Goal: Task Accomplishment & Management: Manage account settings

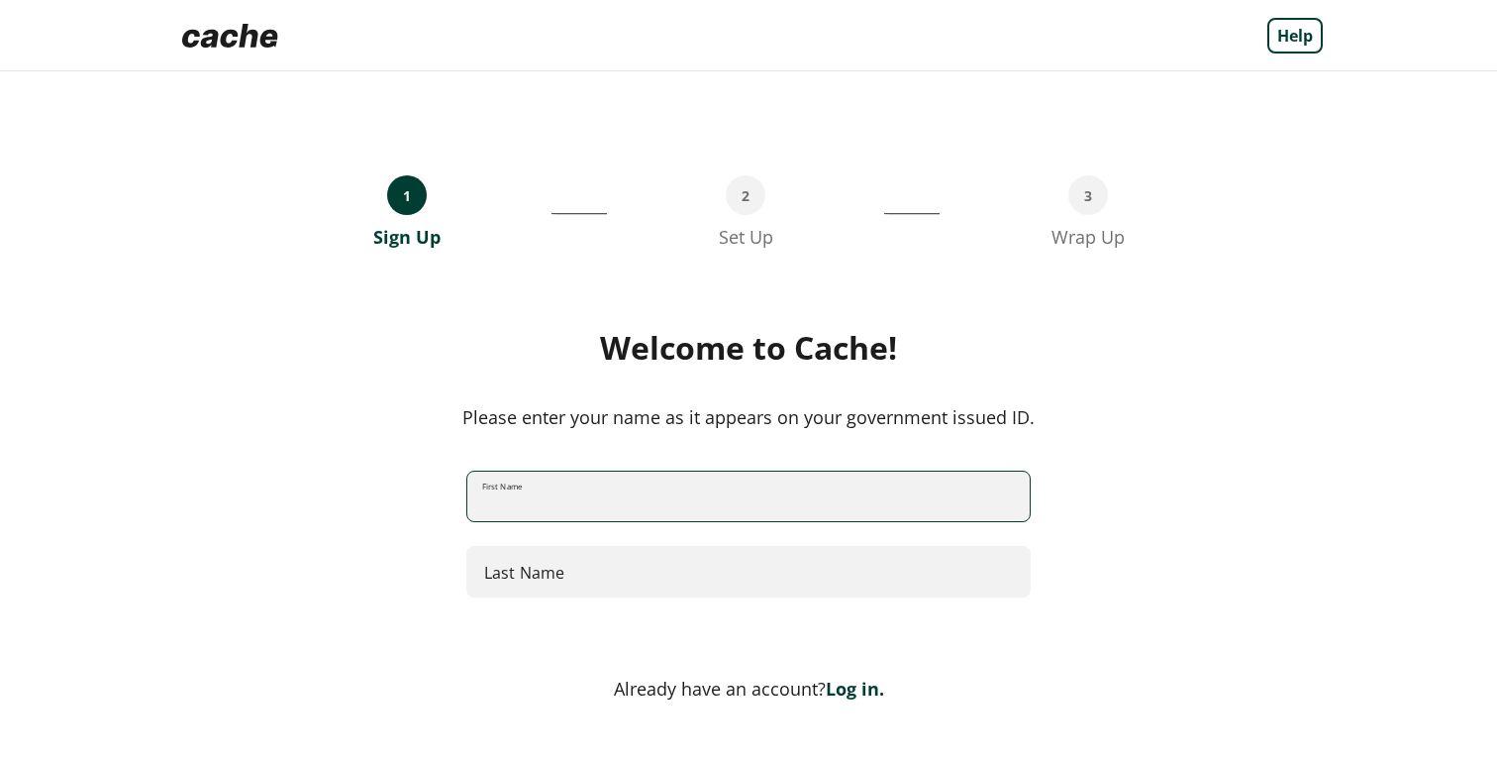
click at [602, 493] on input "First Name" at bounding box center [748, 496] width 563 height 52
type input "*****"
click at [616, 578] on input "Last Name" at bounding box center [748, 572] width 564 height 52
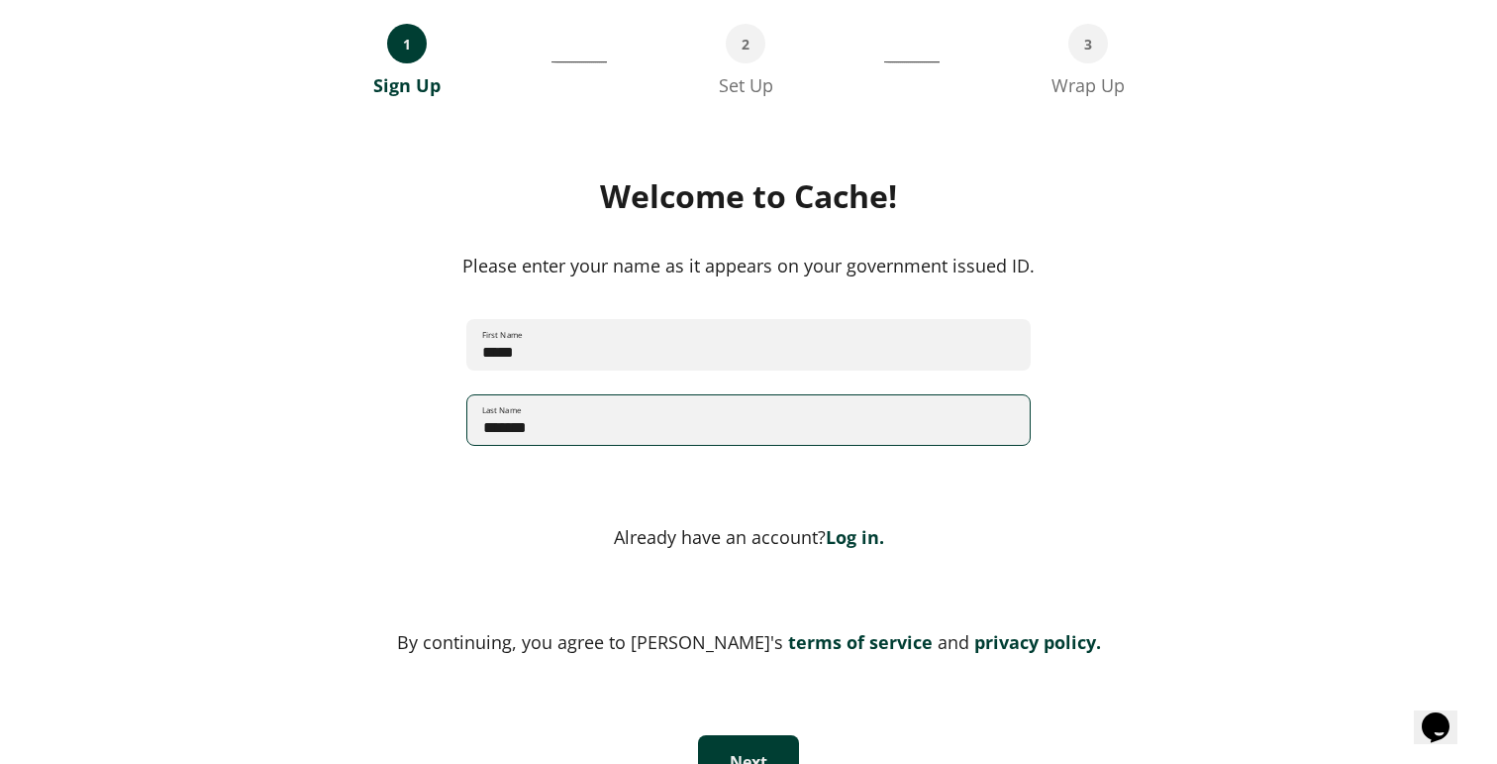
scroll to position [196, 0]
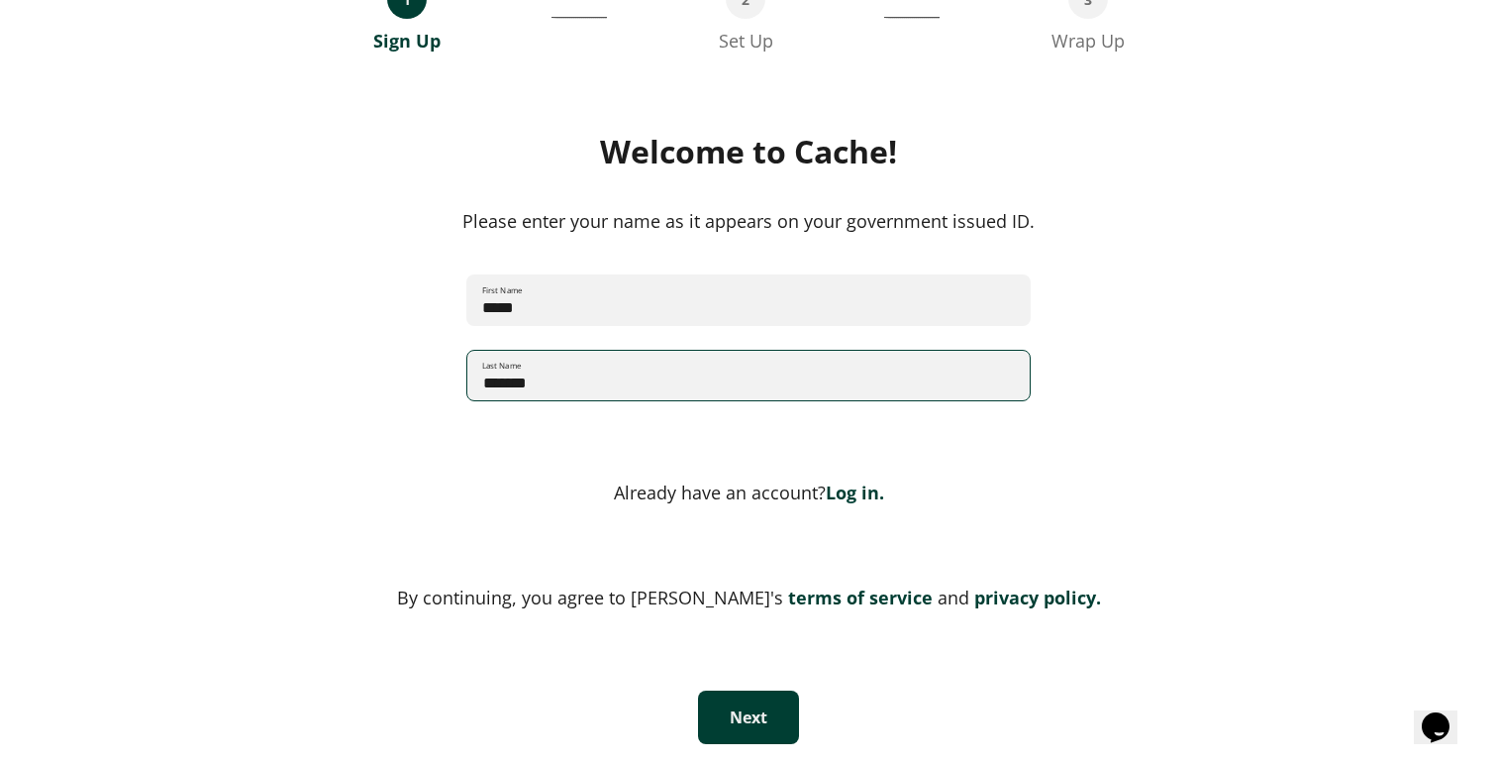
type input "*******"
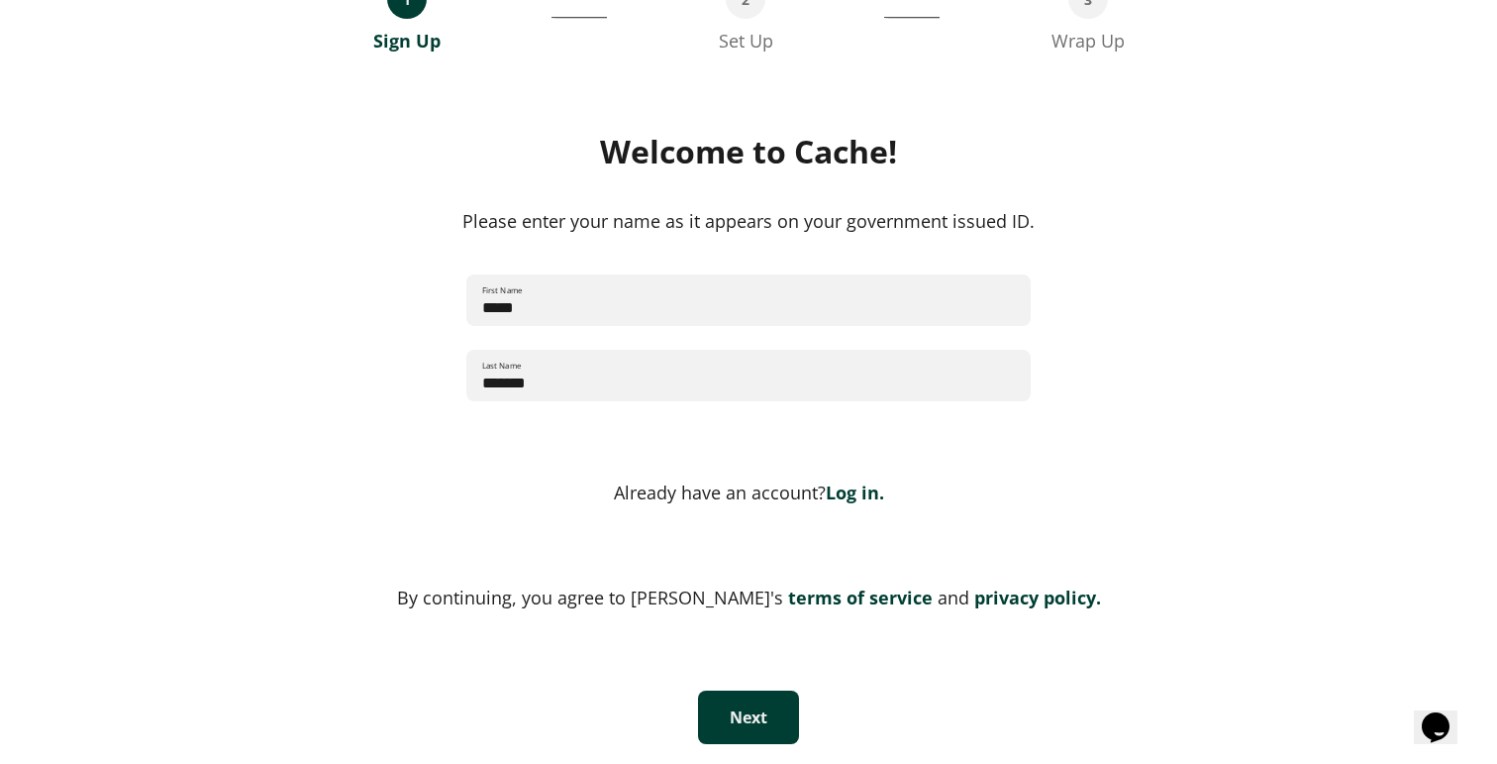
click at [749, 735] on button "Next" at bounding box center [748, 716] width 101 height 53
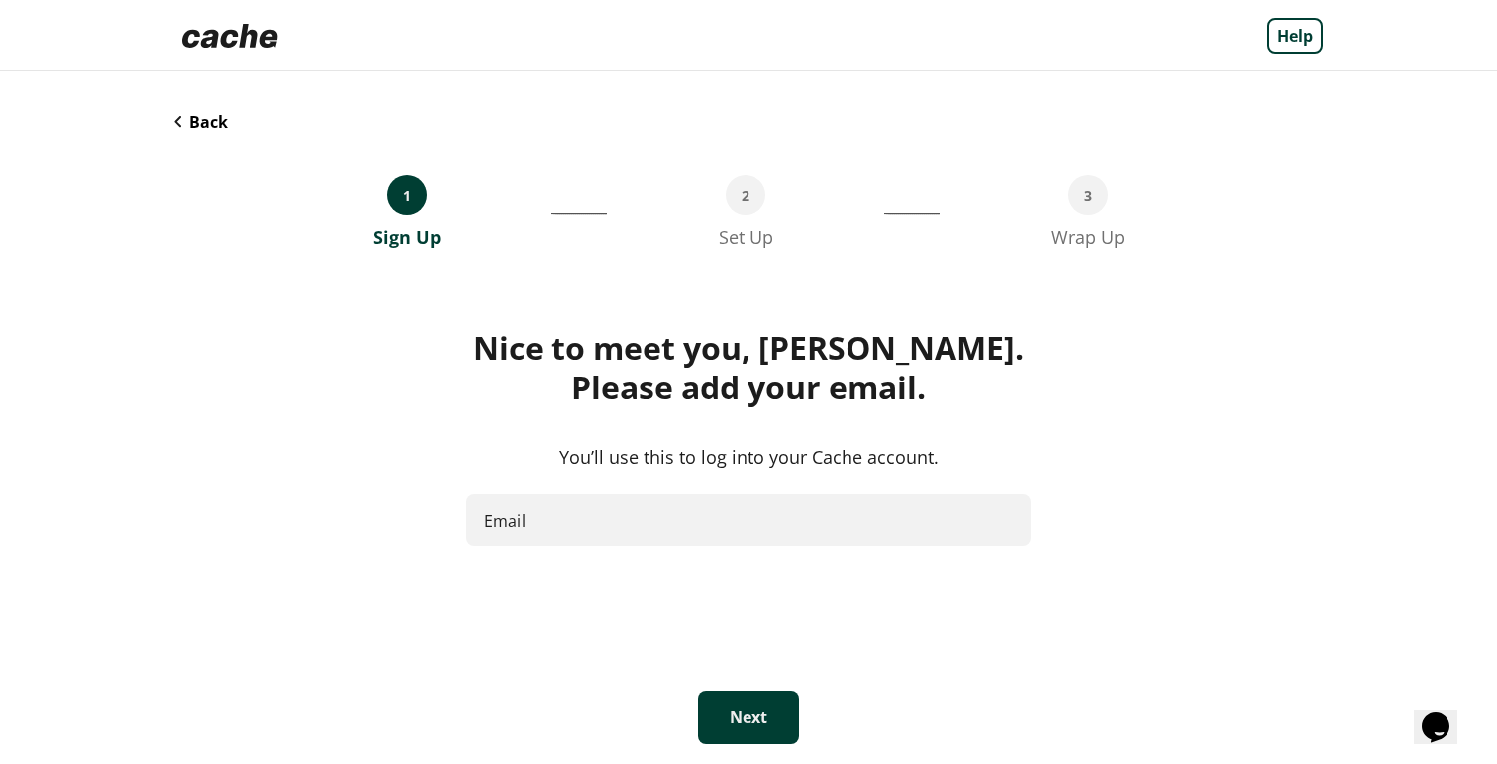
click at [699, 529] on input "Email" at bounding box center [748, 520] width 564 height 52
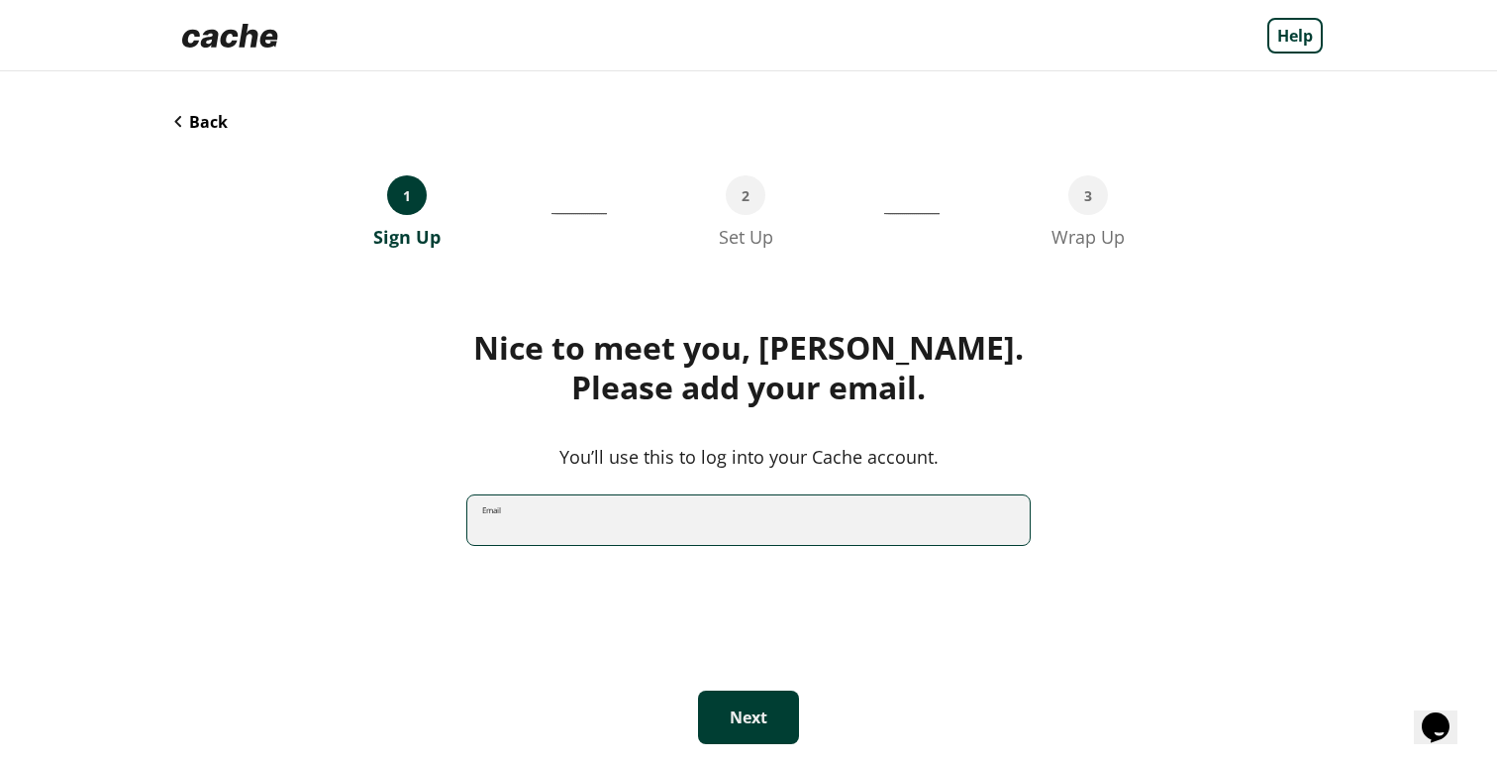
click at [665, 518] on input "Email" at bounding box center [748, 520] width 563 height 52
paste input "**********"
type input "**********"
click at [756, 695] on button "Next" at bounding box center [748, 716] width 101 height 53
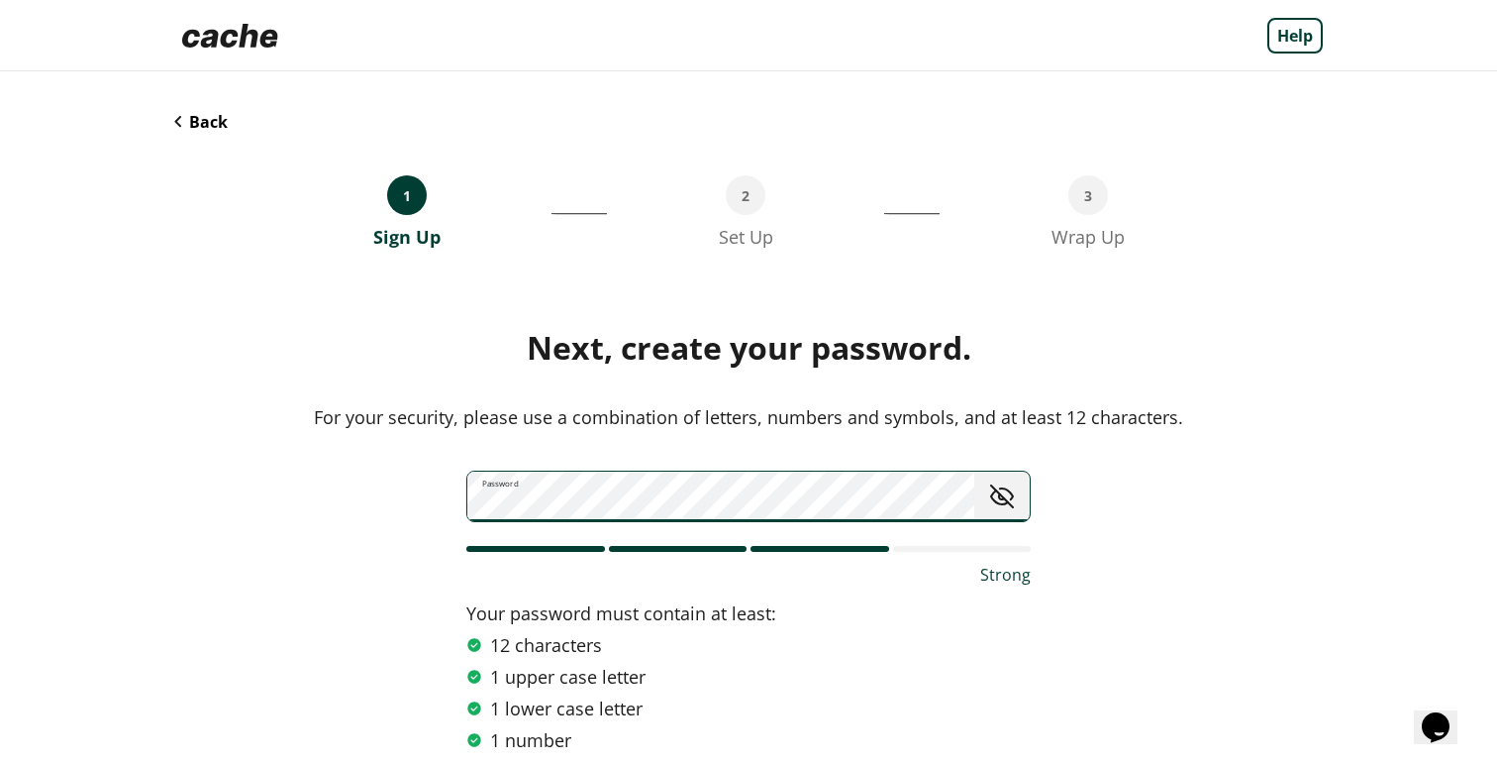
scroll to position [174, 0]
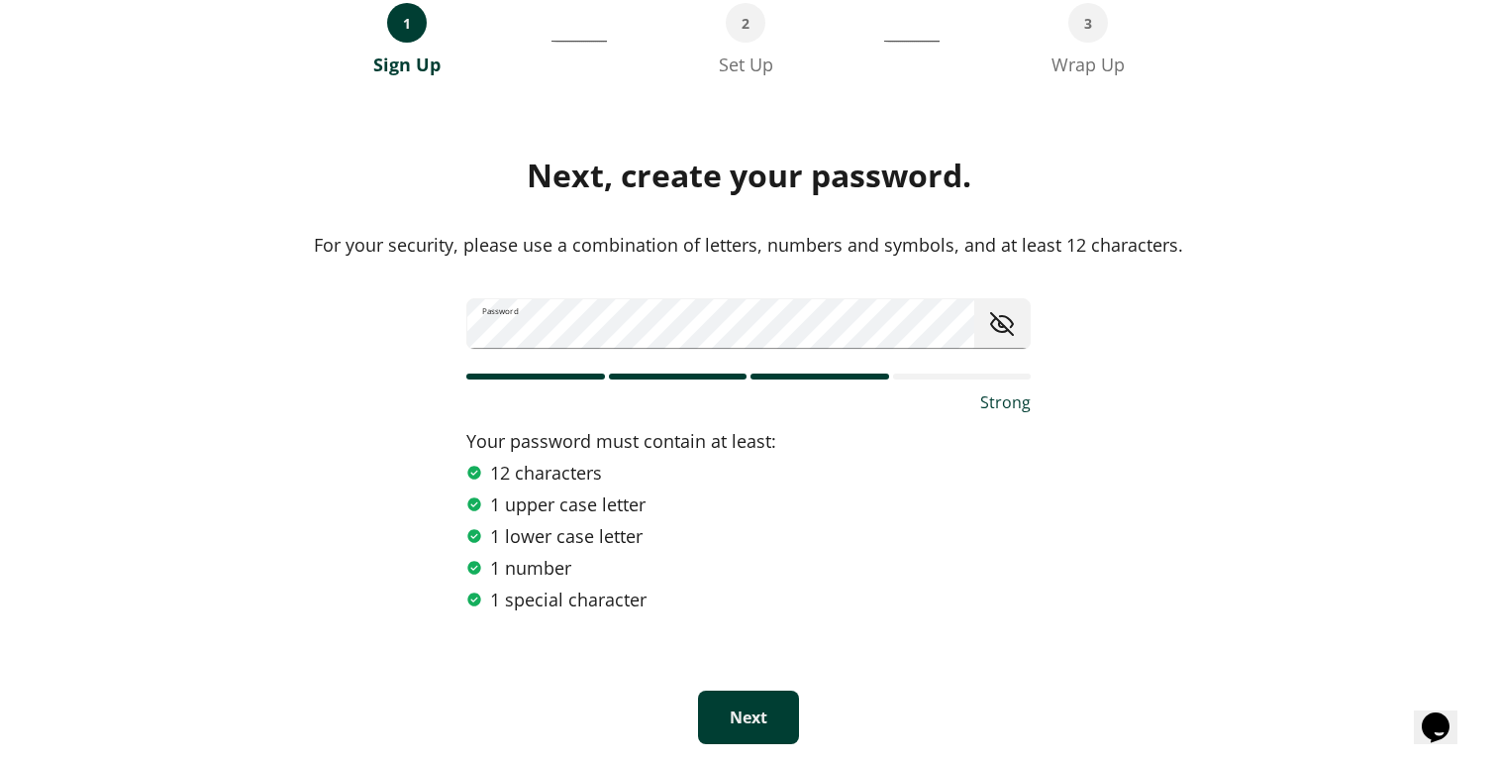
click at [732, 704] on button "Next" at bounding box center [748, 716] width 101 height 53
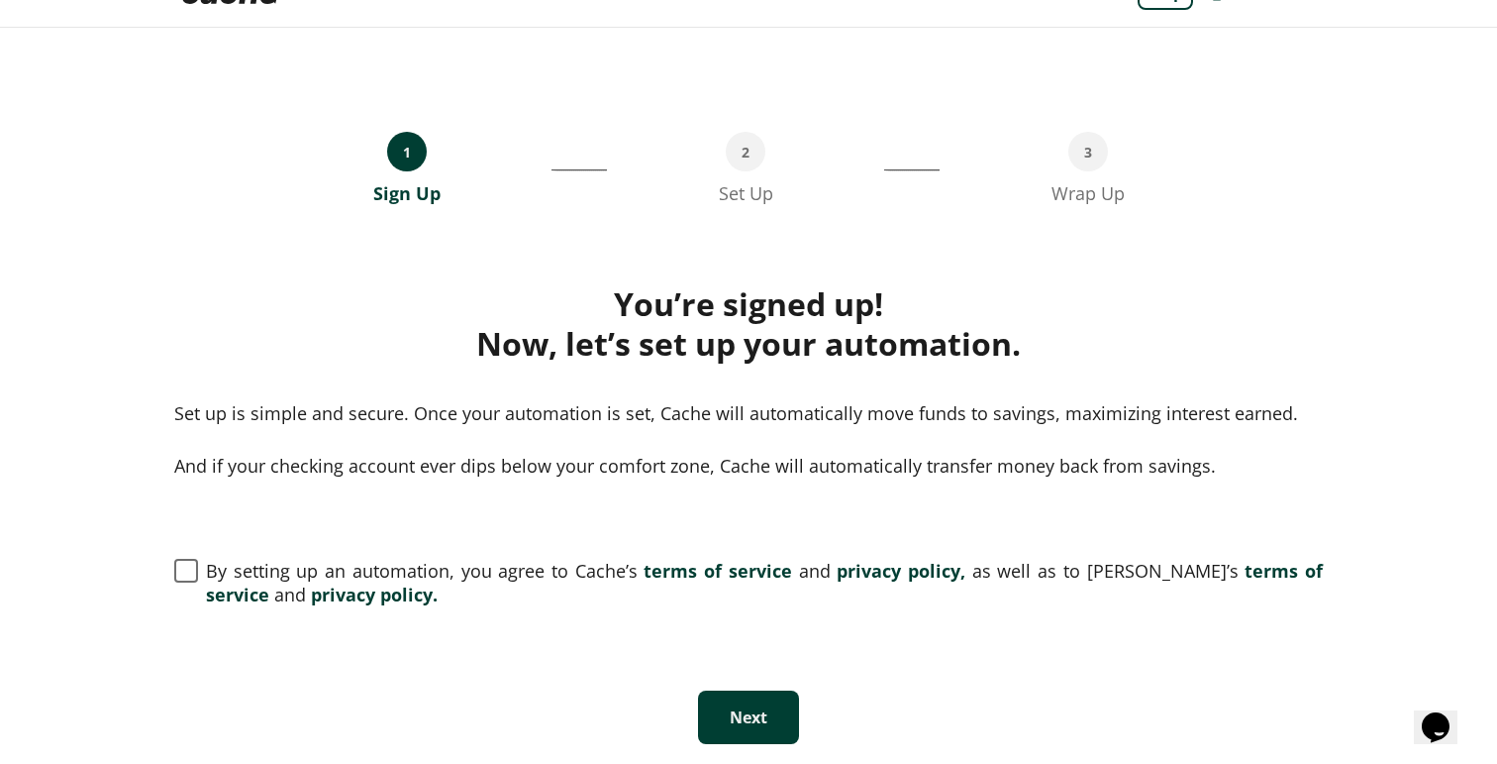
click at [611, 554] on div "1 Sign Up __________________________________ 2 Set Up _________________________…" at bounding box center [748, 396] width 1188 height 736
click at [585, 577] on span "By setting up an automation, you agree to Cache’s terms of service and privacy …" at bounding box center [764, 583] width 1117 height 48
click at [777, 698] on button "Next" at bounding box center [748, 716] width 101 height 53
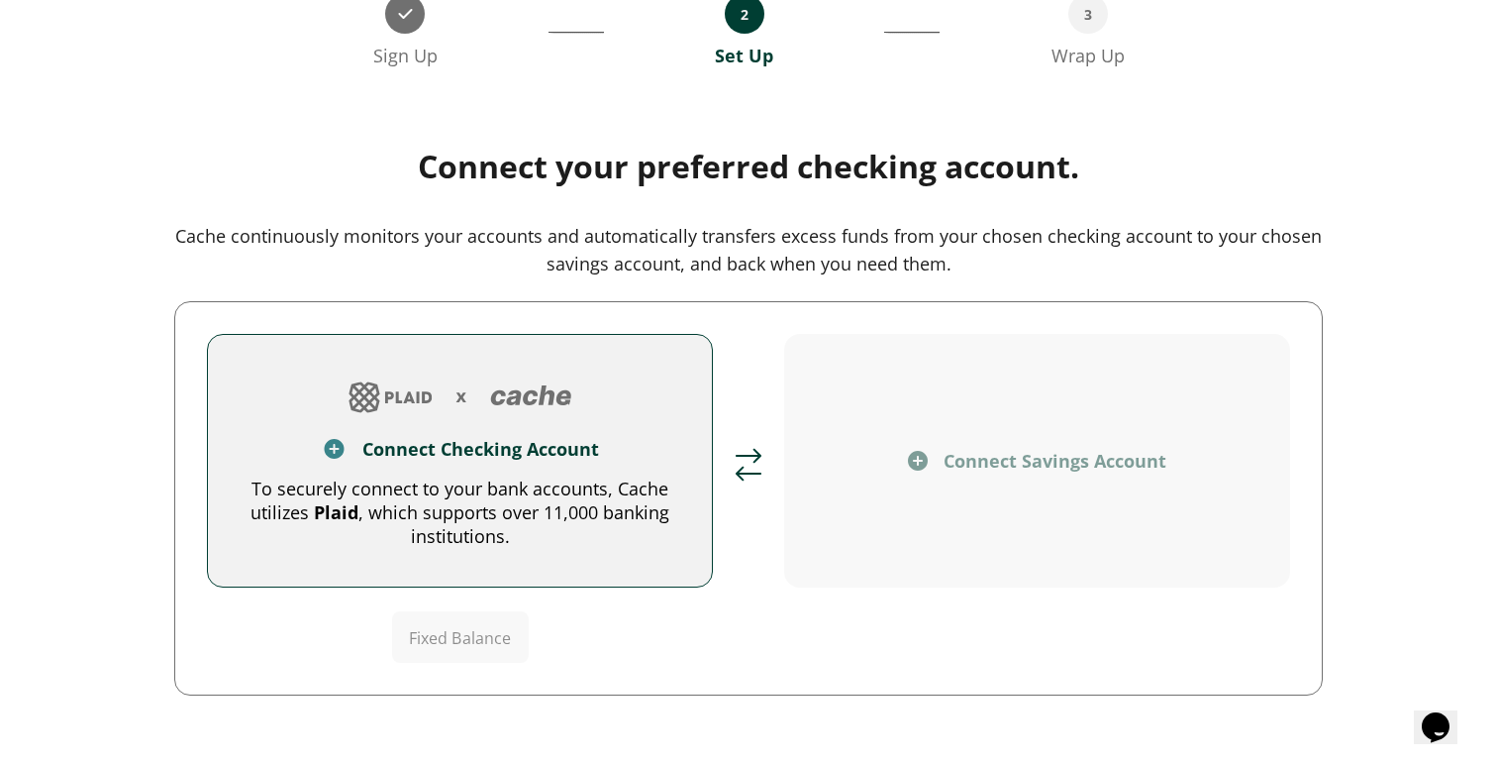
scroll to position [212, 0]
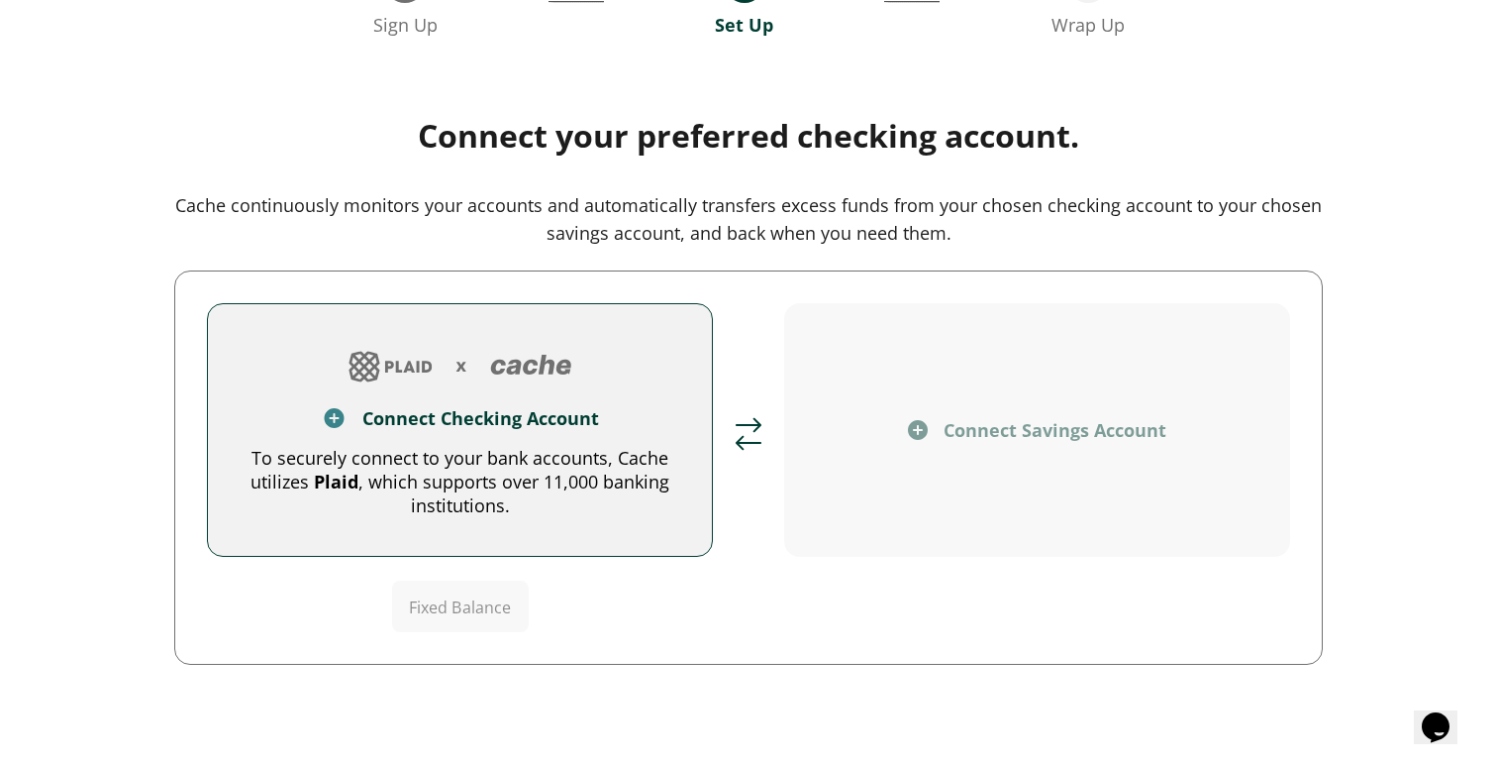
click at [563, 444] on button "Connect Checking Account To securely connect to your bank accounts, Cache utili…" at bounding box center [460, 430] width 506 height 254
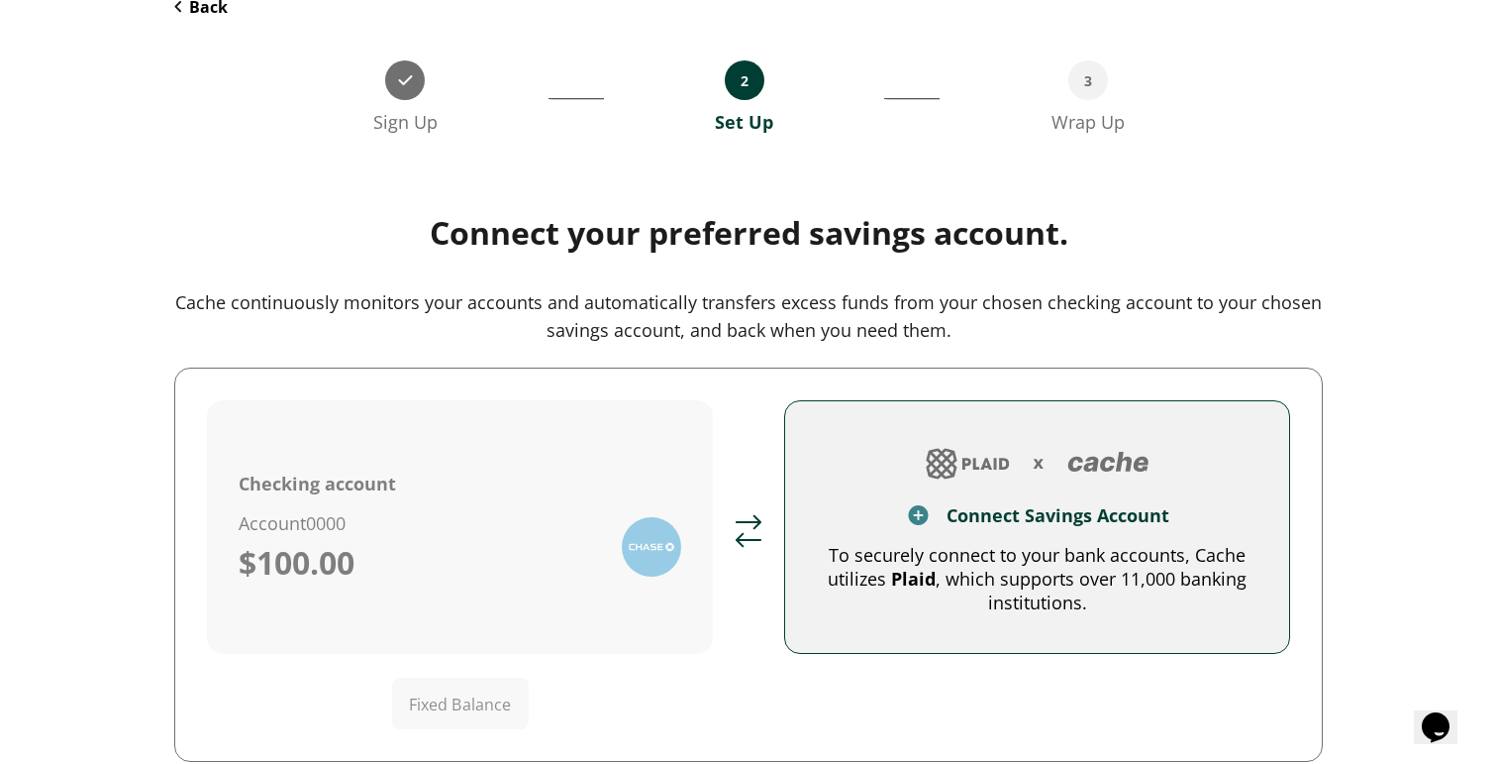
scroll to position [123, 0]
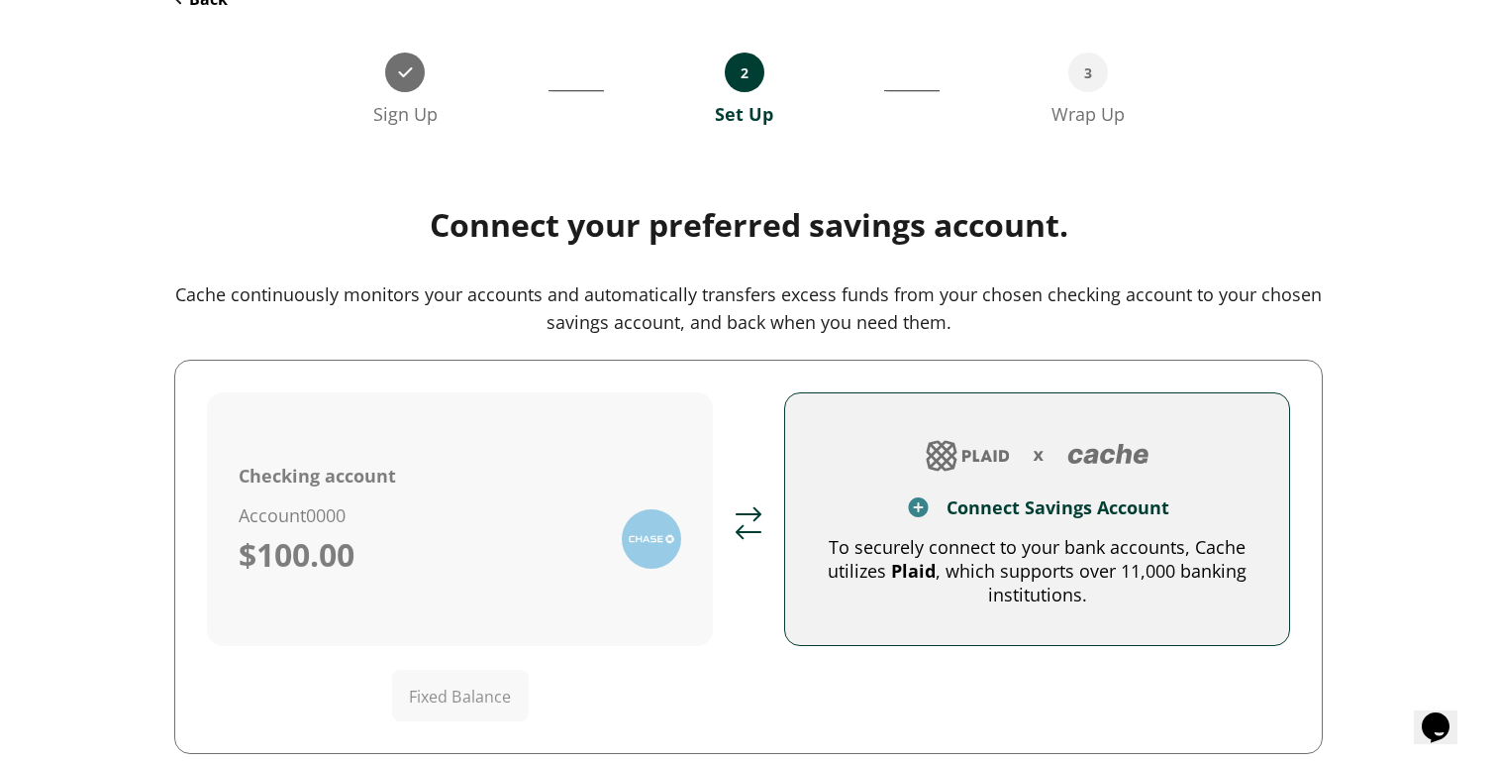
click at [901, 550] on div "To securely connect to your bank accounts, Cache utilizes Plaid , which support…" at bounding box center [1037, 570] width 441 height 71
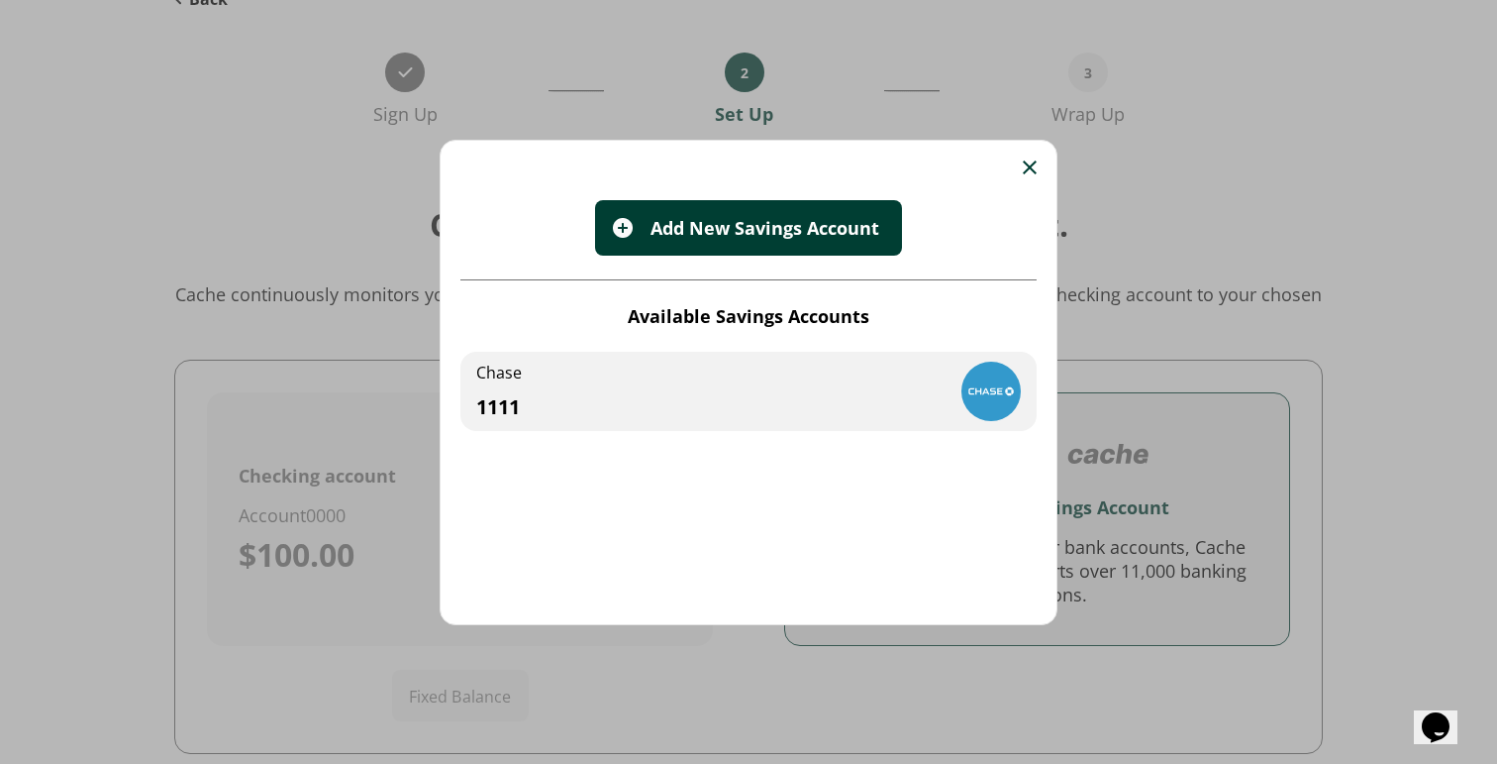
click at [799, 369] on div "Chase 1111" at bounding box center [749, 391] width 576 height 79
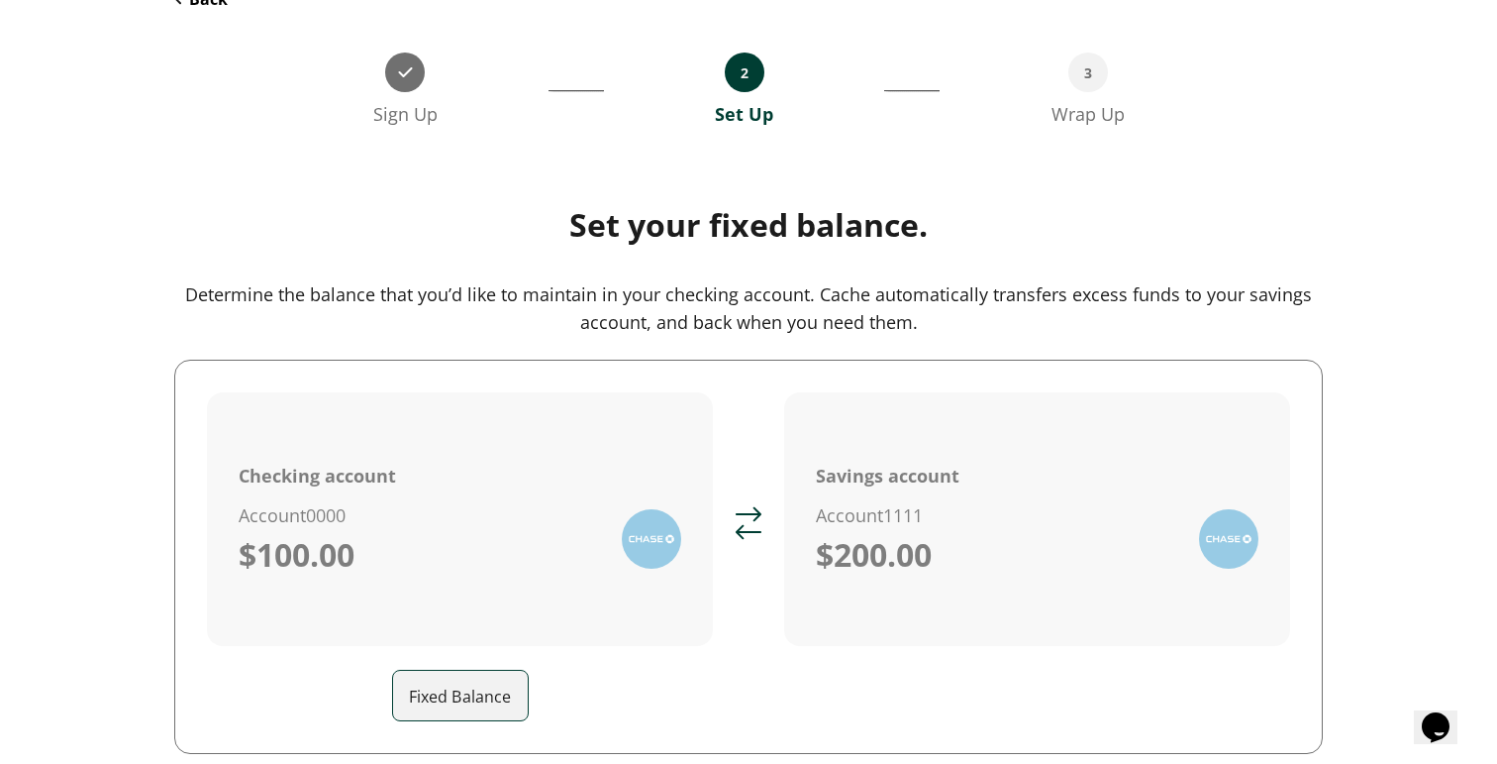
scroll to position [265, 0]
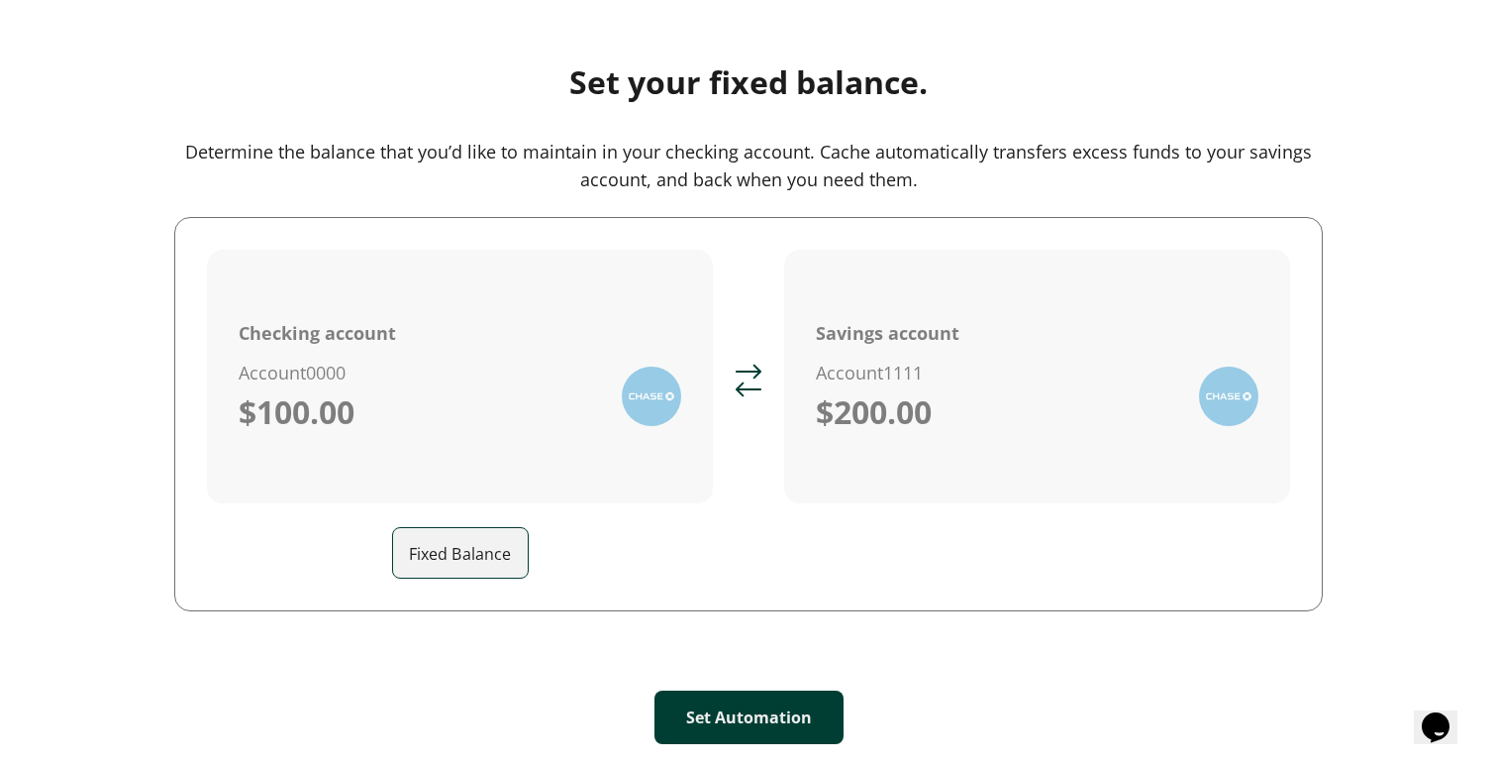
click at [492, 539] on input "Fixed Balance" at bounding box center [468, 552] width 119 height 55
type input "**"
click at [716, 701] on button "Set Automation" at bounding box center [749, 716] width 189 height 53
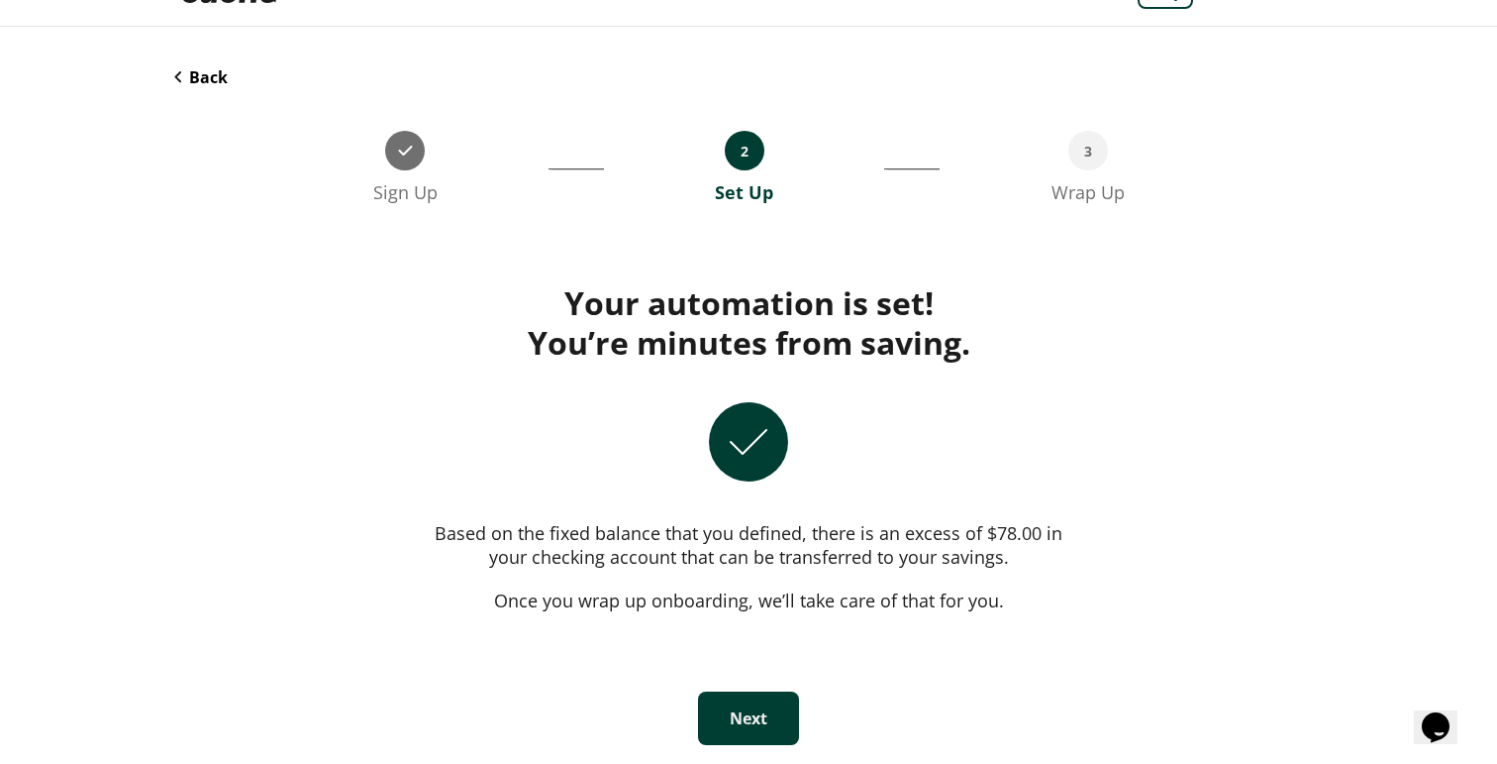
scroll to position [44, 0]
click at [739, 733] on button "Next" at bounding box center [748, 718] width 101 height 53
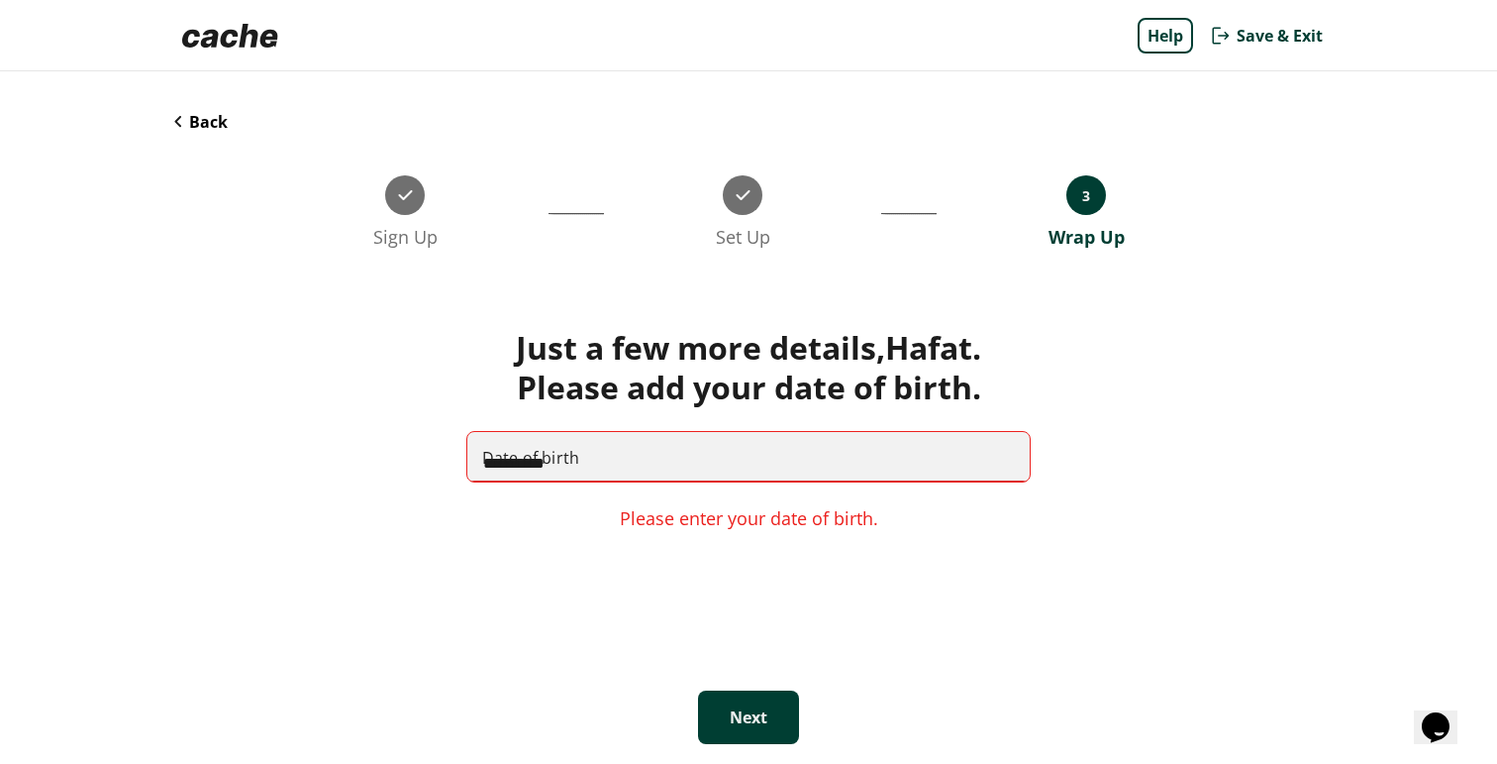
click at [729, 470] on input "**********" at bounding box center [748, 456] width 563 height 51
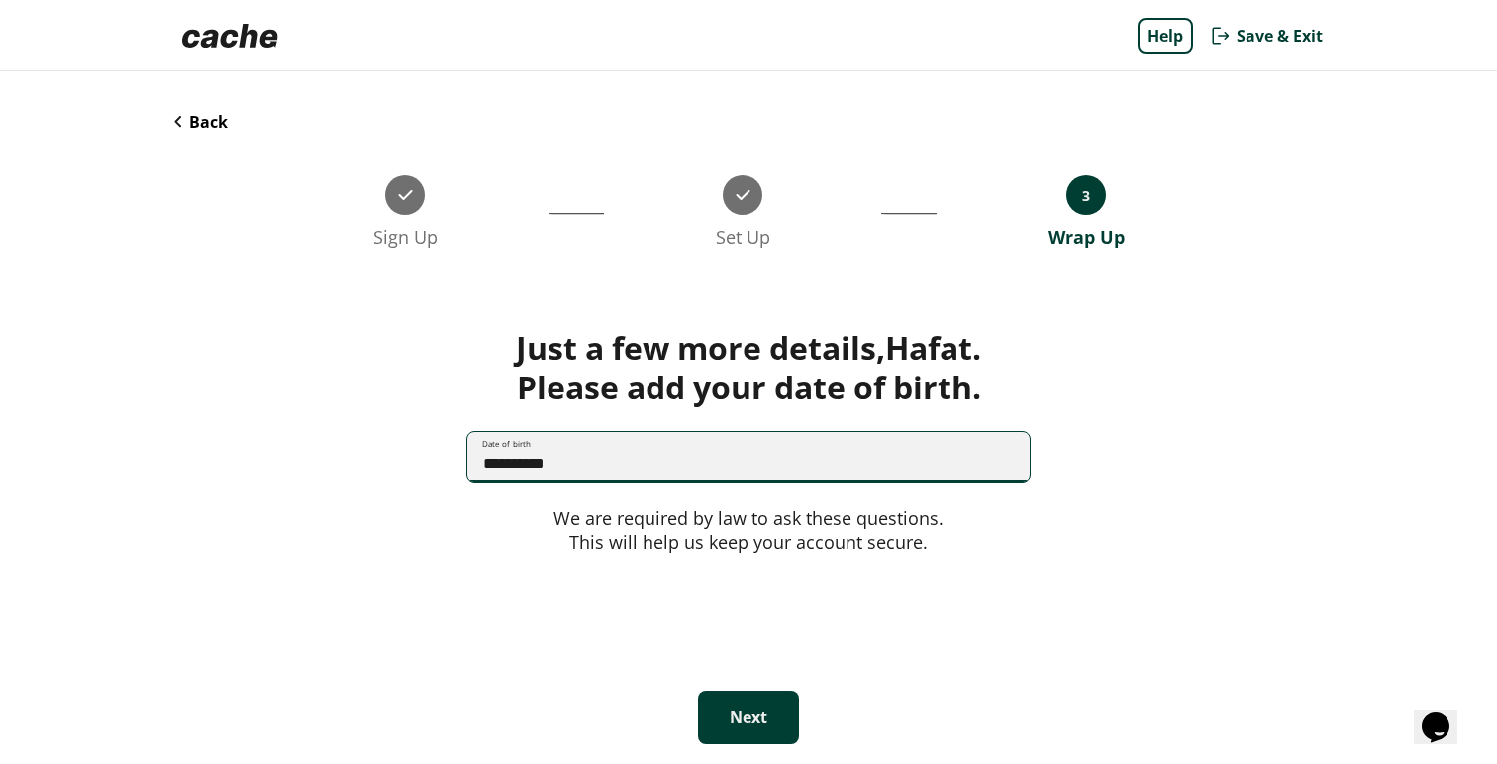
type input "**********"
click at [740, 709] on button "Next" at bounding box center [748, 716] width 101 height 53
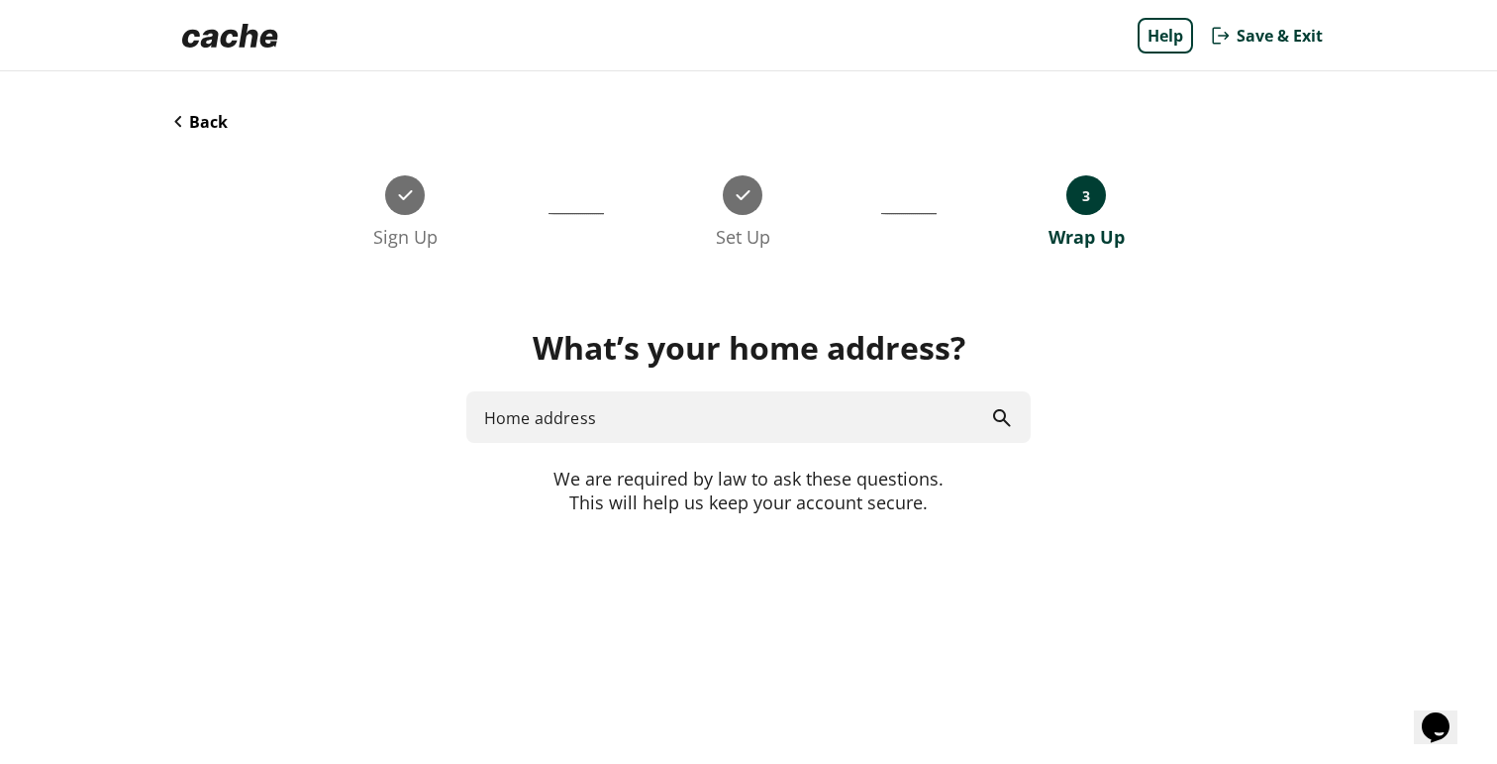
click at [751, 397] on input "Home address" at bounding box center [748, 417] width 564 height 52
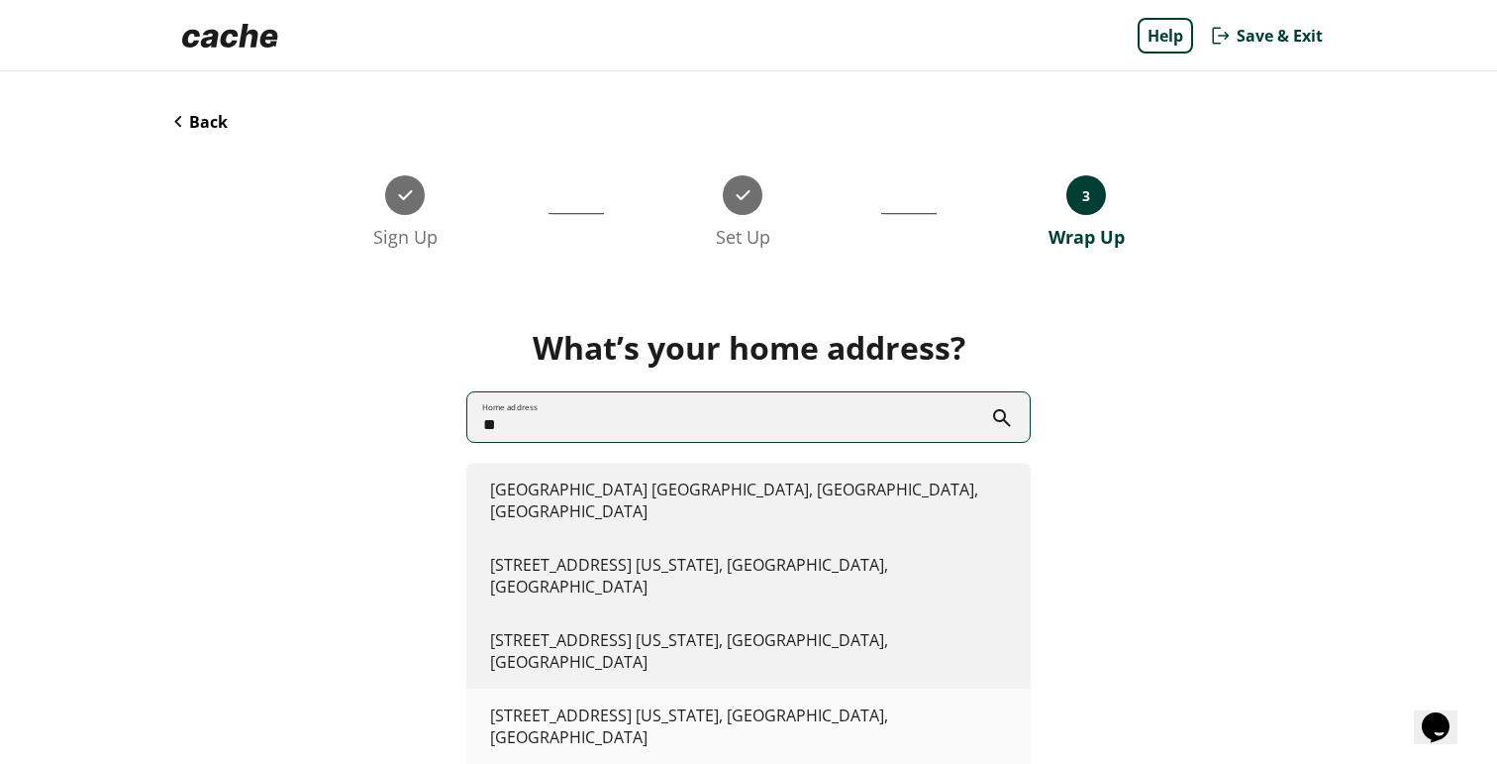
click at [774, 688] on li "[STREET_ADDRESS][US_STATE]" at bounding box center [748, 725] width 564 height 75
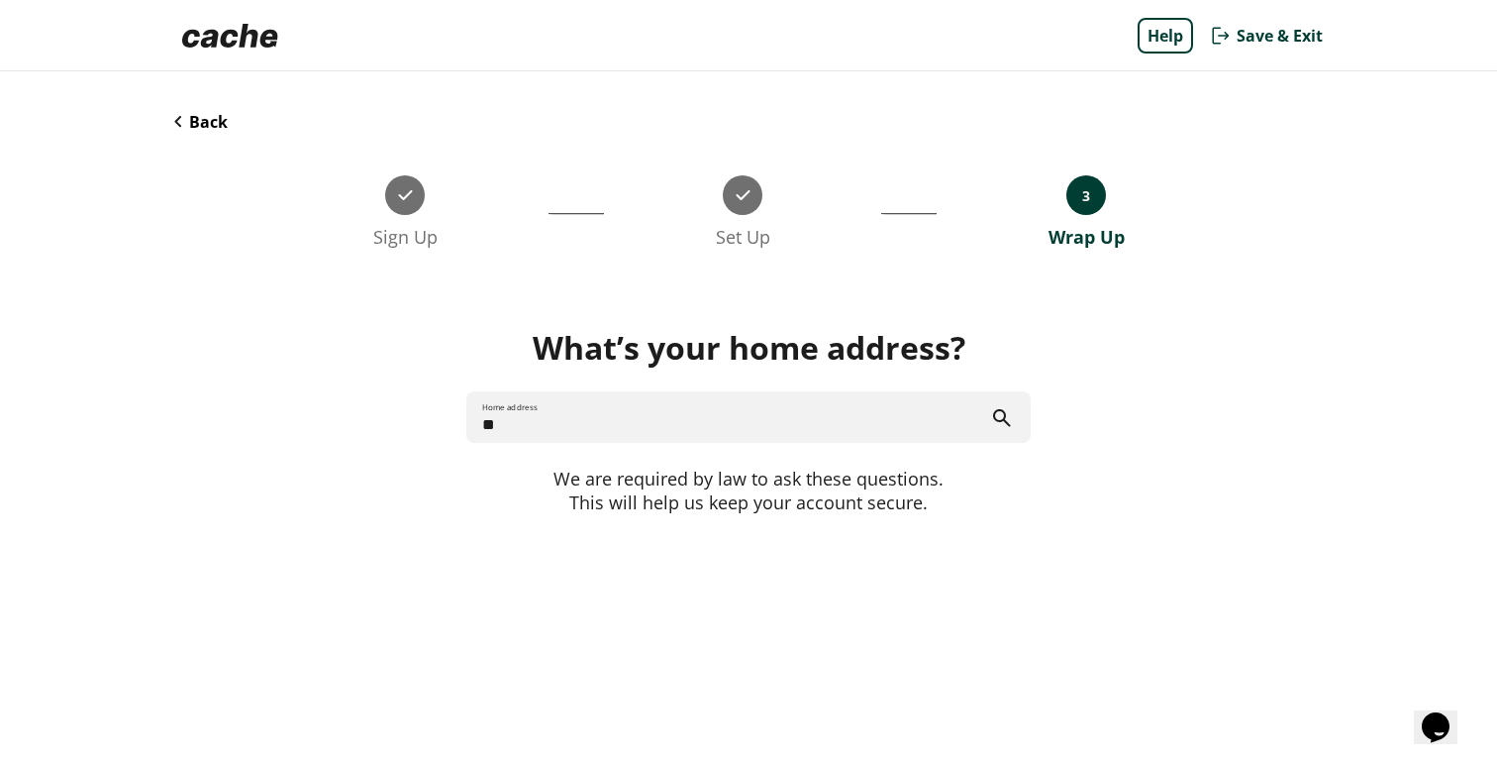
type input "**********"
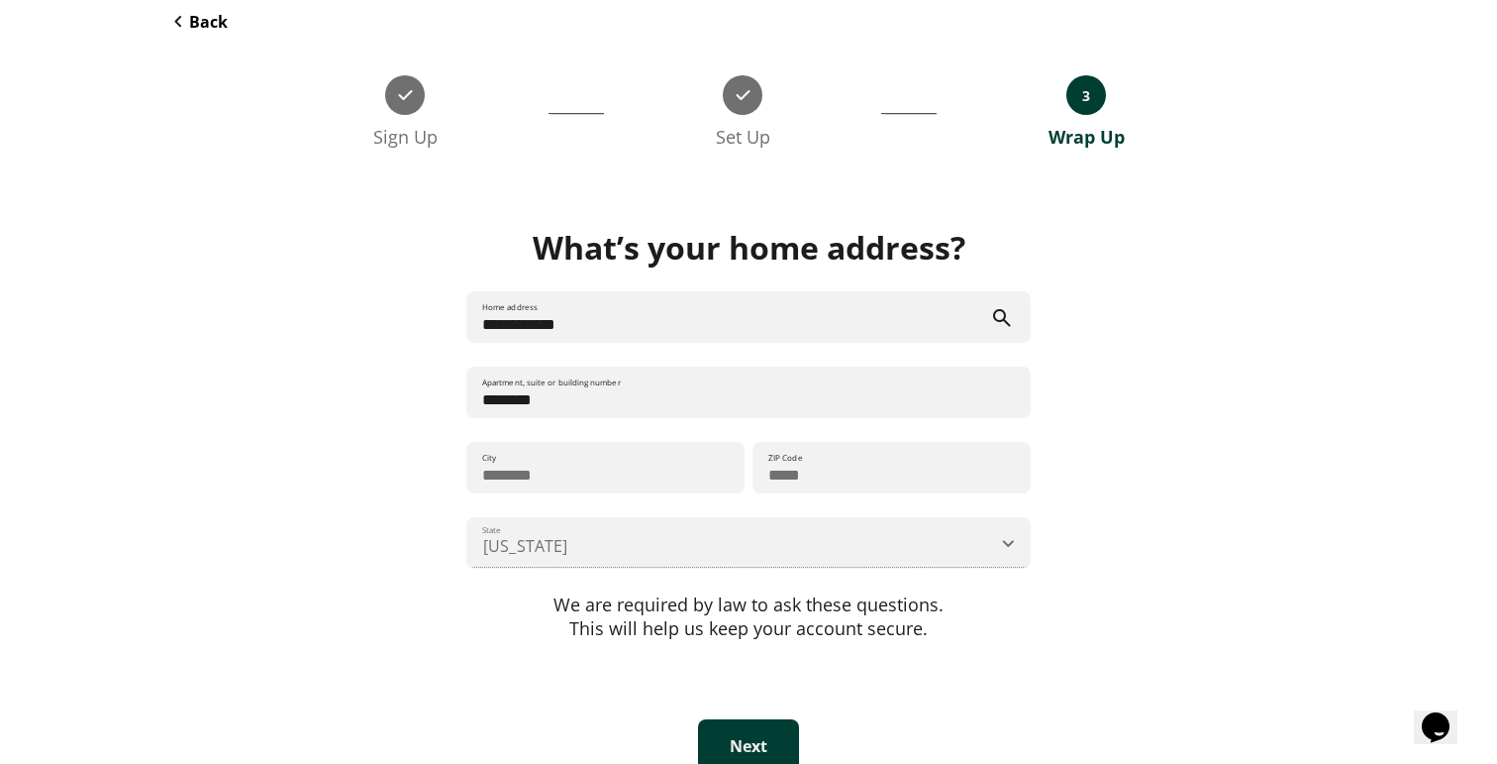
scroll to position [126, 0]
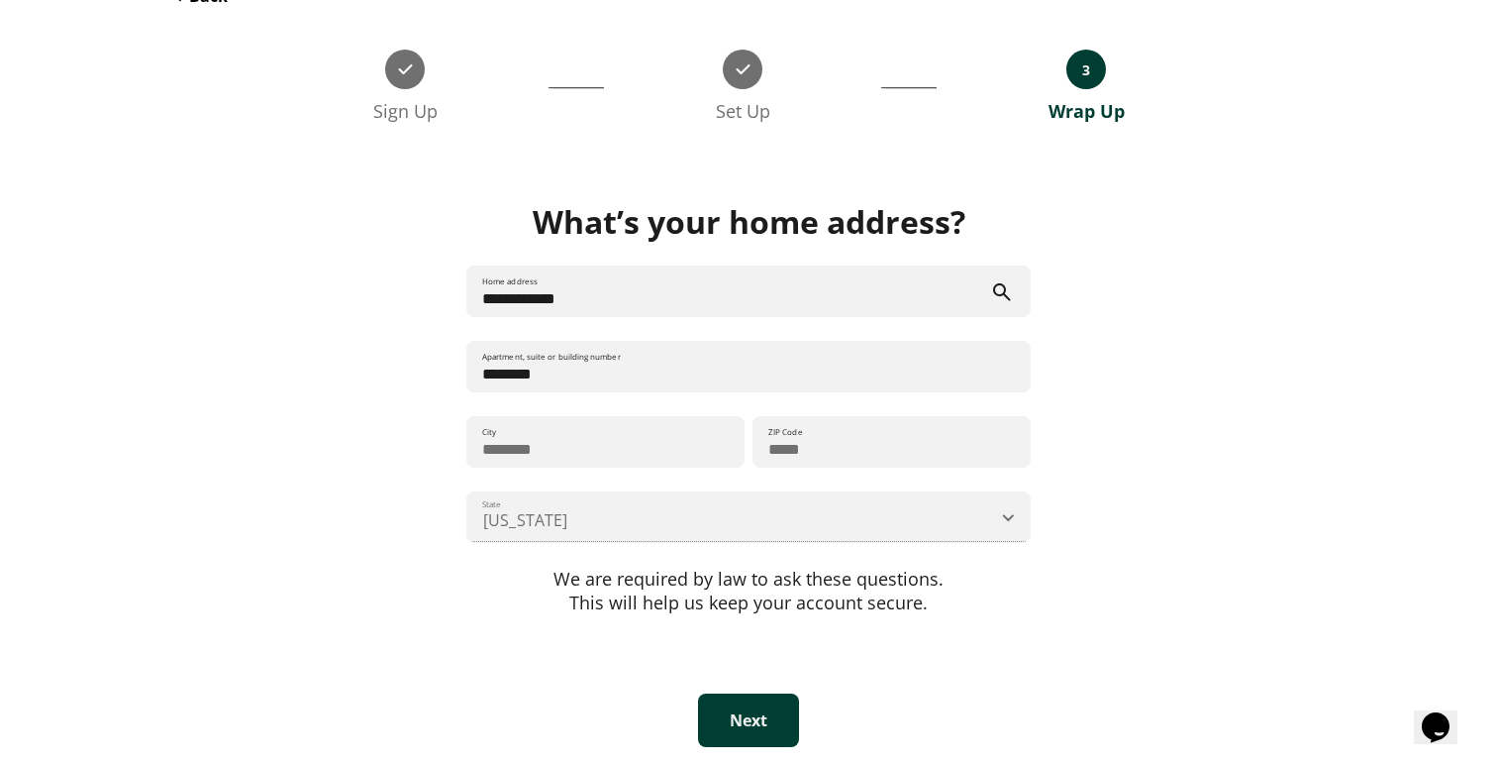
click at [764, 731] on button "Next" at bounding box center [748, 719] width 101 height 53
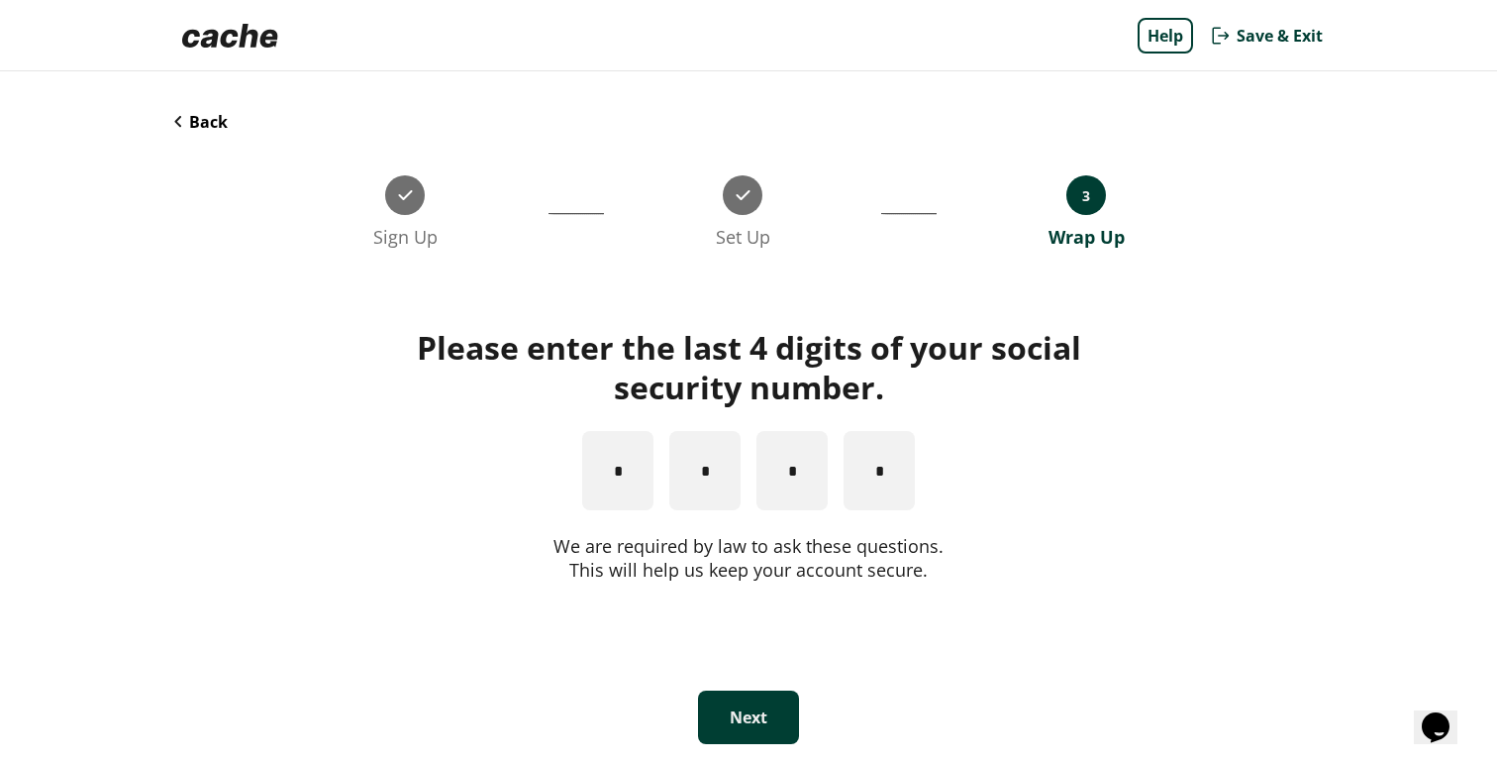
scroll to position [0, 0]
type input "*"
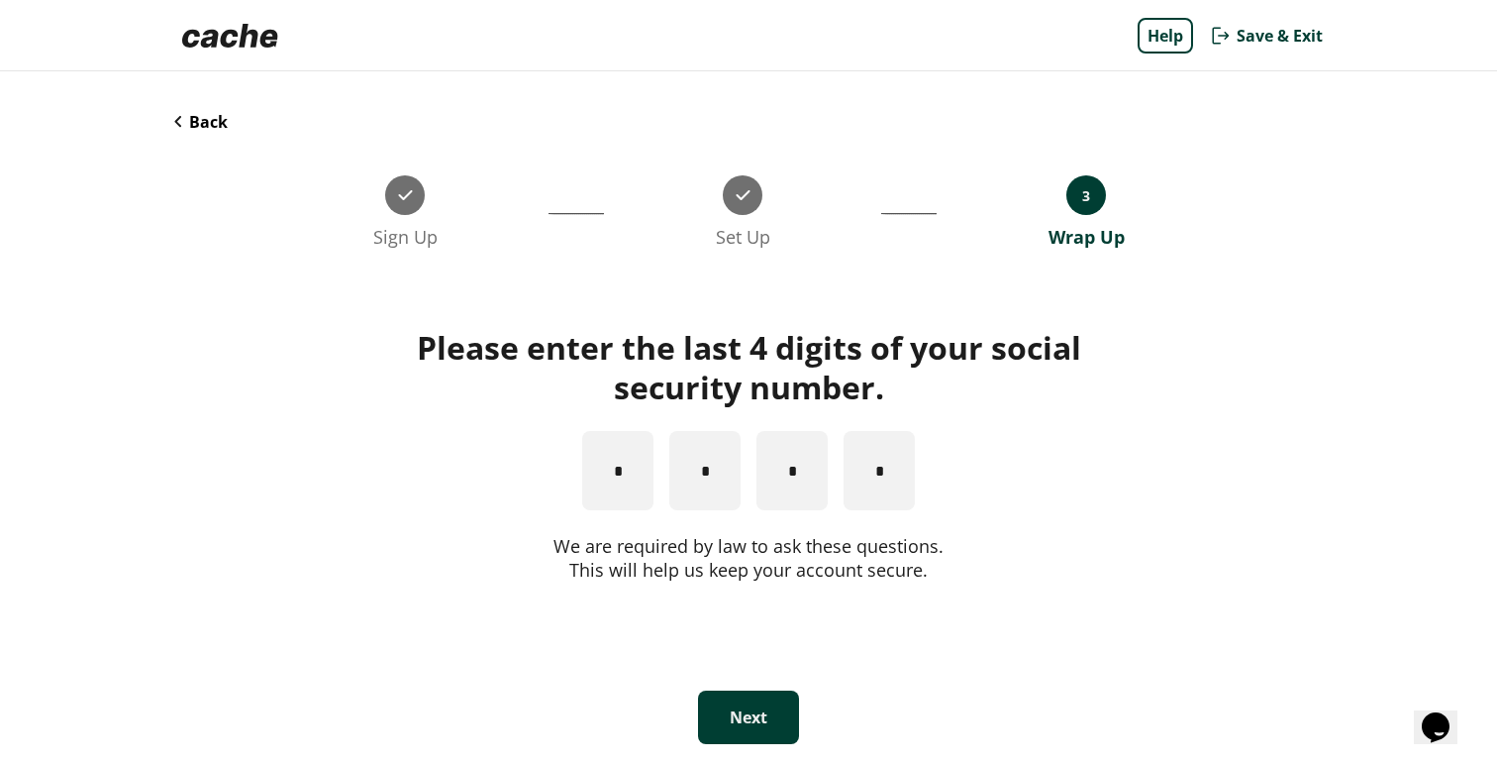
click at [752, 708] on button "Next" at bounding box center [748, 716] width 101 height 53
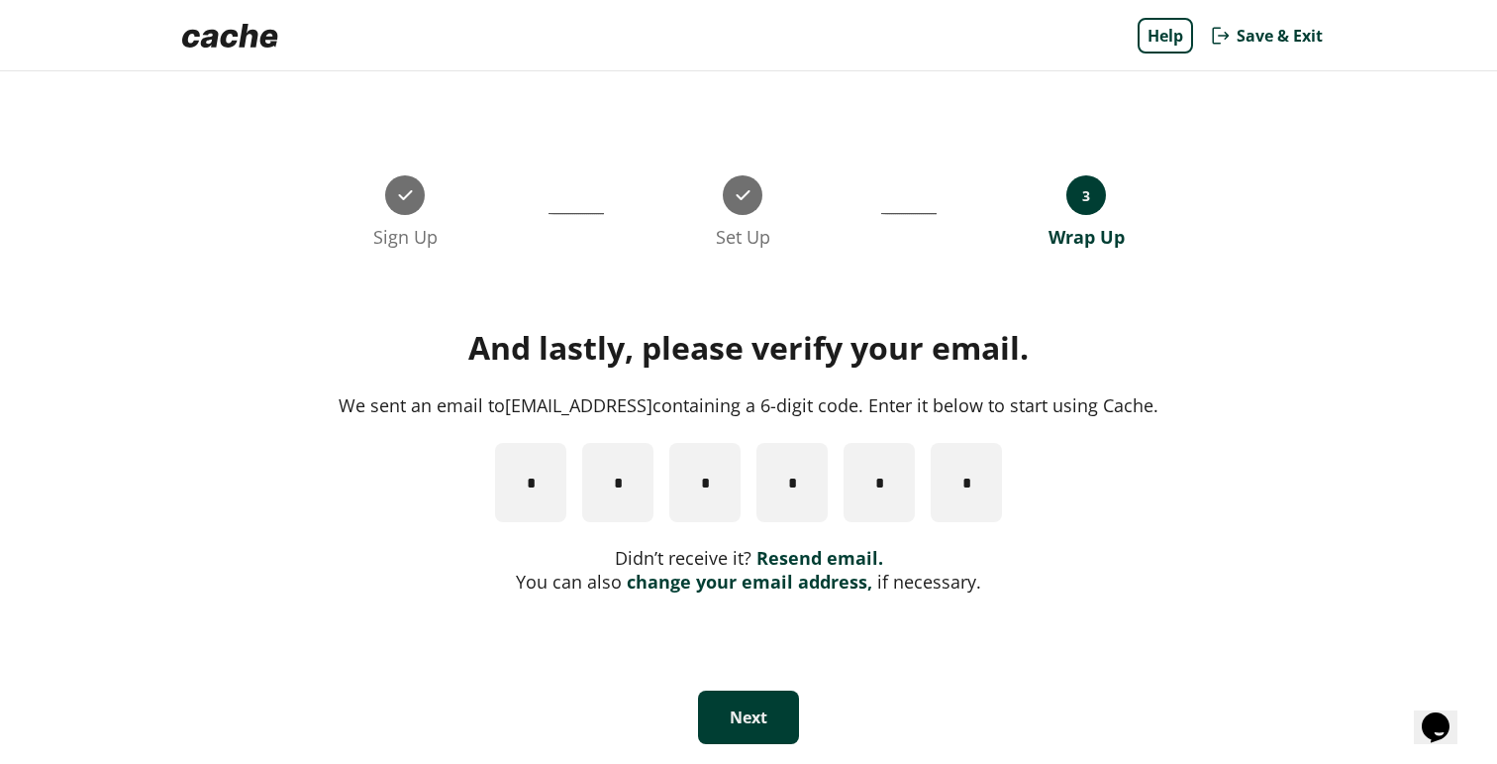
type input "*"
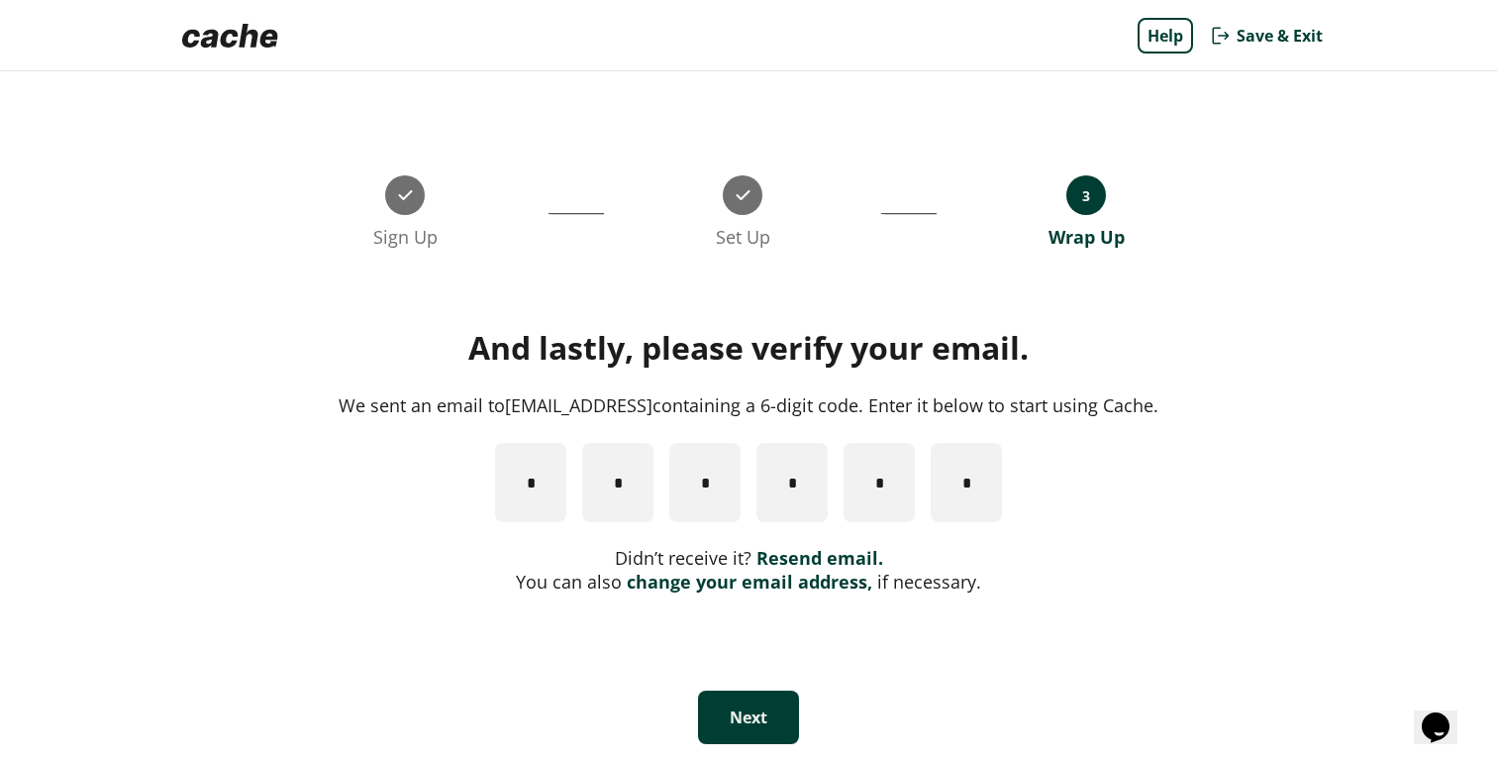
type input "*"
click at [748, 694] on button "Next" at bounding box center [748, 716] width 101 height 53
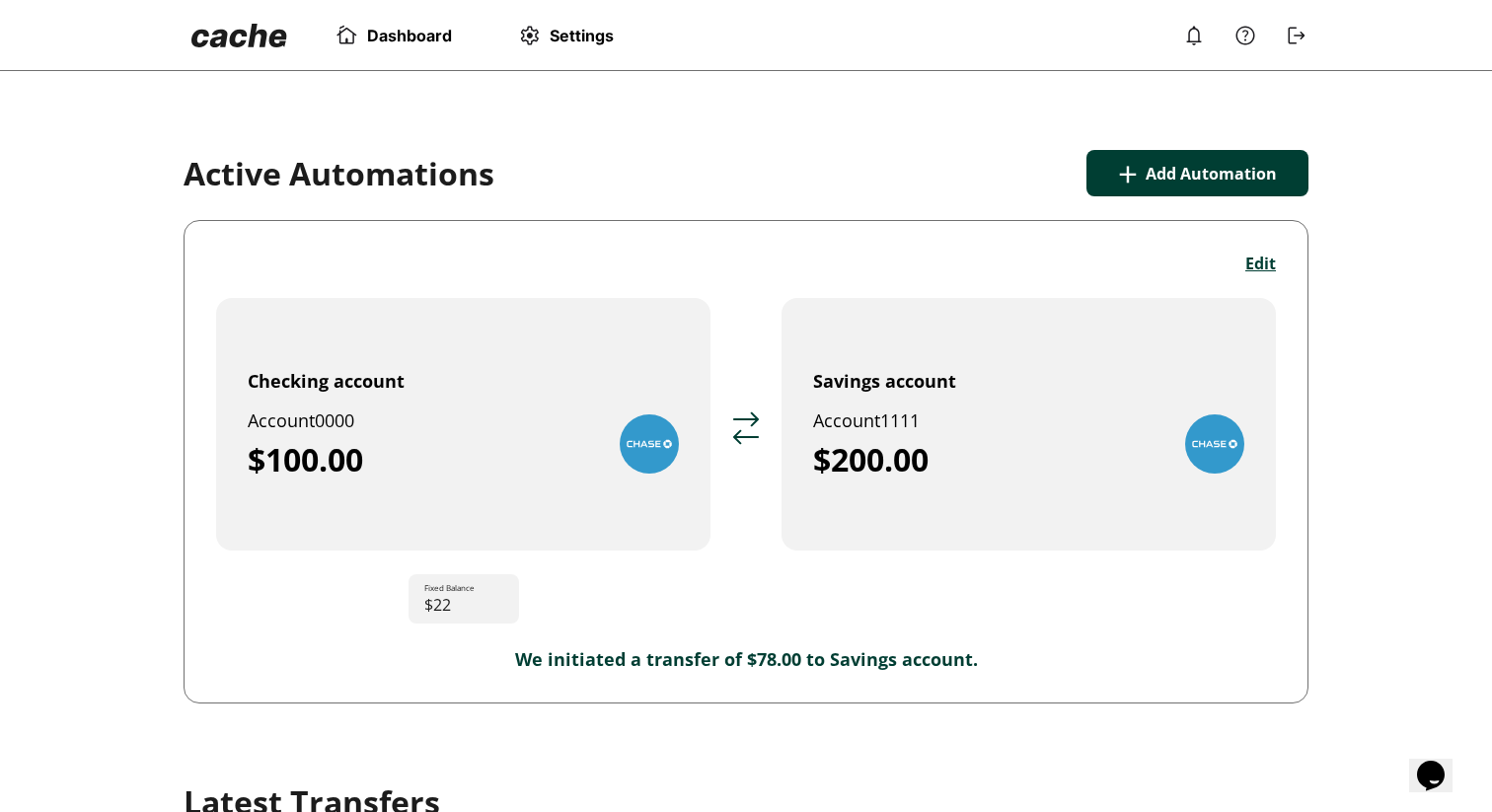
click at [598, 44] on span "Settings" at bounding box center [582, 36] width 64 height 20
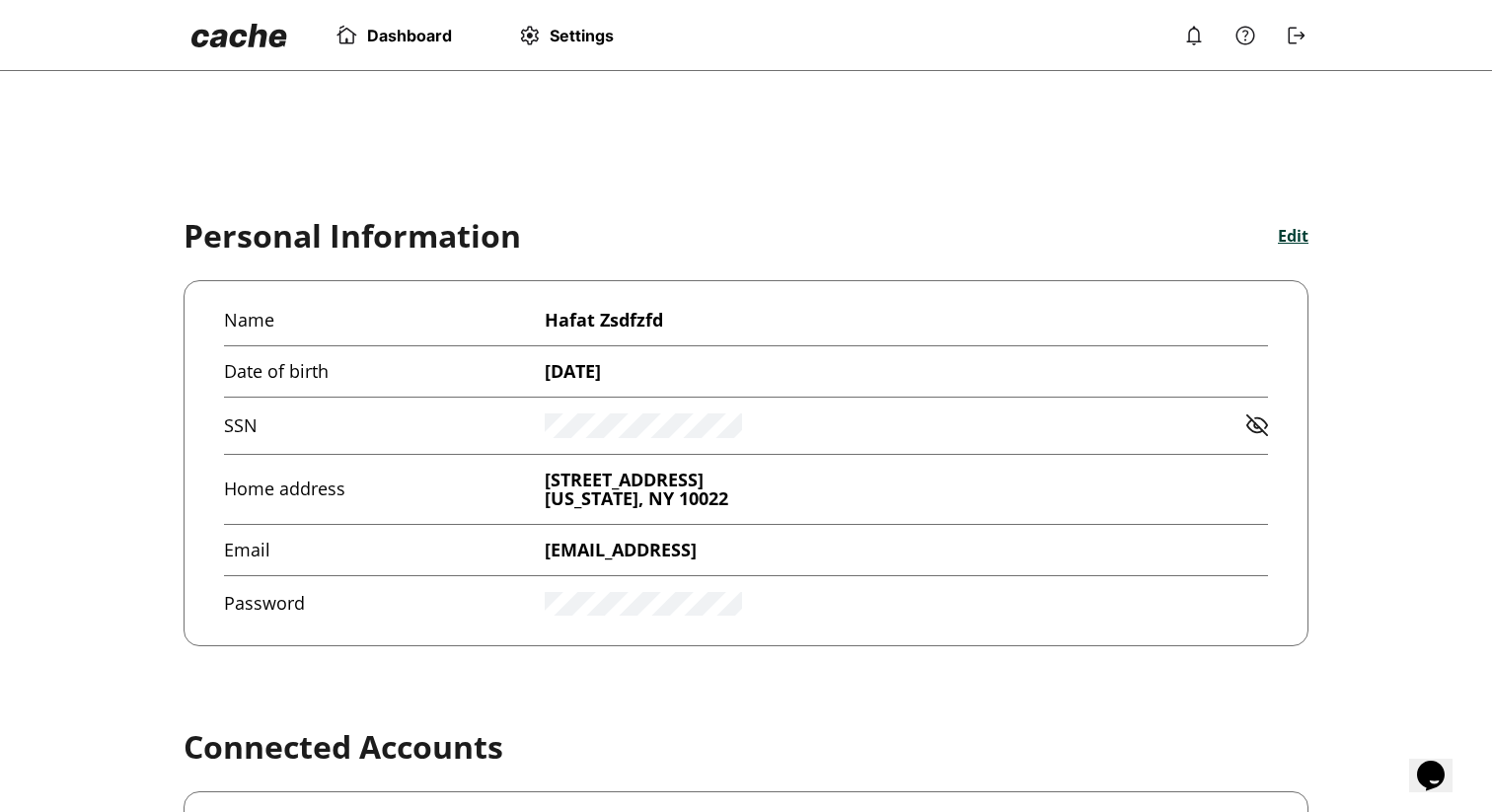
click at [436, 44] on span "Dashboard" at bounding box center [409, 36] width 85 height 20
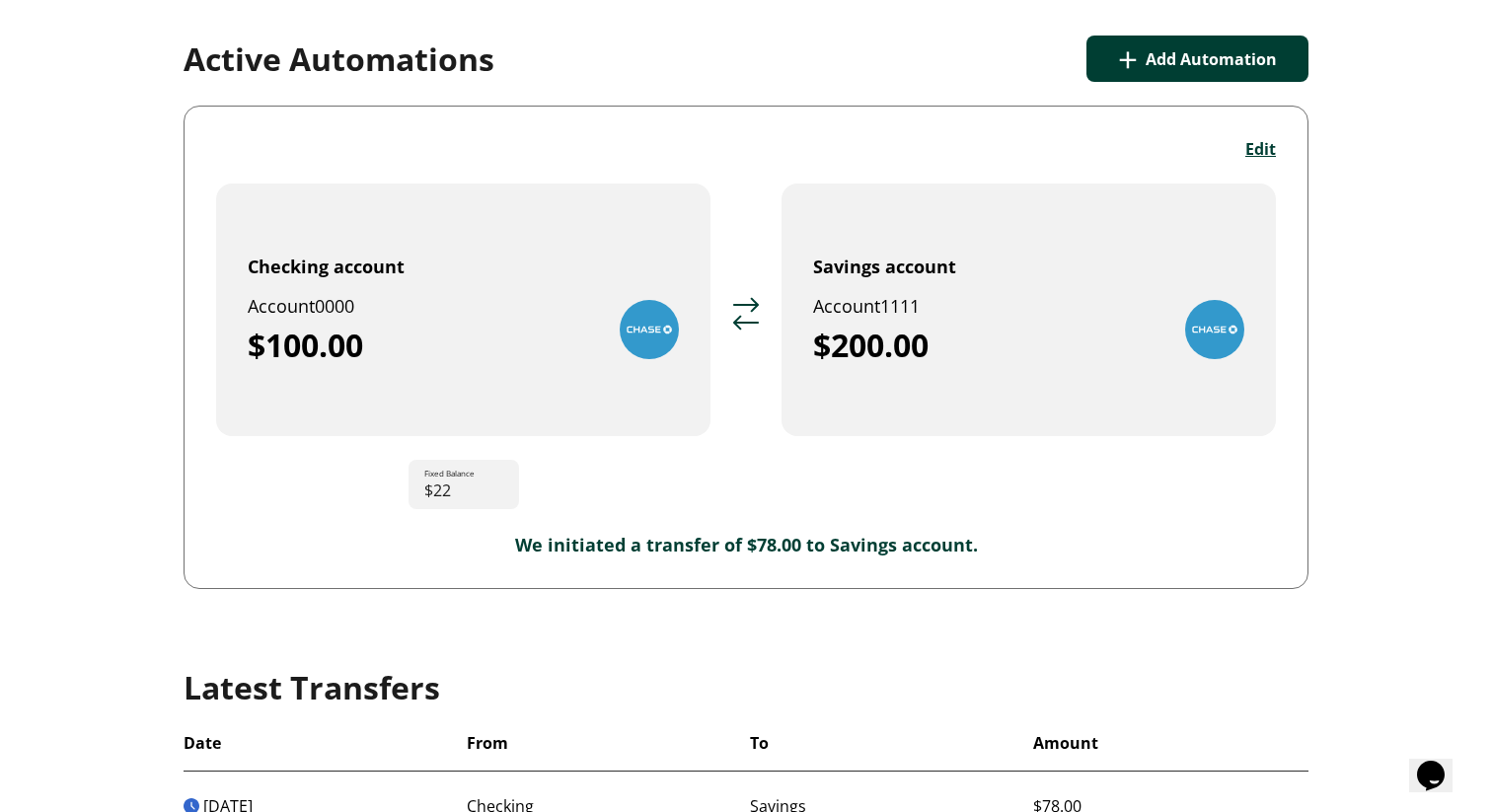
scroll to position [114, 0]
click at [1260, 145] on button "Edit" at bounding box center [1261, 150] width 31 height 22
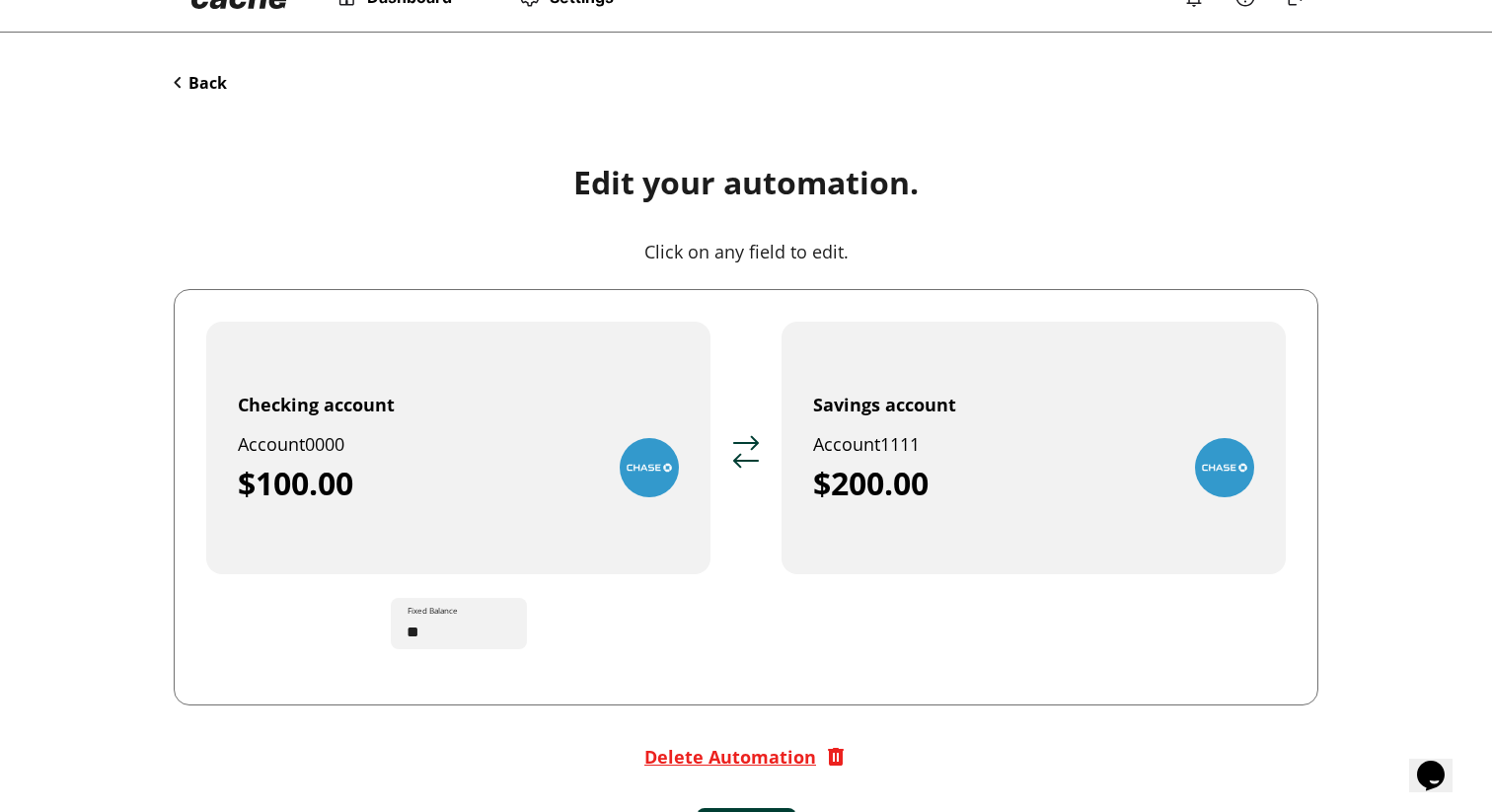
scroll to position [107, 0]
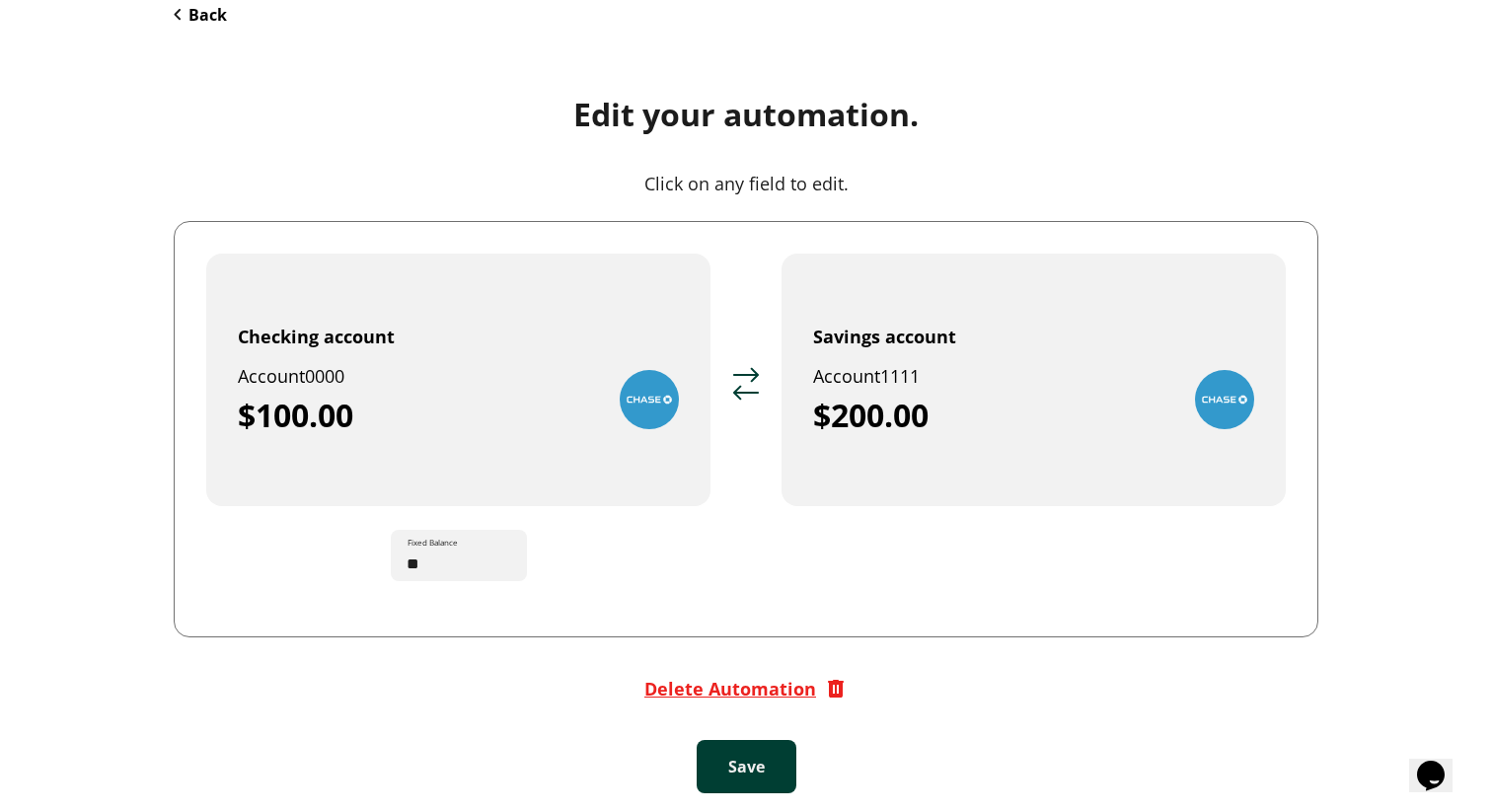
click at [481, 400] on div "$100.00" at bounding box center [429, 415] width 382 height 40
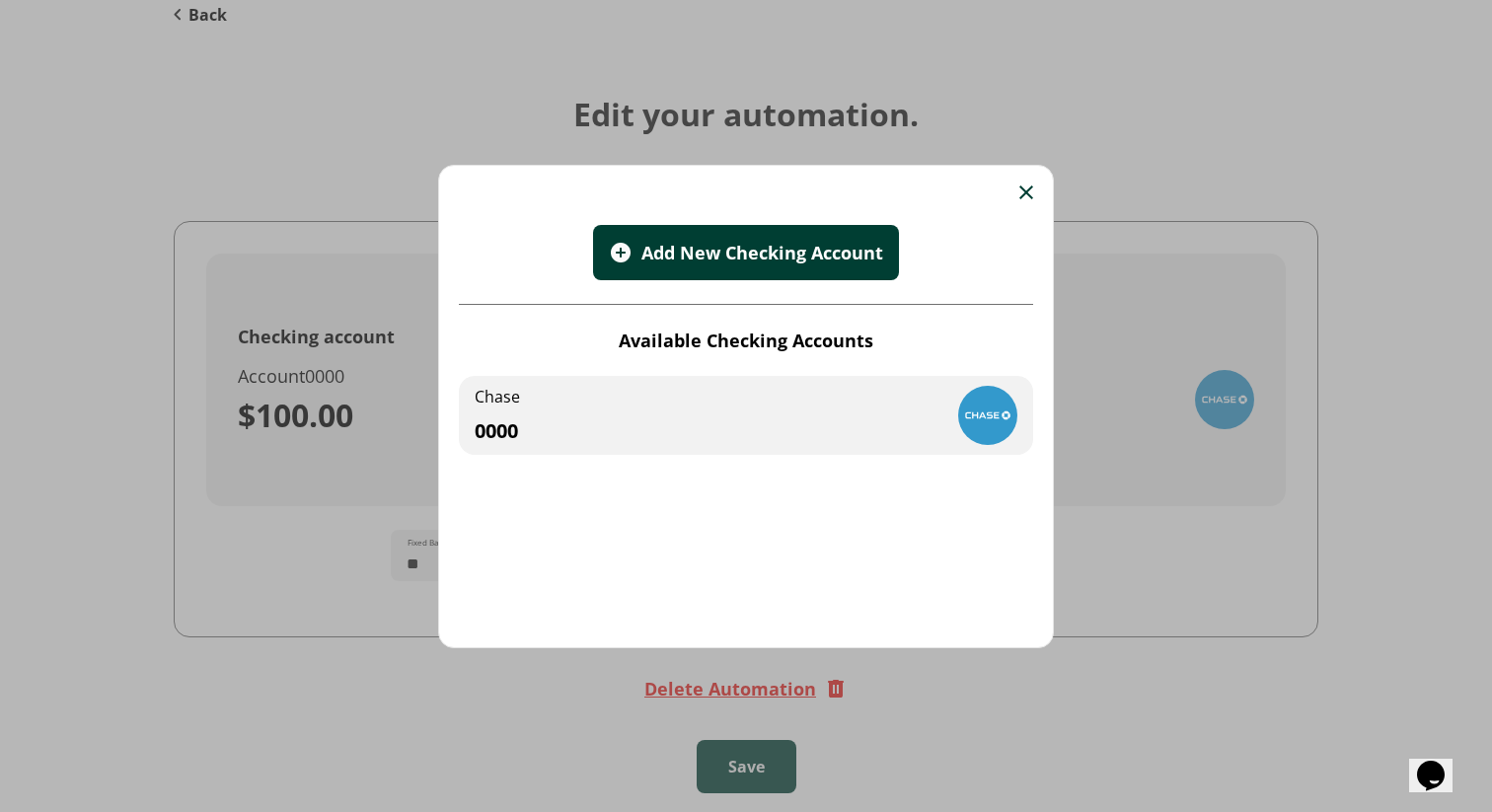
click at [1030, 191] on img at bounding box center [1027, 192] width 14 height 14
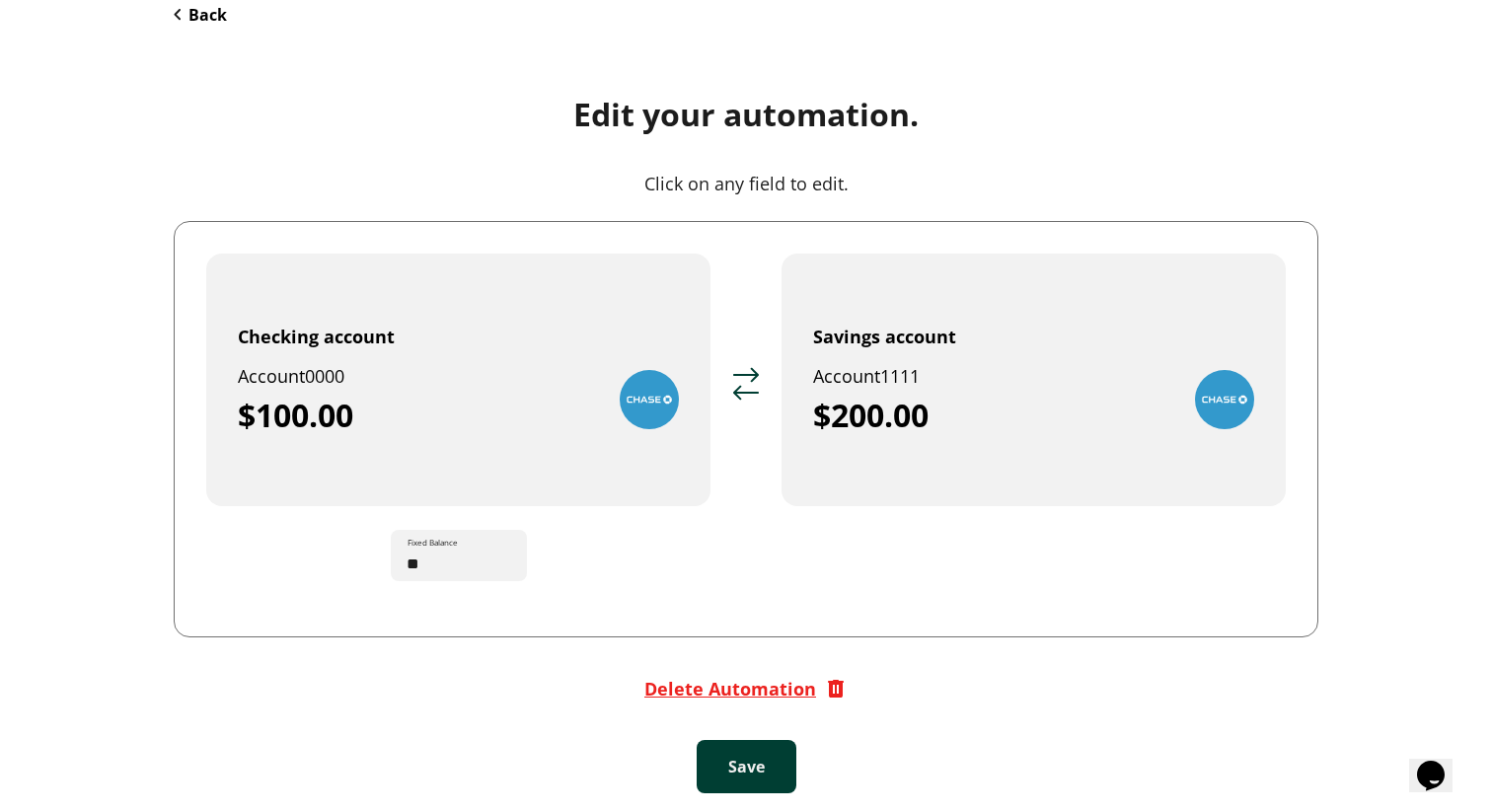
click at [441, 560] on input "**" at bounding box center [466, 555] width 121 height 55
click at [476, 565] on input "**" at bounding box center [466, 555] width 119 height 55
click at [480, 562] on input "**" at bounding box center [466, 555] width 119 height 55
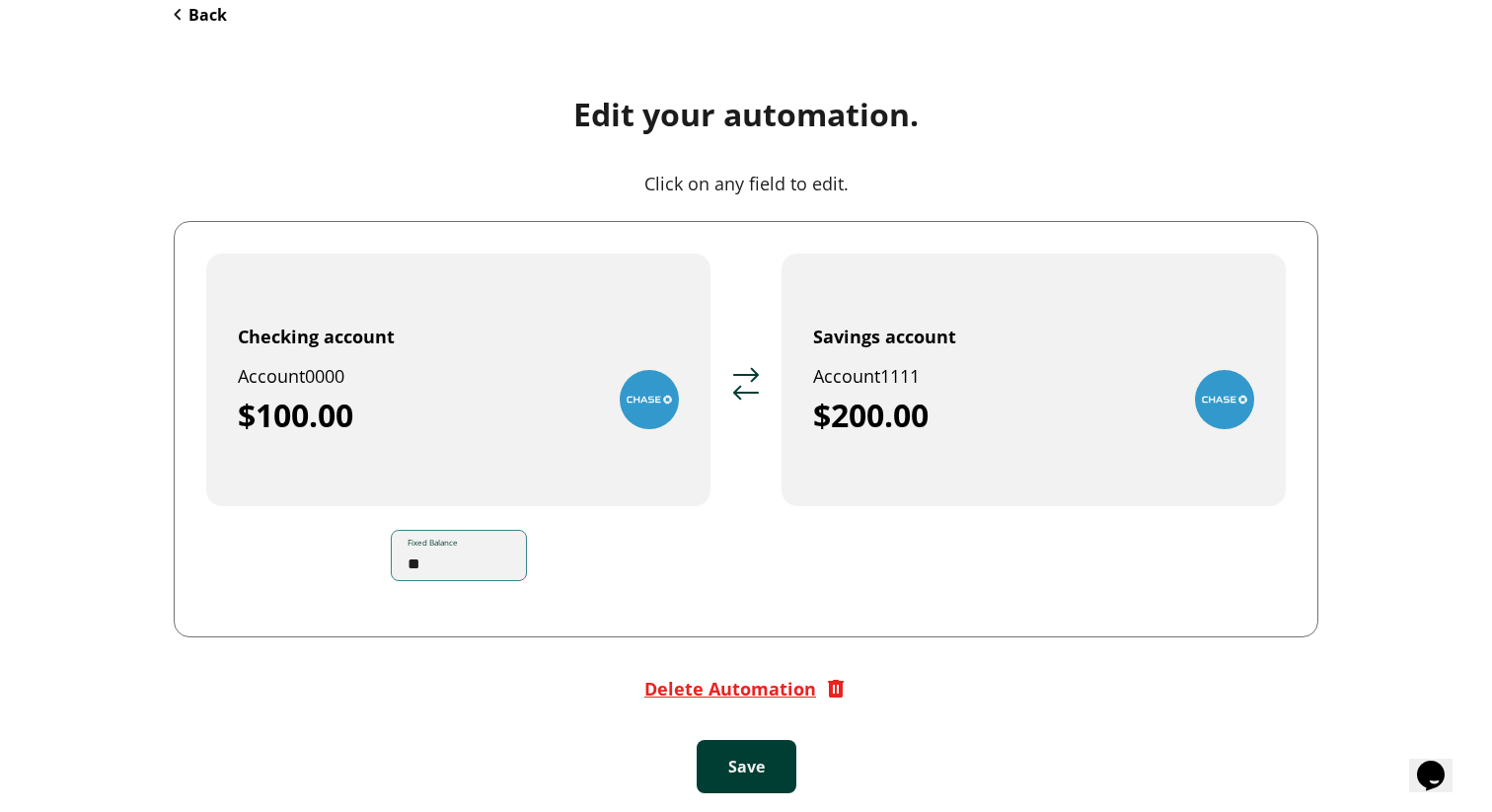
click at [480, 562] on input "**" at bounding box center [466, 555] width 119 height 55
click at [550, 575] on div "Checking account Account 0000 $100.00 Fixed Balance ​ **" at bounding box center [458, 417] width 504 height 328
click at [214, 22] on button "Back" at bounding box center [199, 15] width 53 height 22
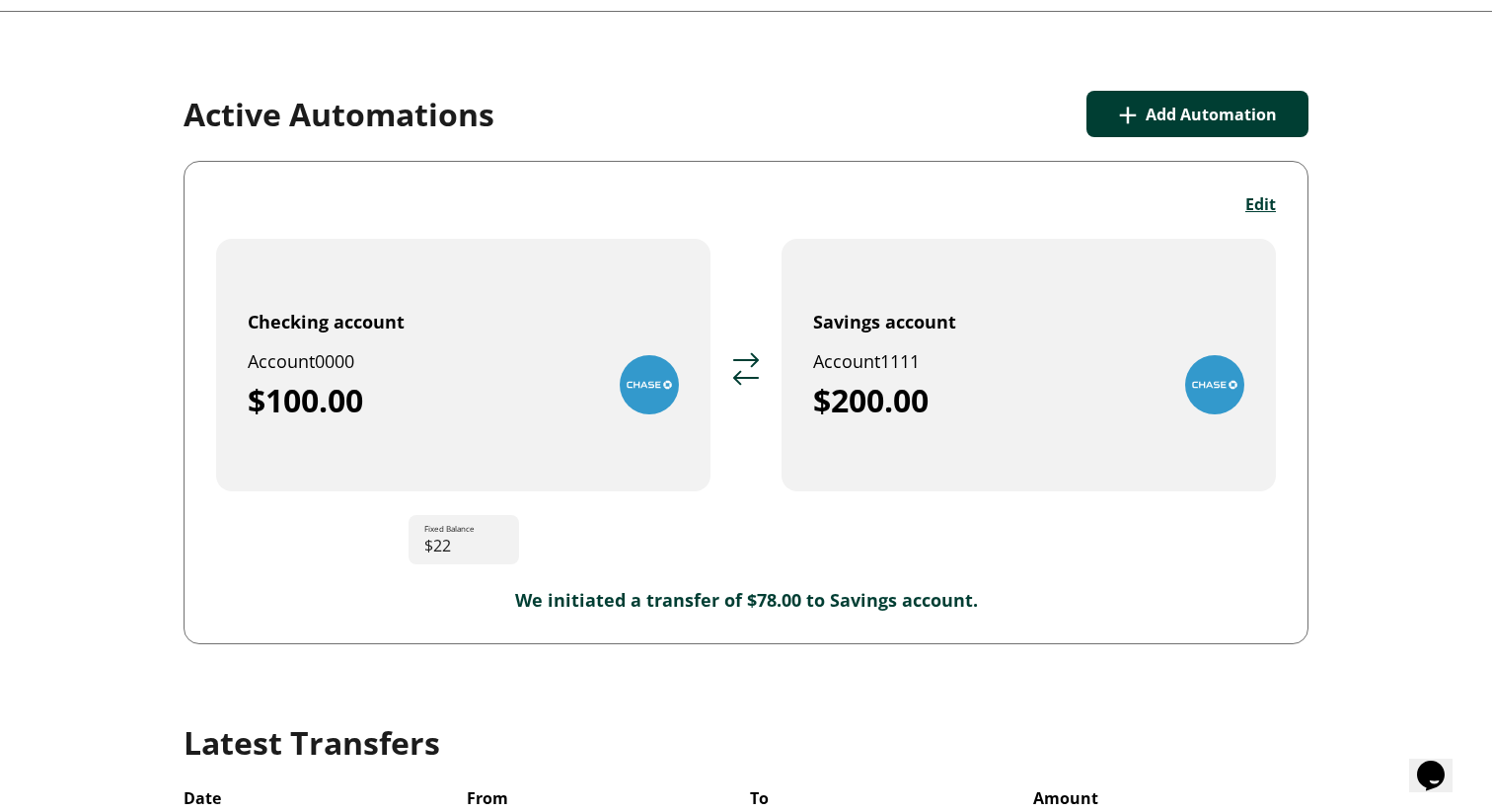
scroll to position [54, 0]
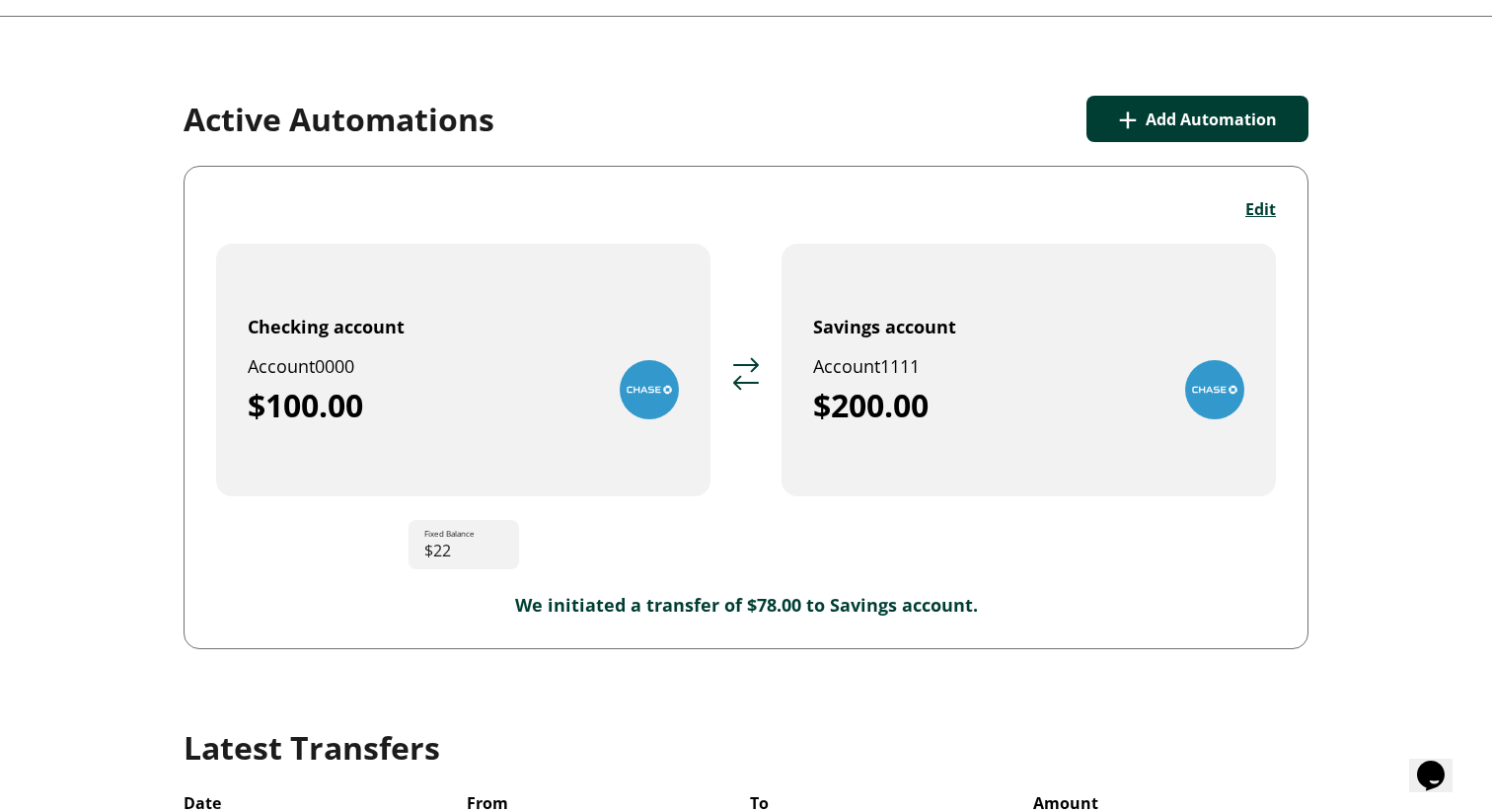
click at [1166, 123] on button "+ Add Automation" at bounding box center [1197, 119] width 222 height 47
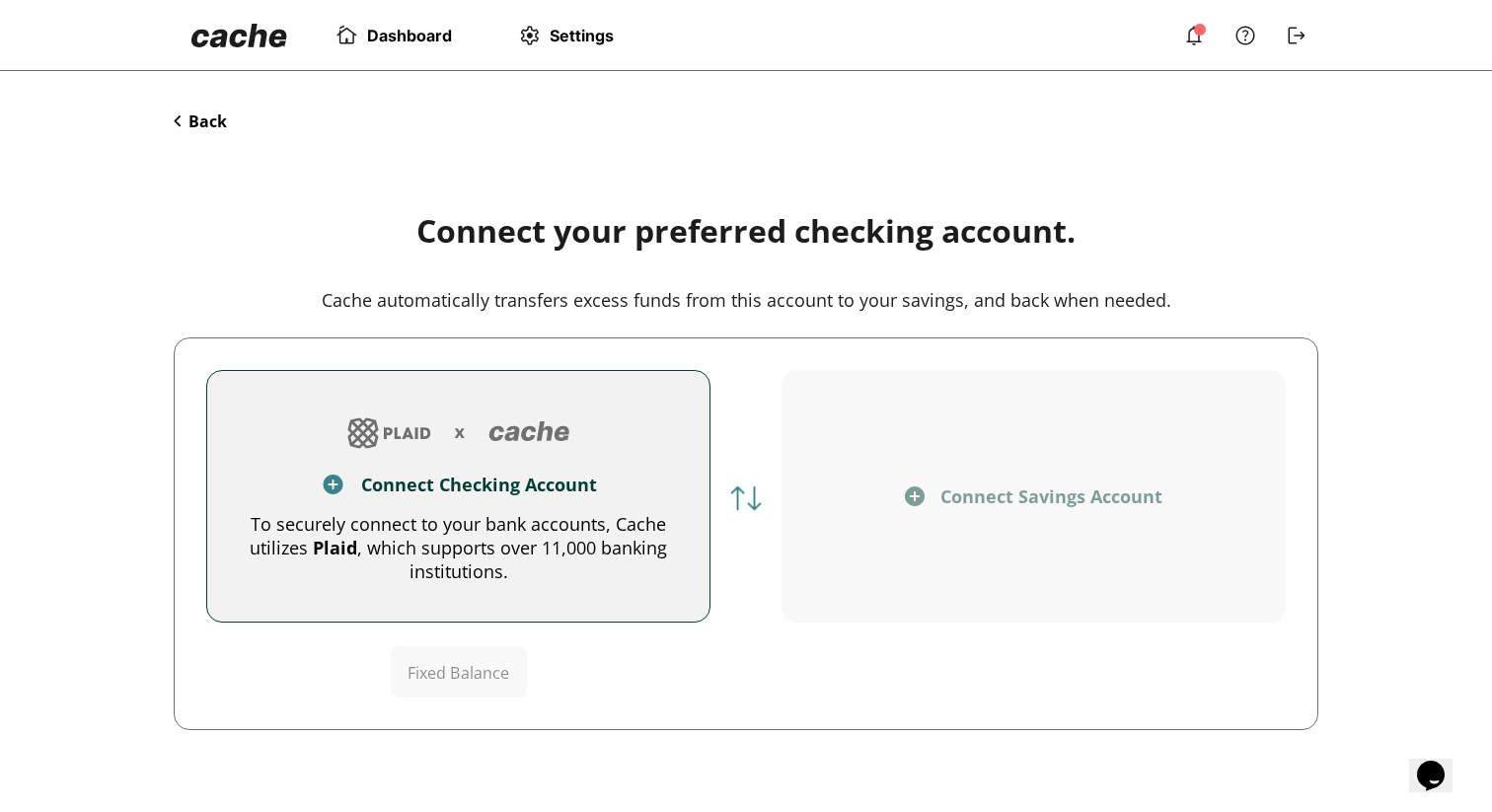
click at [183, 125] on button "Back" at bounding box center [199, 122] width 53 height 22
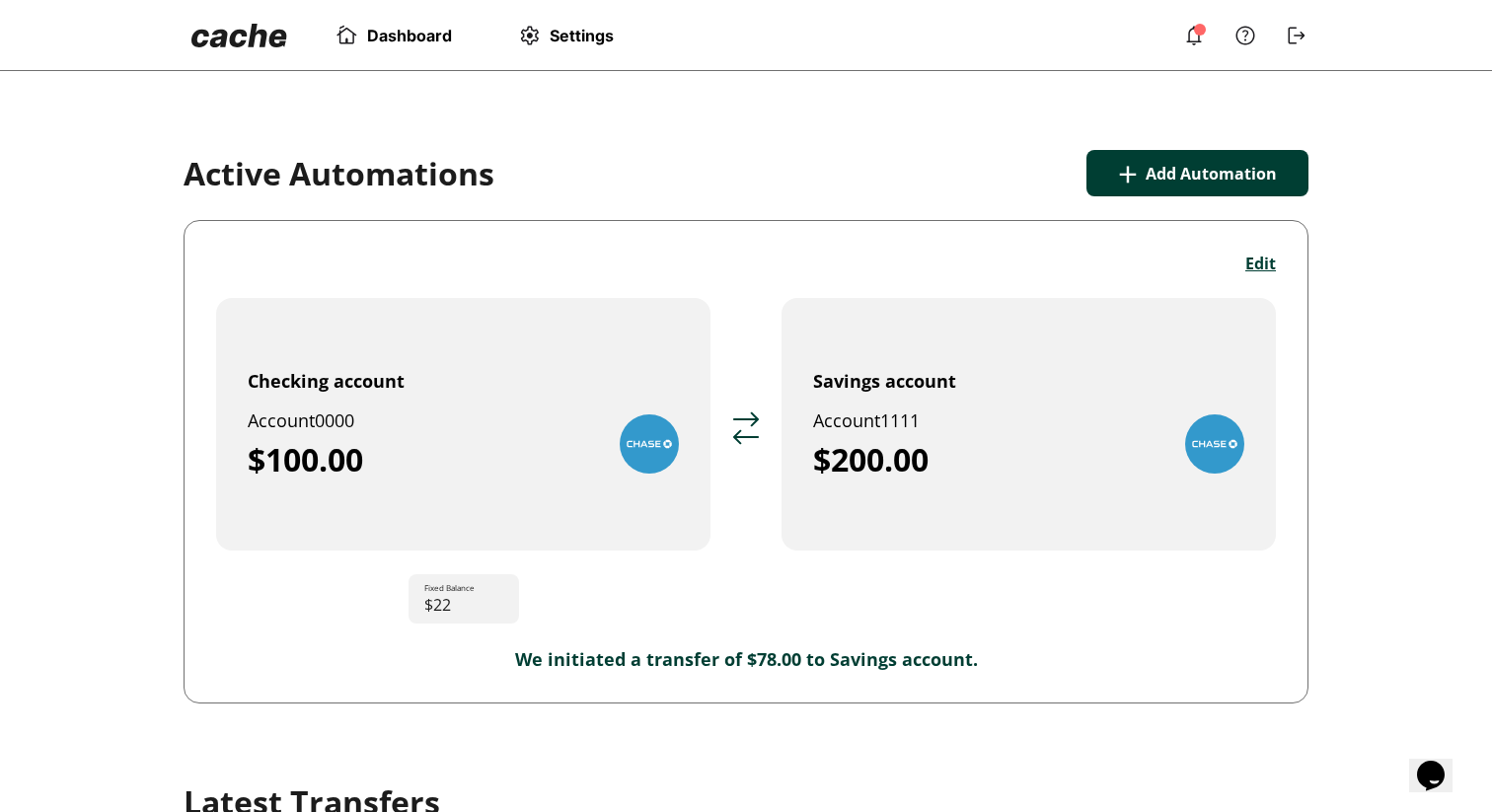
click at [1212, 177] on button "+ Add Automation" at bounding box center [1197, 173] width 222 height 47
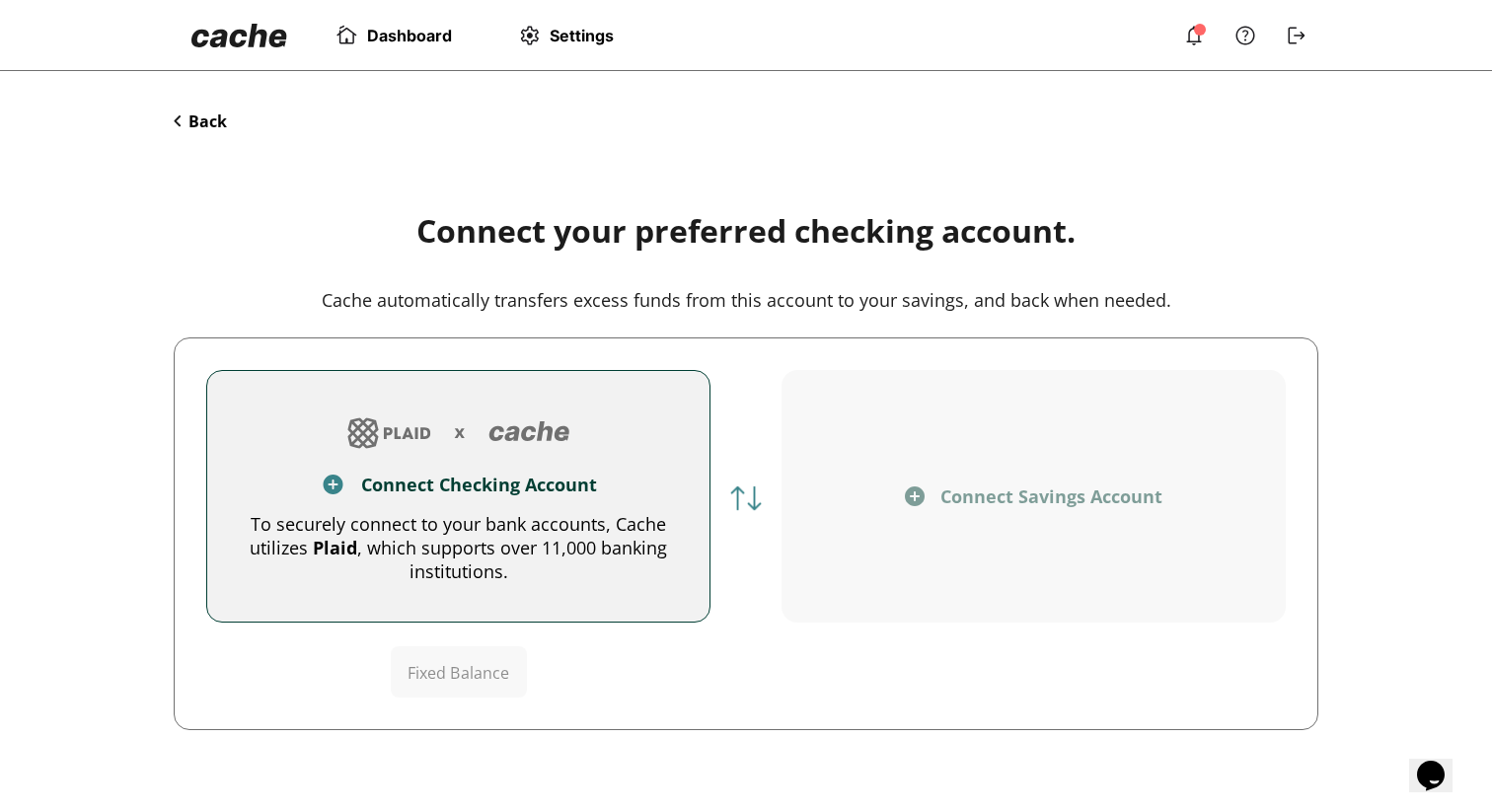
click at [575, 494] on div "Connect Checking Account" at bounding box center [478, 484] width 236 height 24
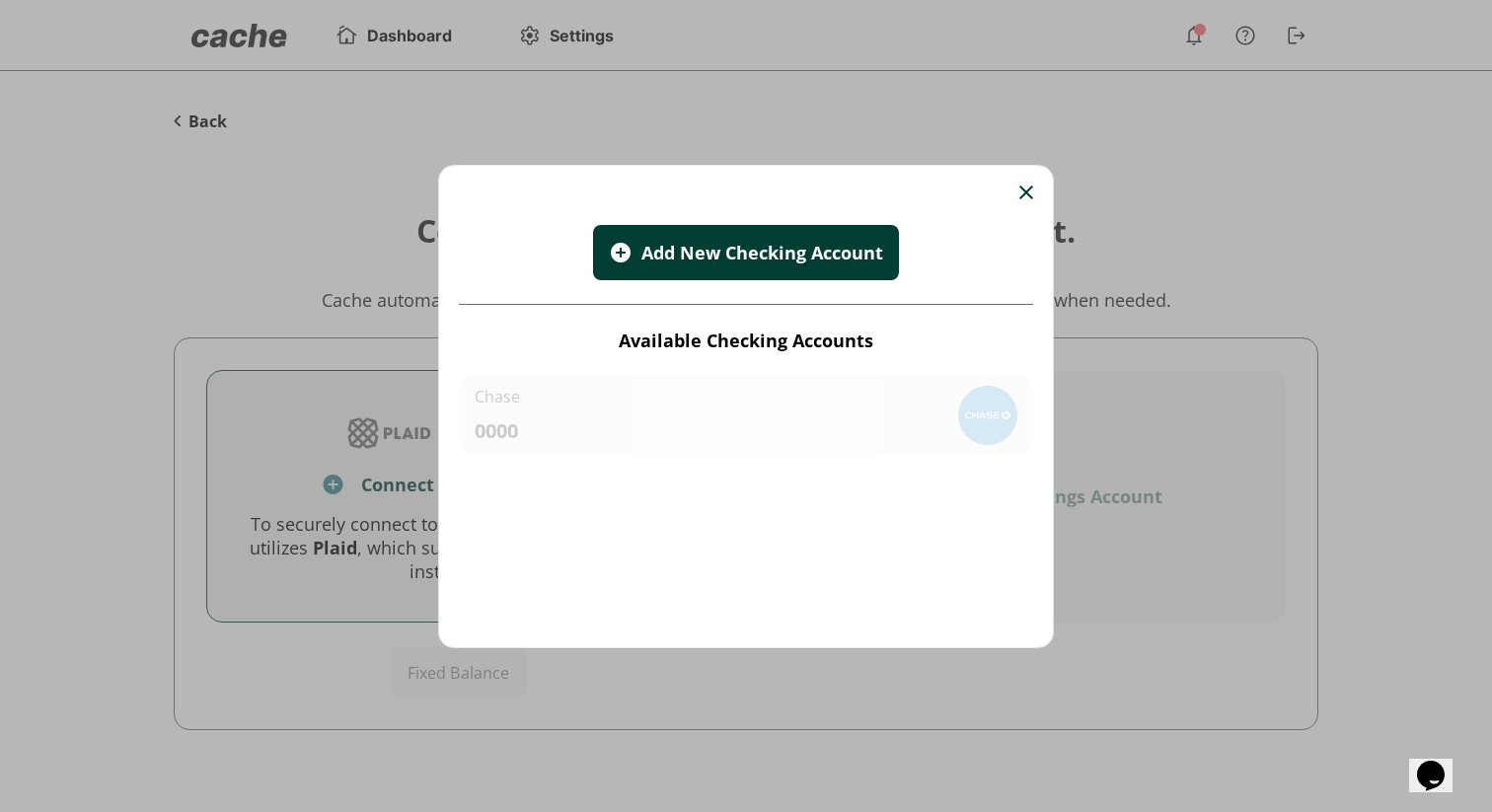
click at [1023, 197] on img at bounding box center [1027, 192] width 14 height 14
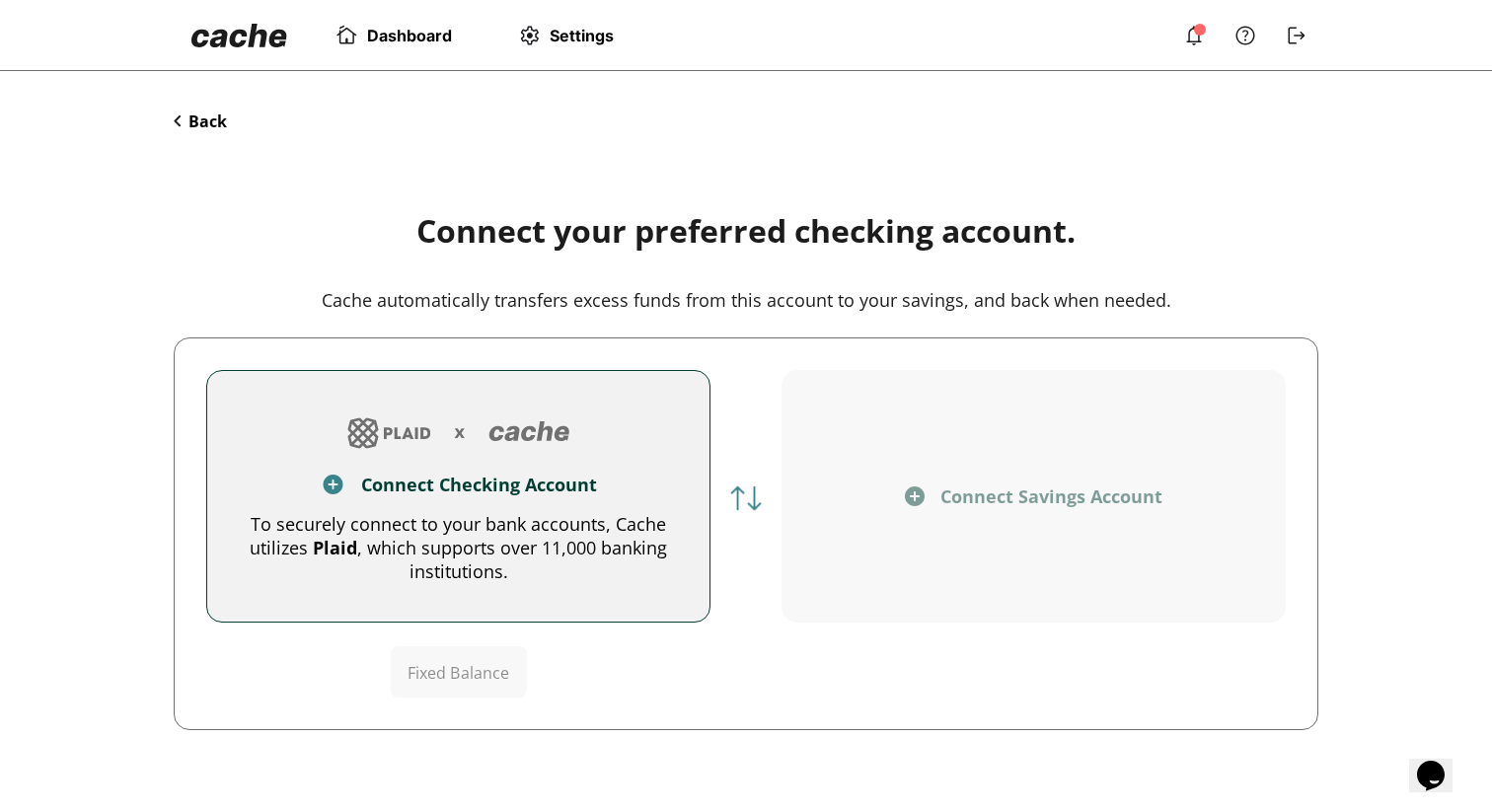
click at [535, 443] on img at bounding box center [459, 433] width 239 height 48
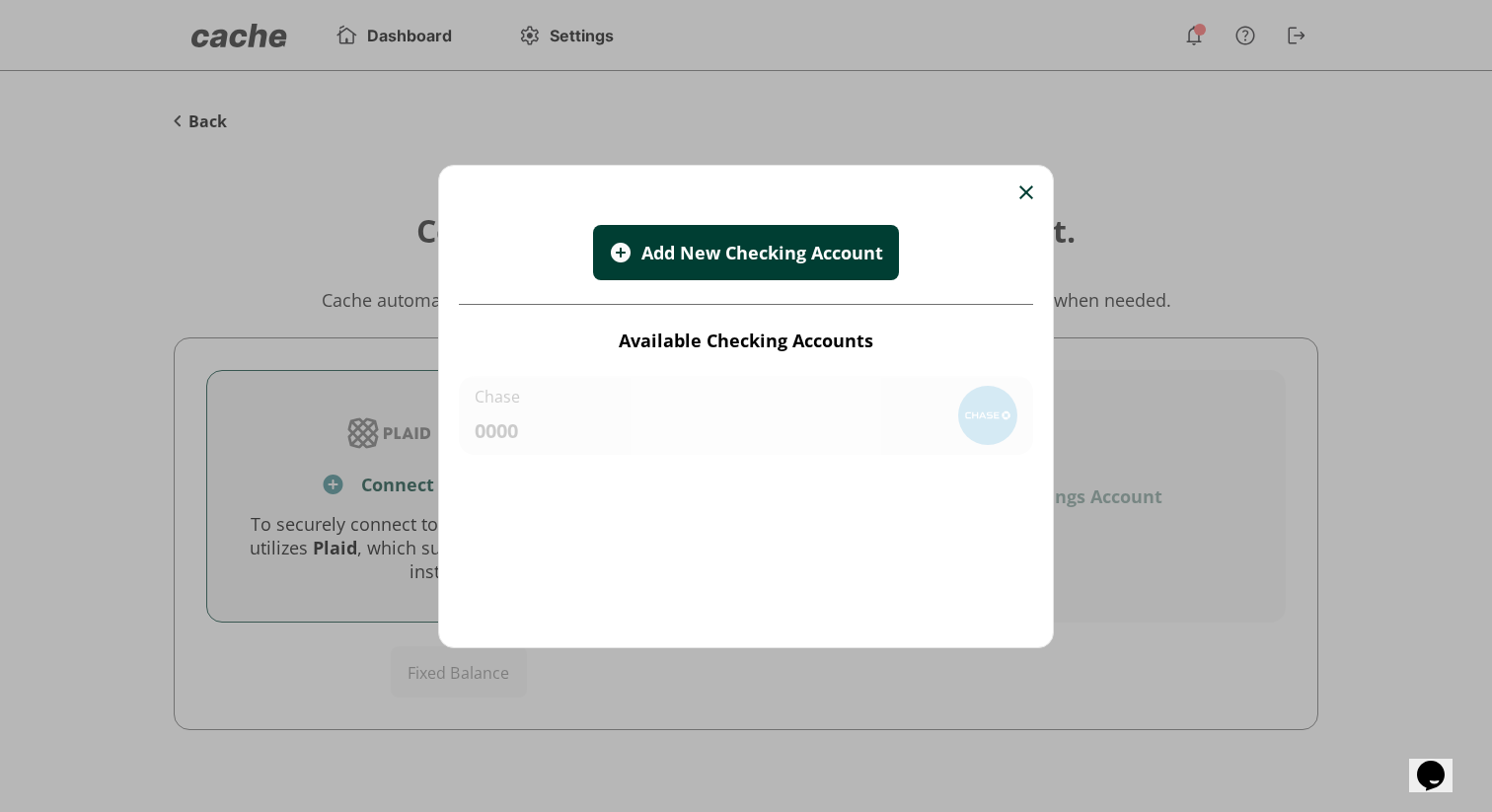
click at [1028, 188] on img at bounding box center [1027, 192] width 14 height 14
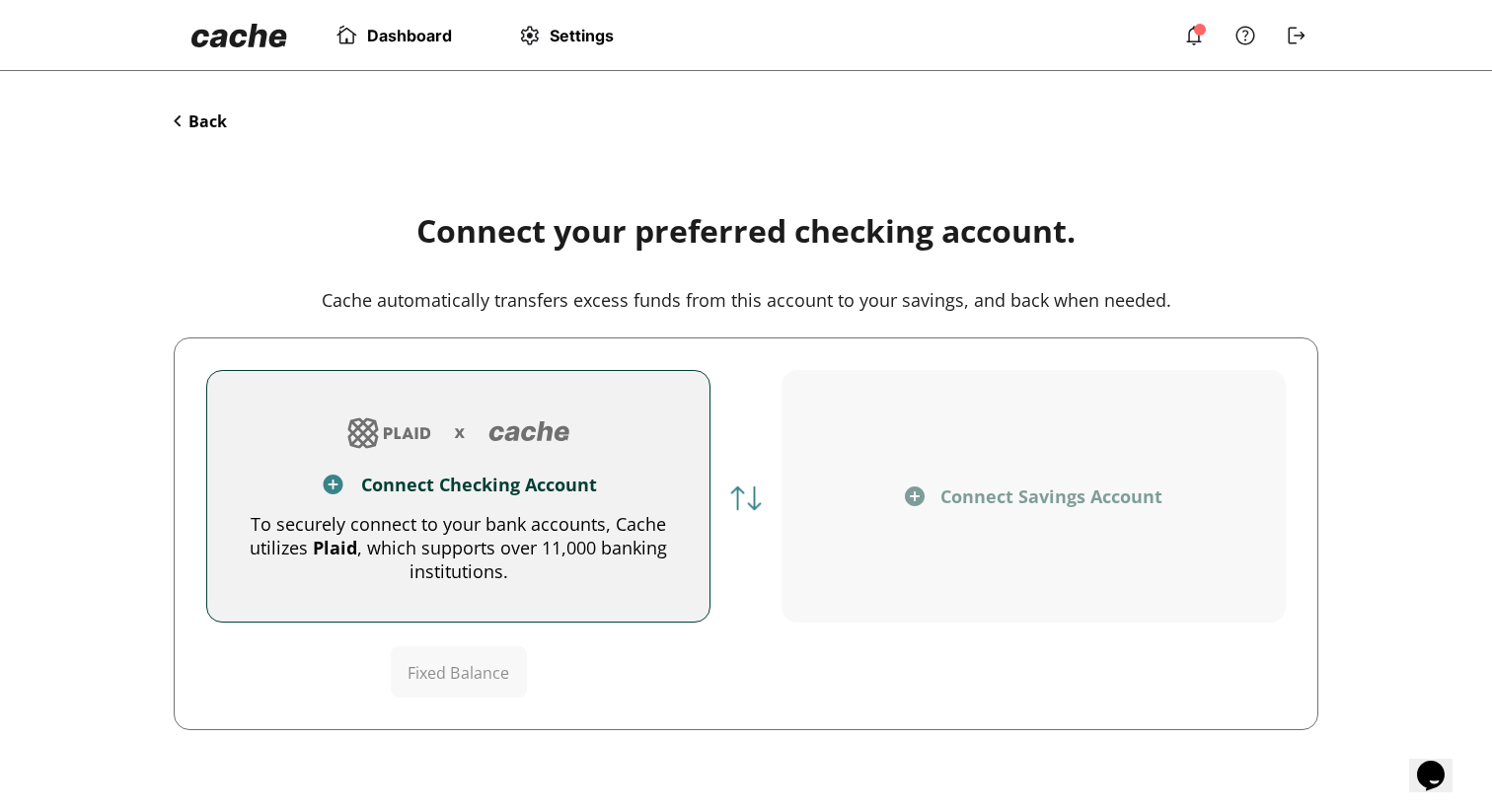
click at [195, 128] on button "Back" at bounding box center [199, 122] width 53 height 22
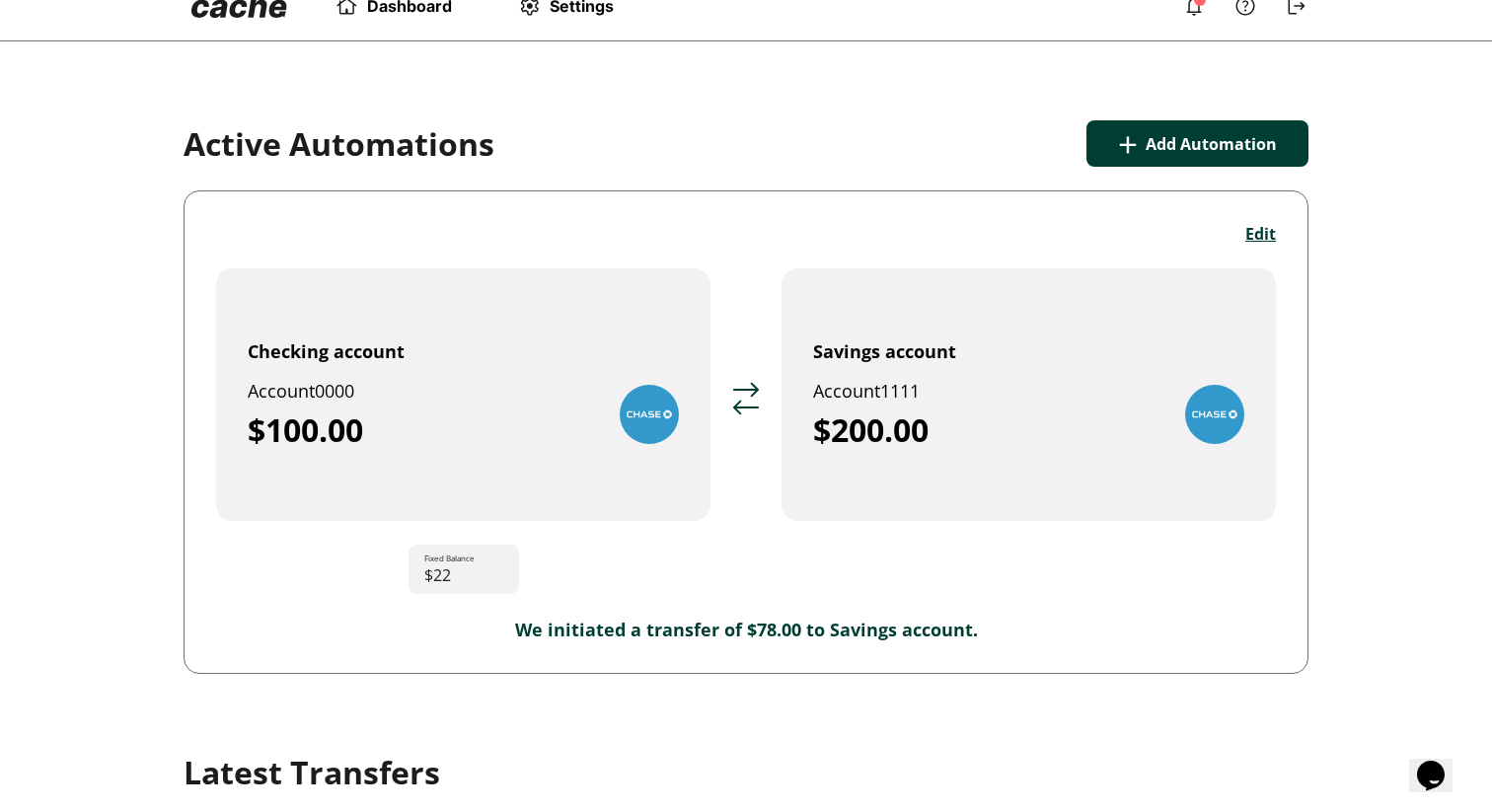
scroll to position [28, 0]
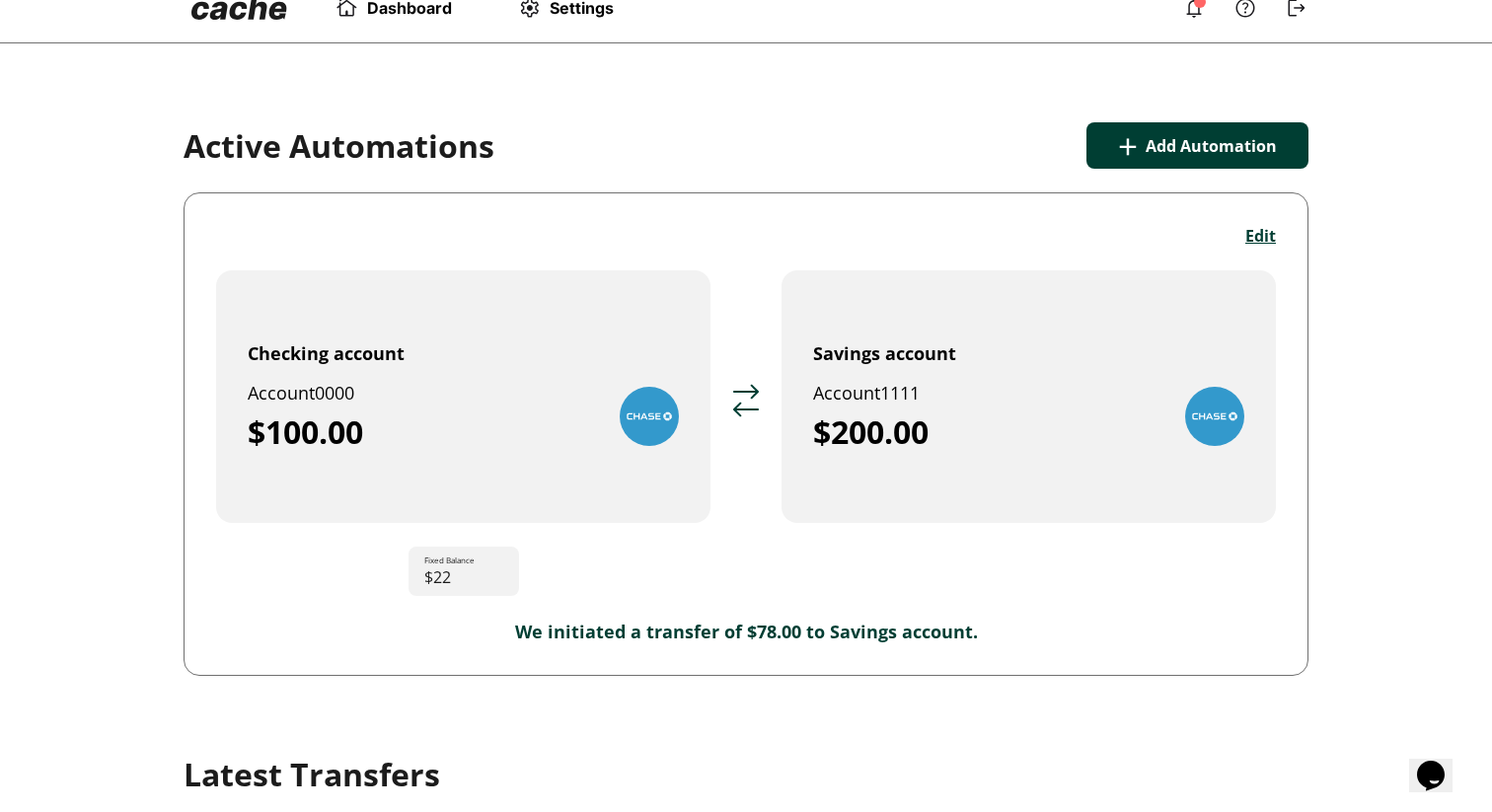
click at [1196, 96] on div "Dashboard Settings Automation paused due to disconnected account. Reconnect Now…" at bounding box center [746, 652] width 1492 height 1359
click at [1176, 129] on button "+ Add Automation" at bounding box center [1197, 145] width 222 height 47
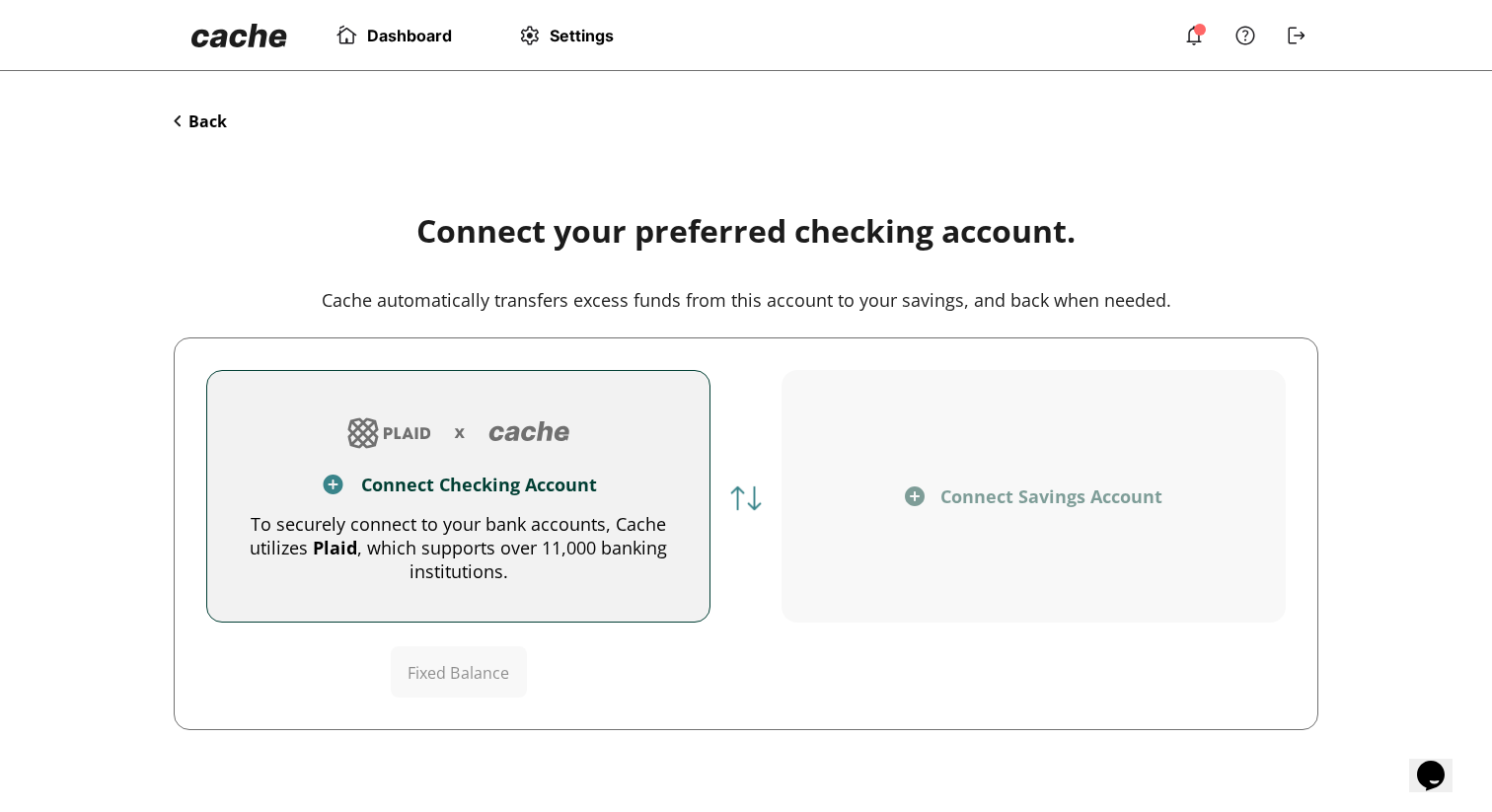
click at [552, 451] on img at bounding box center [459, 433] width 239 height 48
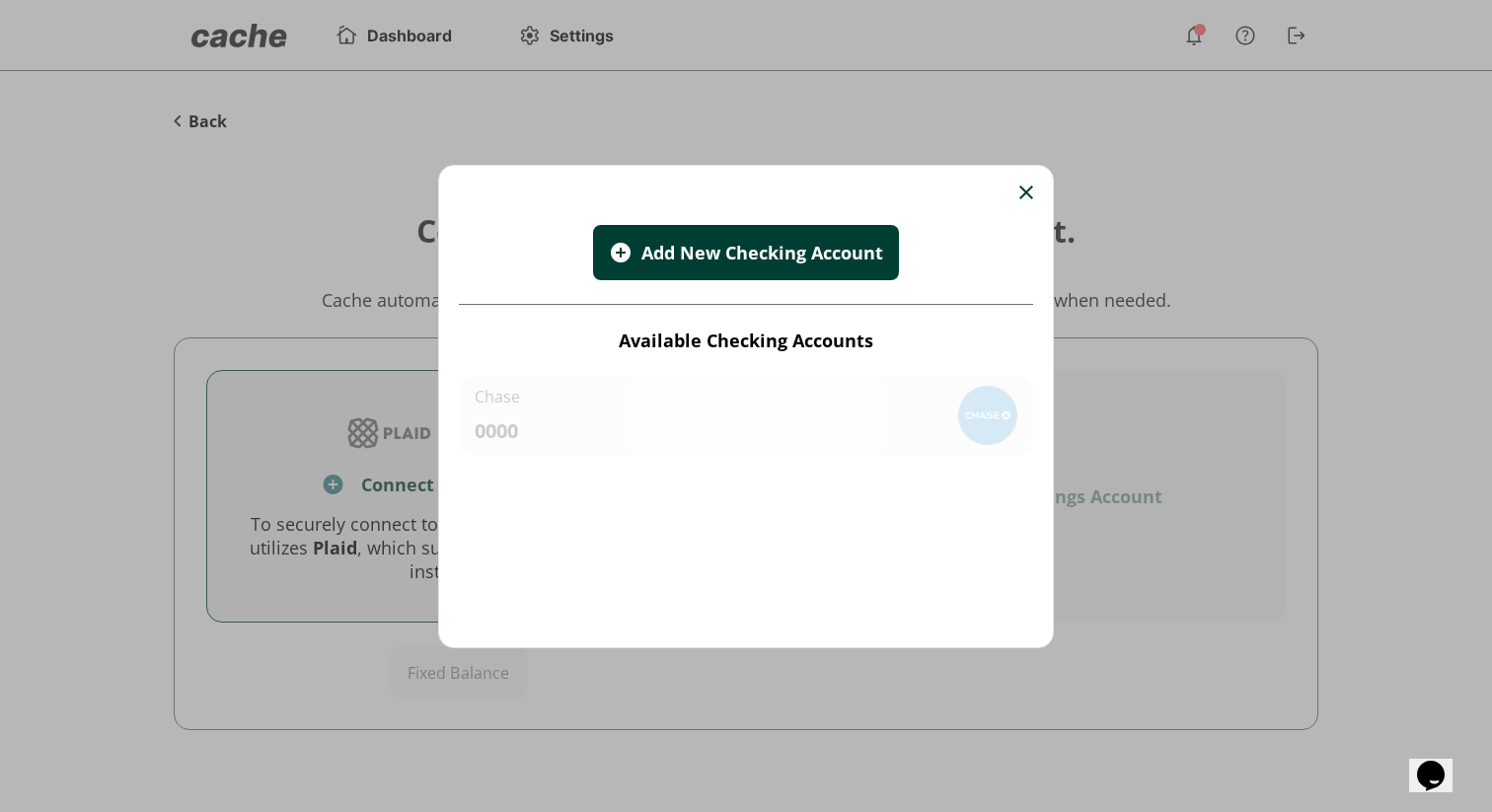
click at [727, 244] on div "Add New Checking Account" at bounding box center [762, 253] width 243 height 24
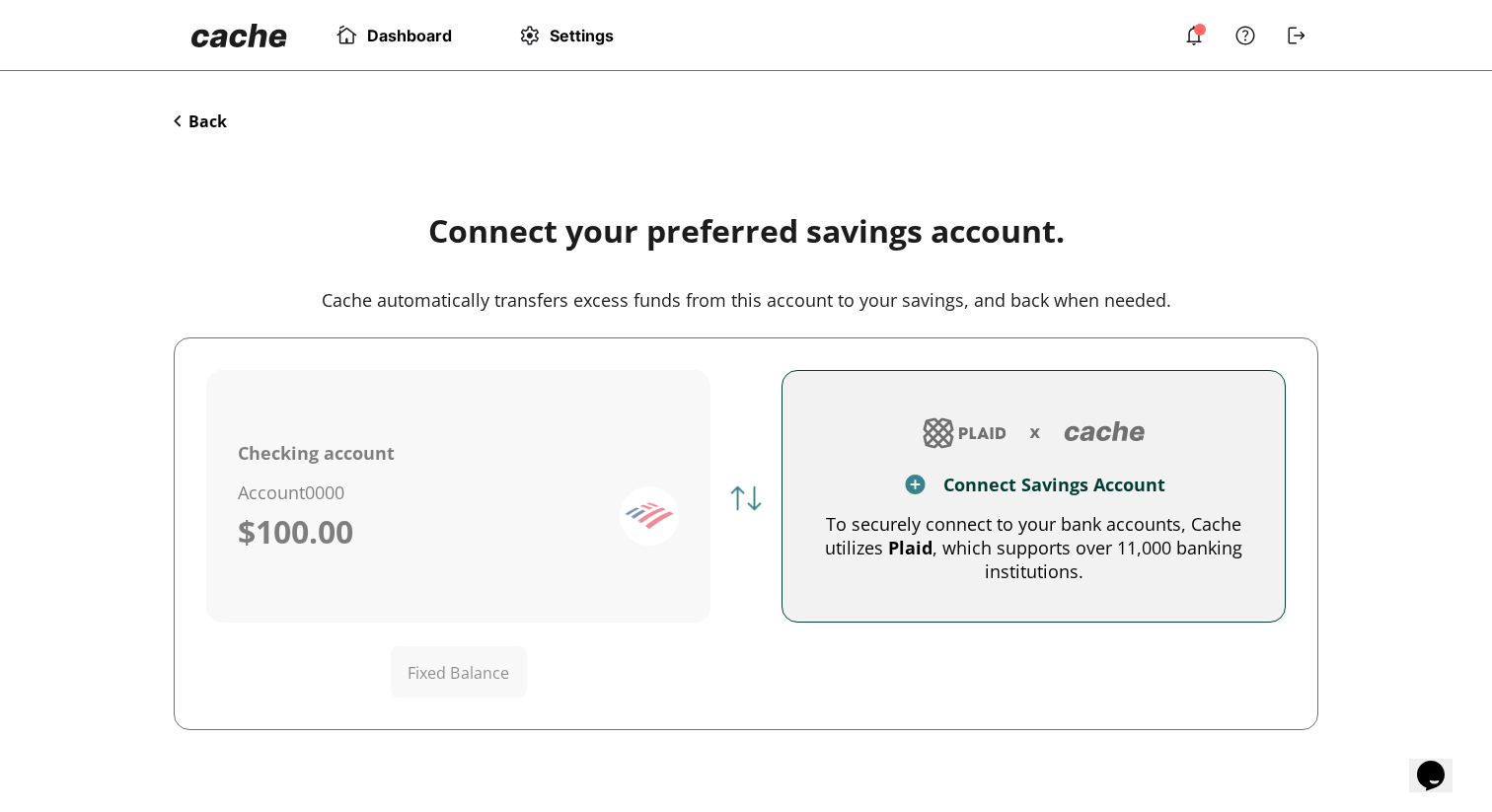
scroll to position [40, 0]
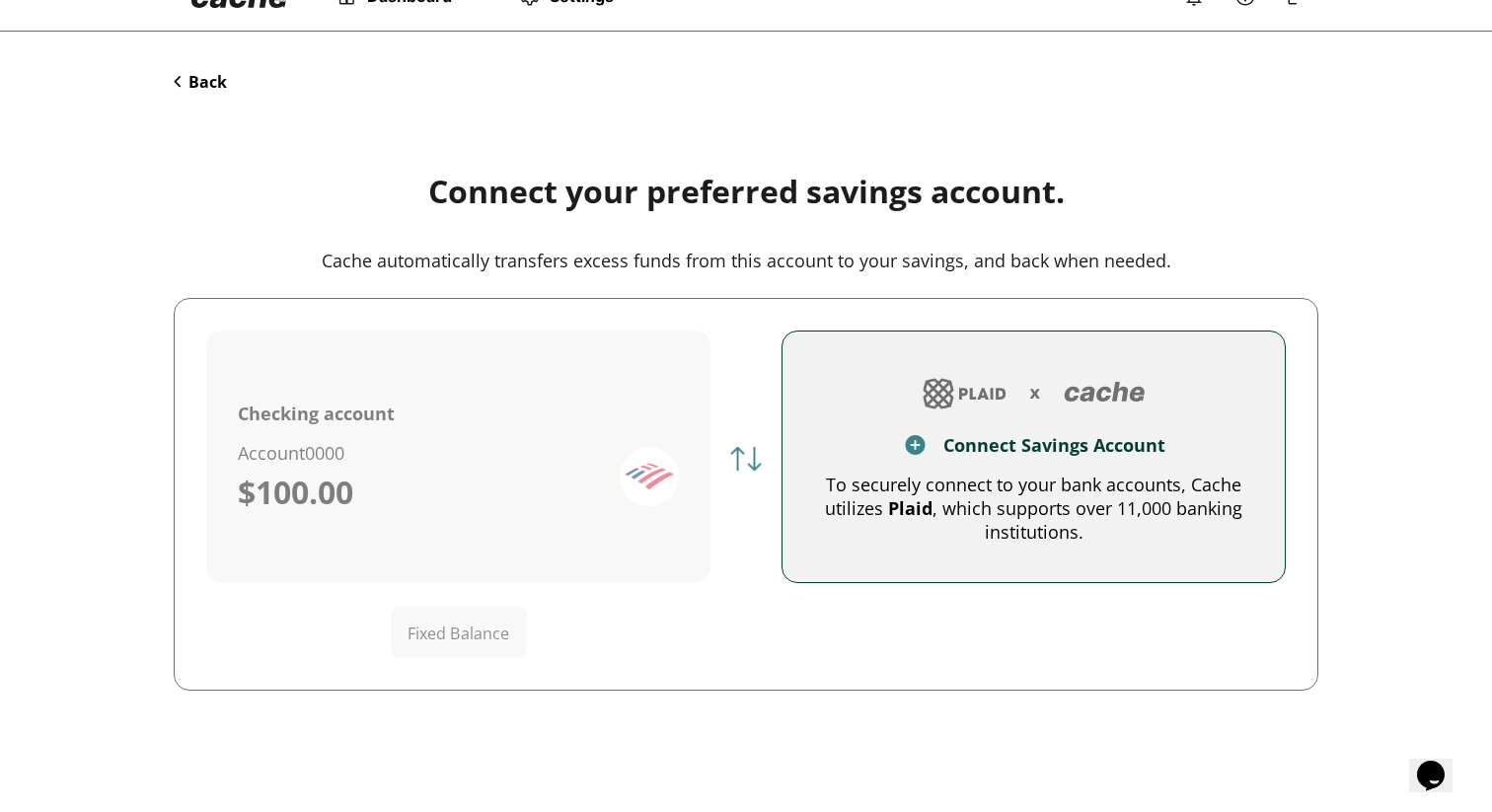
click at [897, 527] on div "To securely connect to your bank accounts, Cache utilizes Plaid , which support…" at bounding box center [1034, 507] width 440 height 71
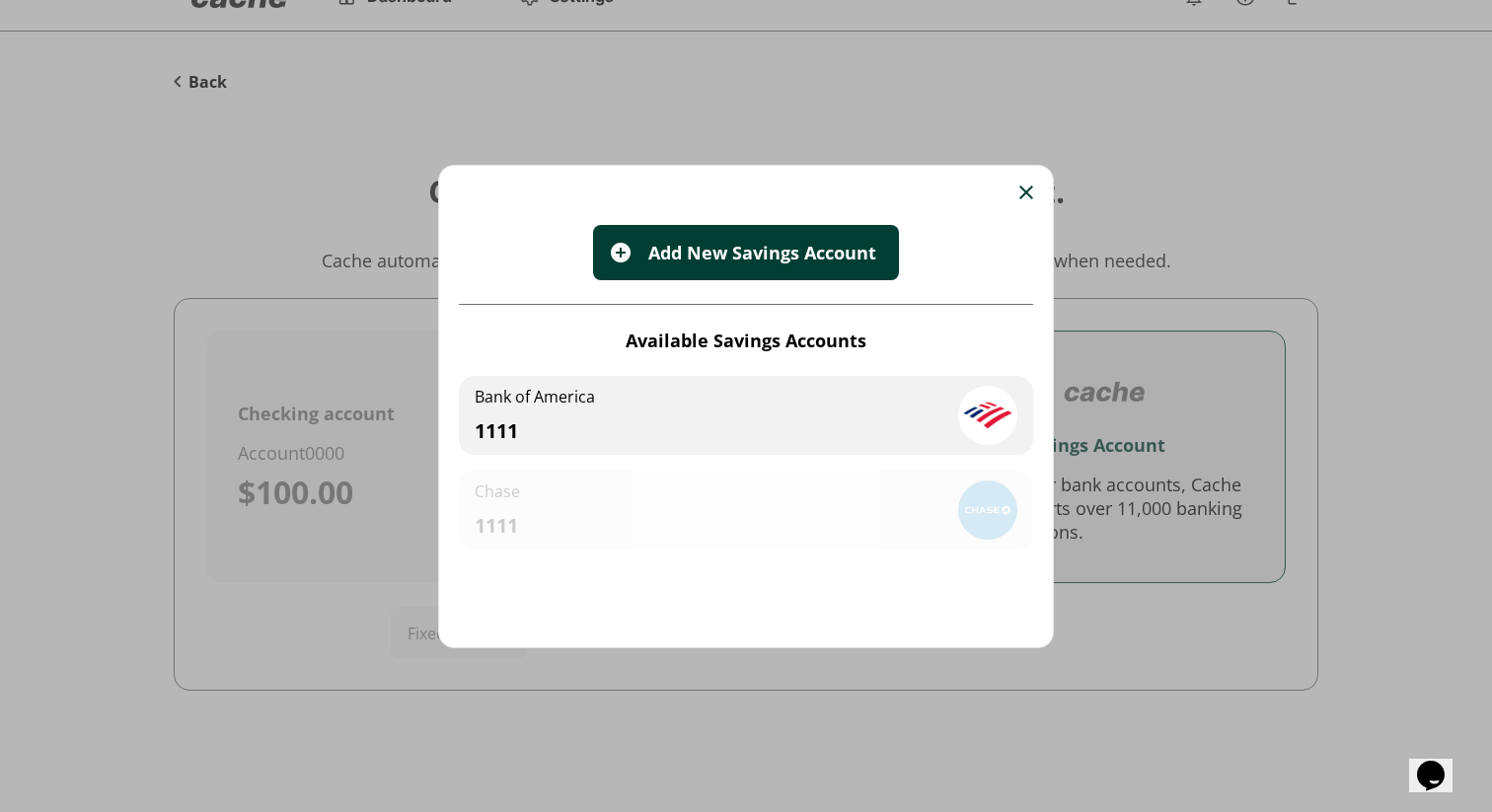
click at [798, 401] on div "Bank of America 1111" at bounding box center [746, 414] width 574 height 79
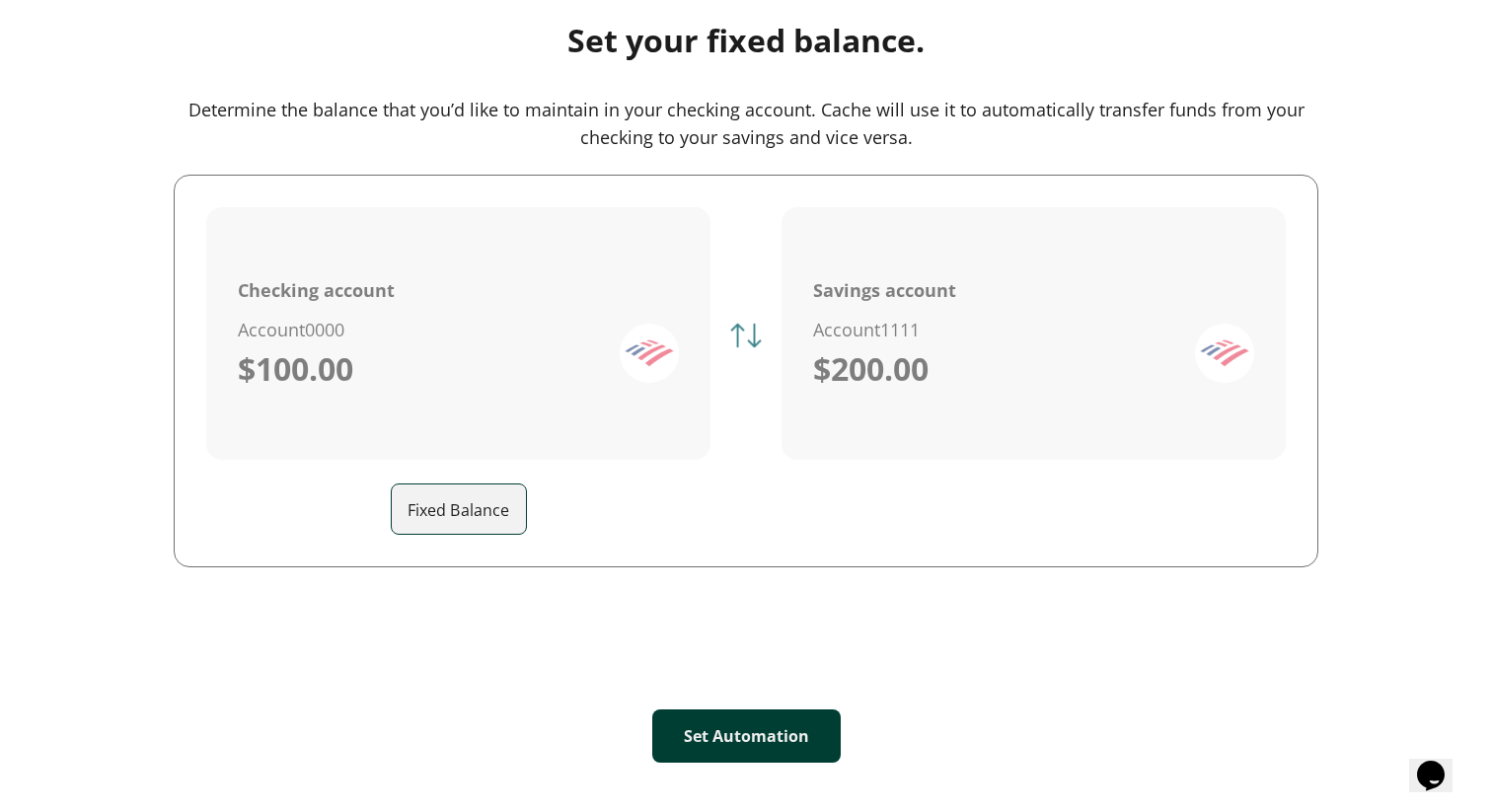
scroll to position [199, 0]
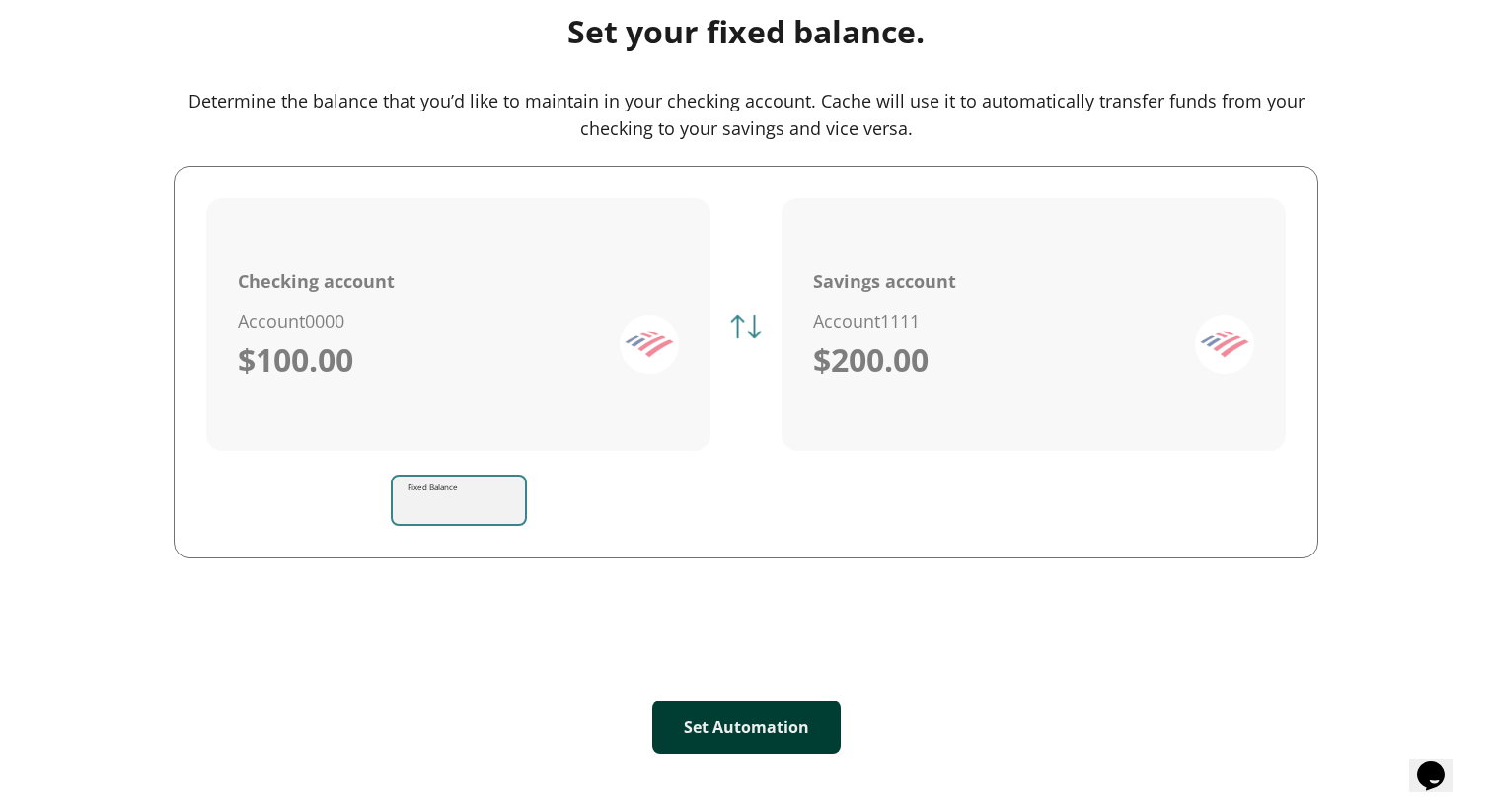
click at [503, 514] on input "Fixed Balance" at bounding box center [466, 499] width 117 height 55
type input "*"
click at [769, 718] on button "Set Automation" at bounding box center [746, 726] width 188 height 53
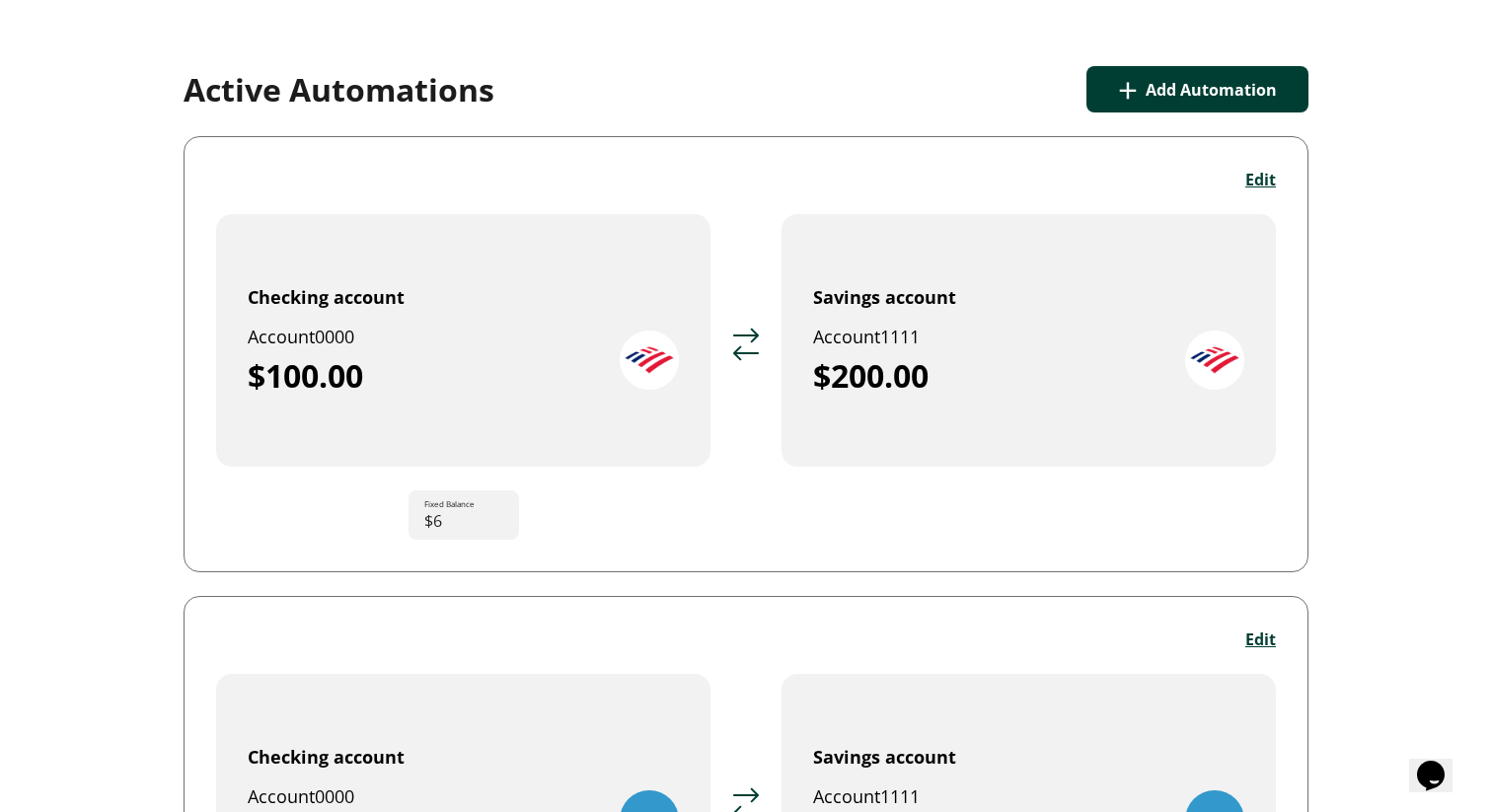
scroll to position [66, 0]
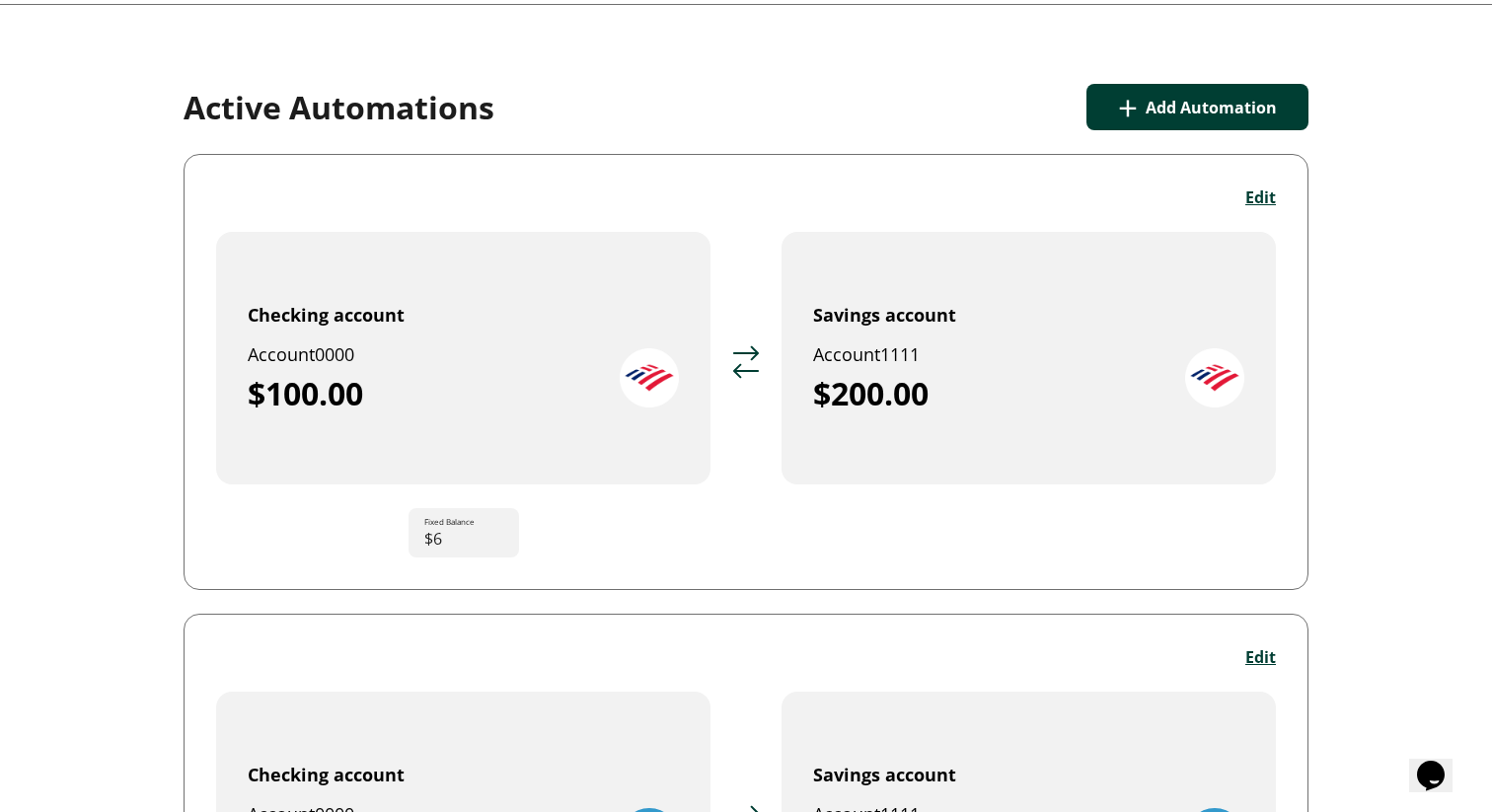
click at [1215, 105] on button "+ Add Automation" at bounding box center [1197, 107] width 222 height 47
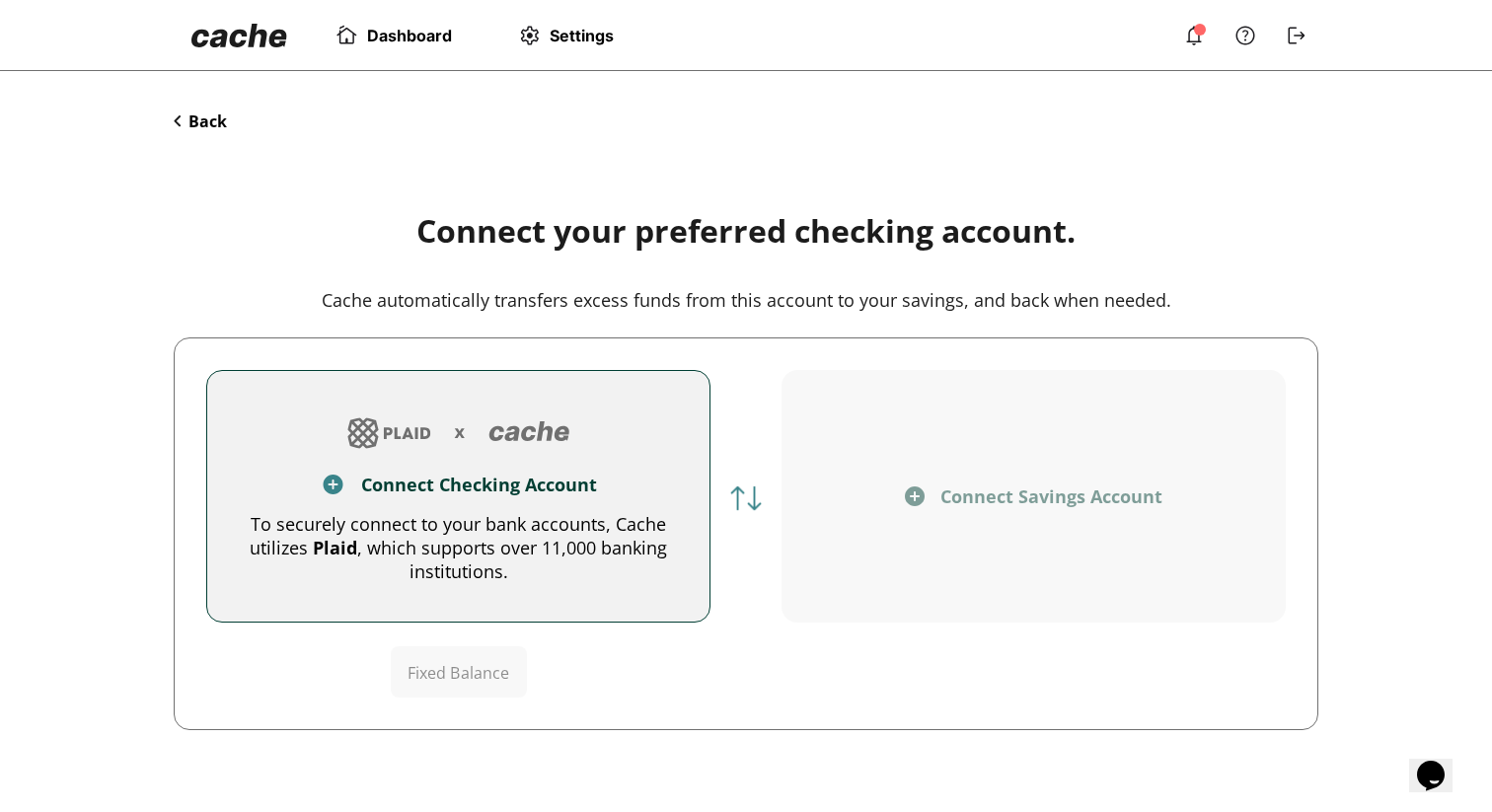
click at [505, 551] on div "To securely connect to your bank accounts, Cache utilizes Plaid , which support…" at bounding box center [458, 547] width 440 height 71
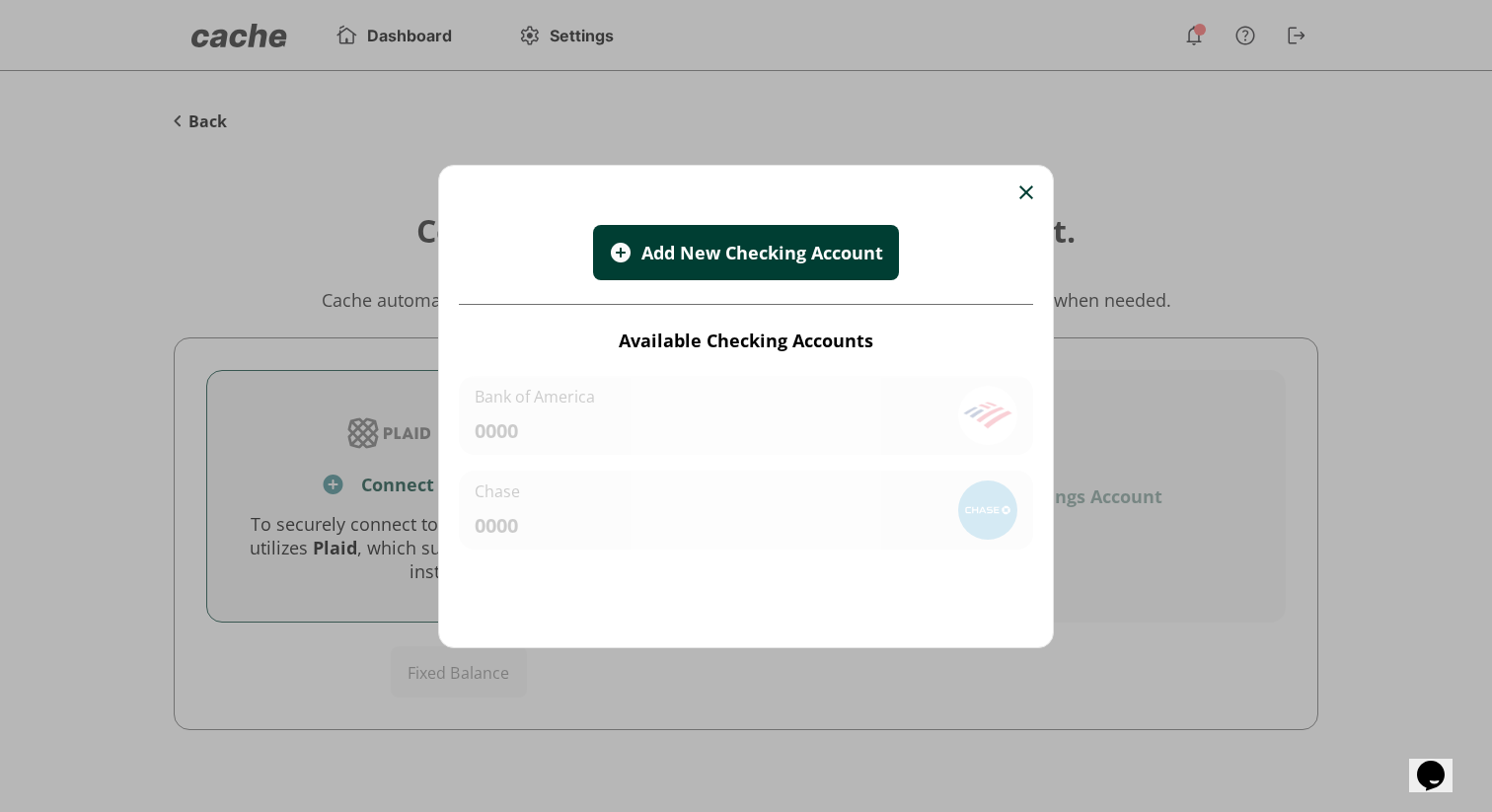
click at [1026, 190] on img at bounding box center [1027, 192] width 14 height 14
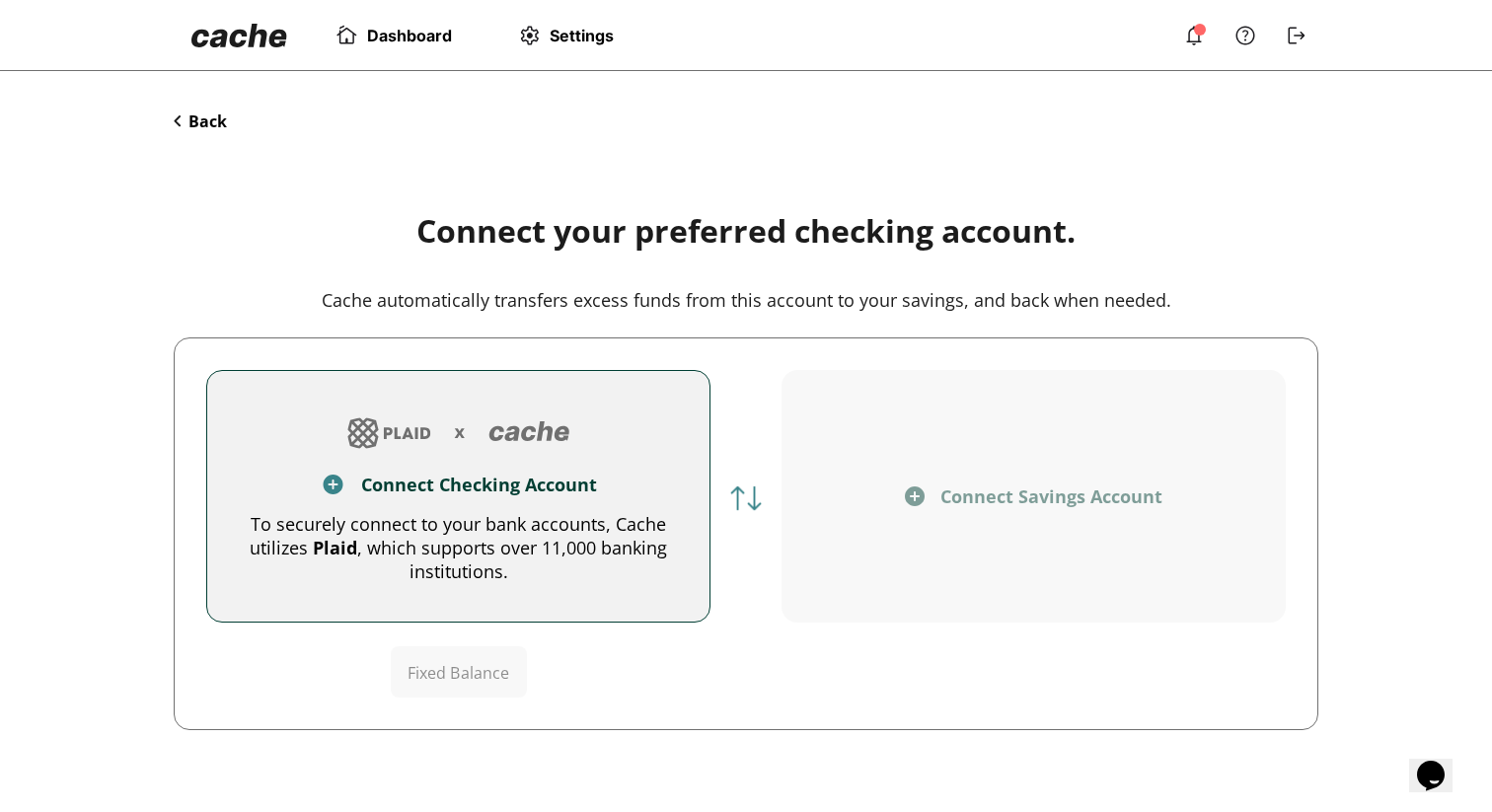
click at [202, 135] on div "Back Connect your preferred checking account. Cache automatically transfers exc…" at bounding box center [746, 461] width 1184 height 781
click at [224, 104] on div "Back Connect your preferred checking account. Cache automatically transfers exc…" at bounding box center [746, 461] width 1184 height 781
click at [218, 127] on button "Back" at bounding box center [199, 122] width 53 height 22
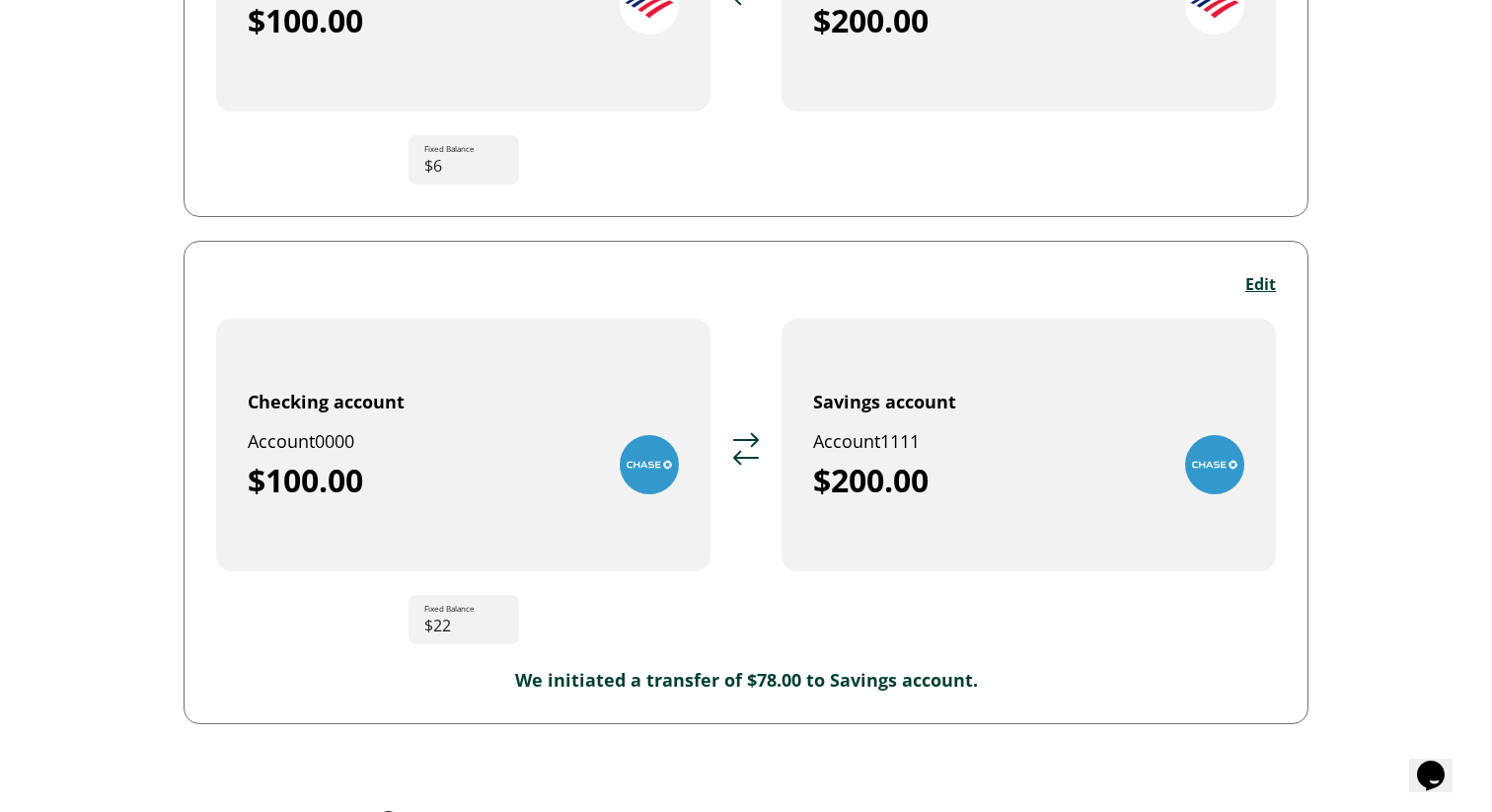
scroll to position [436, 0]
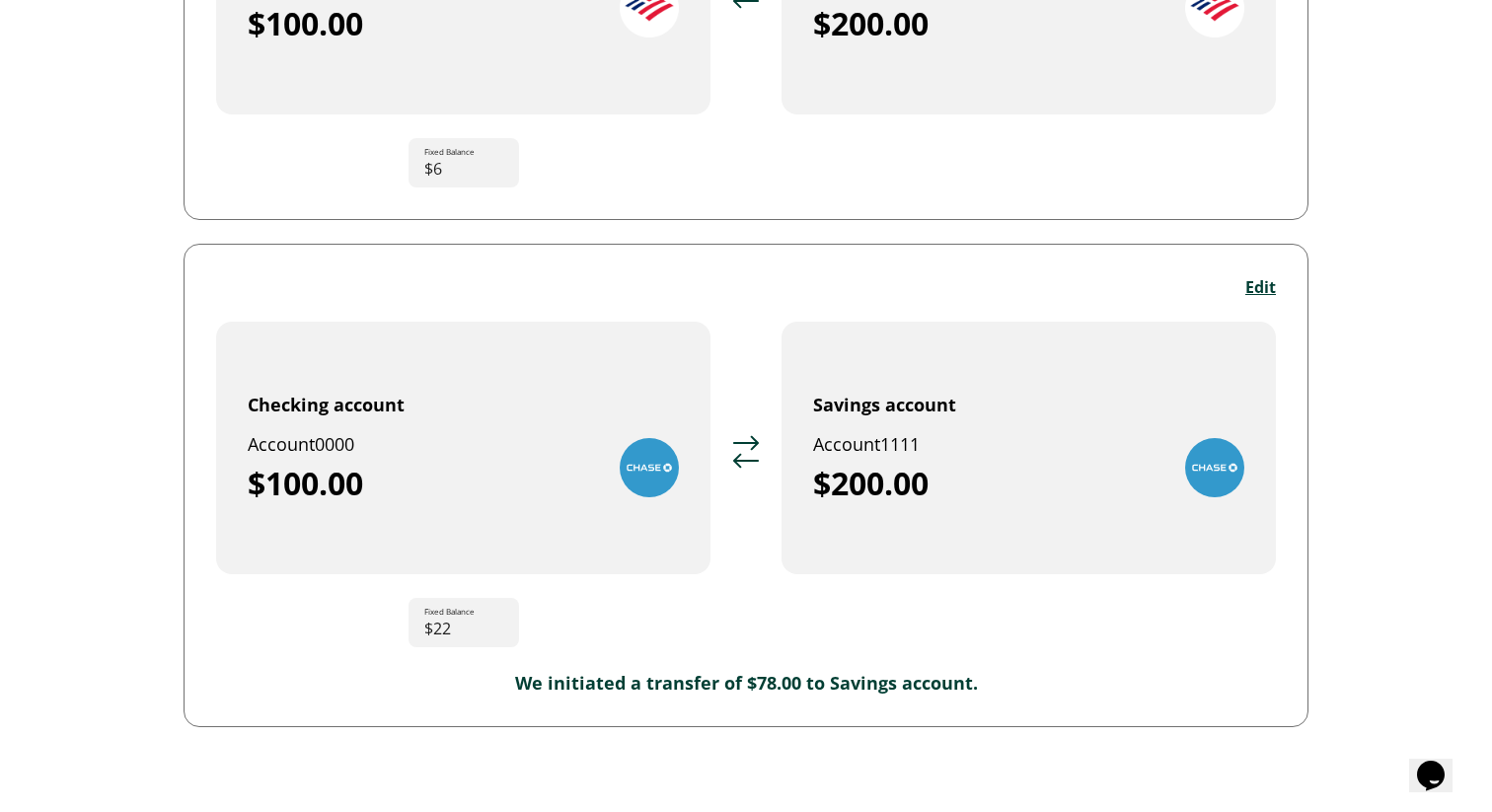
click at [1259, 289] on button "Edit" at bounding box center [1261, 287] width 31 height 22
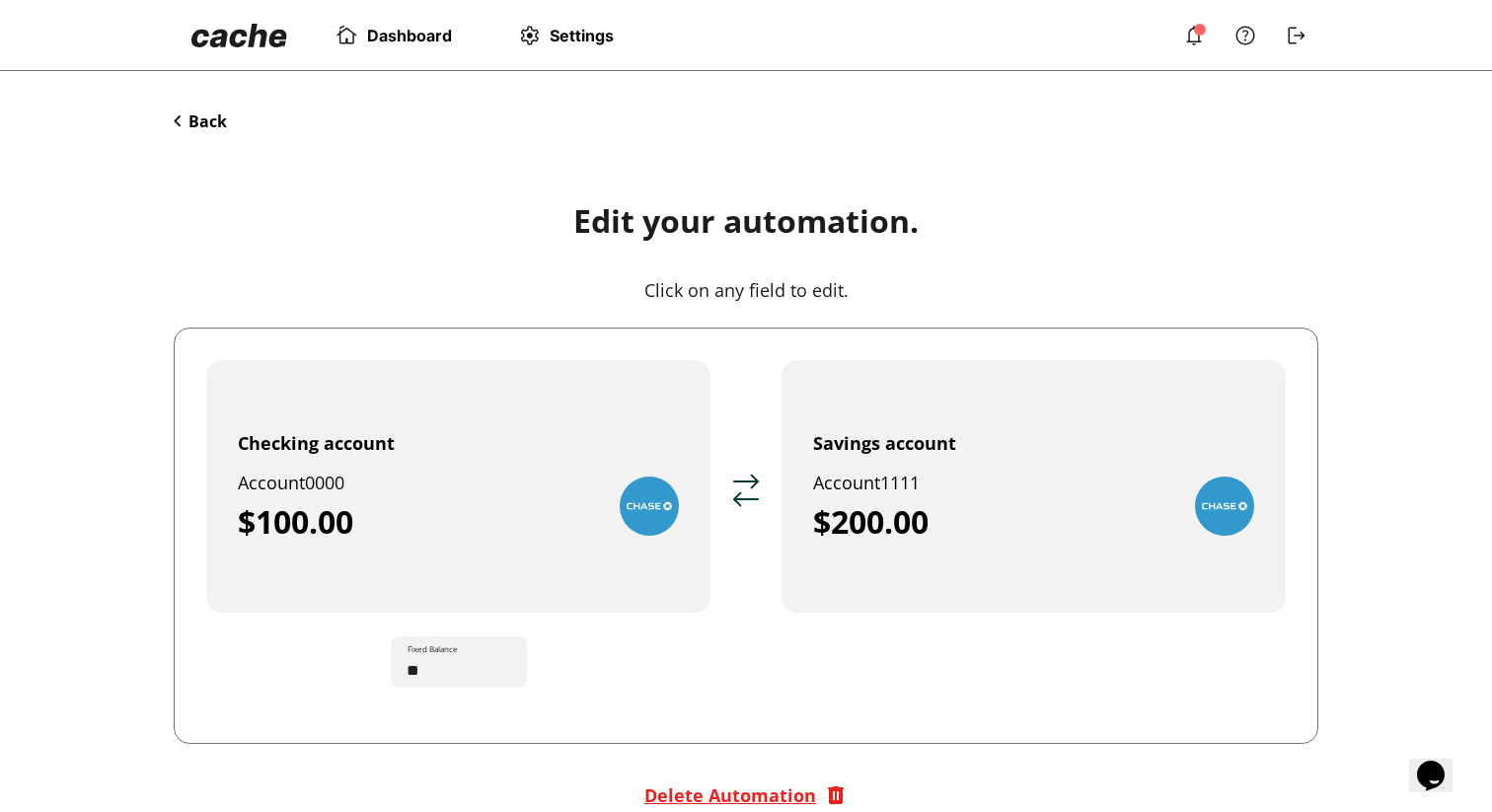
scroll to position [107, 0]
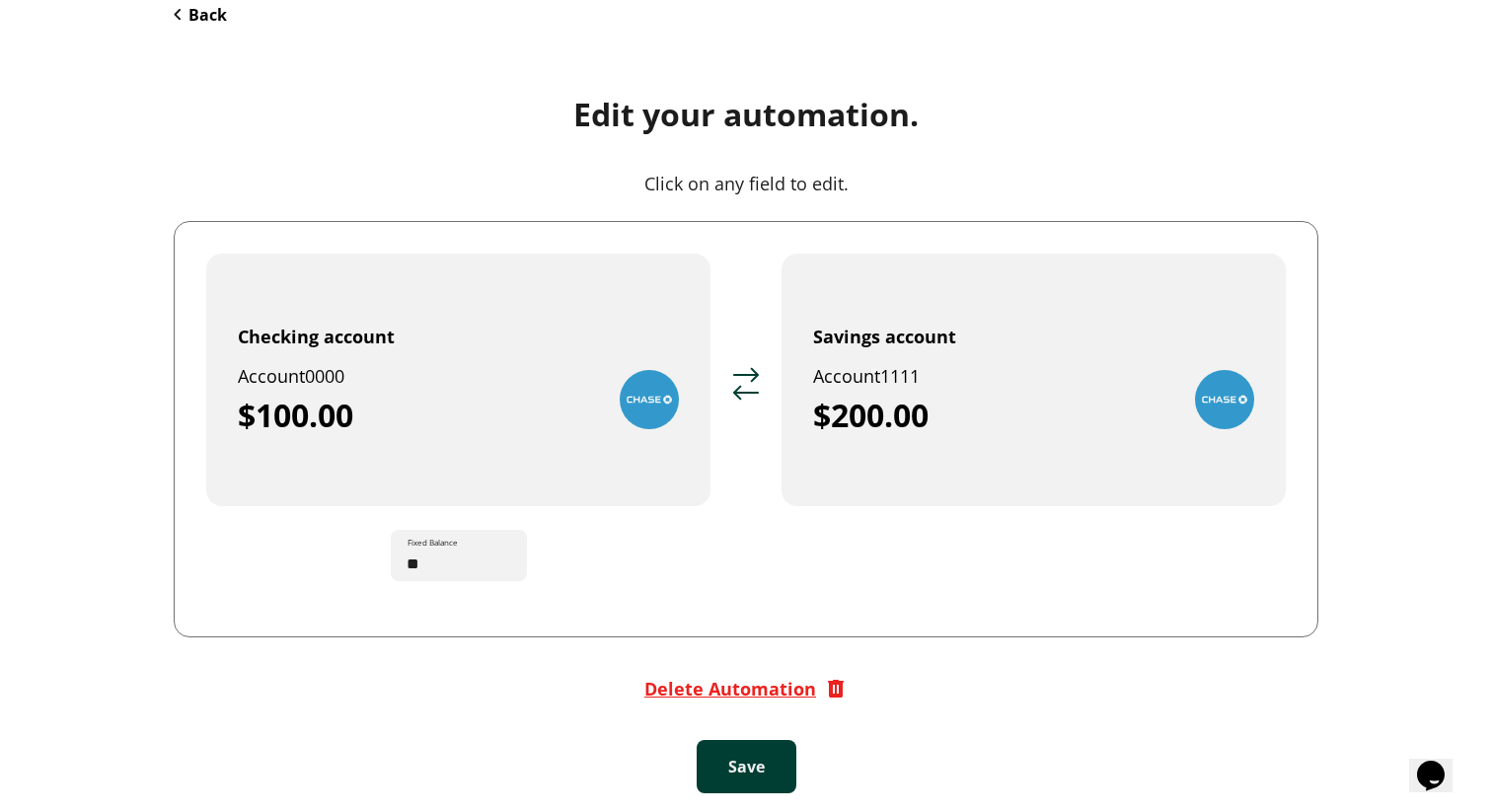
click at [685, 685] on div "Delete Automation" at bounding box center [731, 688] width 171 height 24
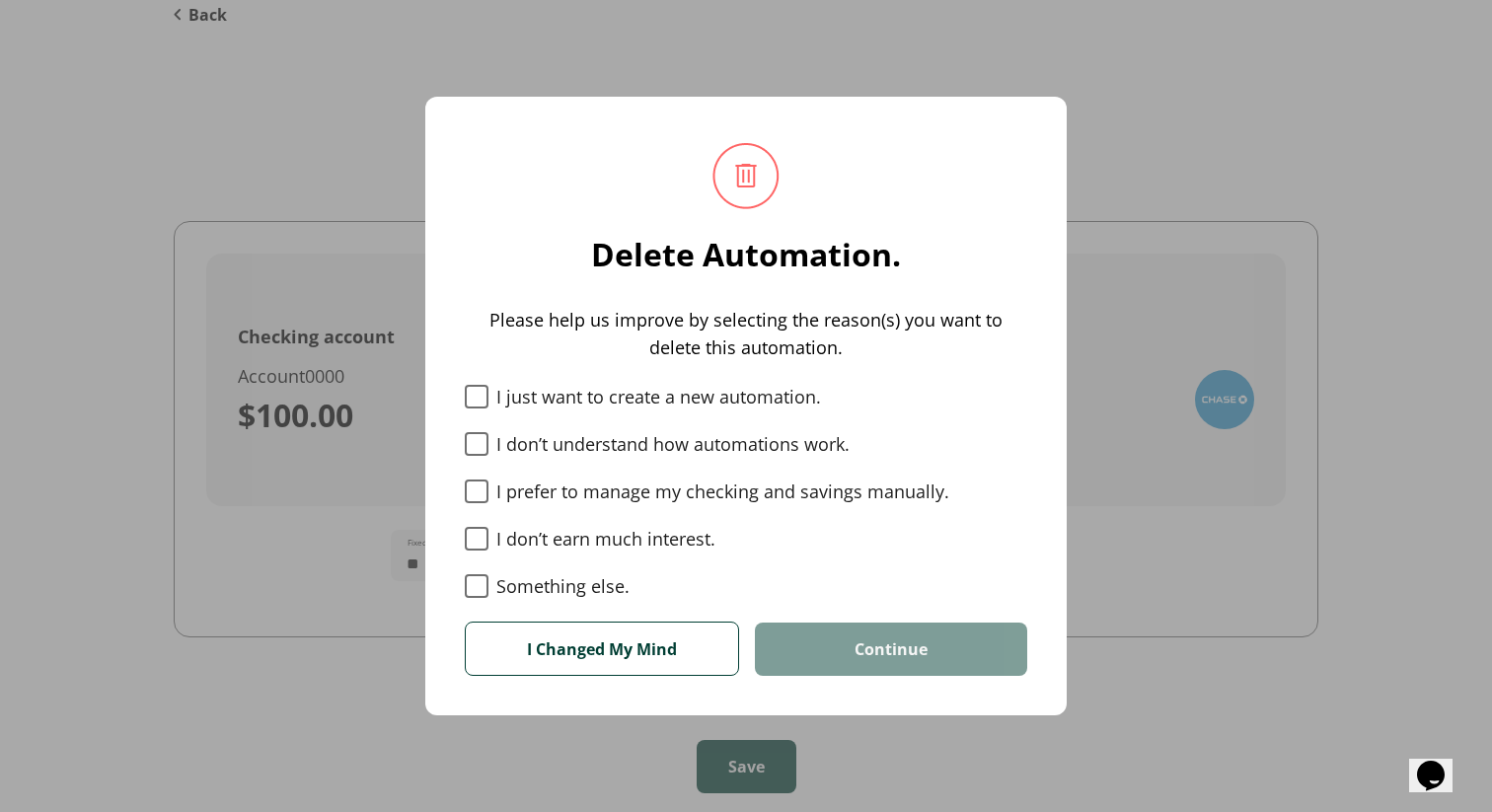
click at [551, 590] on label "Something else." at bounding box center [746, 586] width 562 height 24
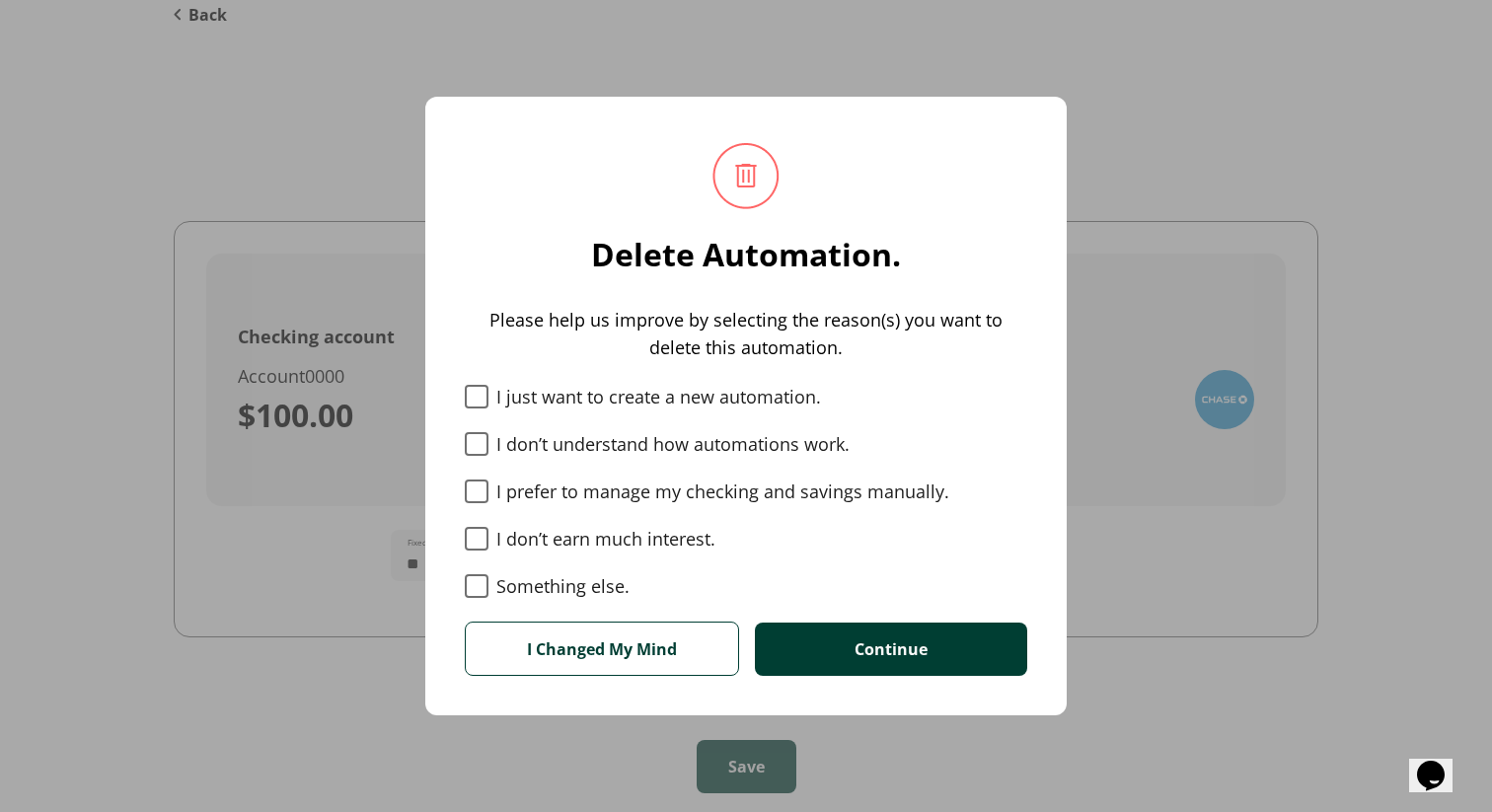
click at [570, 531] on label "I don’t earn much interest." at bounding box center [746, 539] width 562 height 24
click at [575, 475] on div "I just want to create a new automation. I don’t understand how automations work…" at bounding box center [746, 491] width 562 height 213
click at [575, 429] on div "I just want to create a new automation. I don’t understand how automations work…" at bounding box center [746, 491] width 562 height 213
click at [577, 398] on label "I just want to create a new automation." at bounding box center [746, 397] width 562 height 24
click at [577, 439] on label "I don’t understand how automations work." at bounding box center [746, 444] width 562 height 24
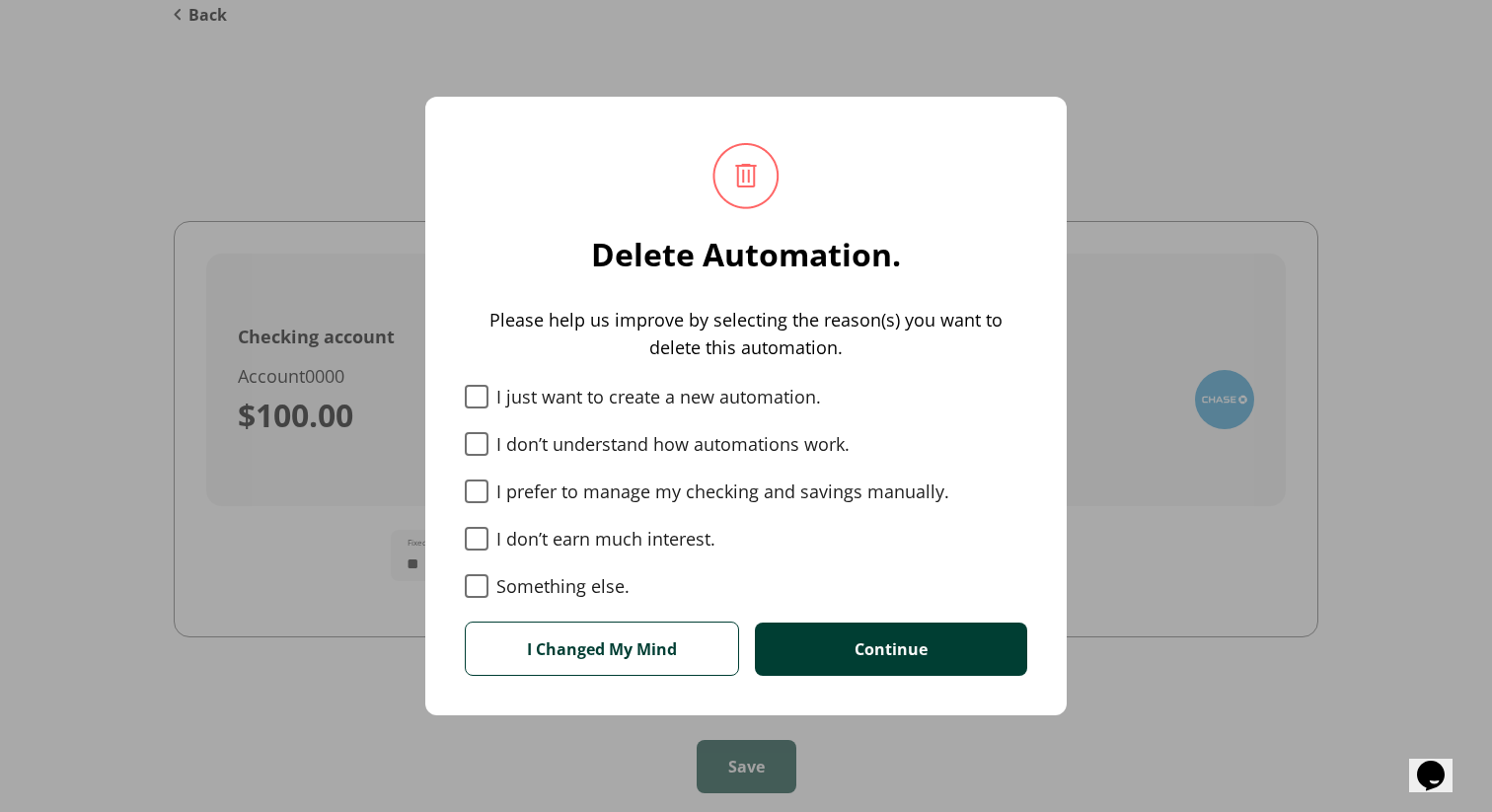
click at [570, 488] on label "I prefer to manage my checking and savings manually." at bounding box center [746, 491] width 562 height 24
click at [645, 642] on button "I Changed My Mind" at bounding box center [601, 648] width 274 height 53
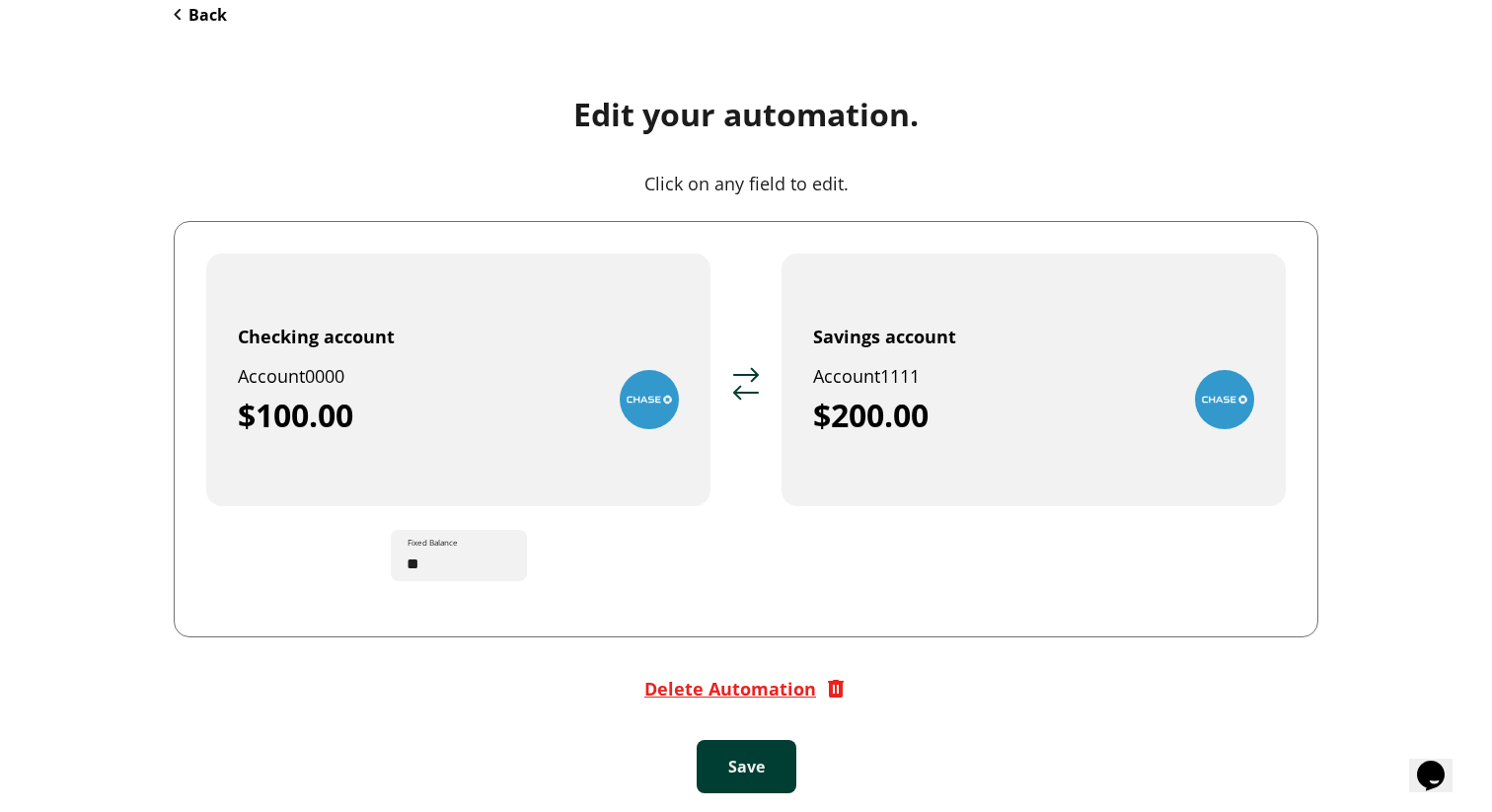
click at [188, 7] on button "Back" at bounding box center [199, 15] width 53 height 22
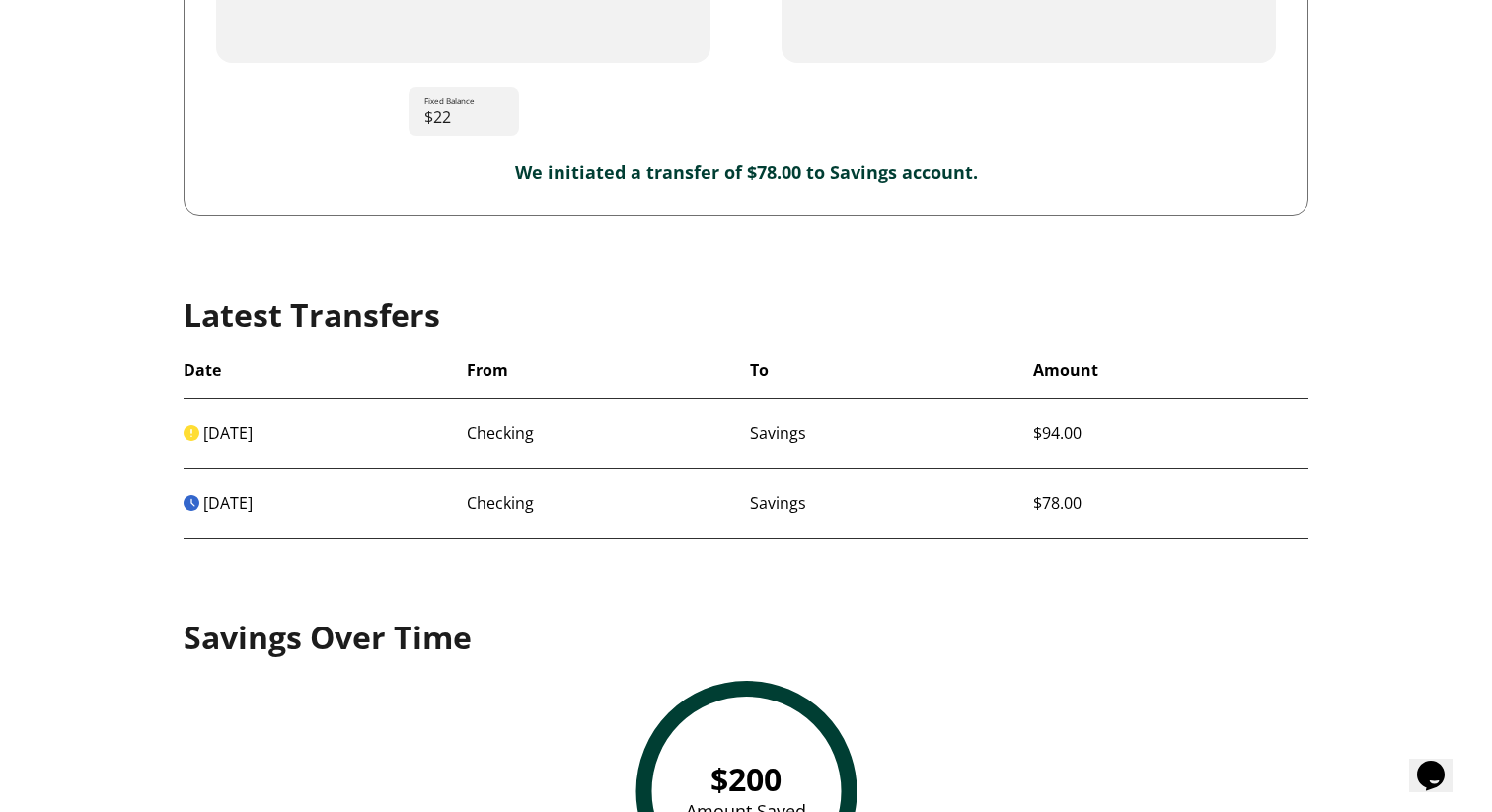
scroll to position [1074, 0]
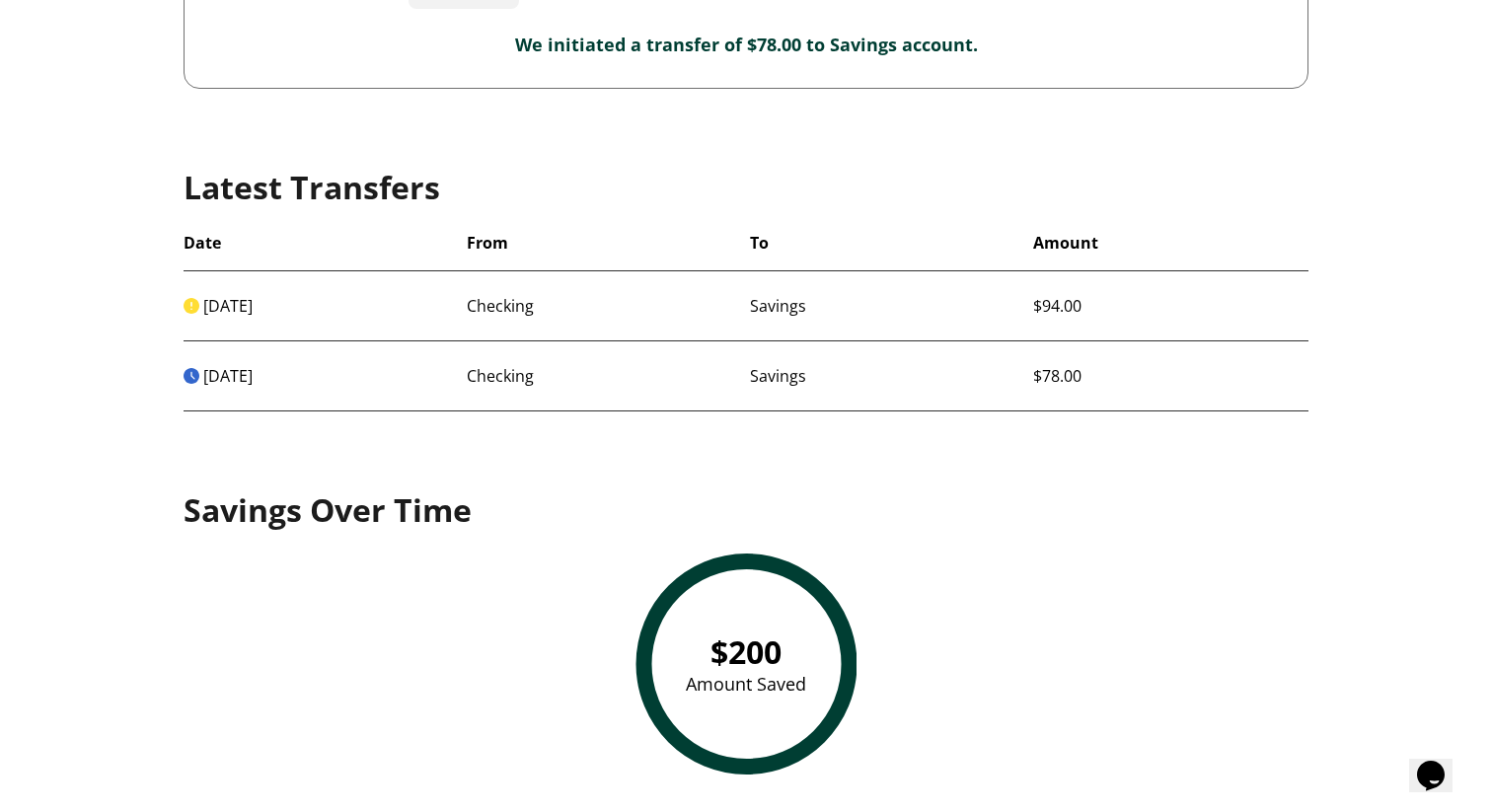
click at [187, 298] on img "Transfer canceled." at bounding box center [191, 306] width 16 height 16
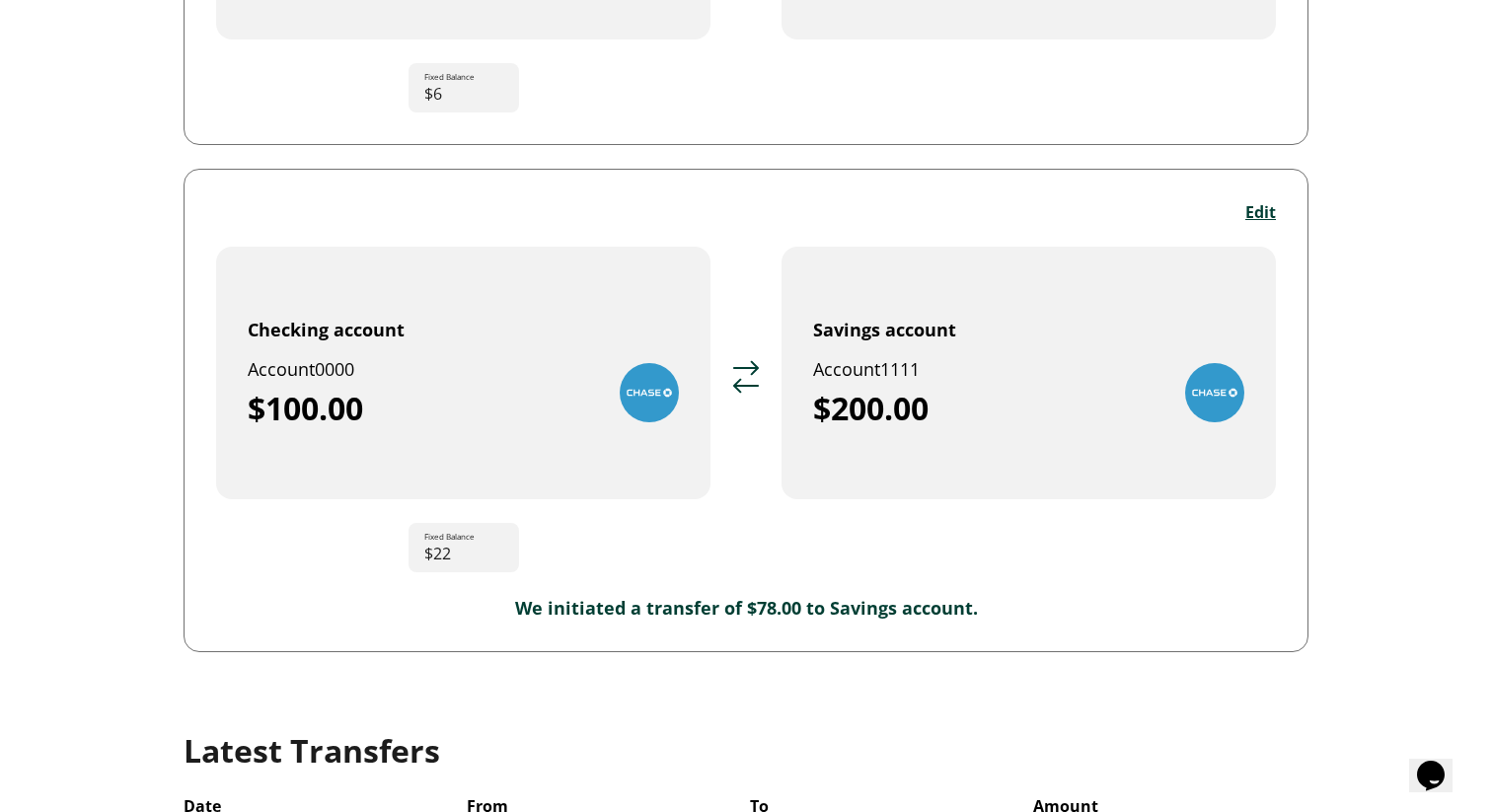
scroll to position [456, 0]
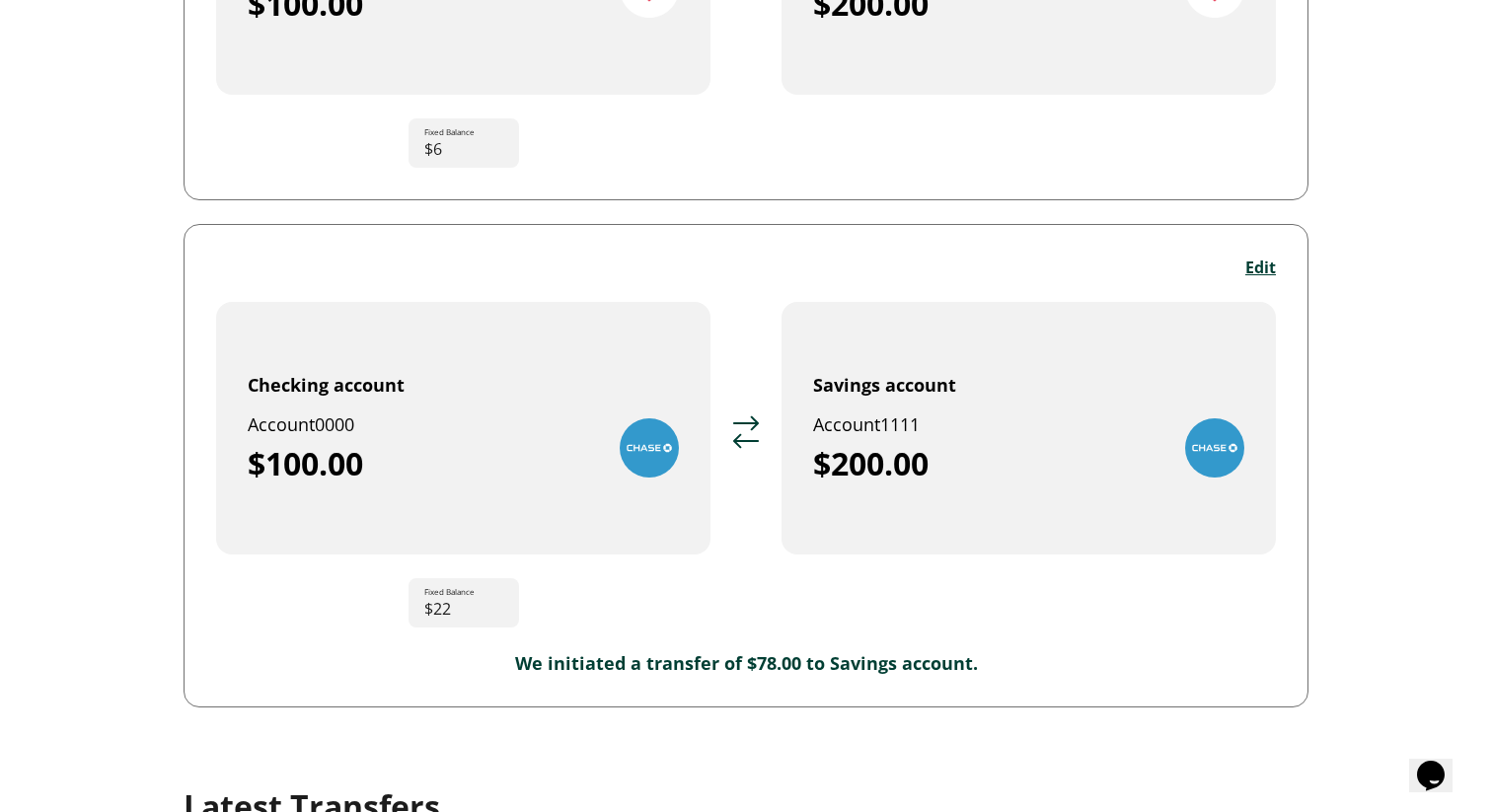
click at [1259, 258] on button "Edit" at bounding box center [1261, 267] width 31 height 22
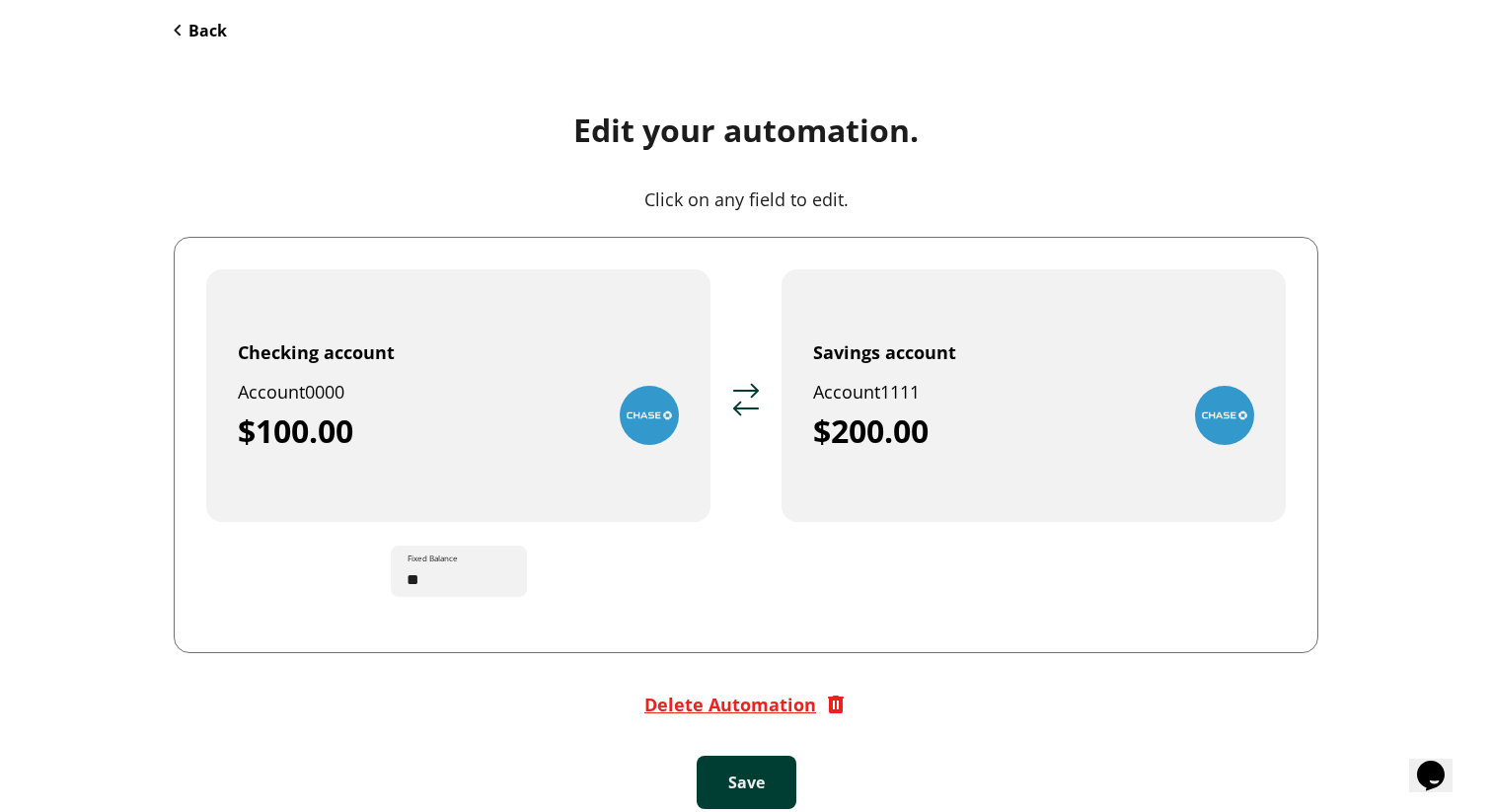
scroll to position [107, 0]
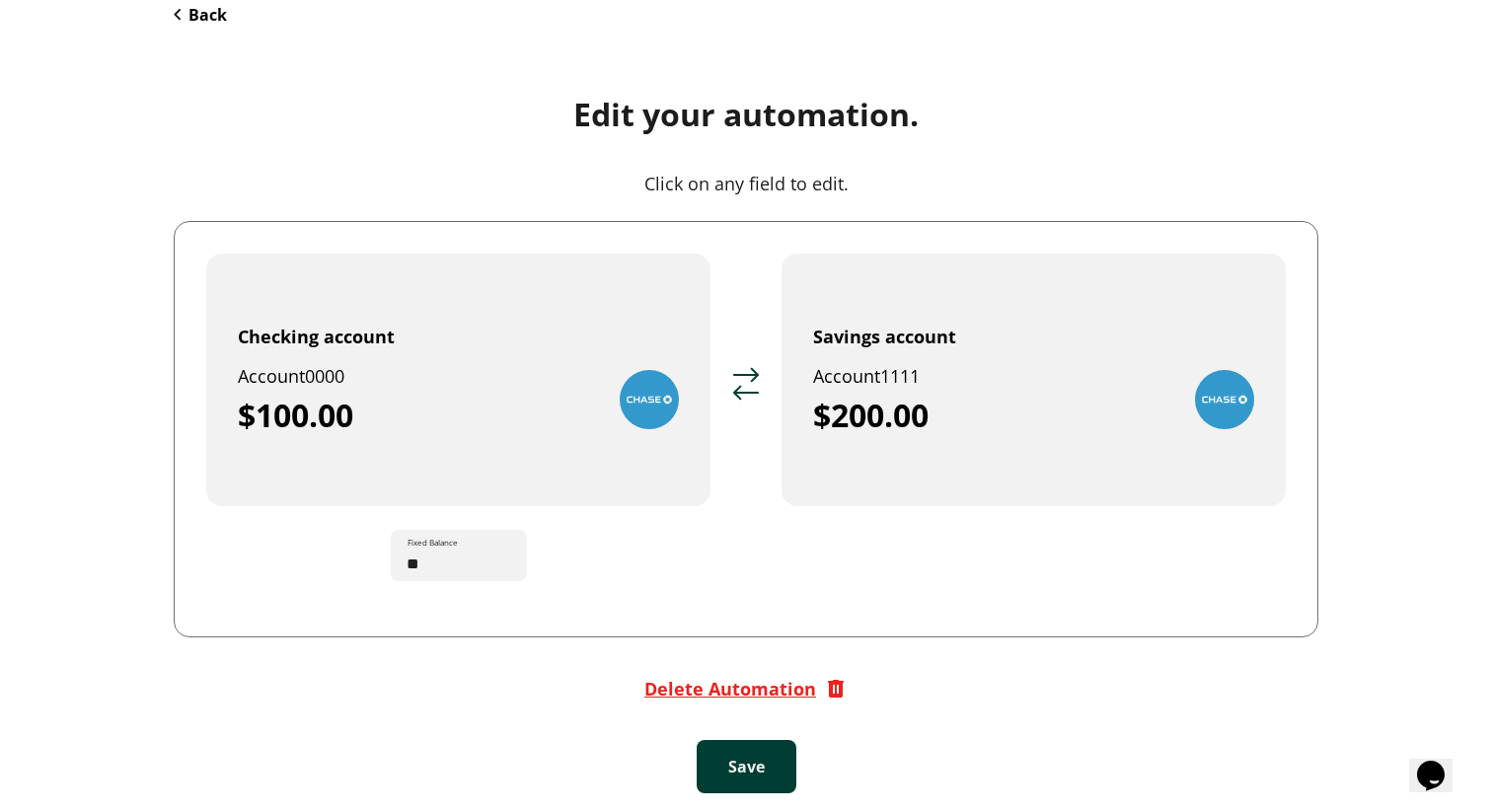
click at [577, 453] on button "Checking account Account 0000 $100.00" at bounding box center [458, 381] width 504 height 253
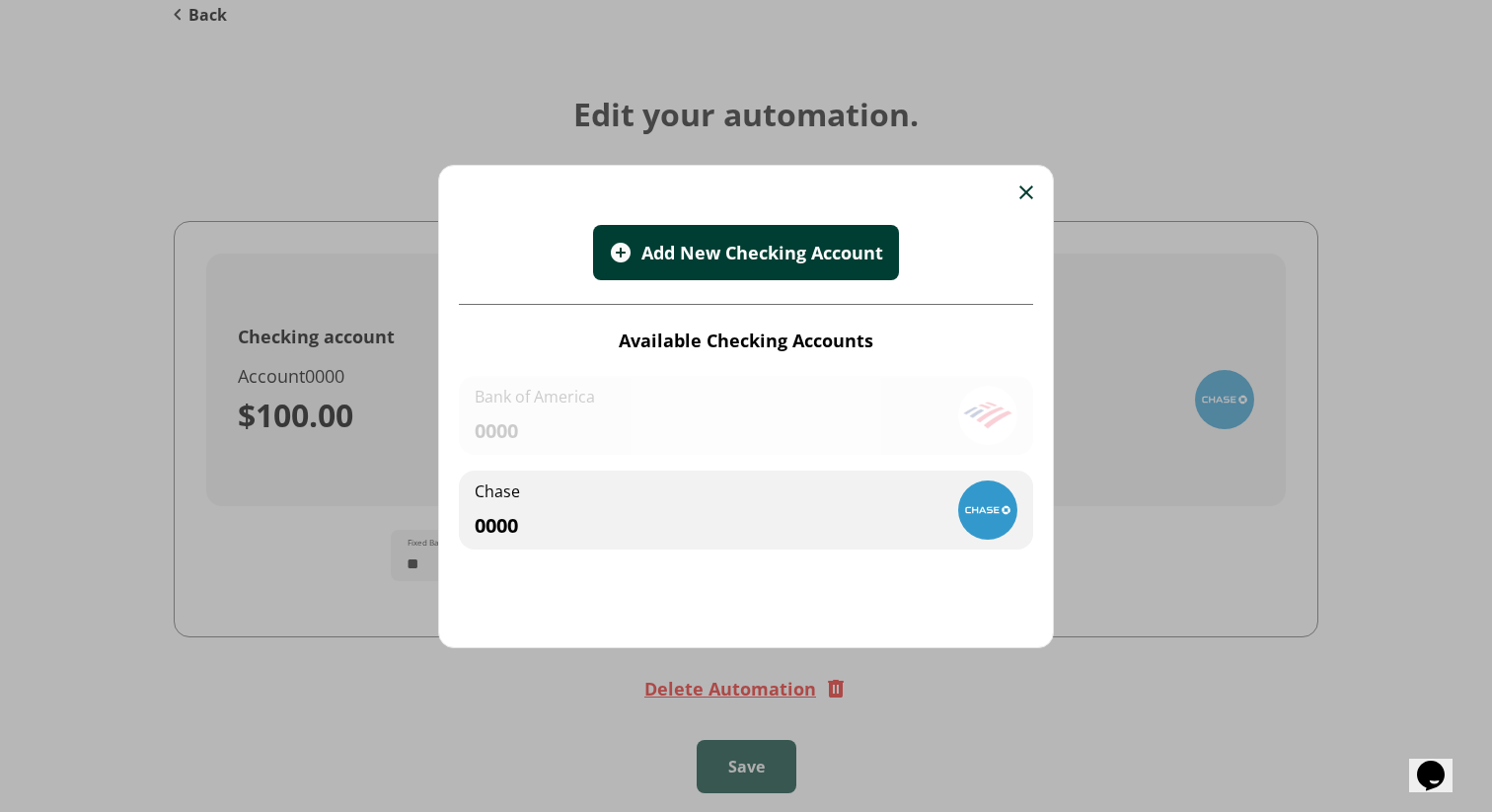
click at [1026, 186] on img at bounding box center [1027, 192] width 14 height 14
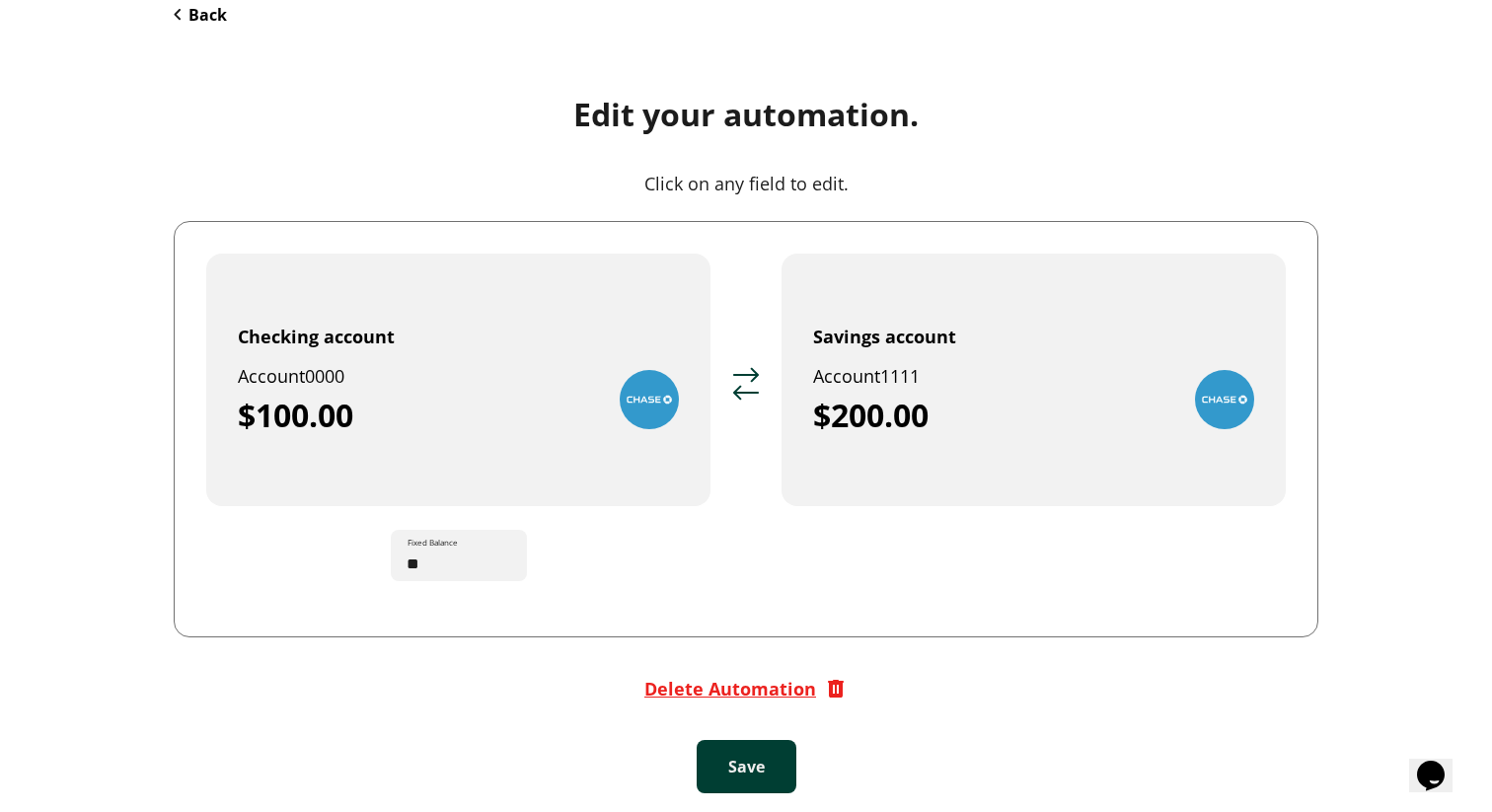
click at [206, 5] on button "Back" at bounding box center [199, 15] width 53 height 22
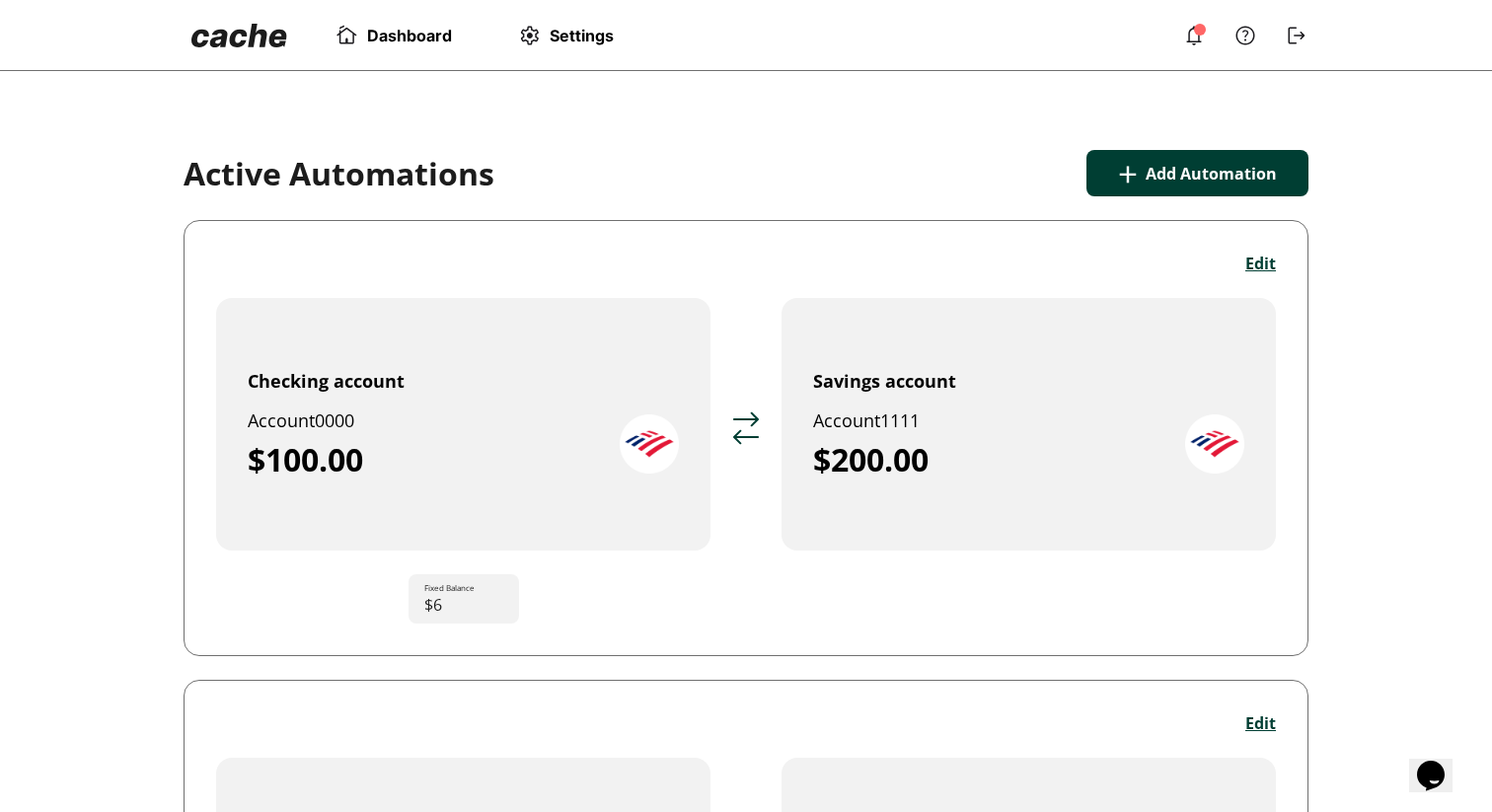
click at [1201, 43] on img at bounding box center [1194, 36] width 24 height 24
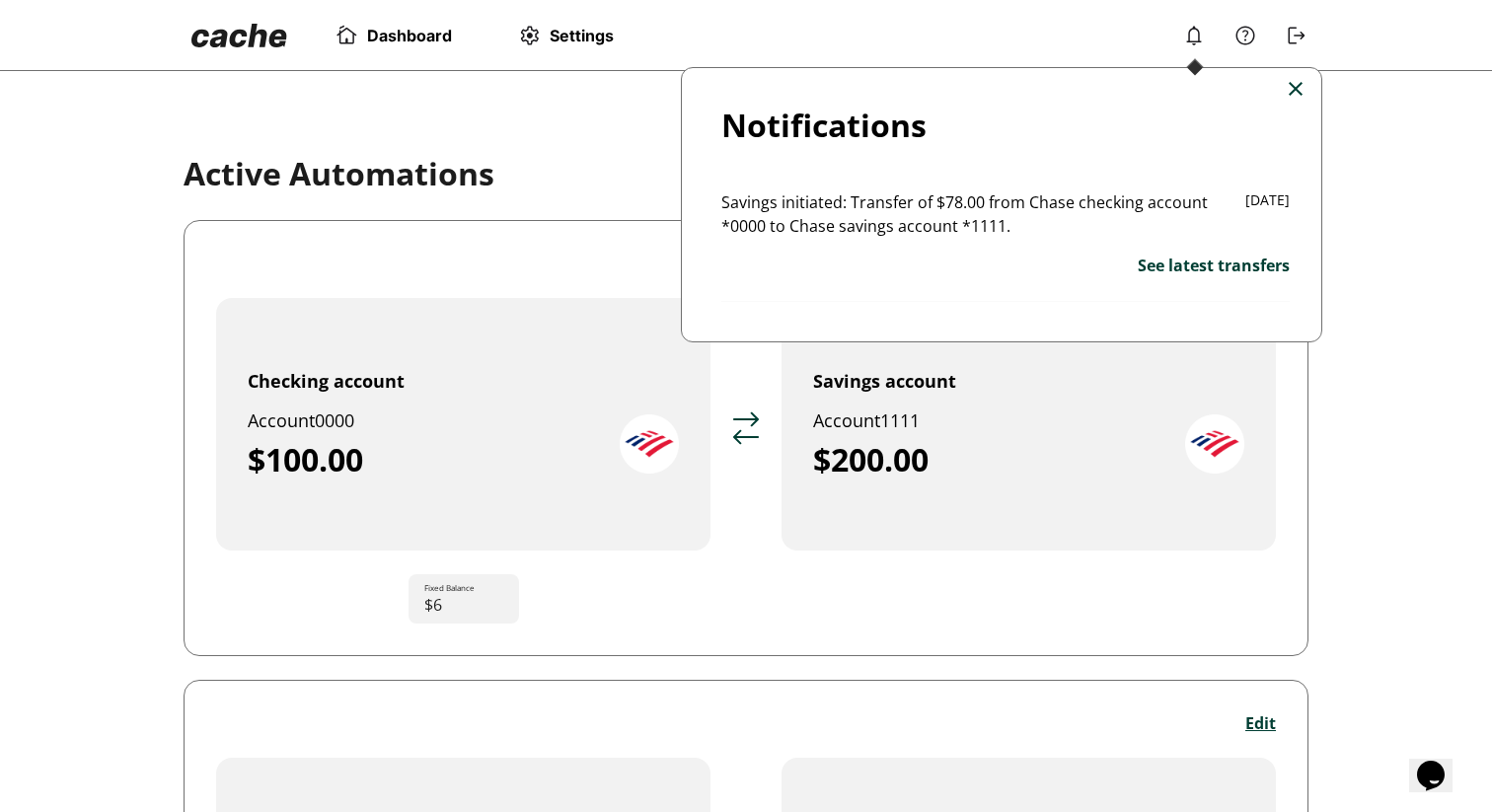
click at [1197, 67] on div at bounding box center [1002, 67] width 642 height 0
click at [1296, 90] on img at bounding box center [1296, 89] width 14 height 14
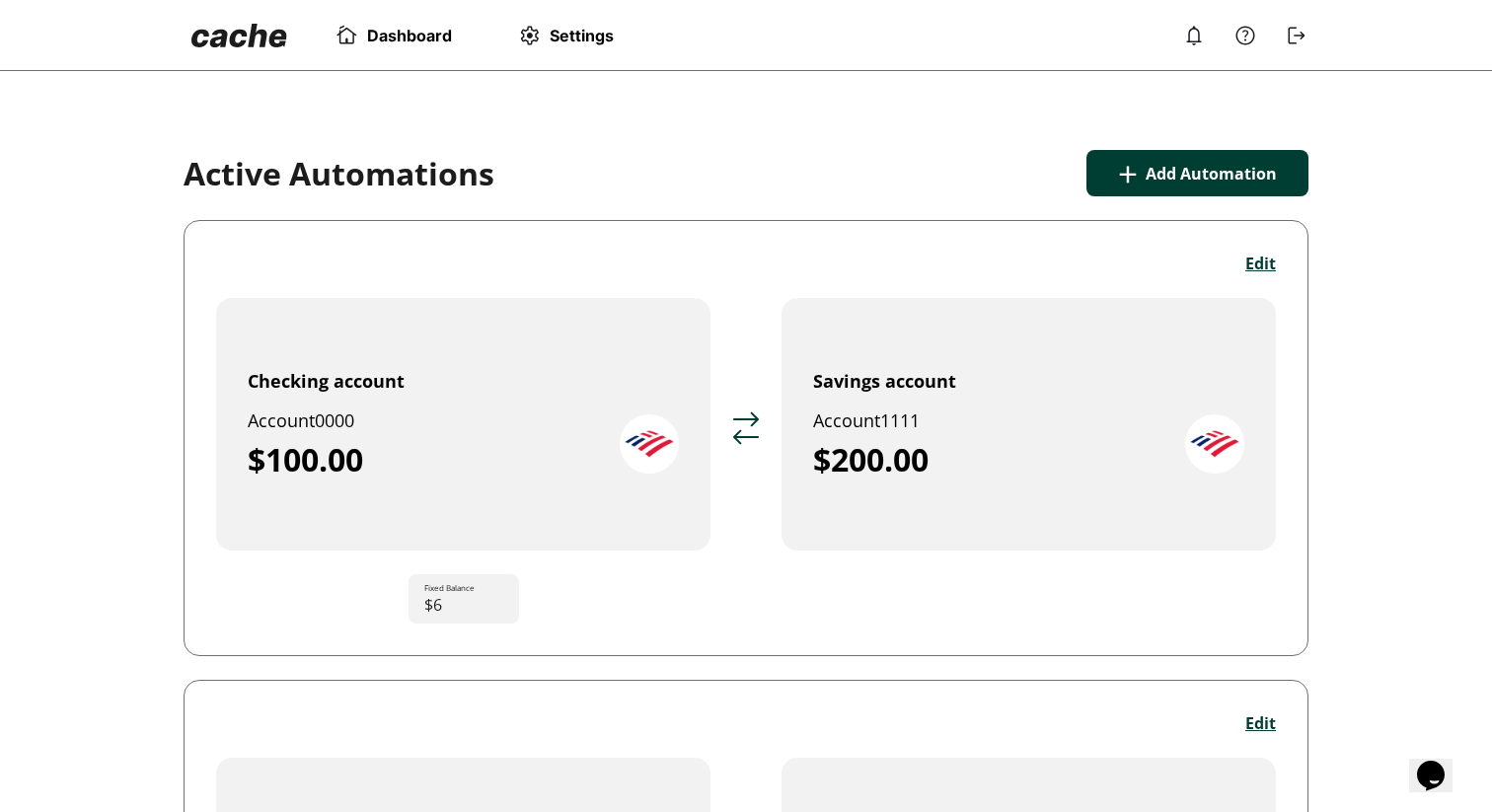
click at [567, 36] on span "Settings" at bounding box center [582, 36] width 64 height 20
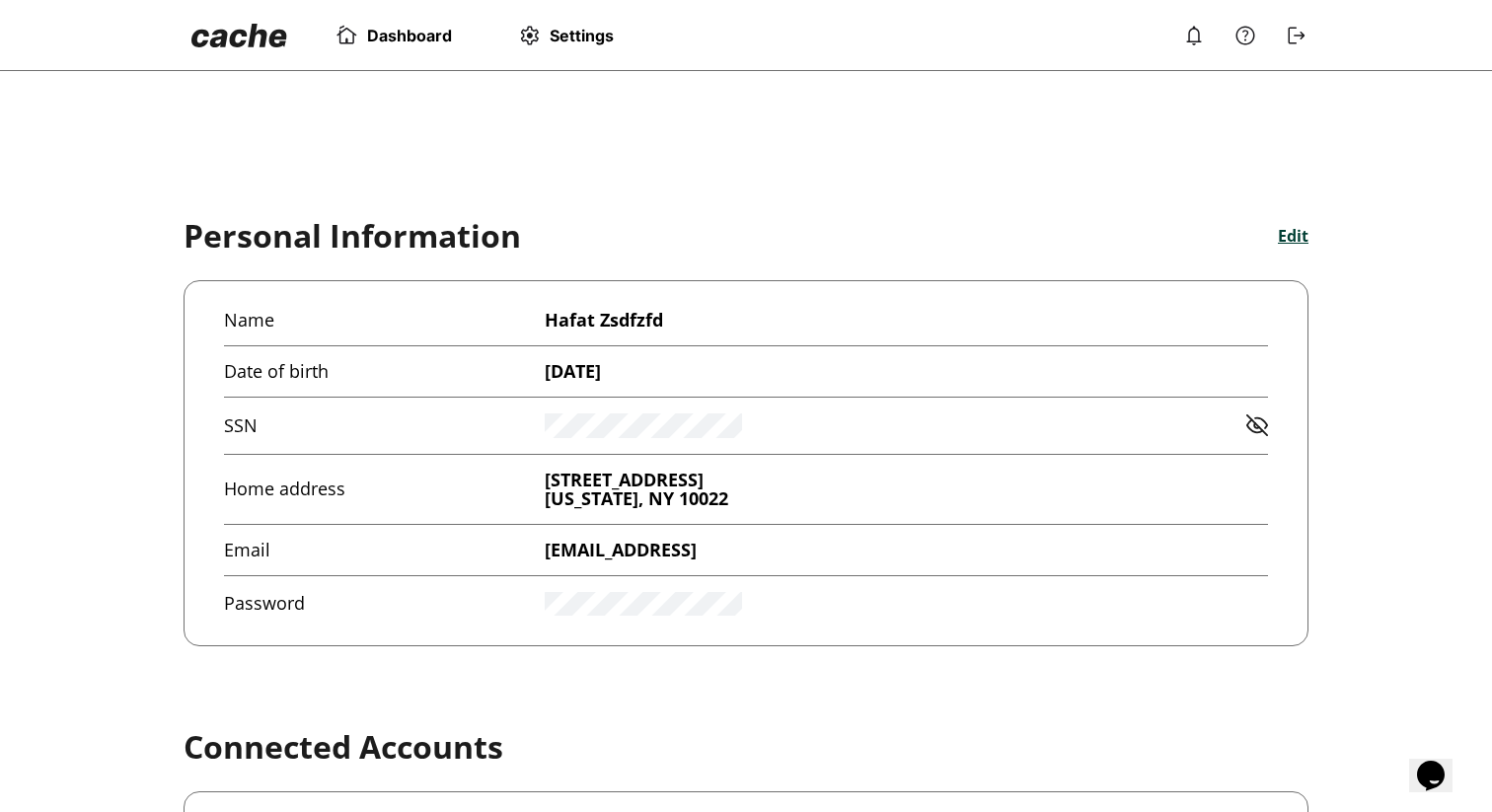
click at [413, 35] on span "Dashboard" at bounding box center [409, 36] width 85 height 20
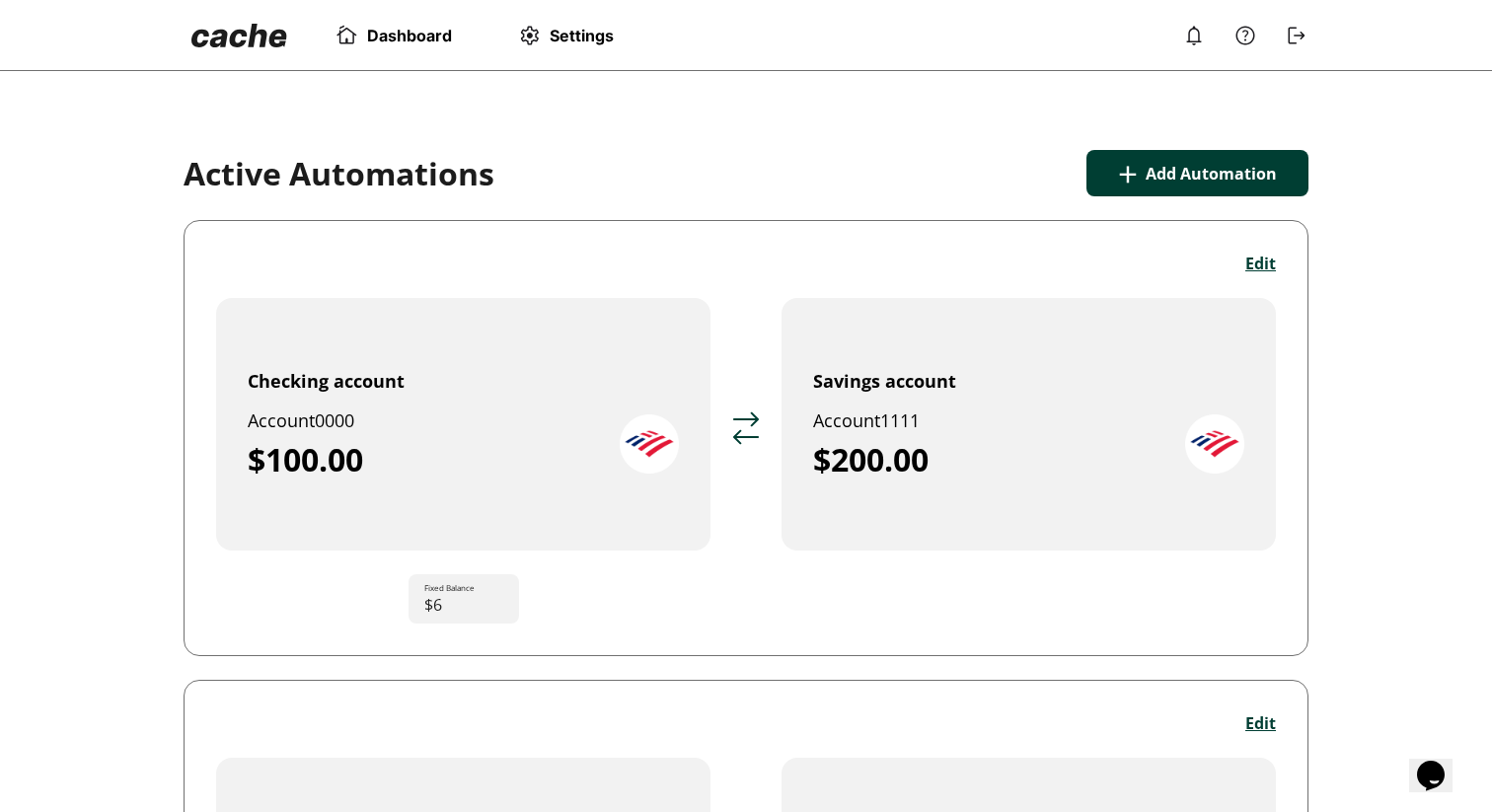
click at [1250, 37] on img at bounding box center [1246, 36] width 24 height 24
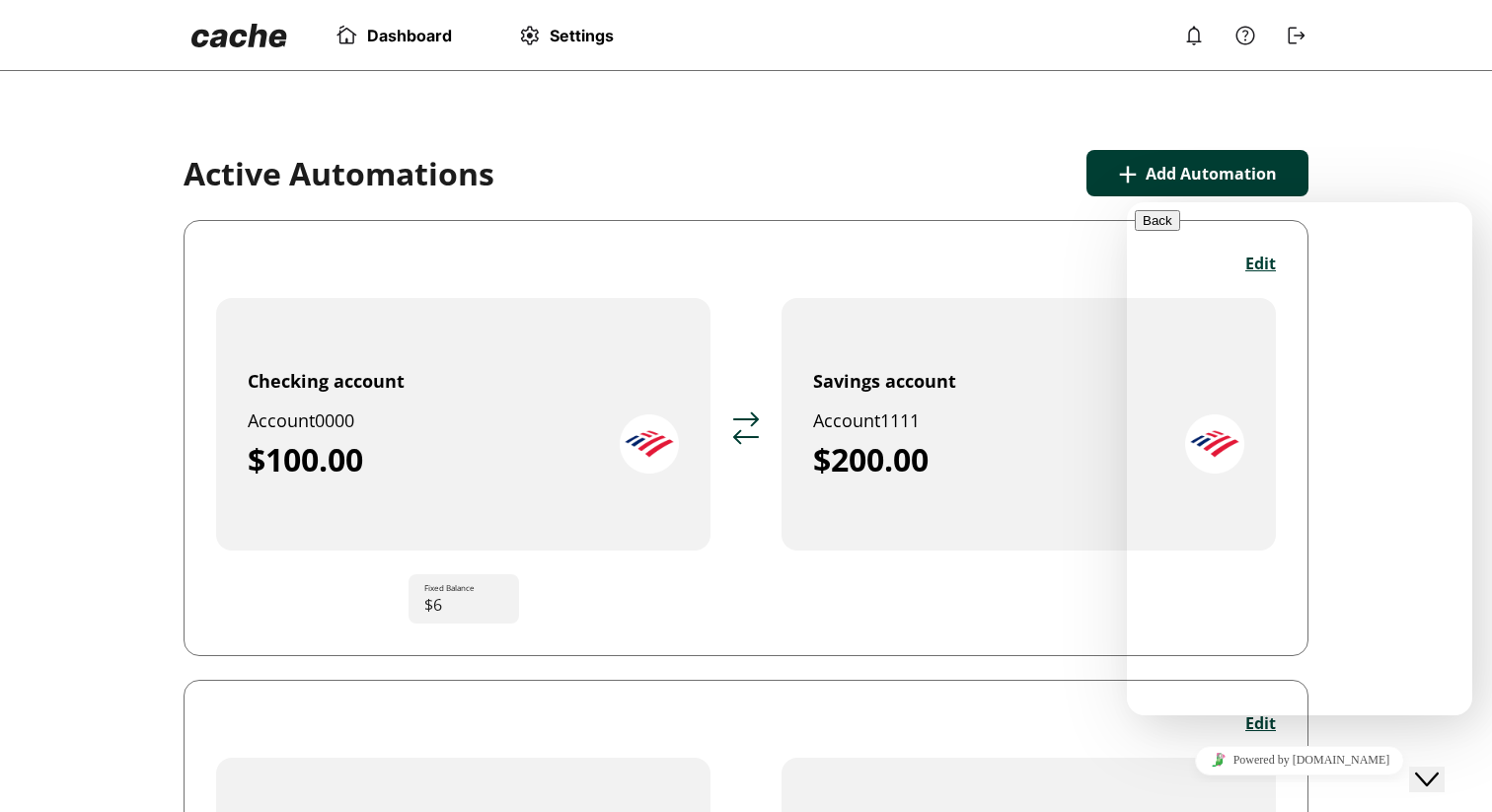
click at [1439, 760] on div "Close Chat This icon closes the chat window." at bounding box center [1427, 779] width 24 height 24
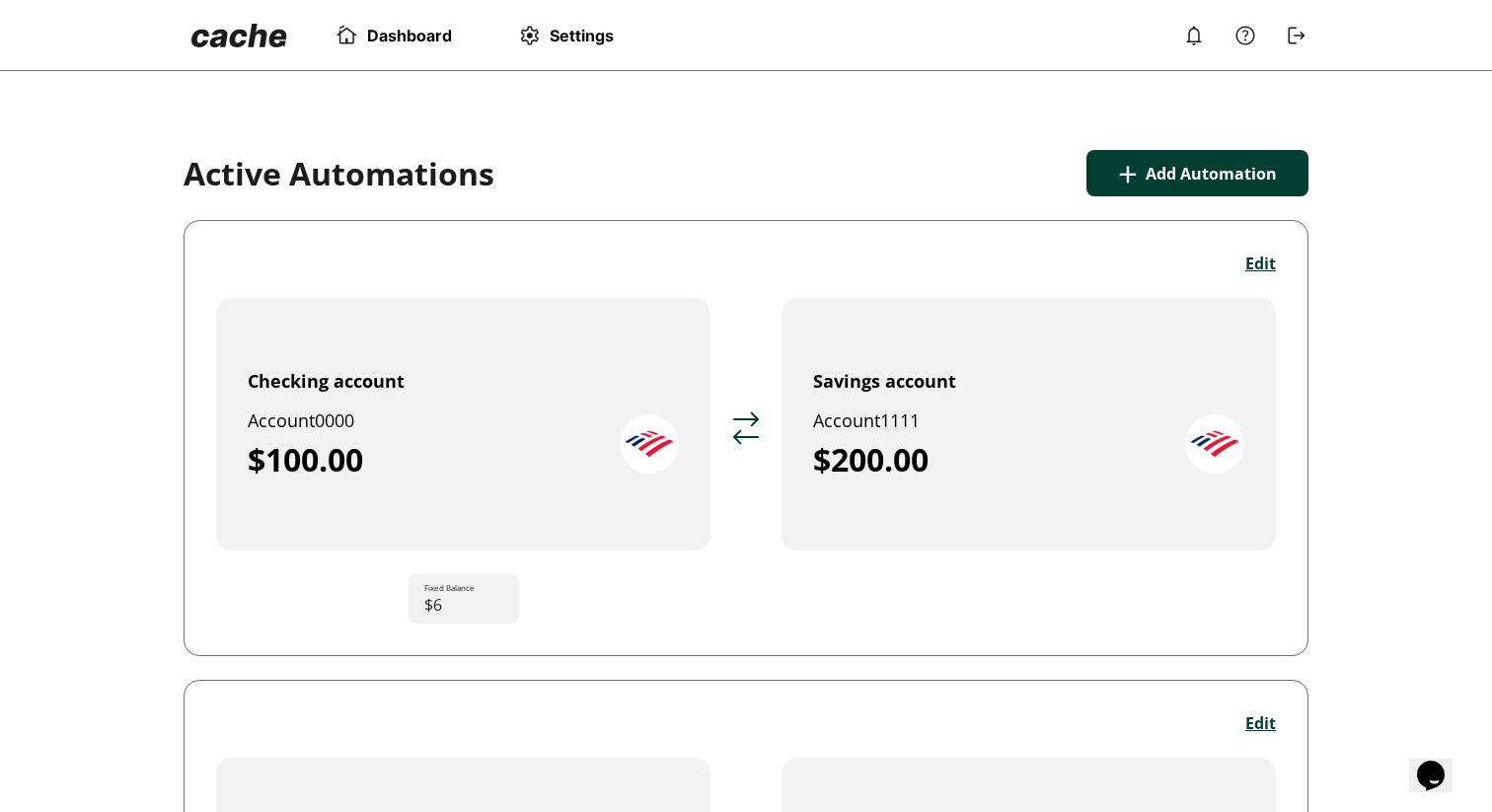
click at [601, 26] on span "Settings" at bounding box center [582, 36] width 64 height 20
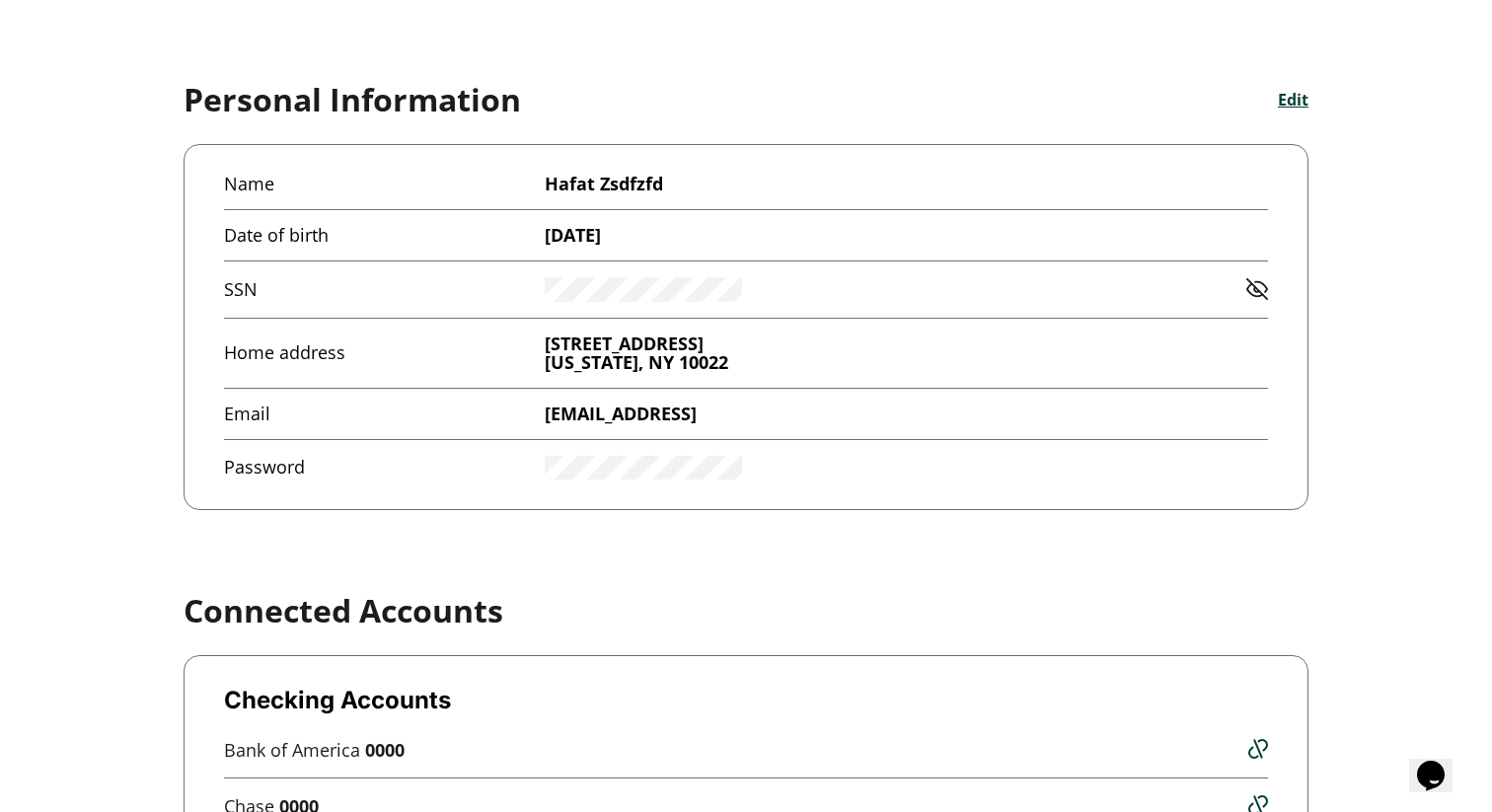
scroll to position [143, 0]
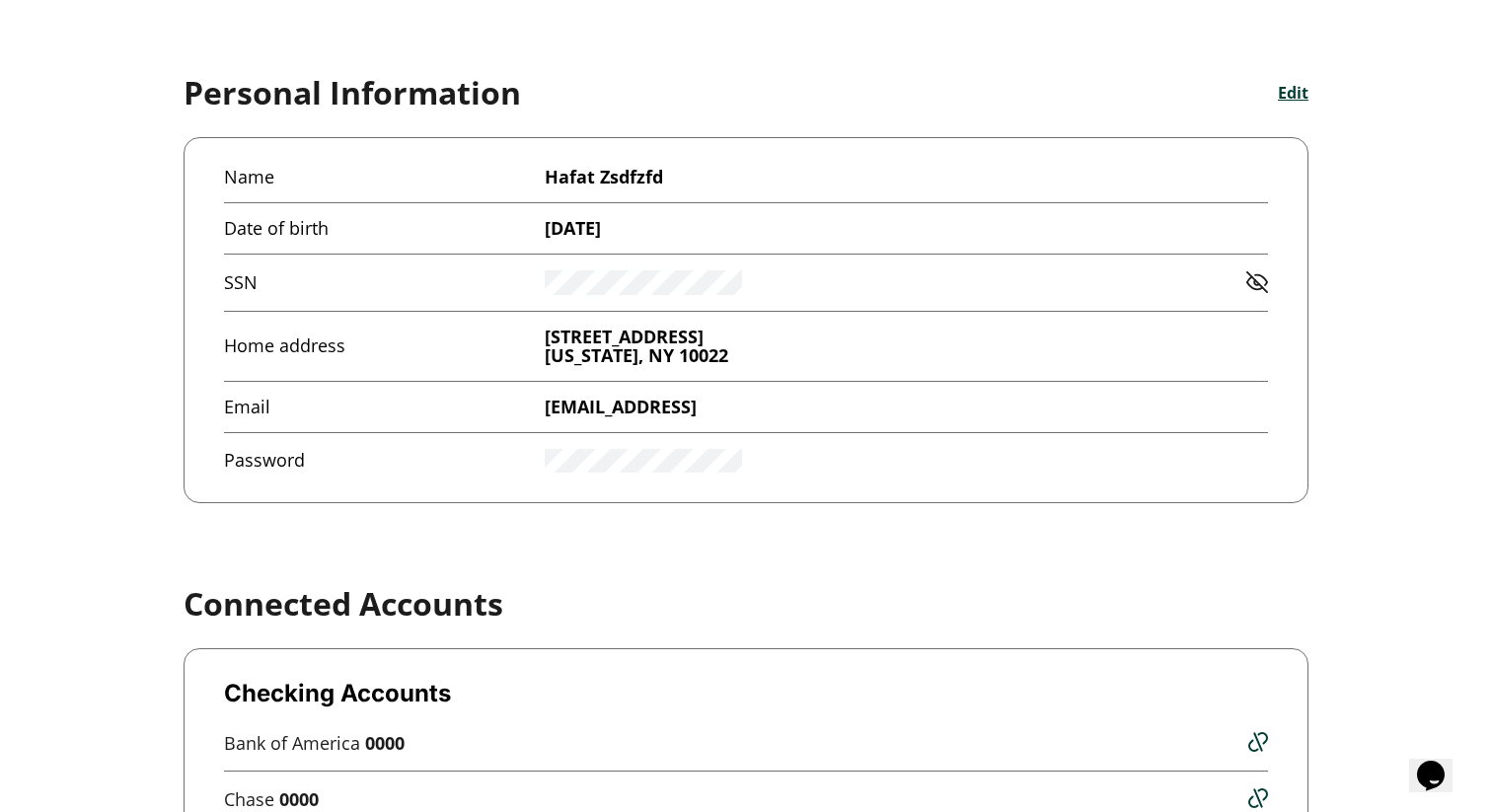
click at [1260, 280] on img at bounding box center [1258, 282] width 22 height 22
click at [1260, 281] on icon at bounding box center [1258, 284] width 22 height 22
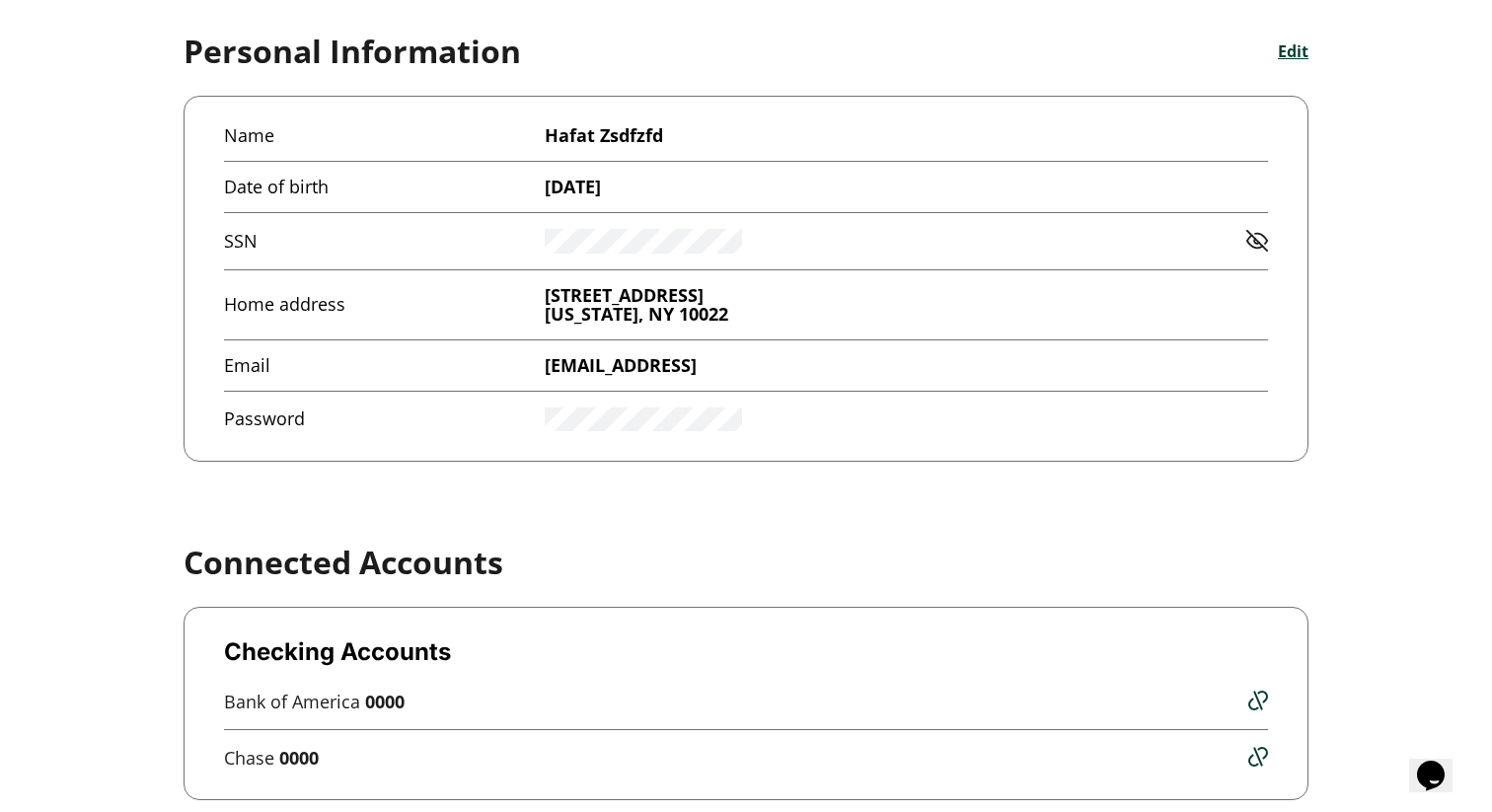
scroll to position [181, 0]
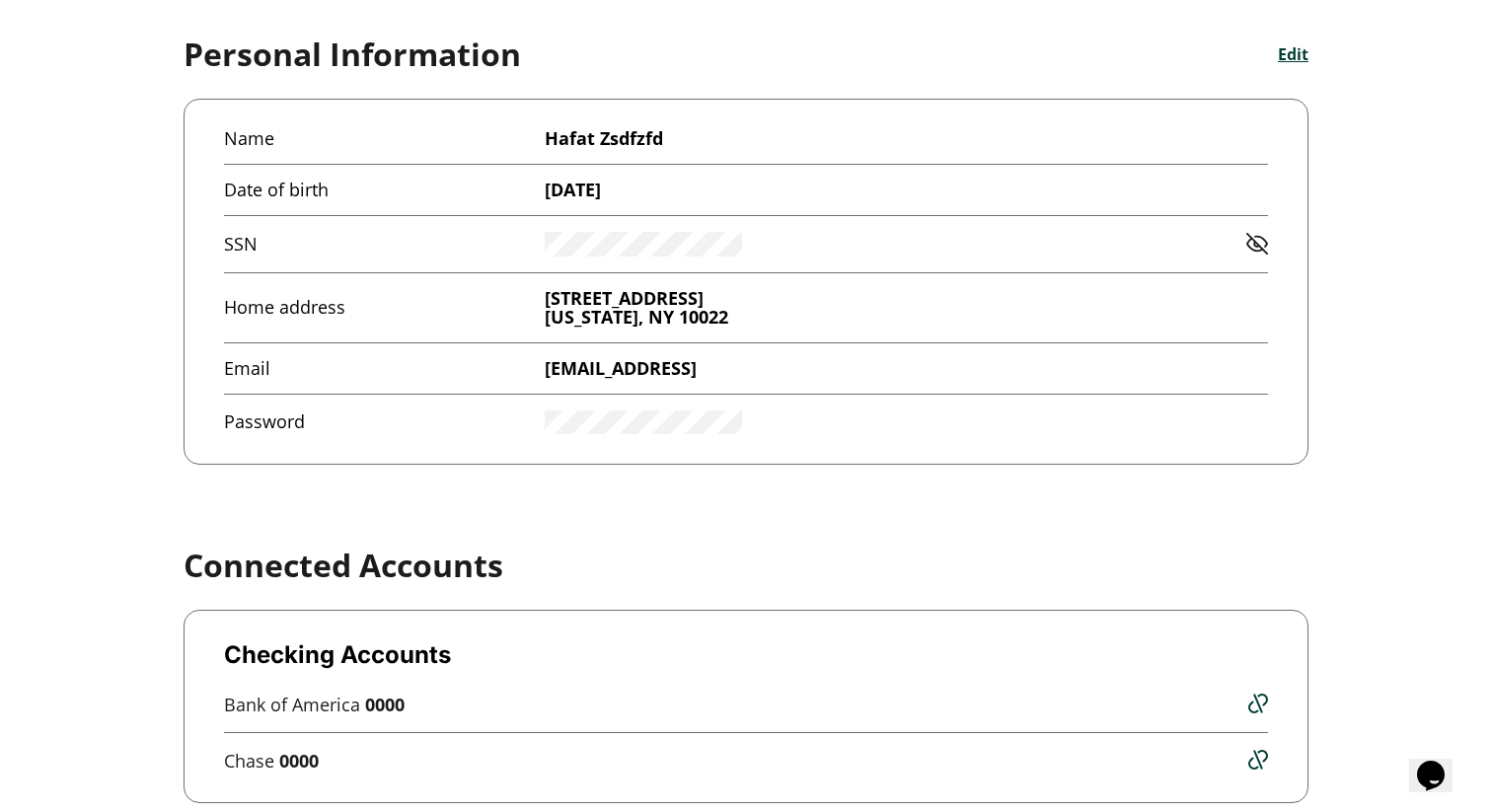
click at [1292, 57] on button "Edit" at bounding box center [1293, 55] width 31 height 22
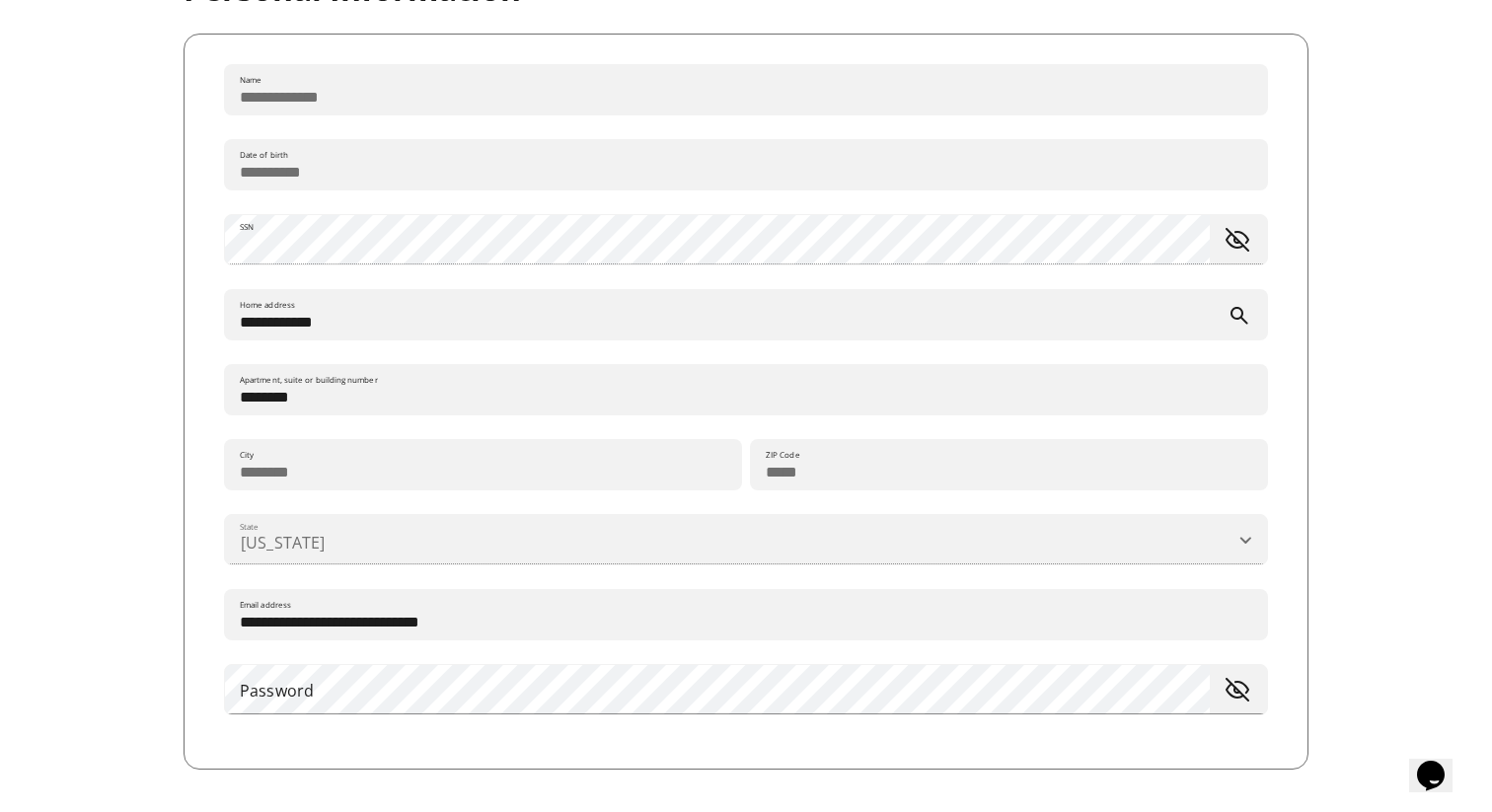
scroll to position [245, 0]
click at [1244, 243] on span "toggle password visibility" at bounding box center [1238, 242] width 40 height 40
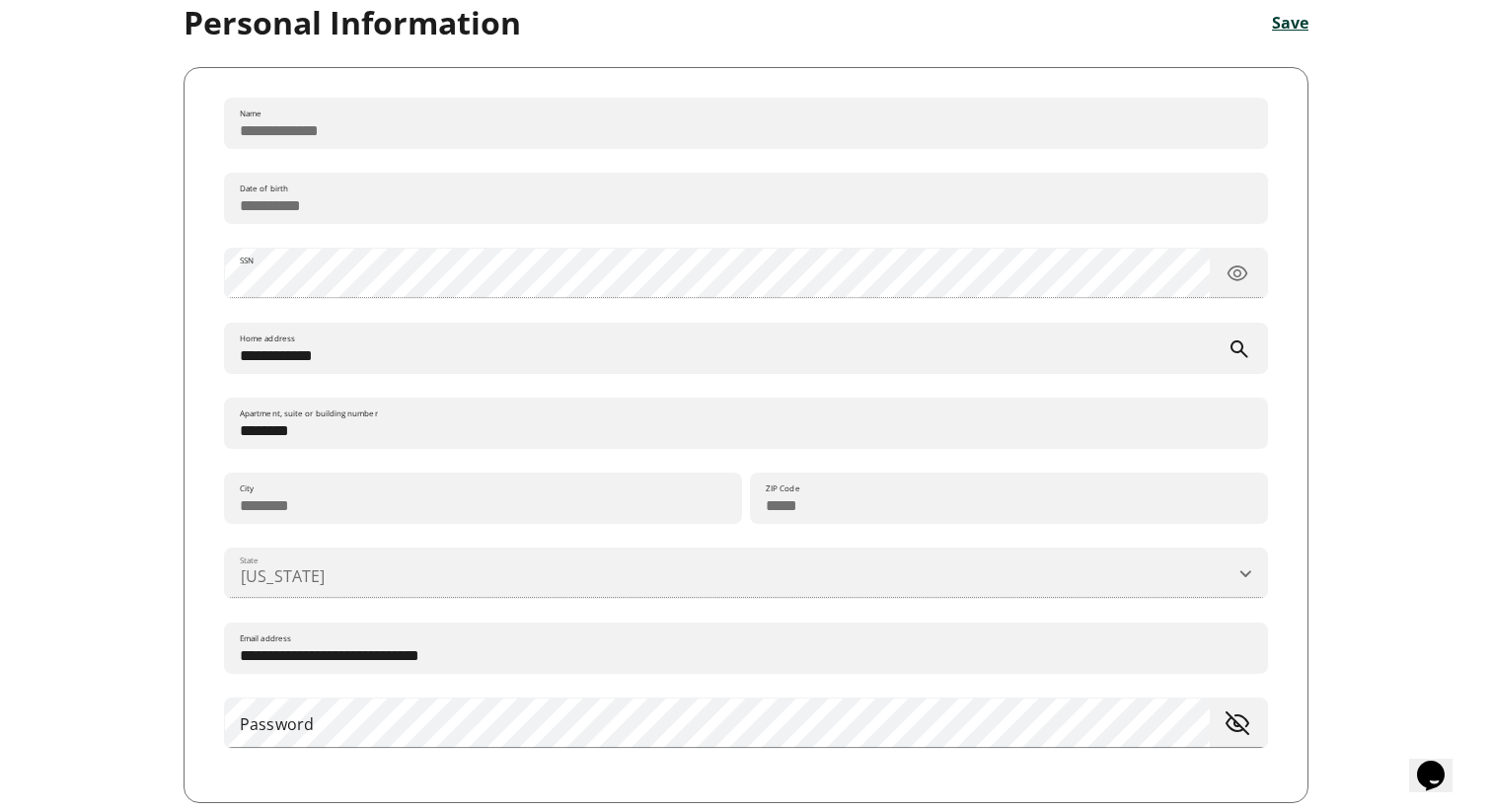
scroll to position [205, 0]
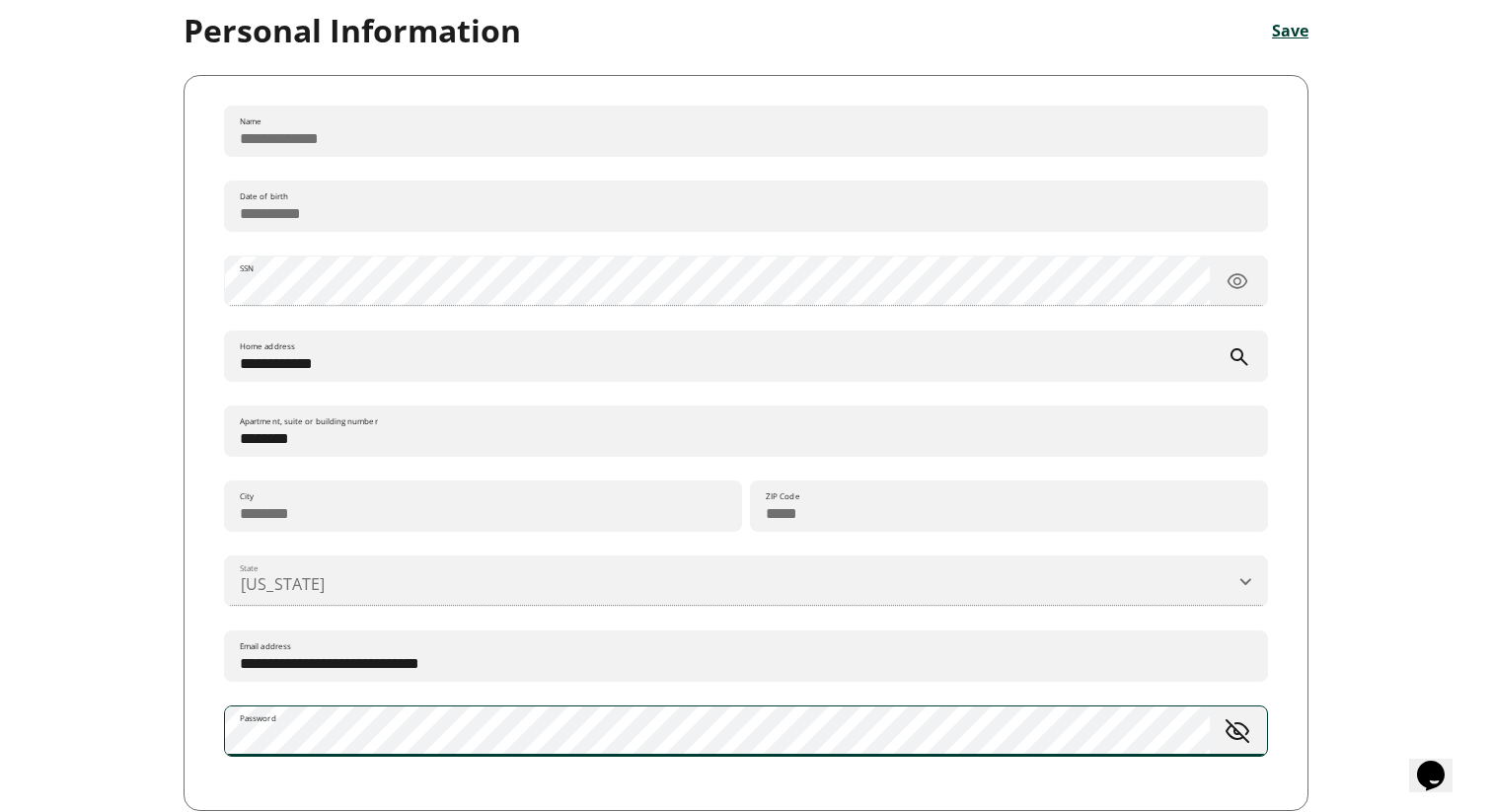
click at [1240, 733] on span "toggle password visibility" at bounding box center [1238, 731] width 40 height 40
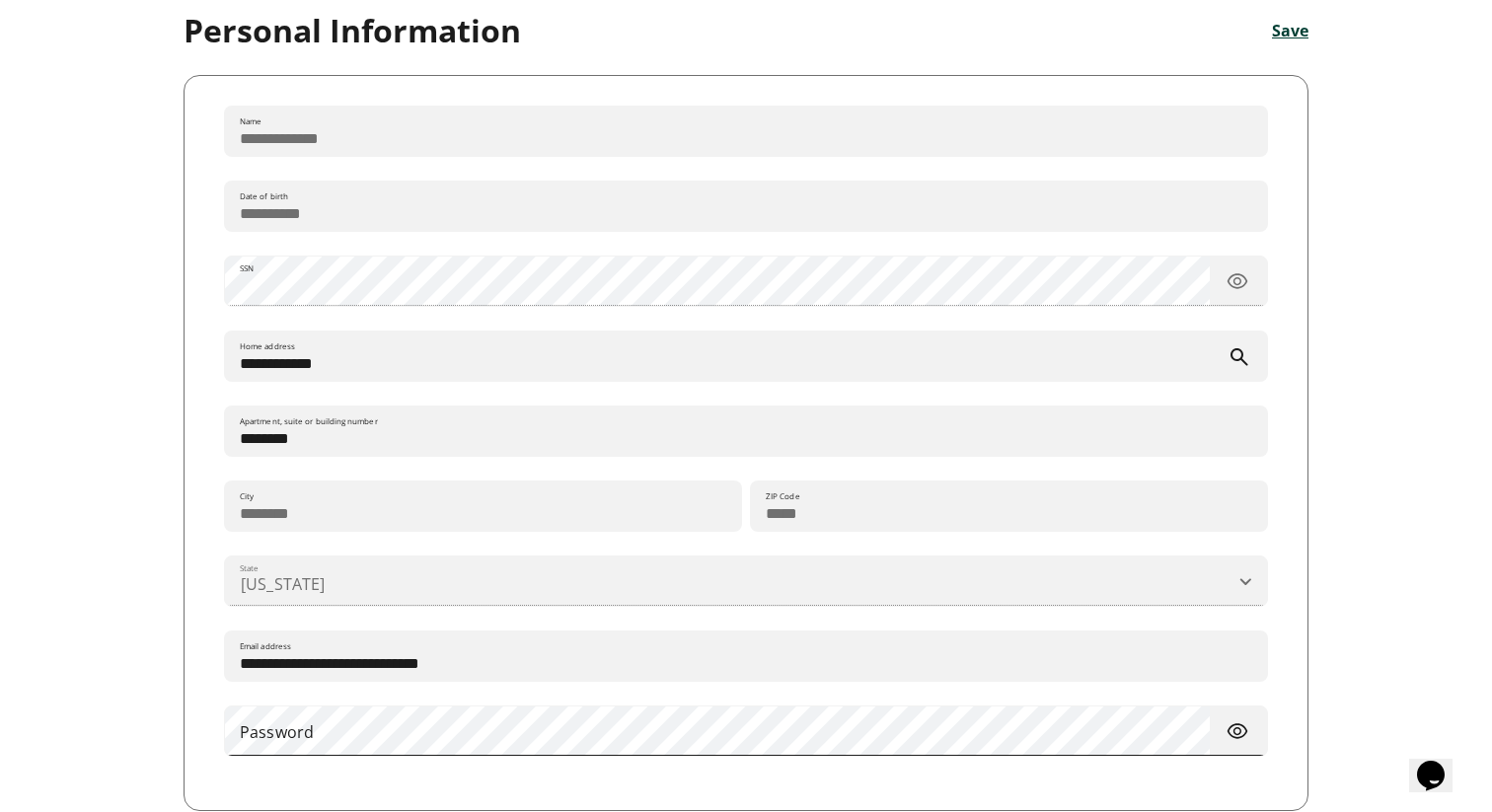
click at [1240, 733] on span "toggle password visibility" at bounding box center [1238, 731] width 41 height 41
click at [1441, 211] on div "**********" at bounding box center [746, 701] width 1492 height 1814
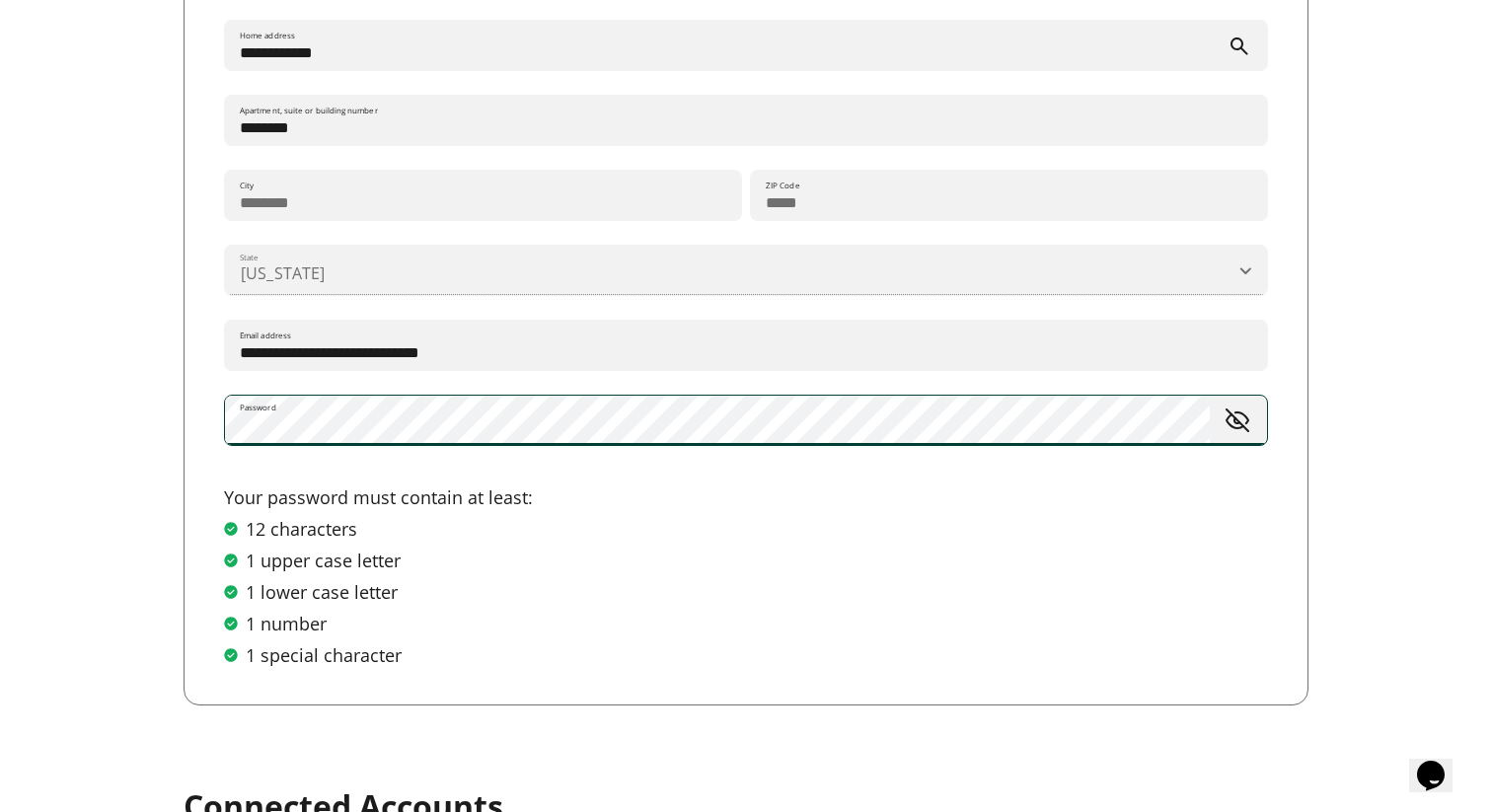
scroll to position [485, 0]
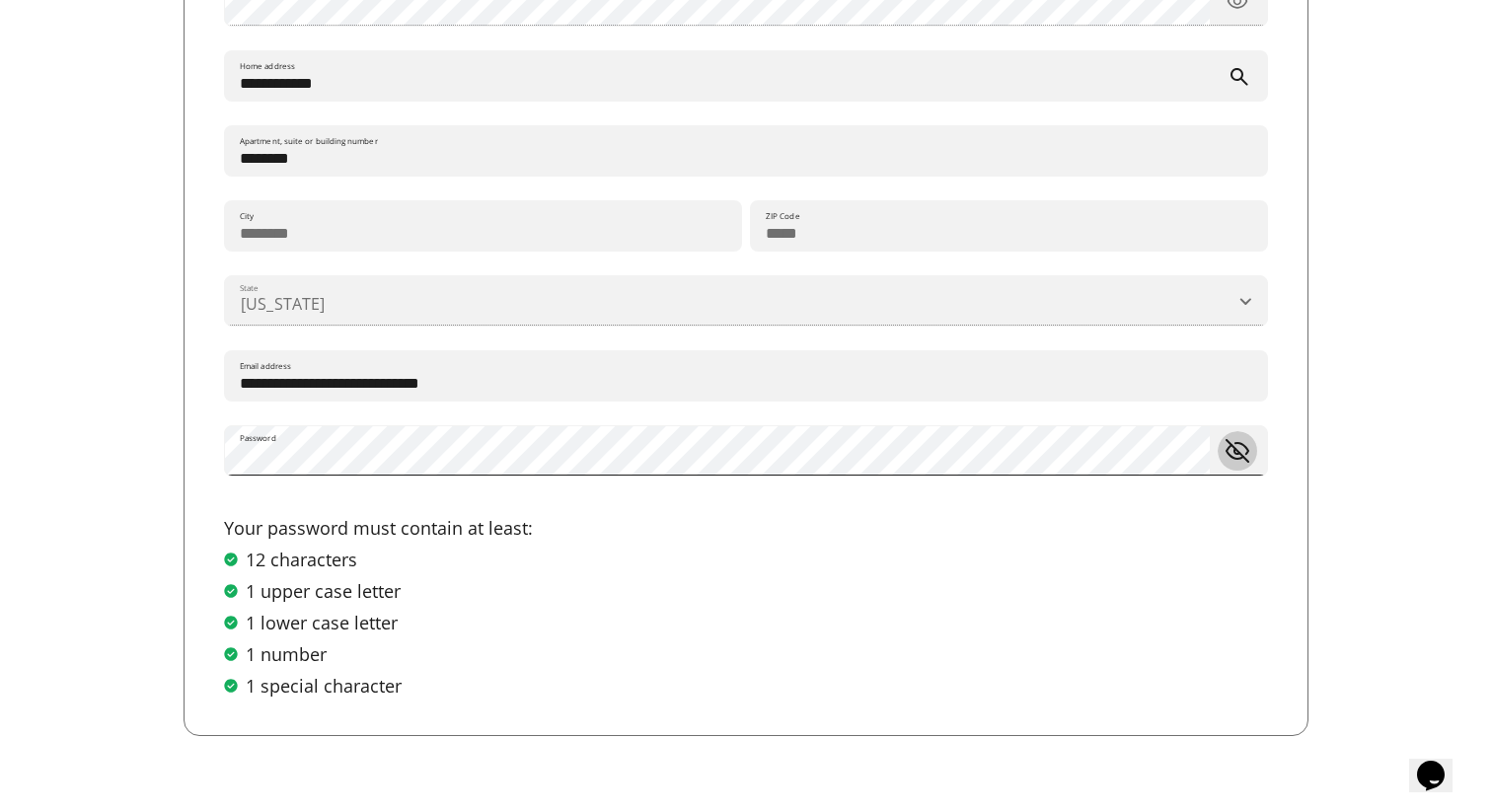
click at [1240, 459] on span "toggle password visibility" at bounding box center [1238, 451] width 40 height 40
click at [1297, 449] on div "**********" at bounding box center [746, 265] width 1125 height 942
click at [1239, 463] on span "toggle password visibility" at bounding box center [1238, 451] width 40 height 40
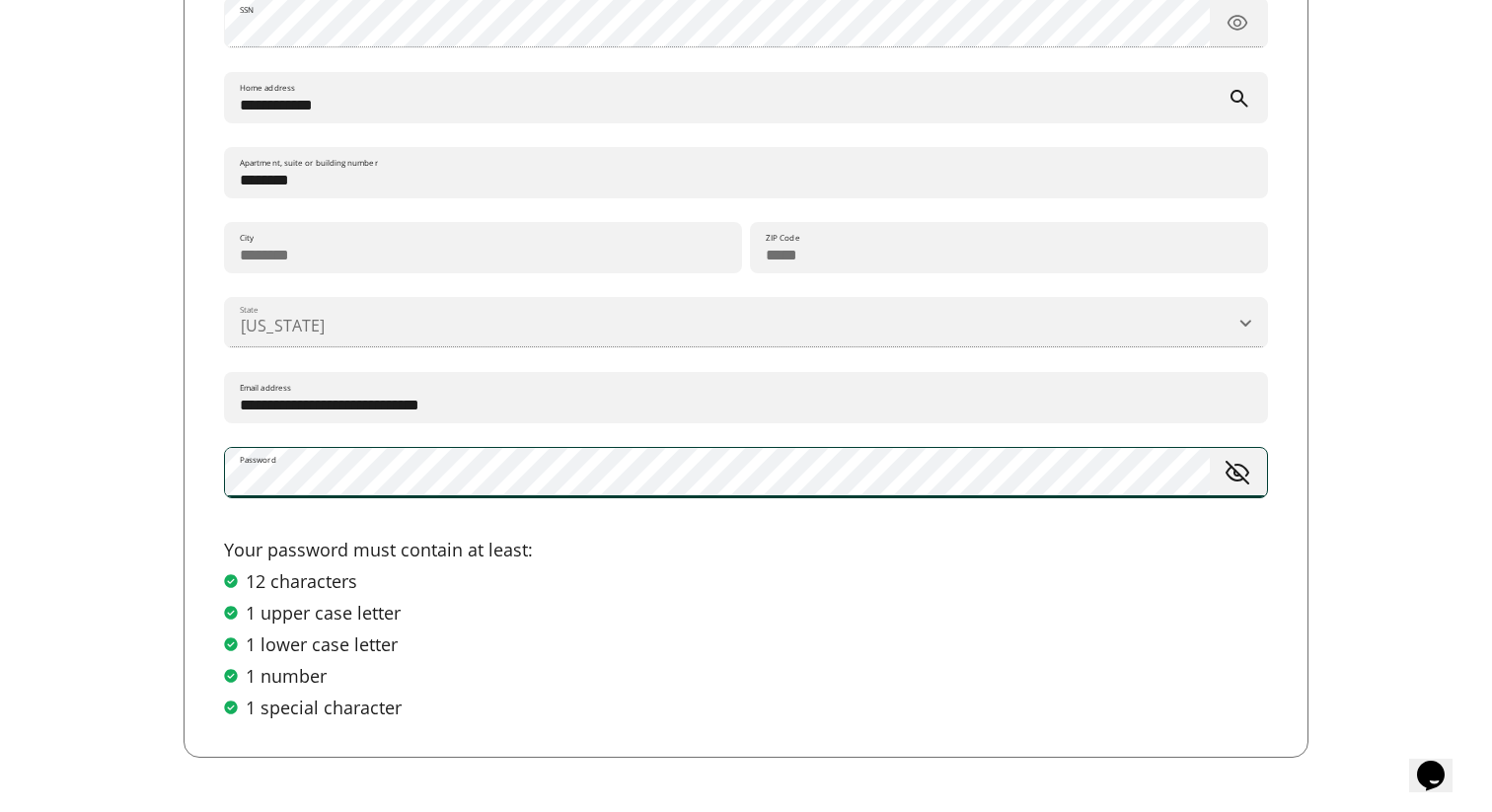
scroll to position [395, 0]
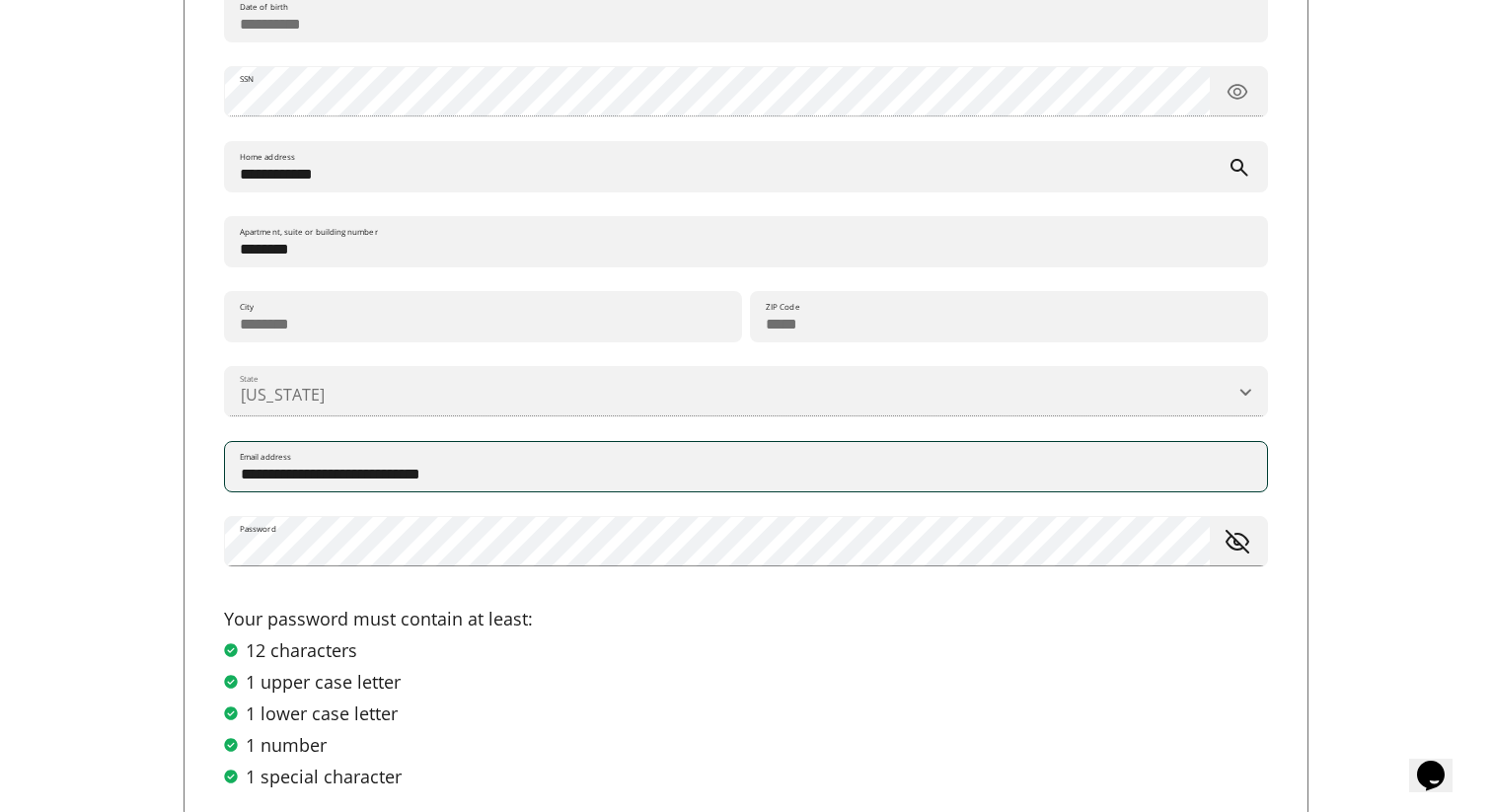
click at [654, 460] on input "**********" at bounding box center [746, 467] width 1043 height 52
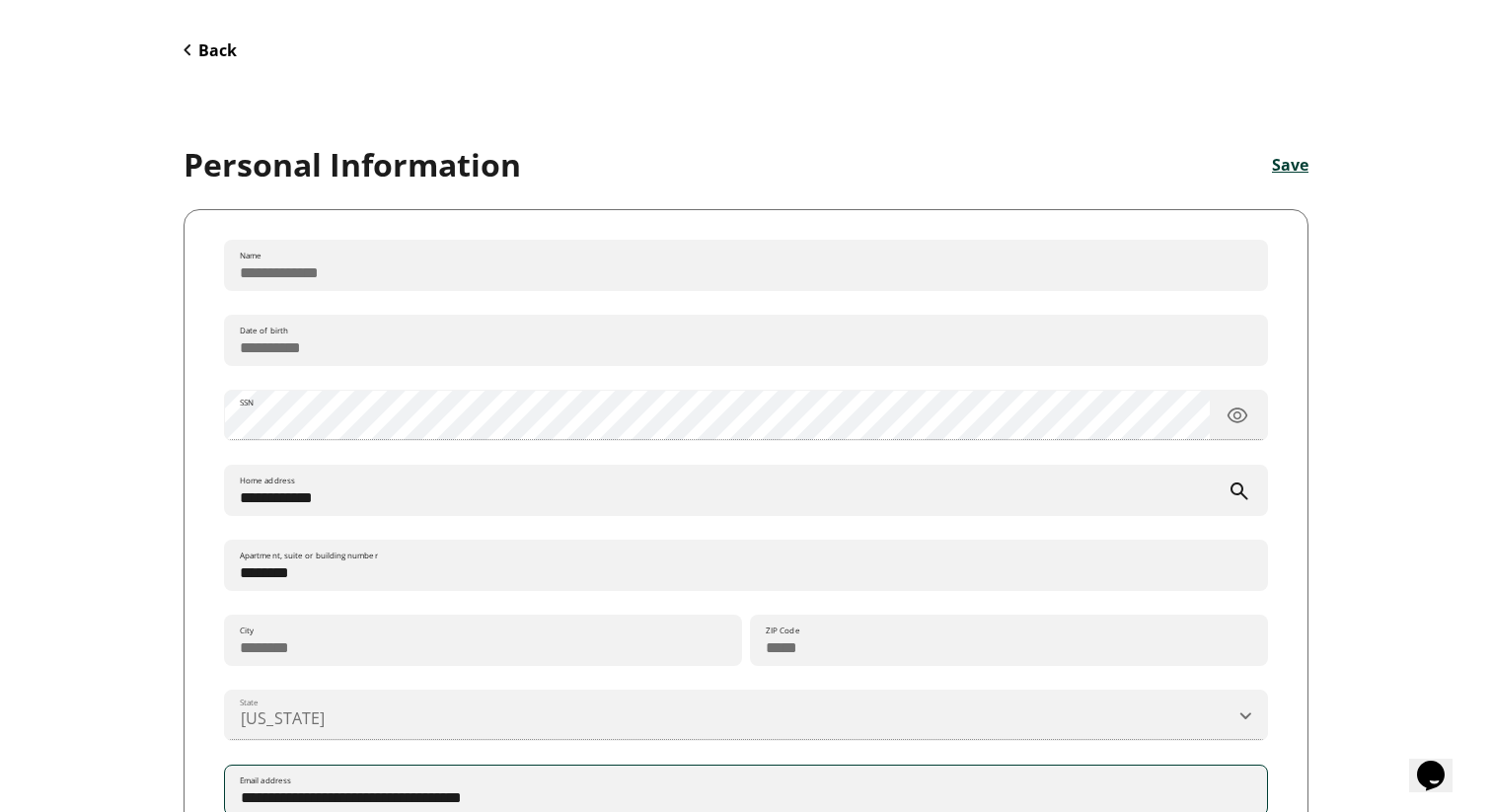
scroll to position [0, 0]
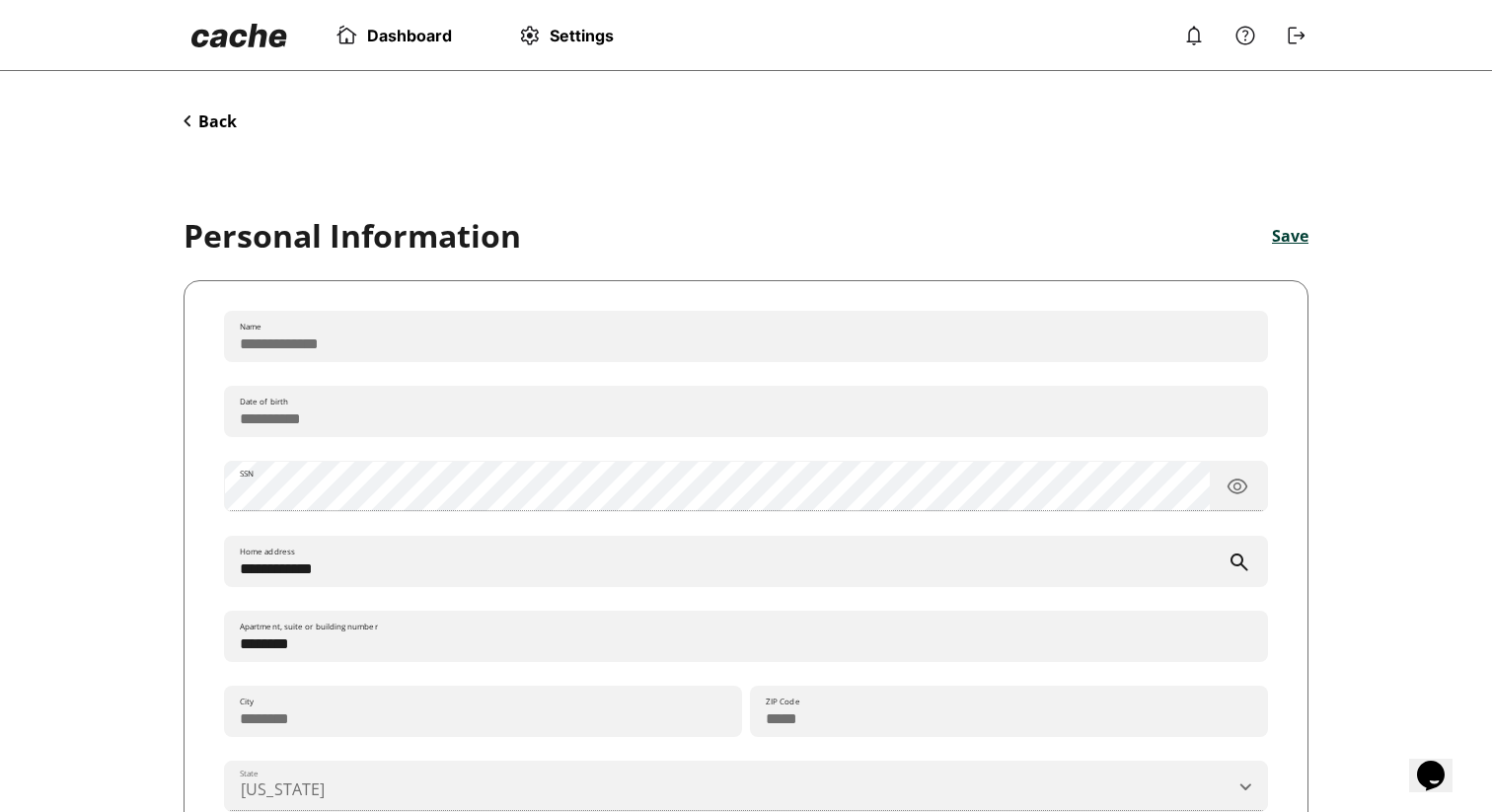
type input "**********"
click at [232, 121] on button "Back" at bounding box center [209, 122] width 53 height 22
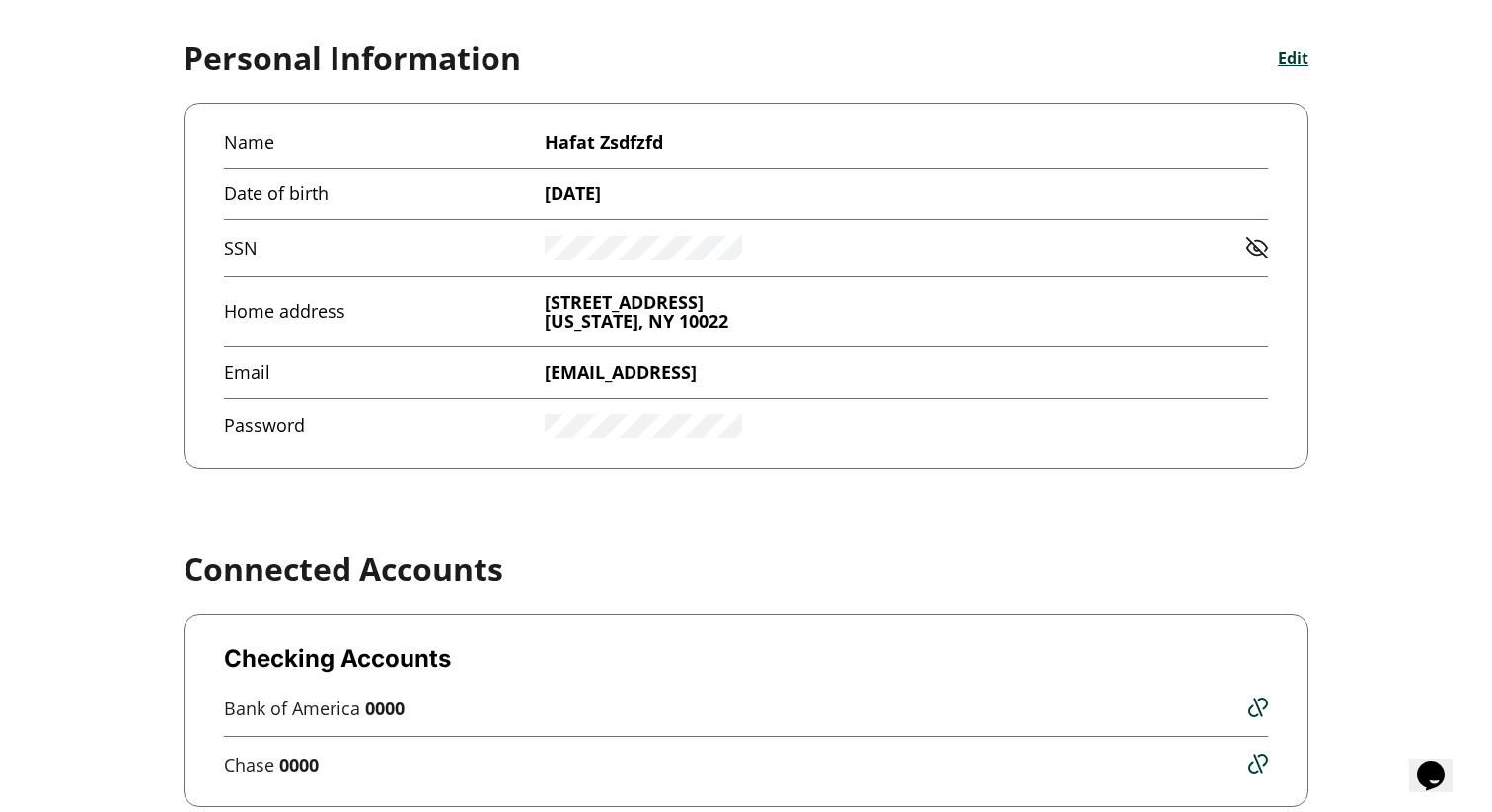
scroll to position [184, 0]
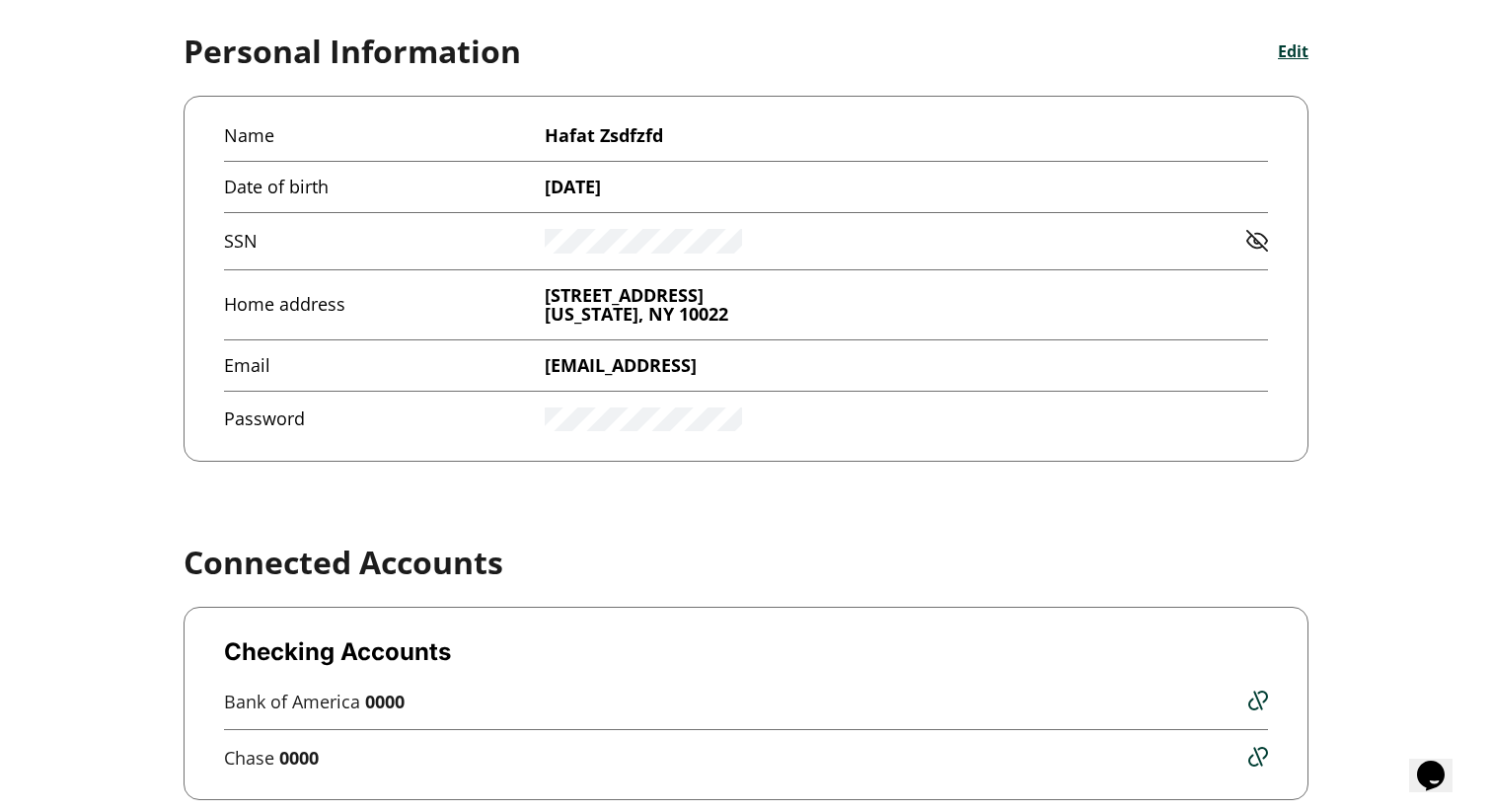
click at [534, 424] on div "Password" at bounding box center [483, 419] width 518 height 25
drag, startPoint x: 534, startPoint y: 421, endPoint x: 570, endPoint y: 432, distance: 37.6
click at [571, 433] on div "Name Hafat Zsdfzfd Date of birth [DEMOGRAPHIC_DATA] SSN Home address [STREET_AD…" at bounding box center [746, 278] width 1125 height 366
click at [637, 432] on div "Name Hafat Zsdfzfd Date of birth [DEMOGRAPHIC_DATA] SSN Home address [STREET_AD…" at bounding box center [746, 278] width 1125 height 366
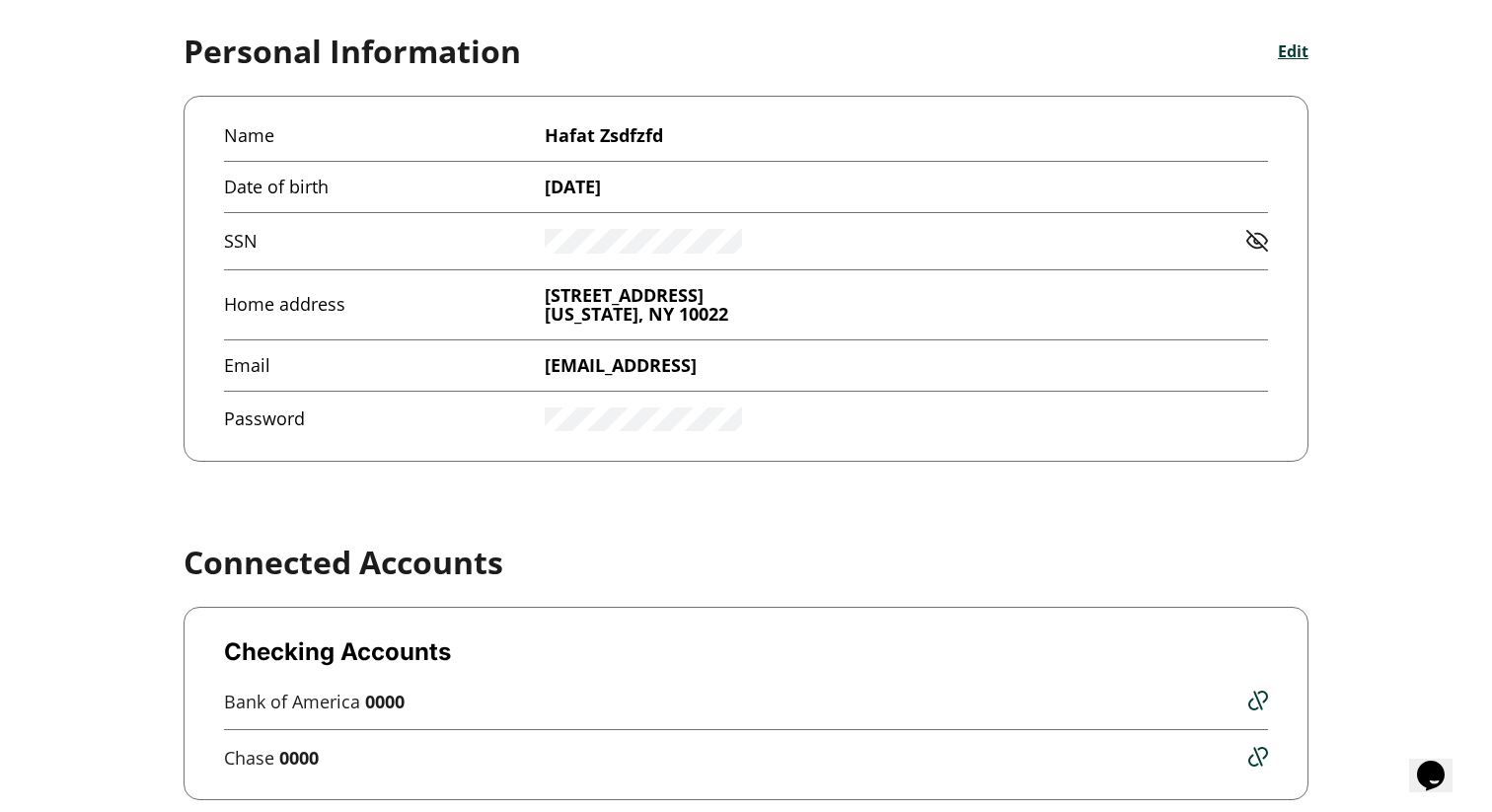
drag, startPoint x: 637, startPoint y: 432, endPoint x: 549, endPoint y: 431, distance: 88.0
click at [549, 431] on div "Name Hafat Zsdfzfd Date of birth [DEMOGRAPHIC_DATA] SSN Home address [STREET_AD…" at bounding box center [746, 278] width 1125 height 366
click at [541, 431] on div "Password" at bounding box center [483, 419] width 518 height 25
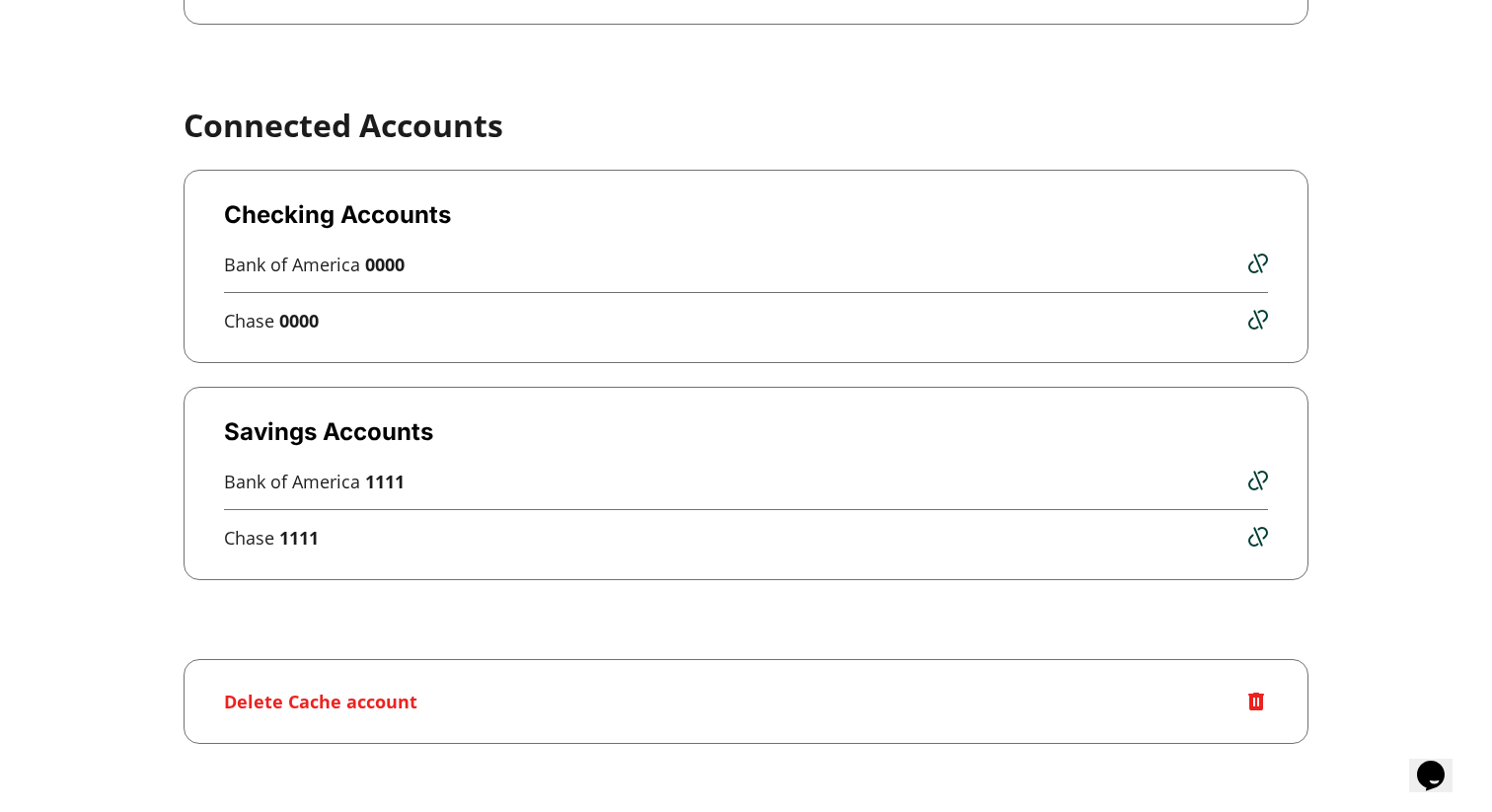
scroll to position [636, 0]
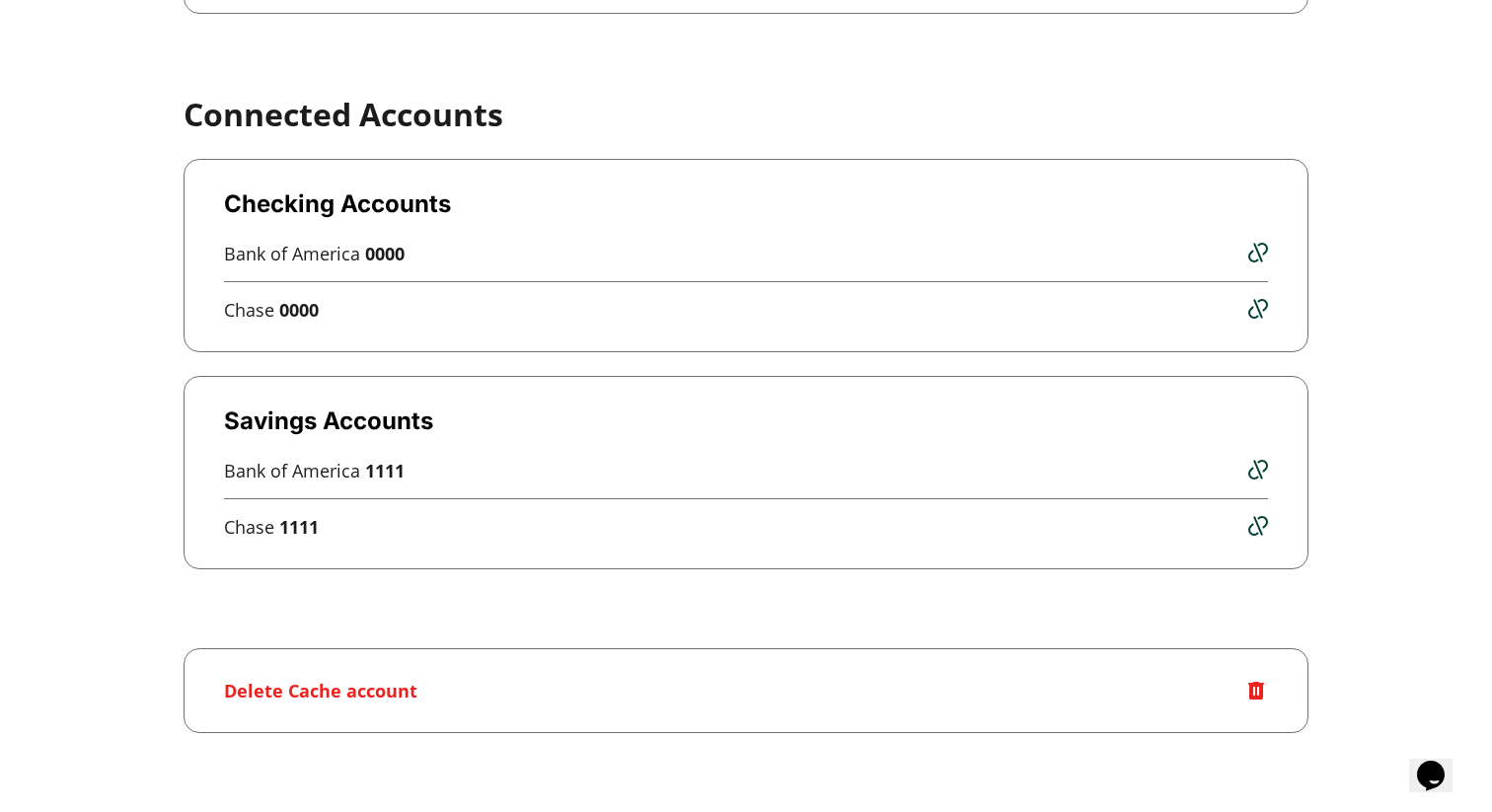
click at [1258, 255] on img at bounding box center [1259, 253] width 20 height 20
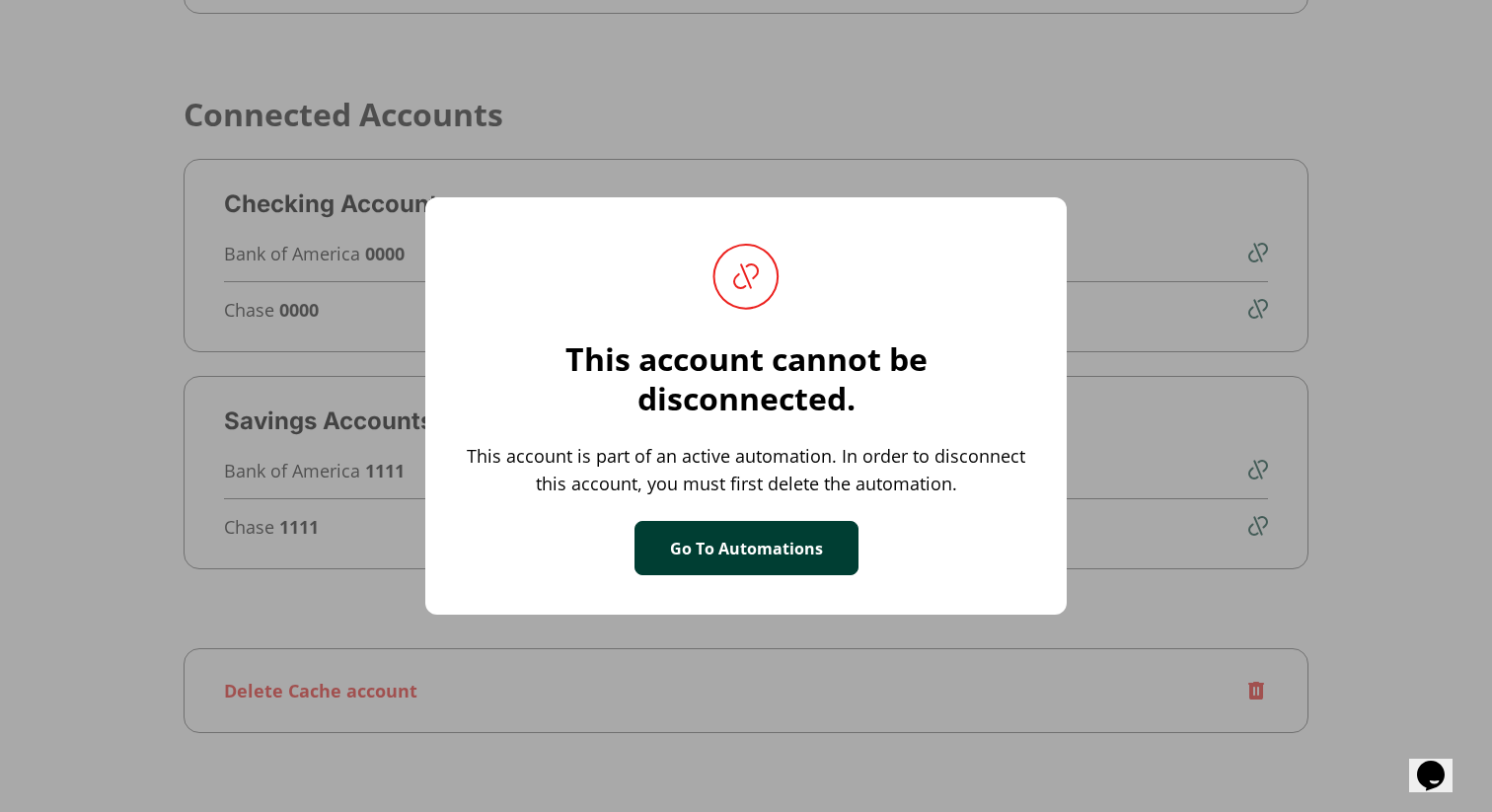
click at [812, 542] on button "Go To Automations" at bounding box center [746, 547] width 224 height 53
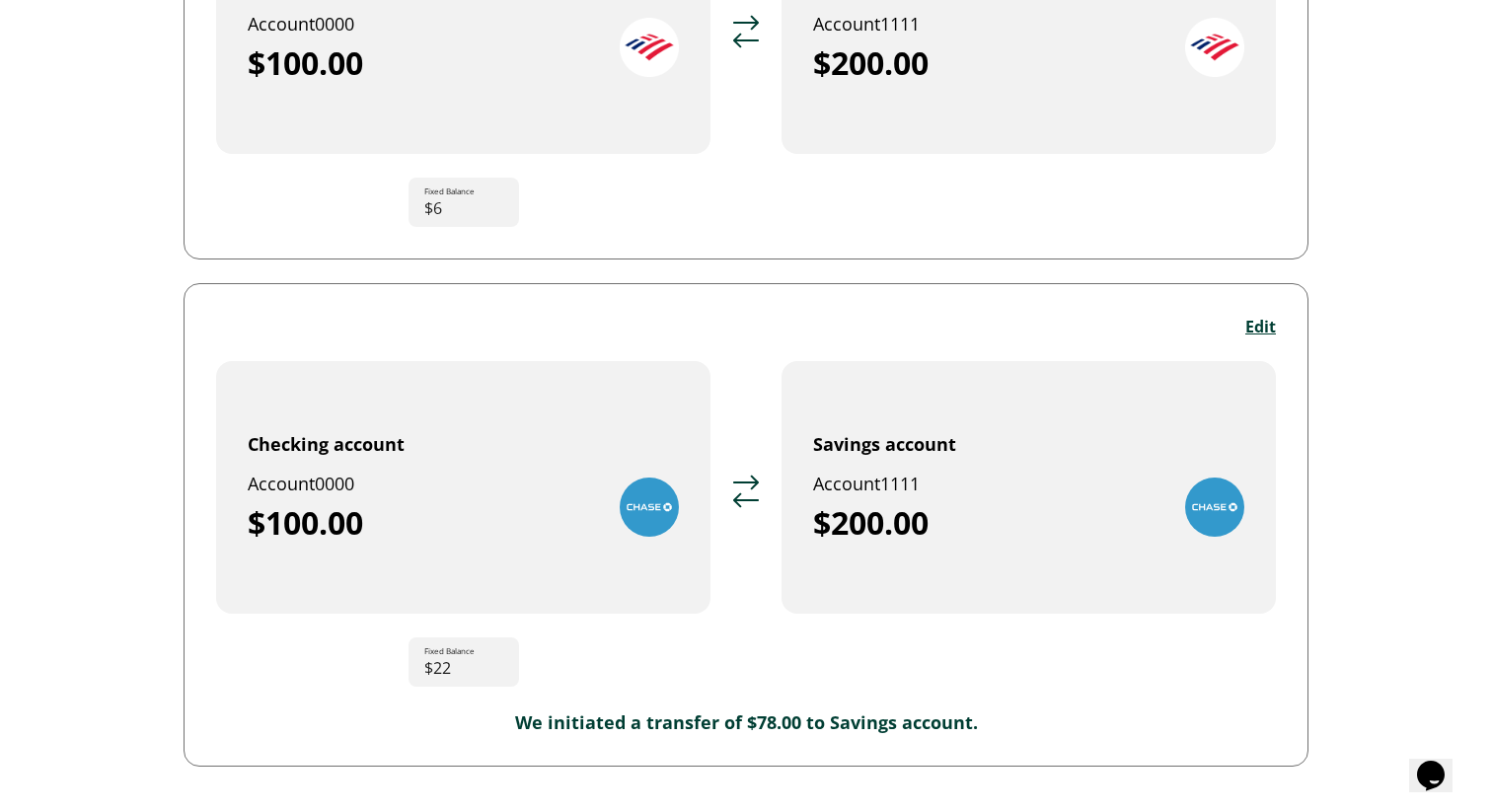
scroll to position [400, 0]
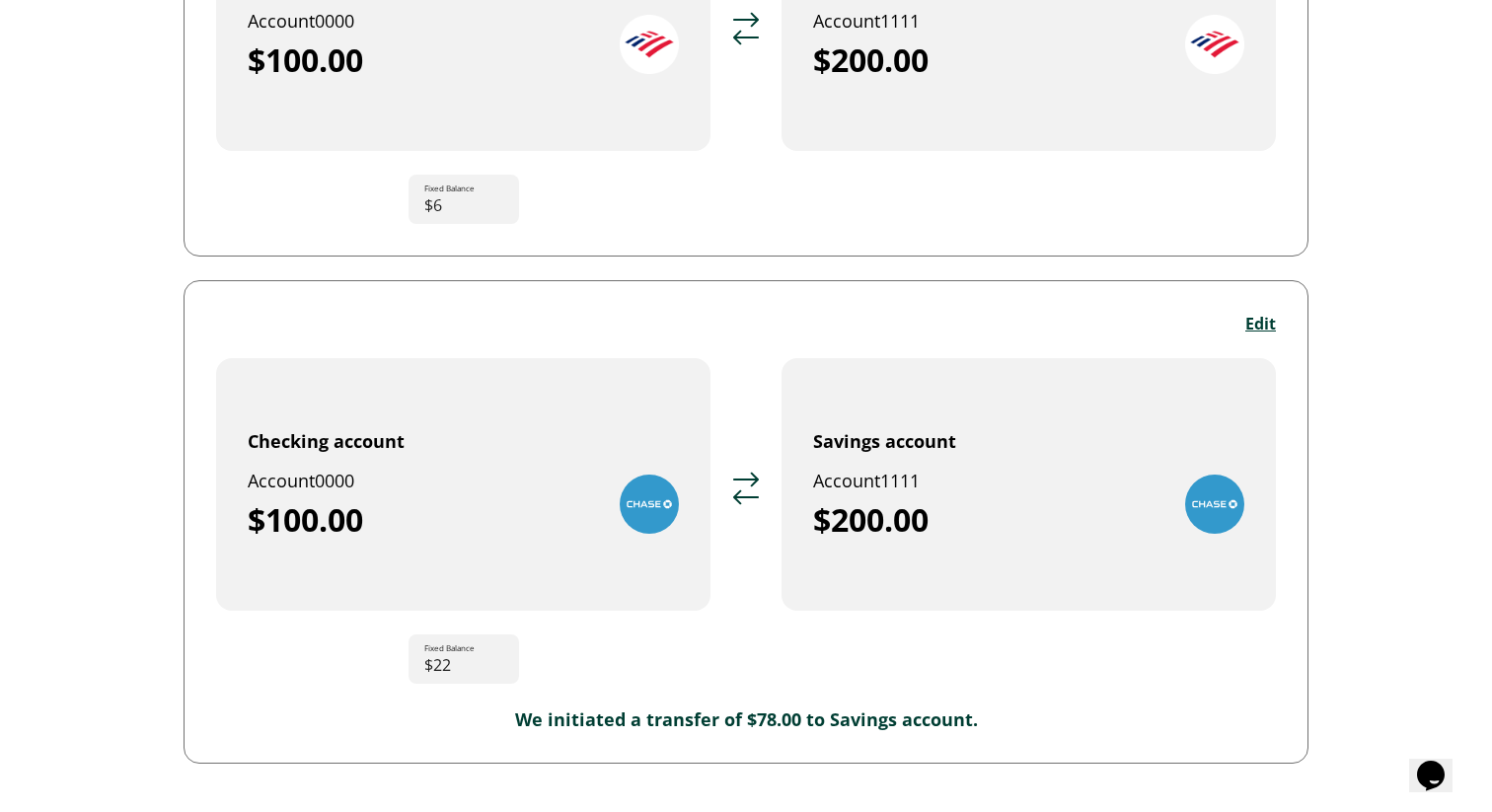
click at [1257, 326] on button "Edit" at bounding box center [1261, 324] width 31 height 22
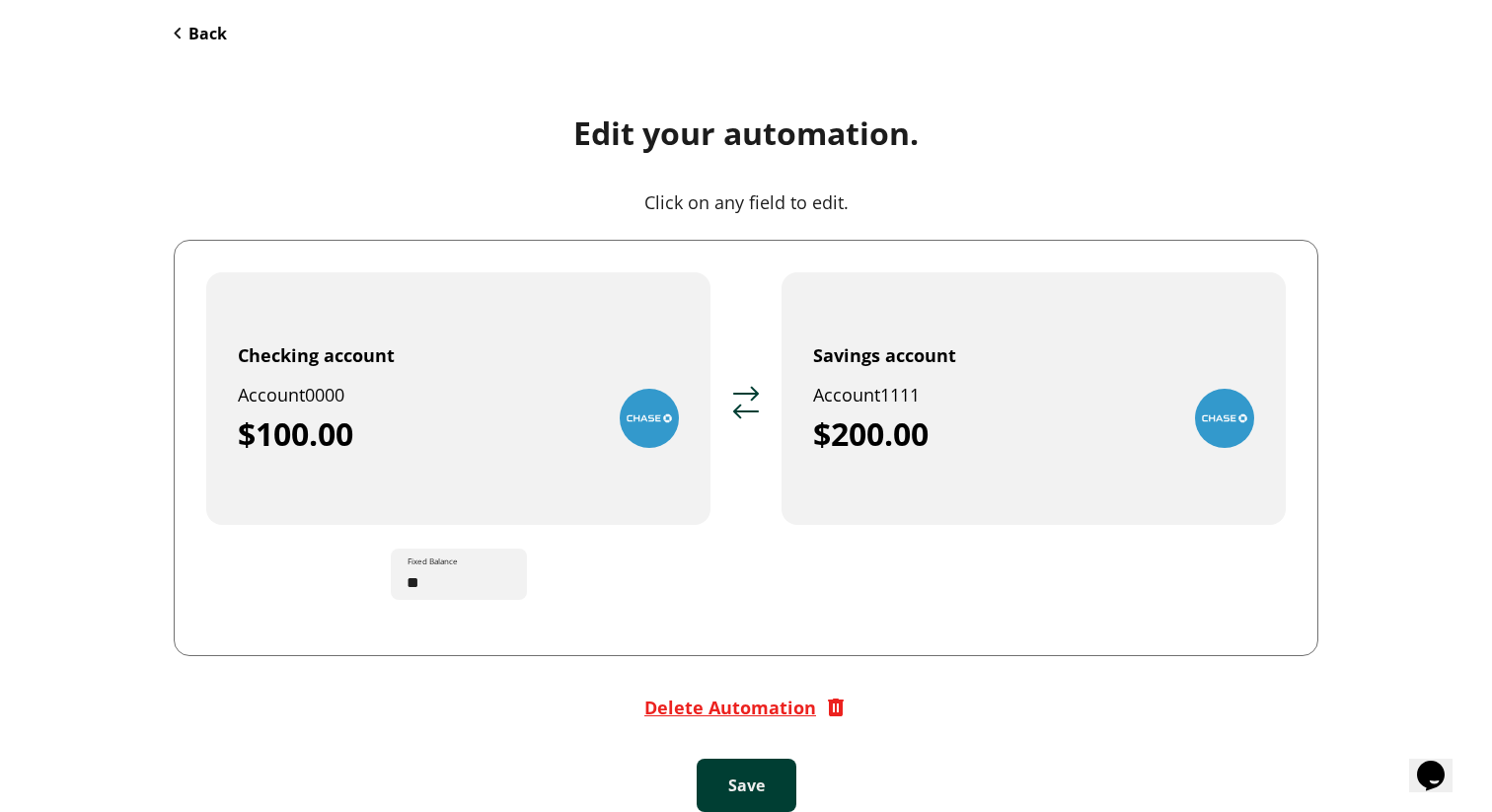
scroll to position [107, 0]
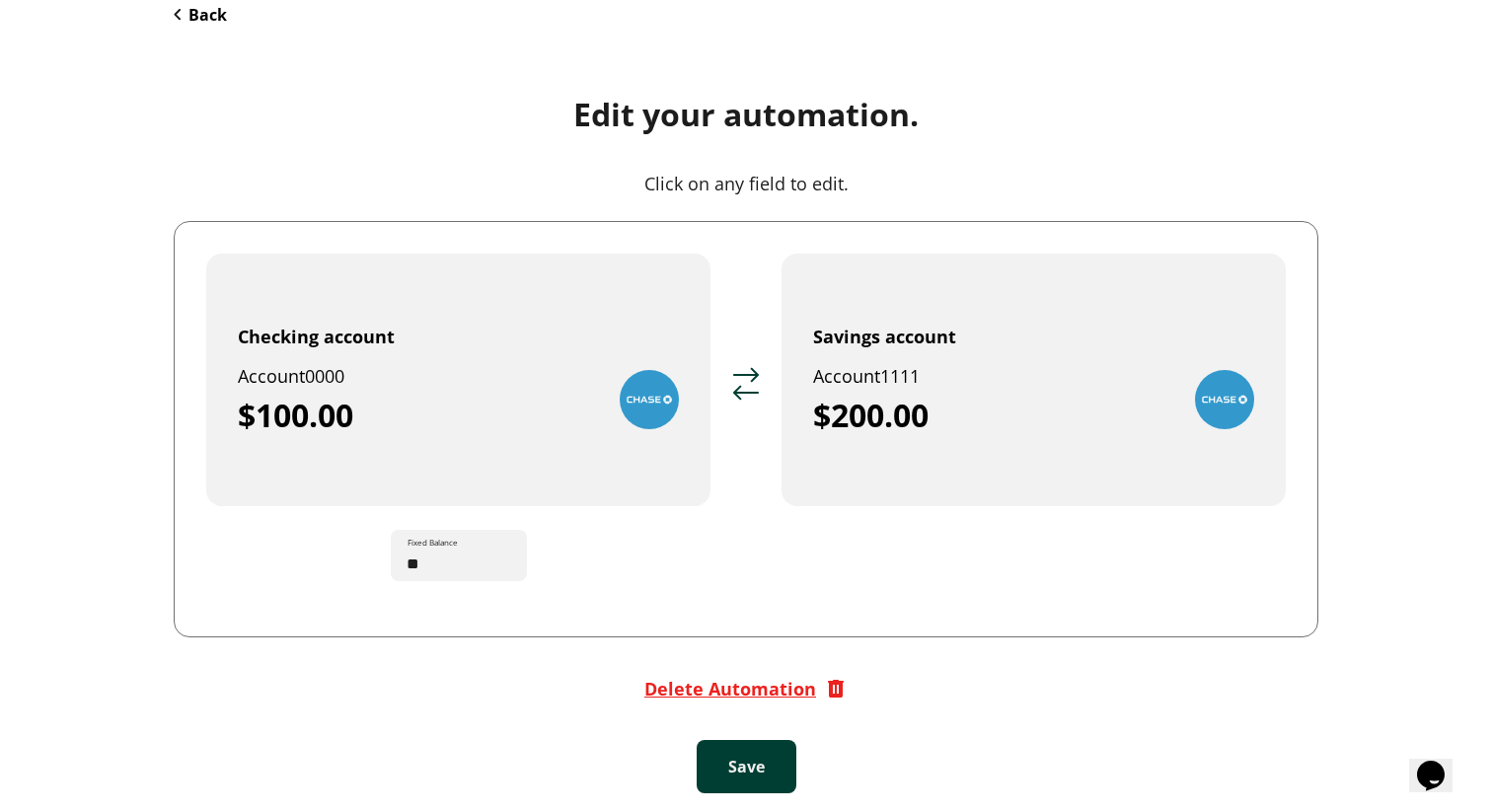
click at [716, 678] on div "Delete Automation" at bounding box center [731, 688] width 171 height 24
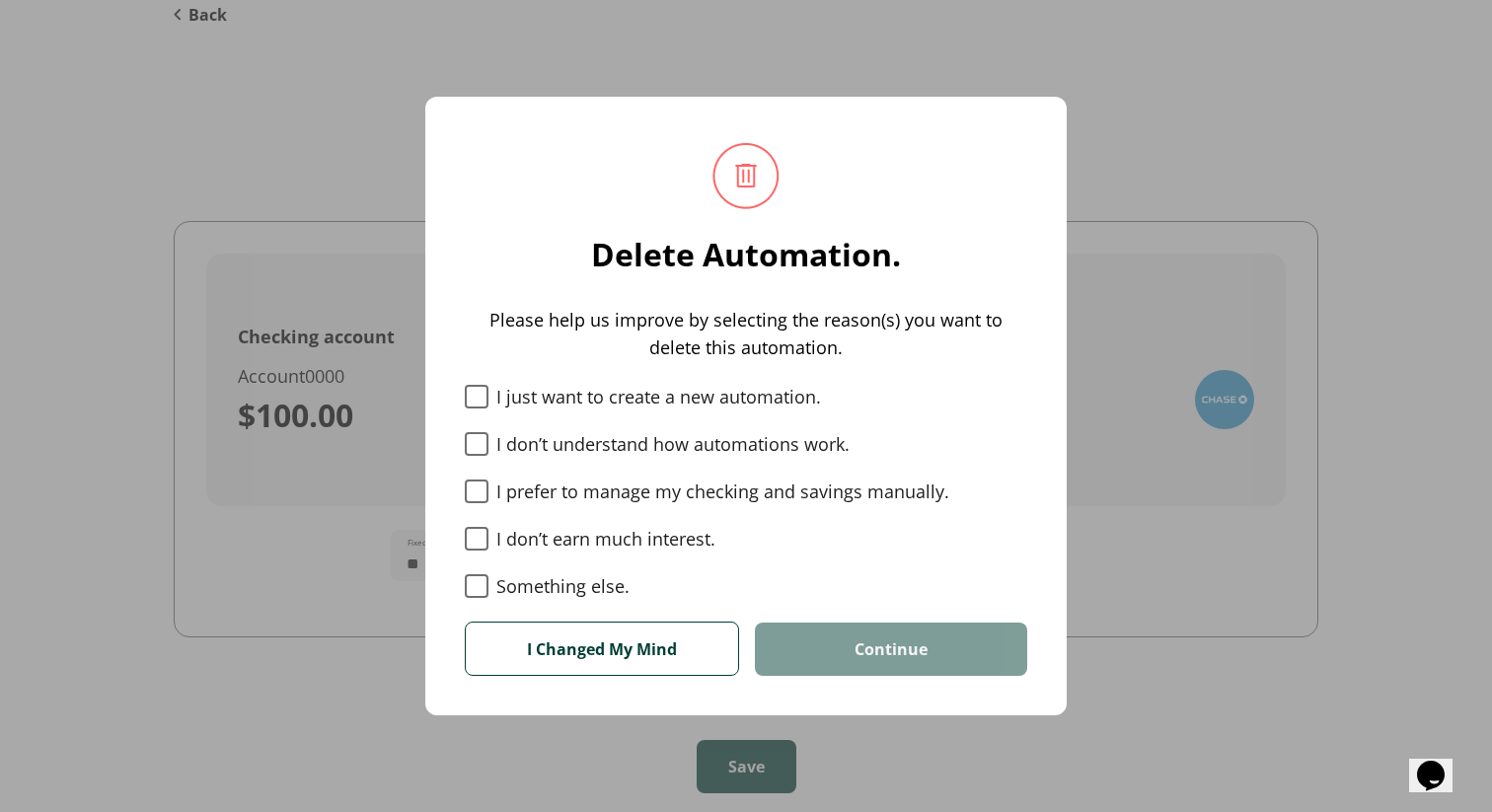
click at [565, 603] on div "I Changed My Mind Continue" at bounding box center [746, 636] width 562 height 77
click at [577, 594] on label "Something else." at bounding box center [746, 586] width 562 height 24
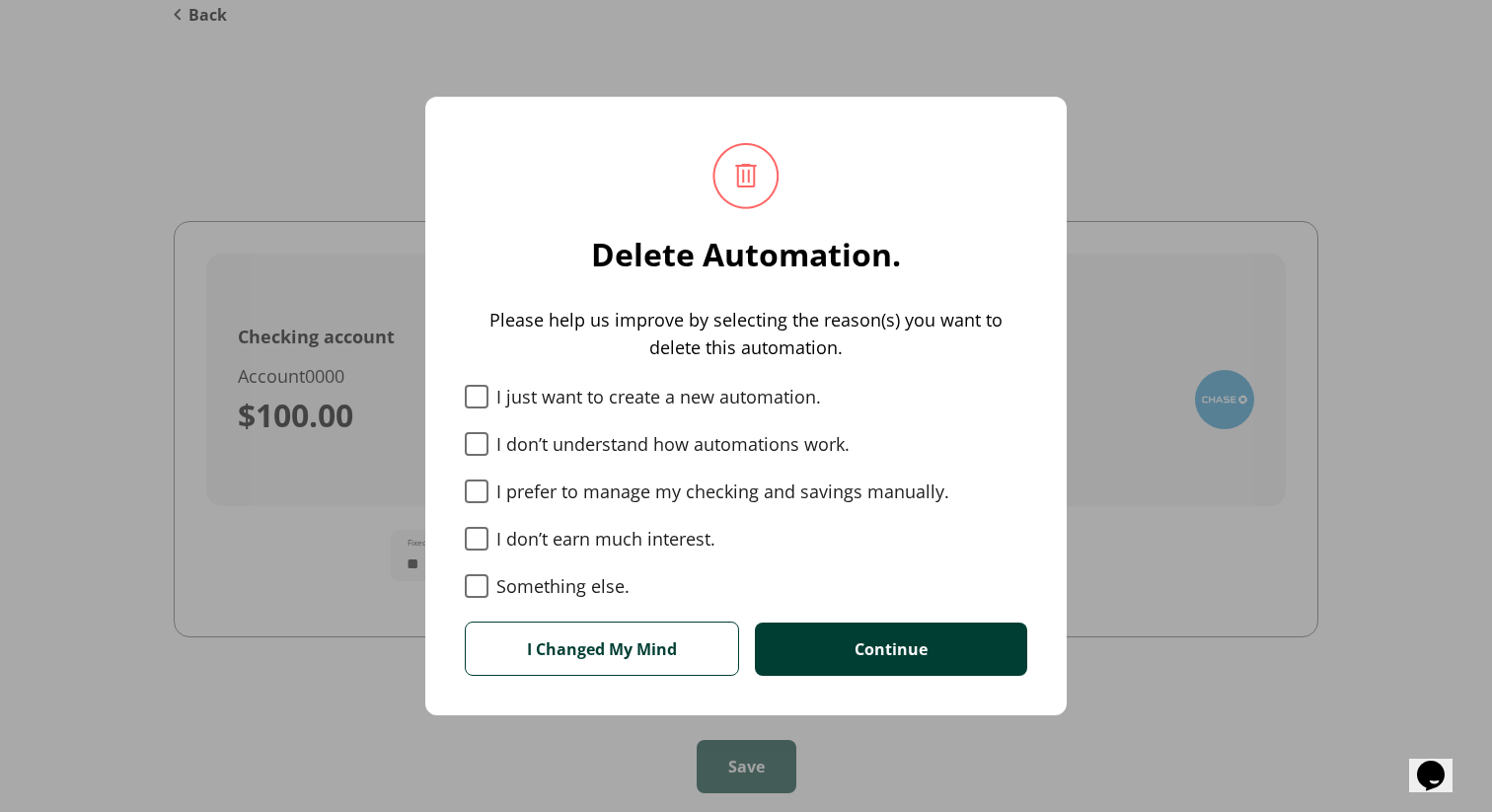
click at [878, 641] on button "Continue" at bounding box center [891, 649] width 272 height 53
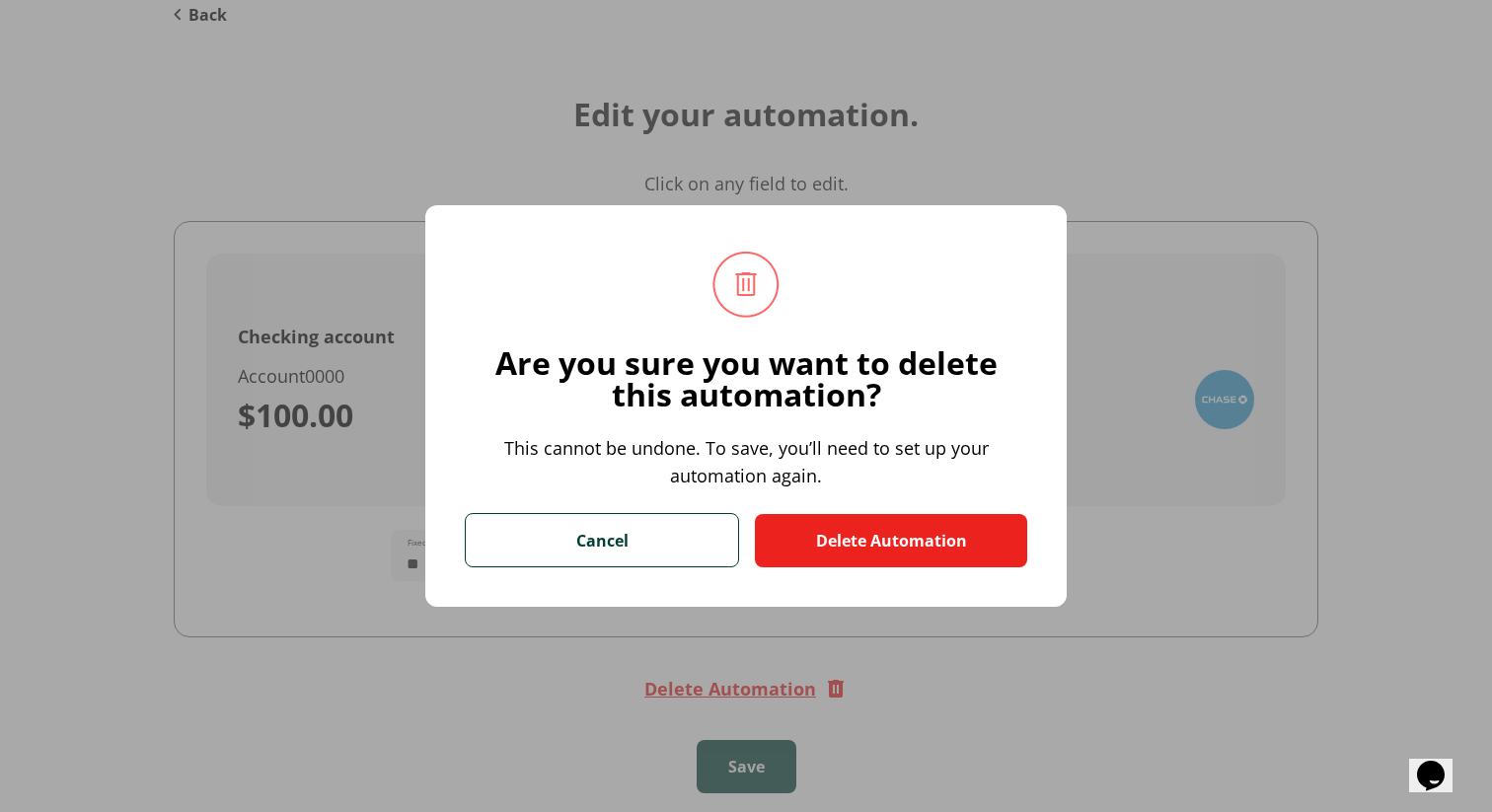
click at [920, 519] on button "Delete Automation" at bounding box center [891, 540] width 272 height 53
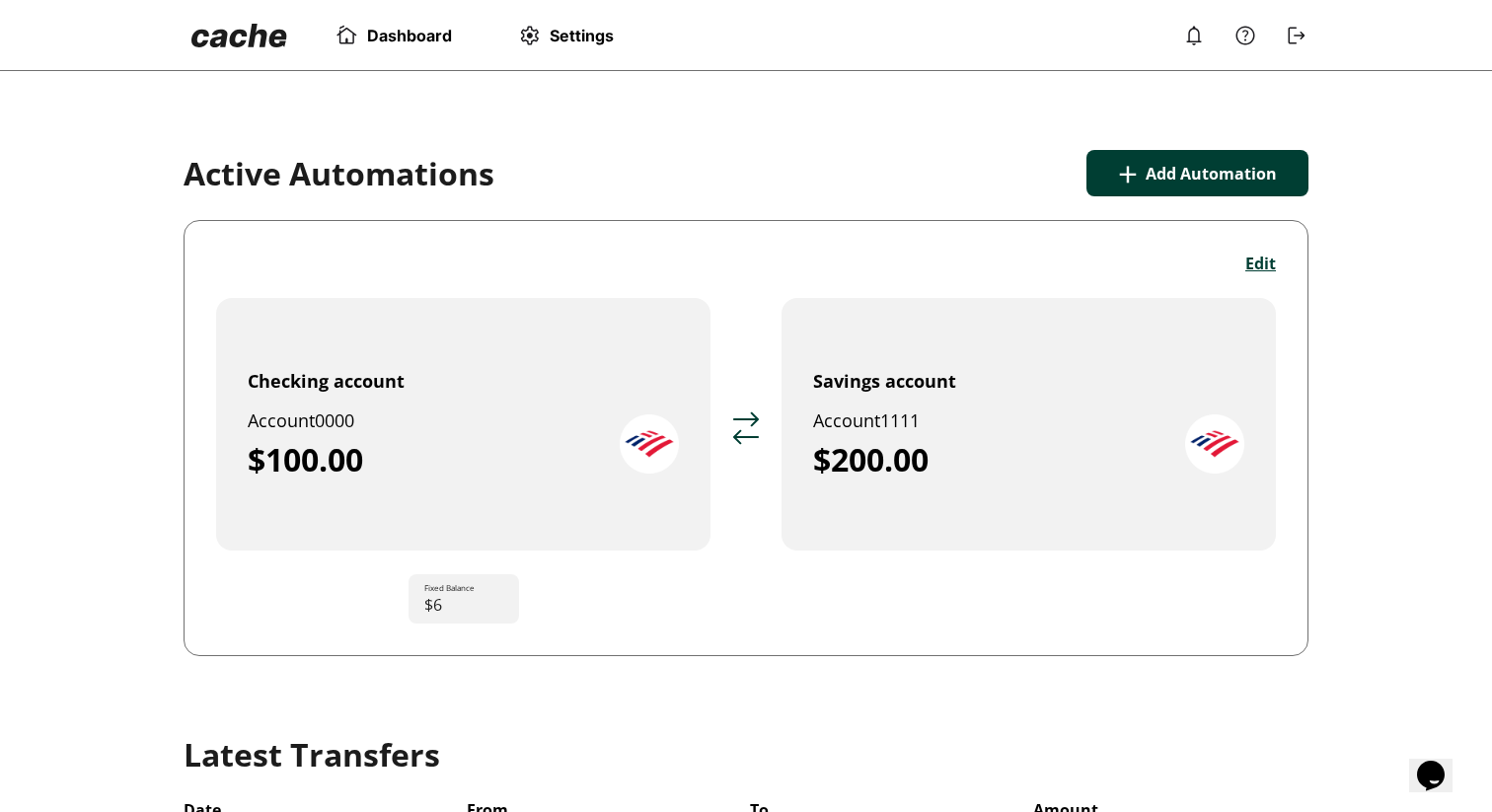
click at [586, 38] on span "Settings" at bounding box center [582, 36] width 64 height 20
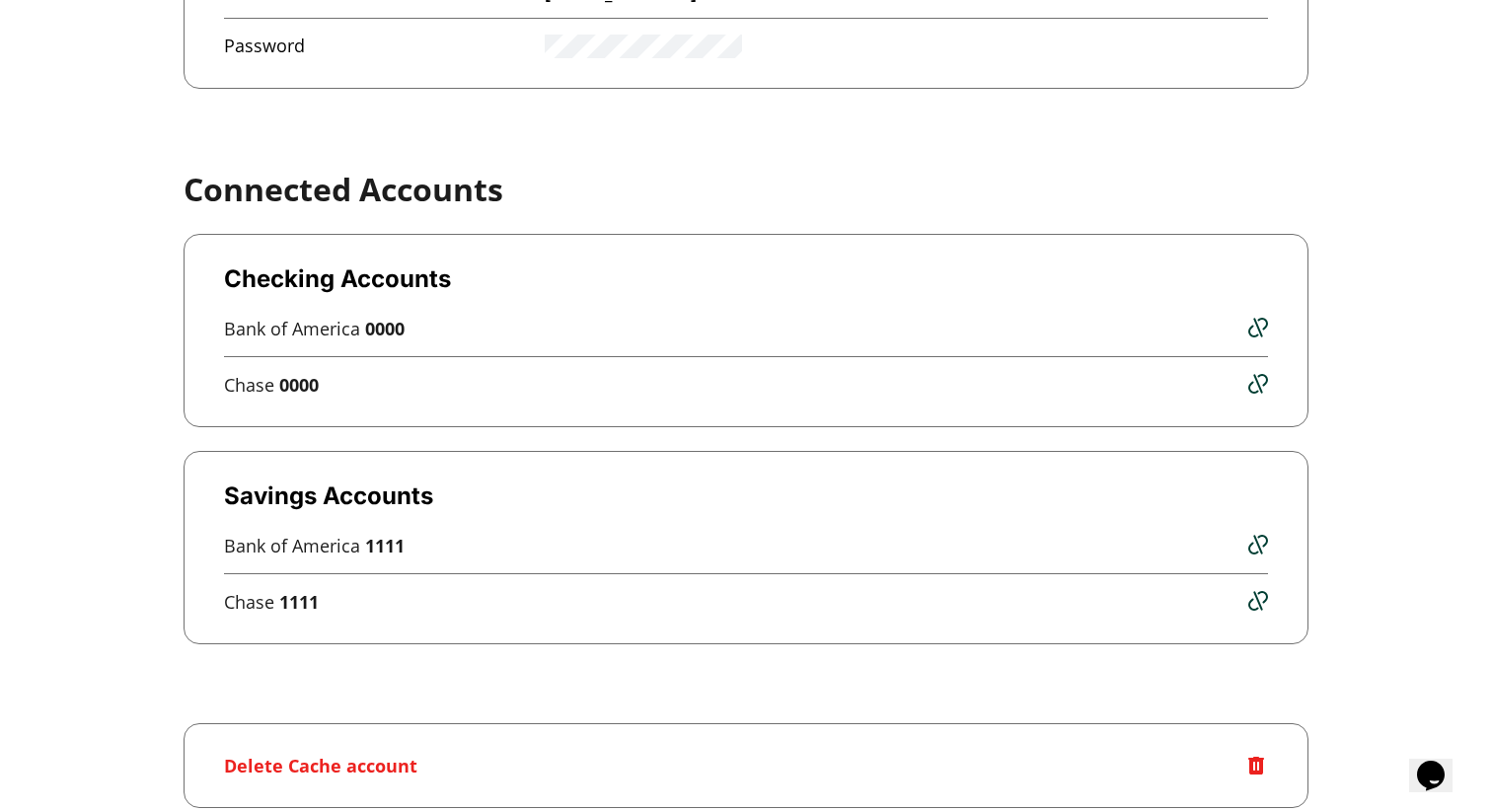
scroll to position [636, 0]
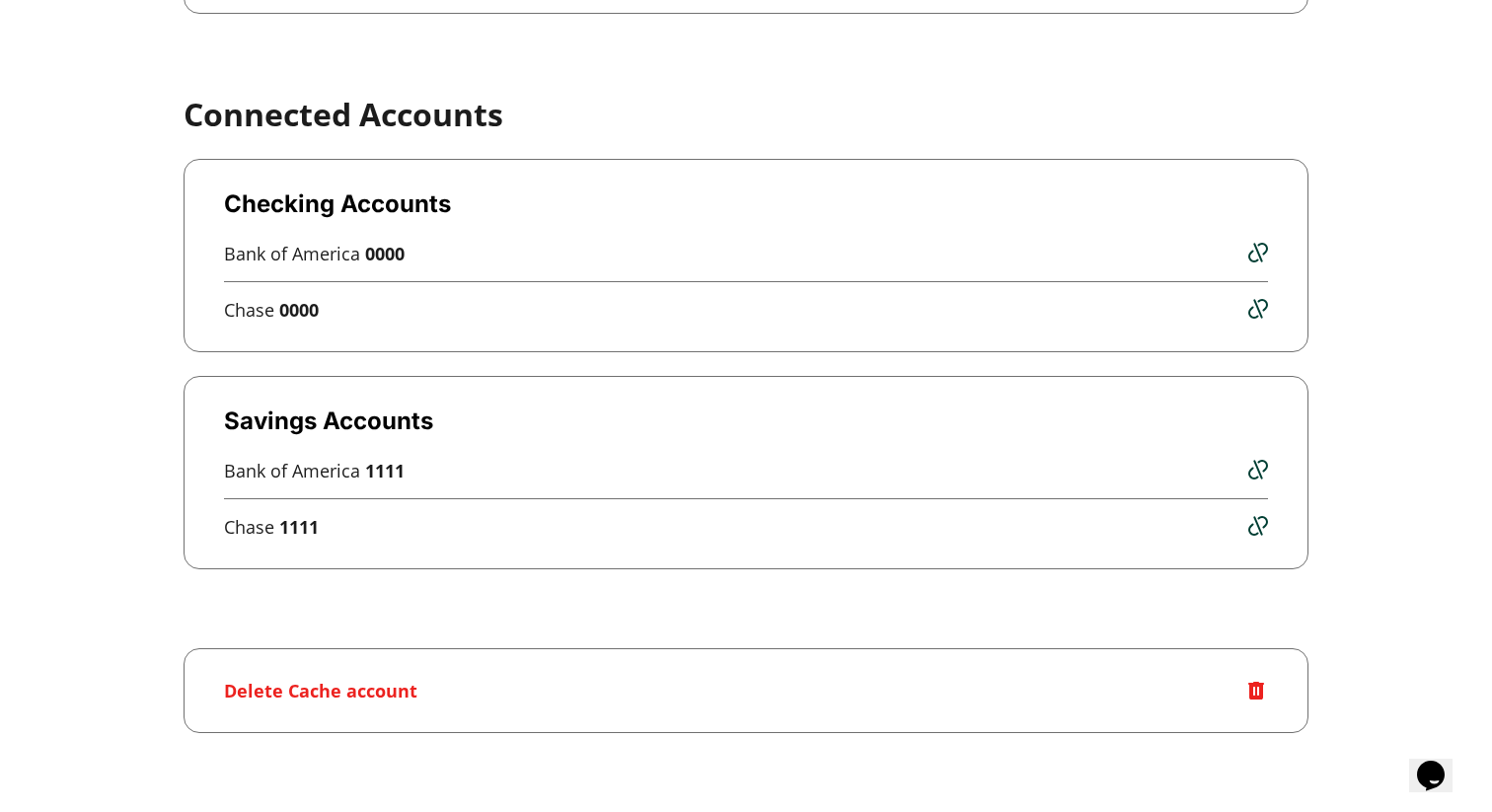
click at [1258, 309] on img at bounding box center [1259, 309] width 20 height 20
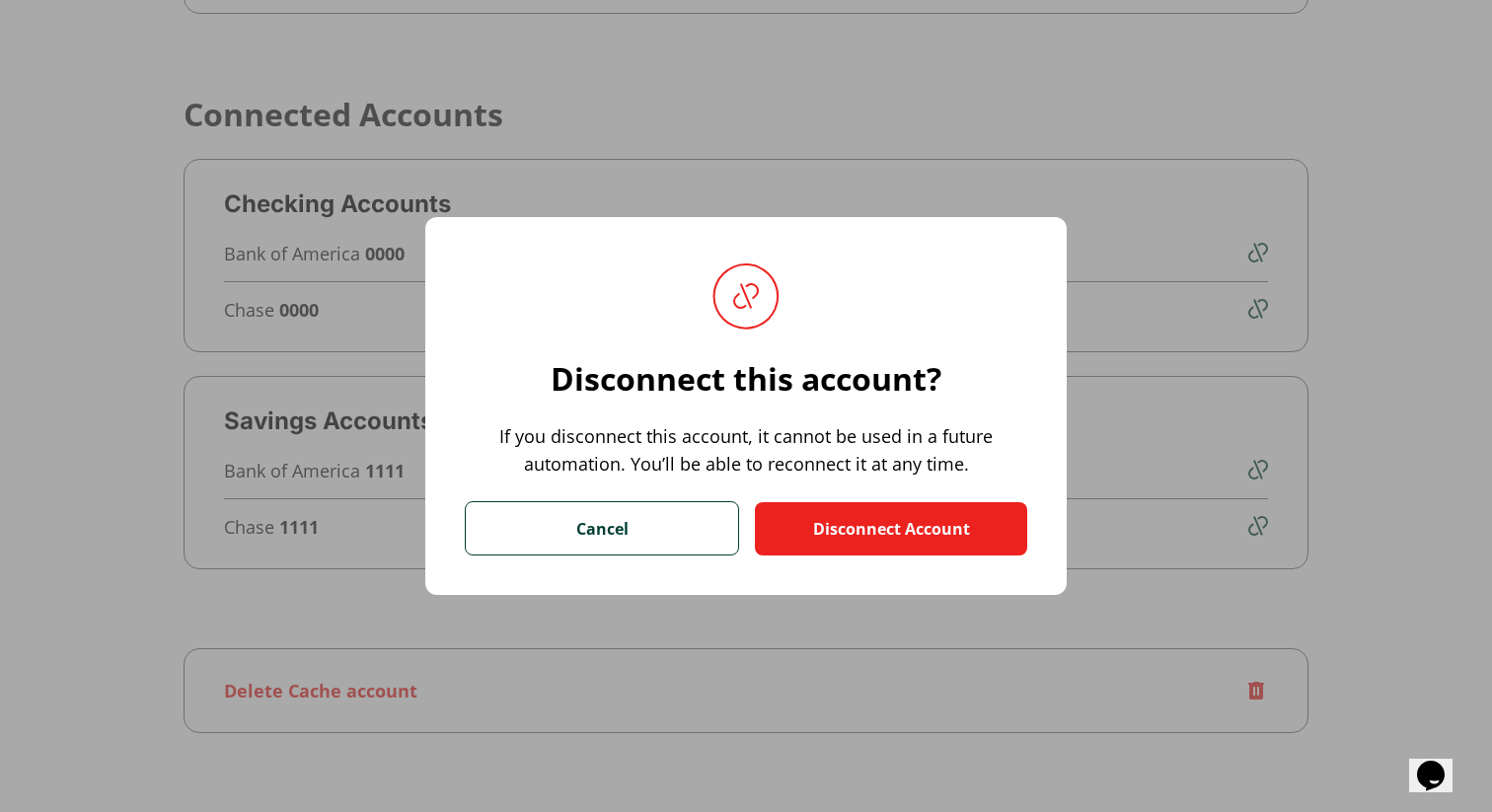
click at [706, 530] on button "Cancel" at bounding box center [601, 527] width 274 height 53
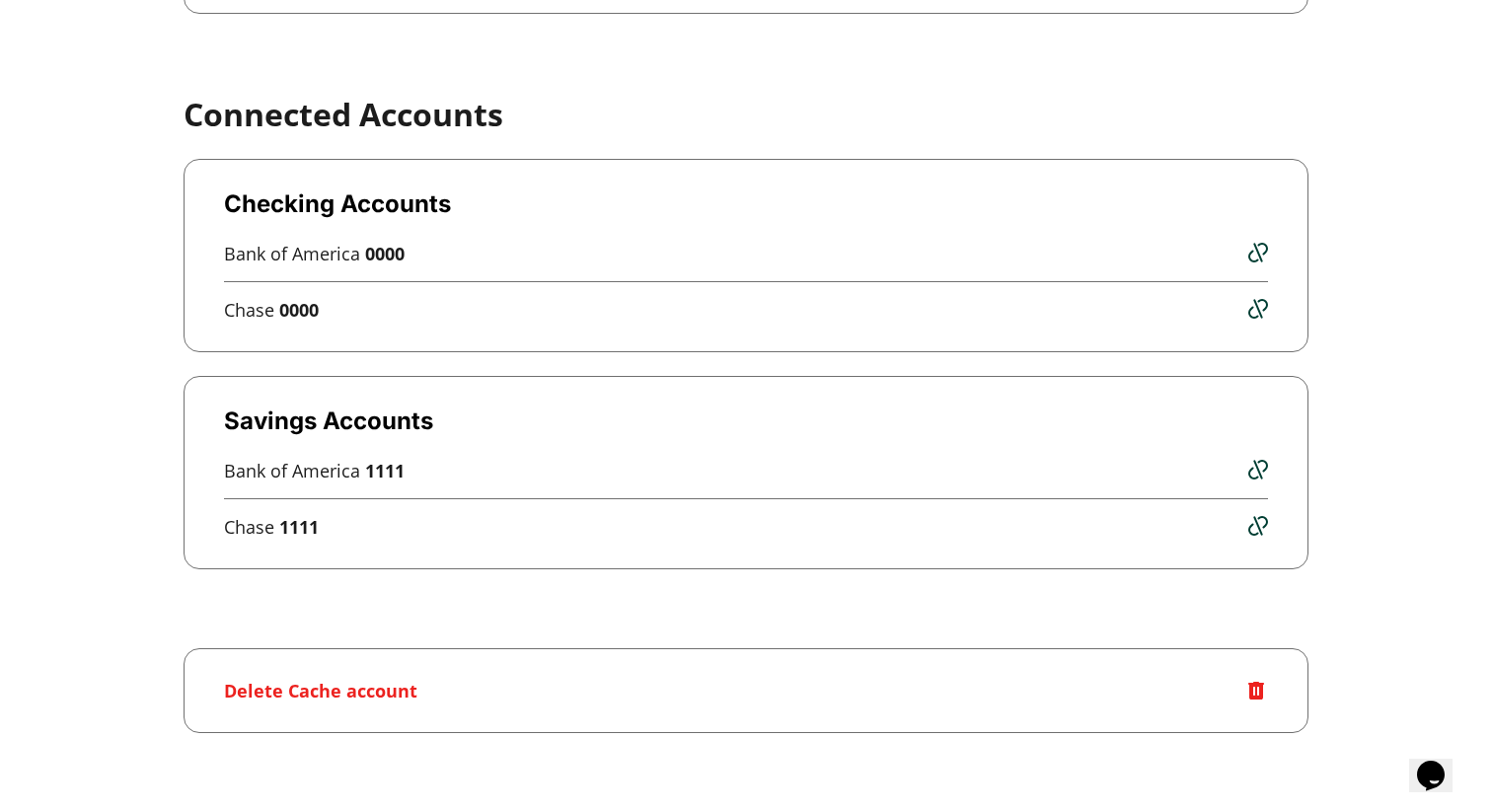
click at [1259, 695] on img at bounding box center [1257, 690] width 24 height 24
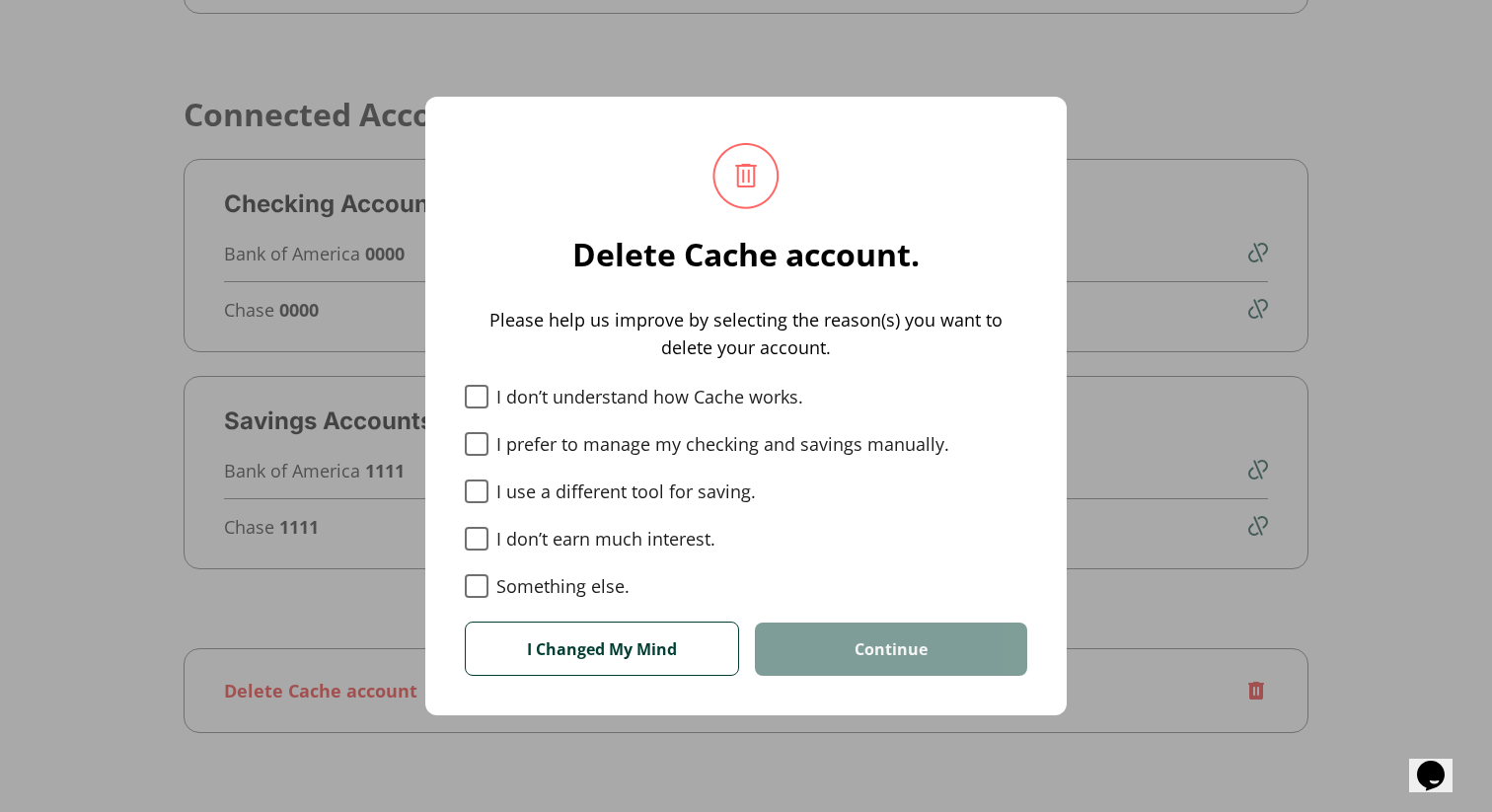
click at [649, 661] on button "I Changed My Mind" at bounding box center [601, 648] width 274 height 53
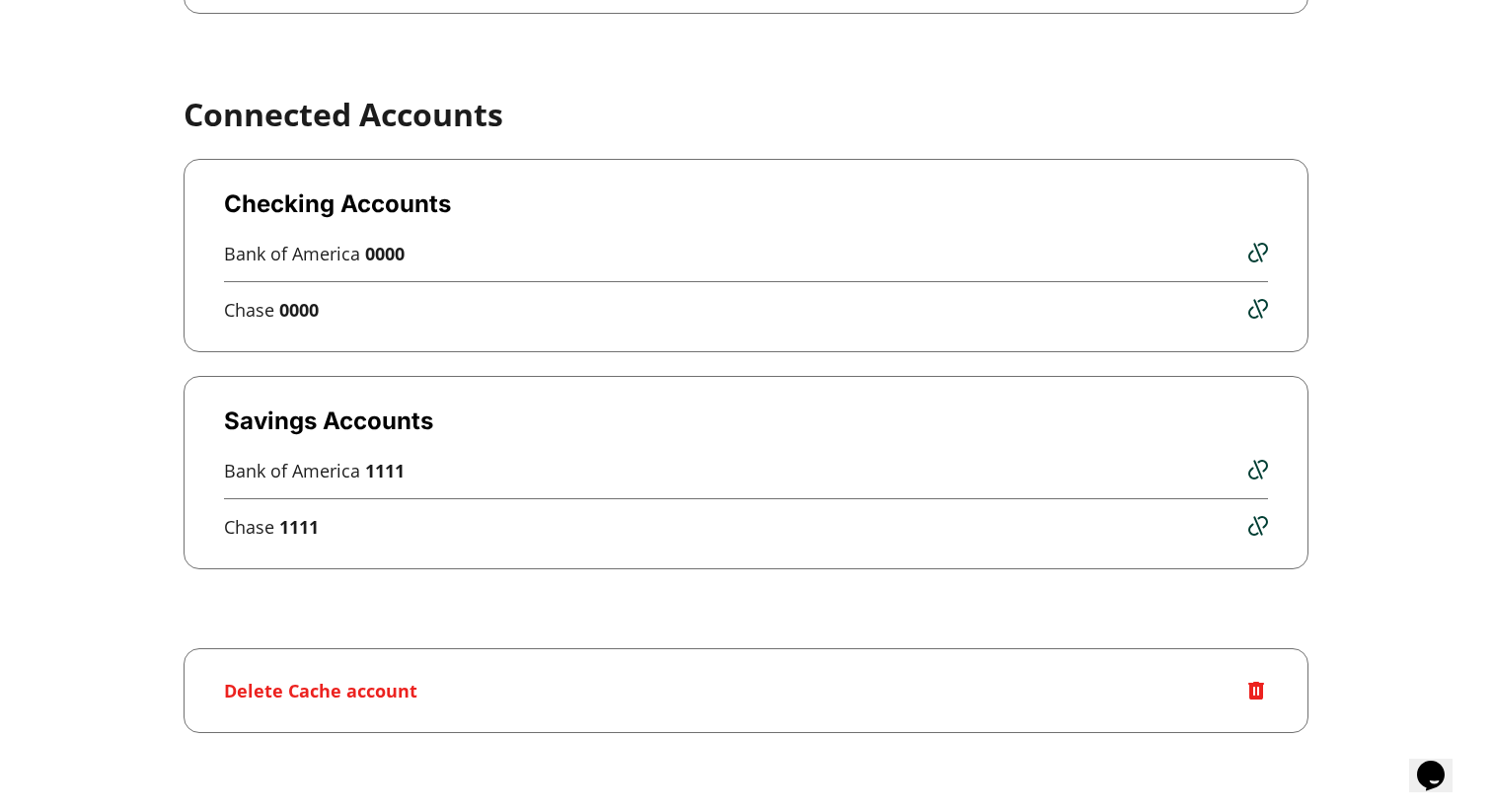
click at [1260, 691] on img at bounding box center [1257, 690] width 24 height 24
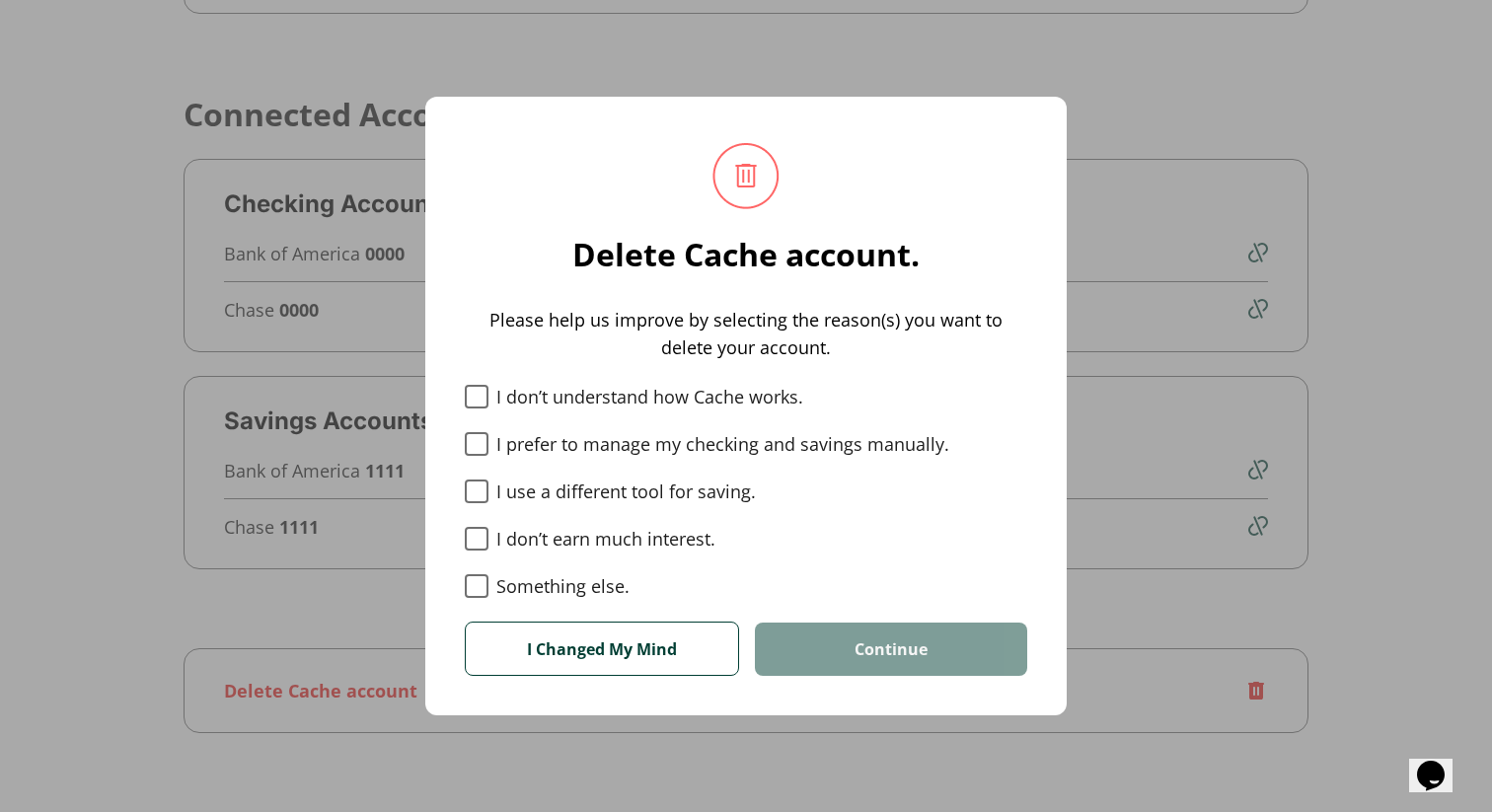
click at [678, 632] on button "I Changed My Mind" at bounding box center [601, 648] width 274 height 53
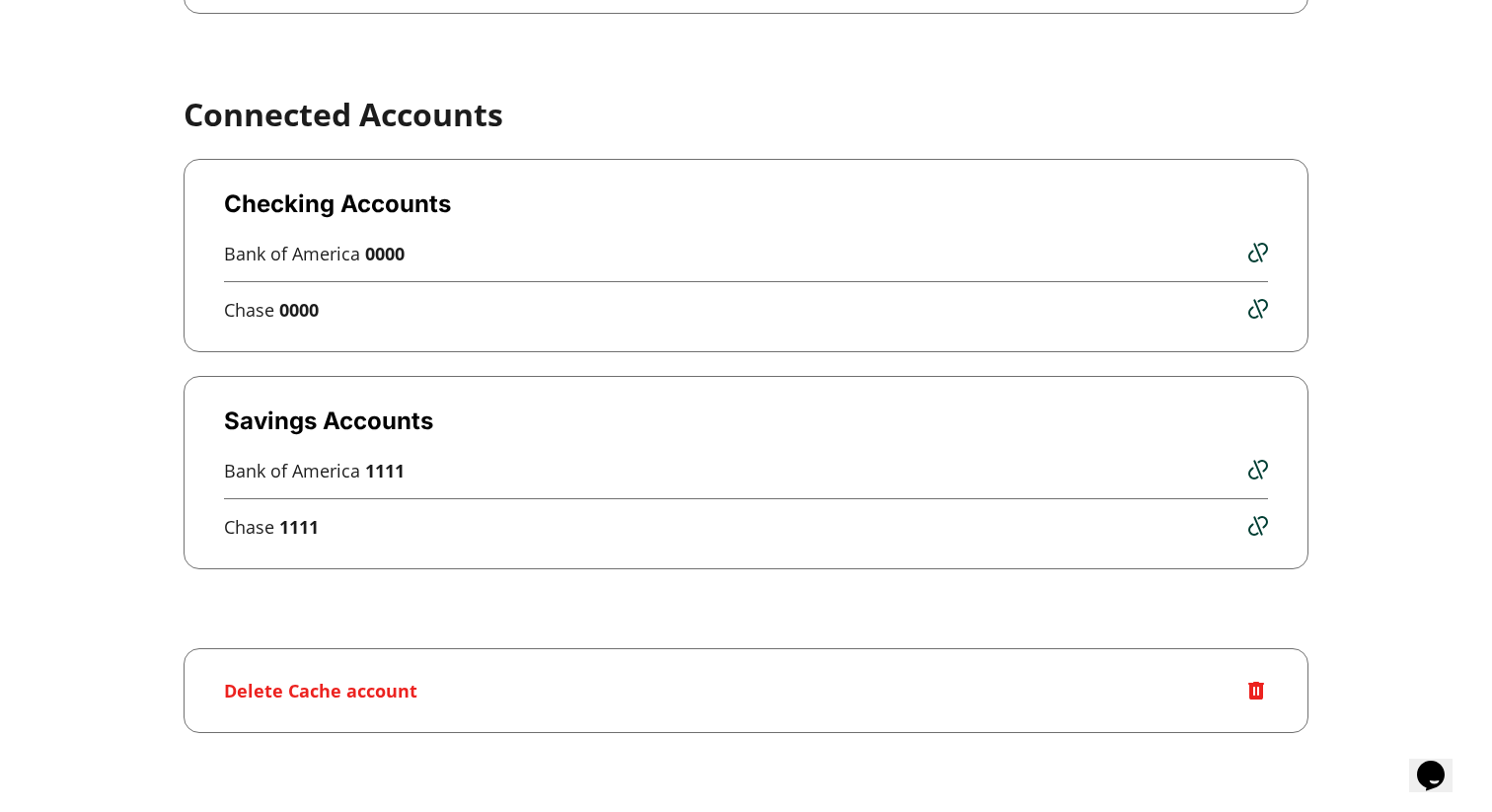
click at [1252, 683] on img at bounding box center [1257, 690] width 24 height 24
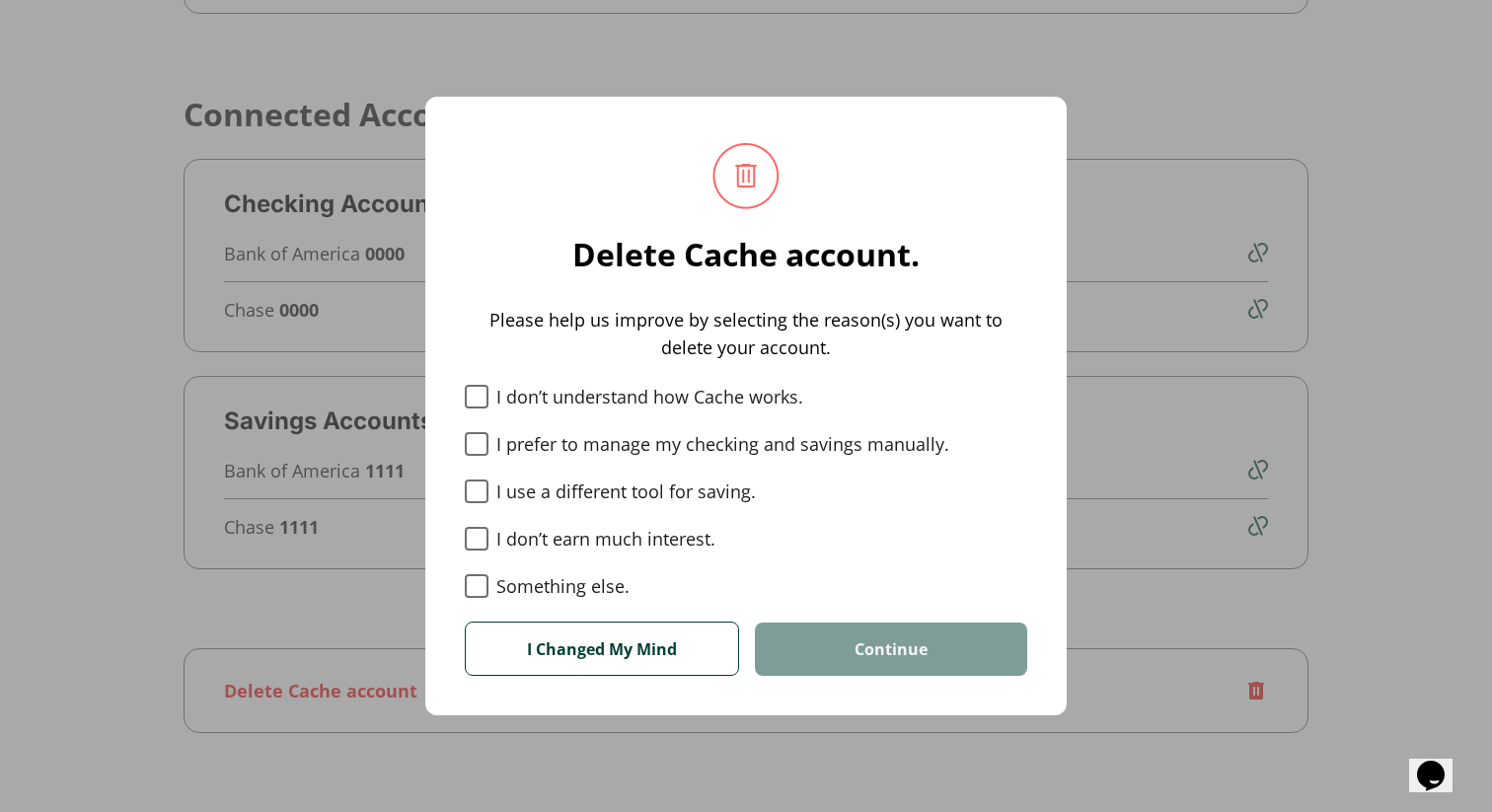
click at [634, 653] on button "I Changed My Mind" at bounding box center [601, 648] width 274 height 53
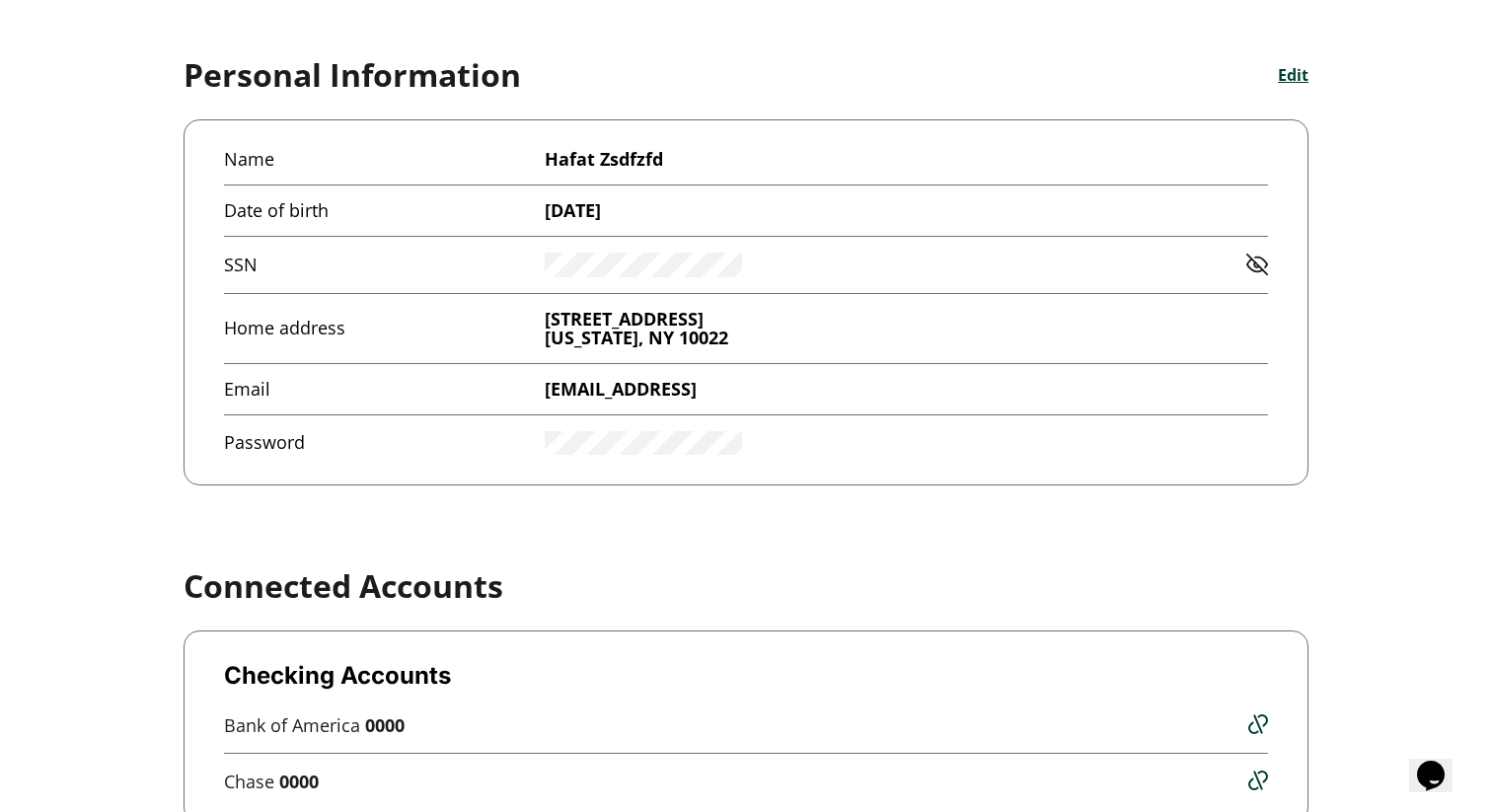
scroll to position [0, 0]
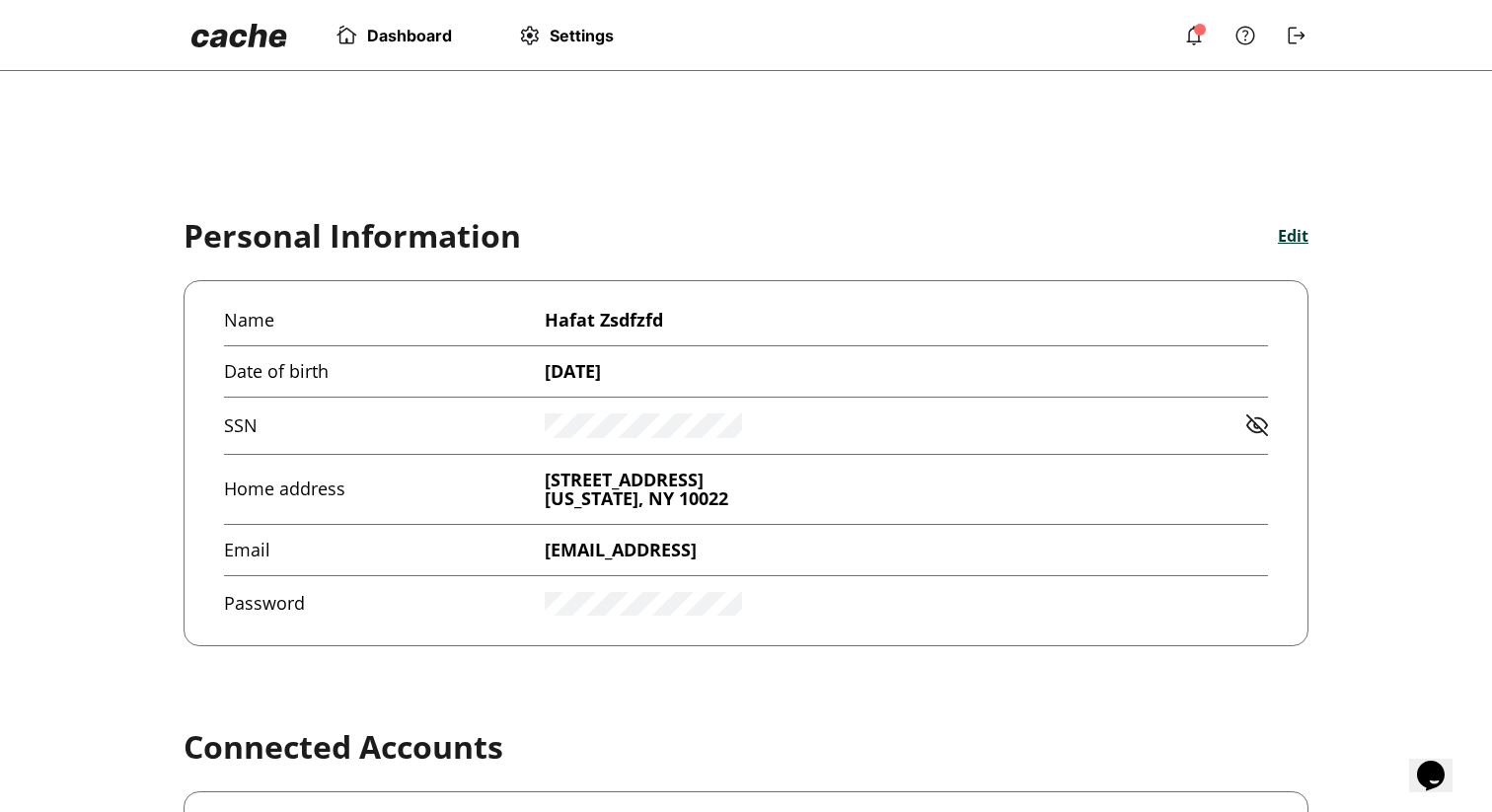
click at [459, 51] on div "Dashboard Settings" at bounding box center [423, 36] width 479 height 40
click at [410, 39] on span "Dashboard" at bounding box center [409, 36] width 85 height 20
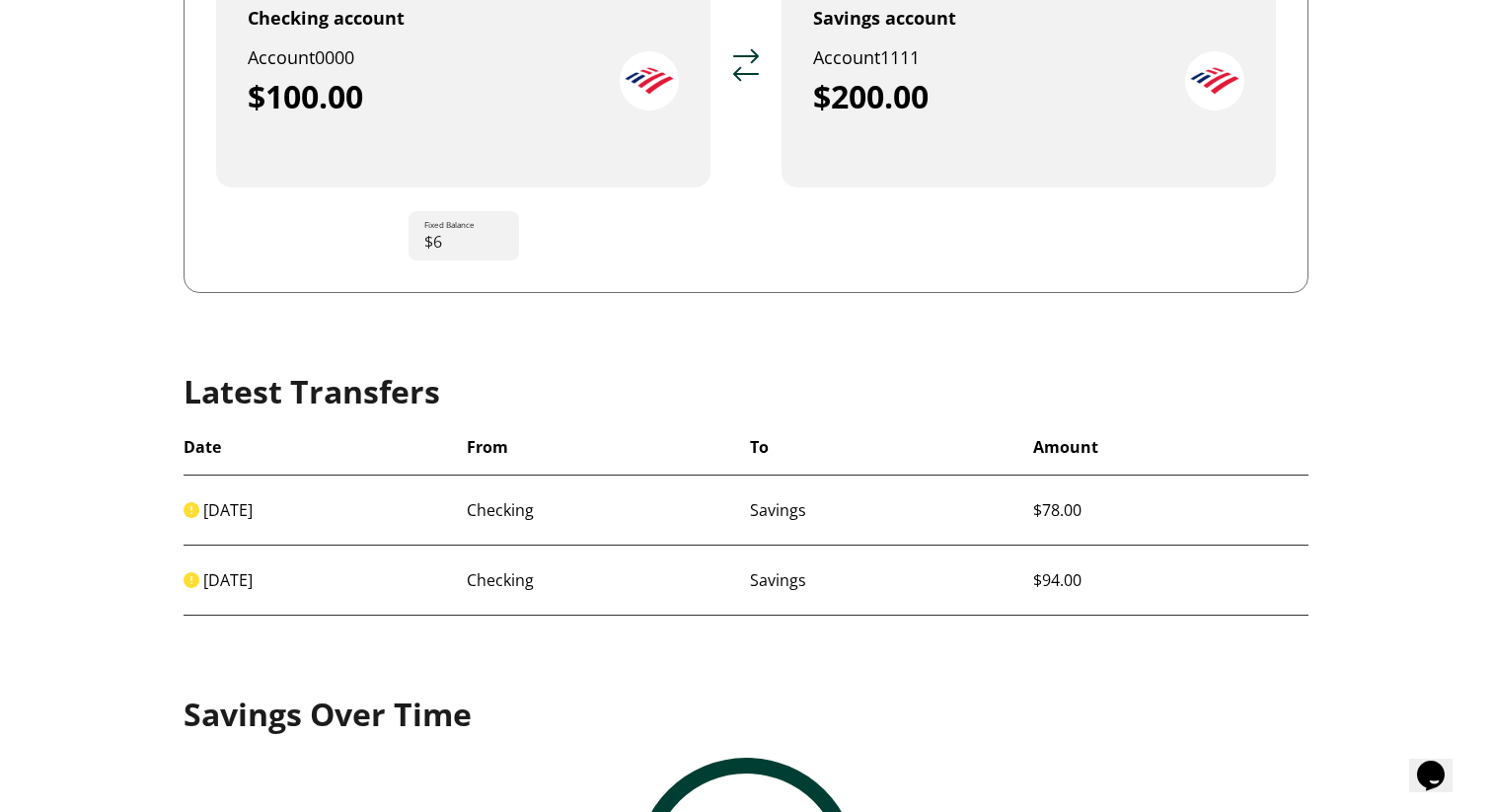
scroll to position [568, 0]
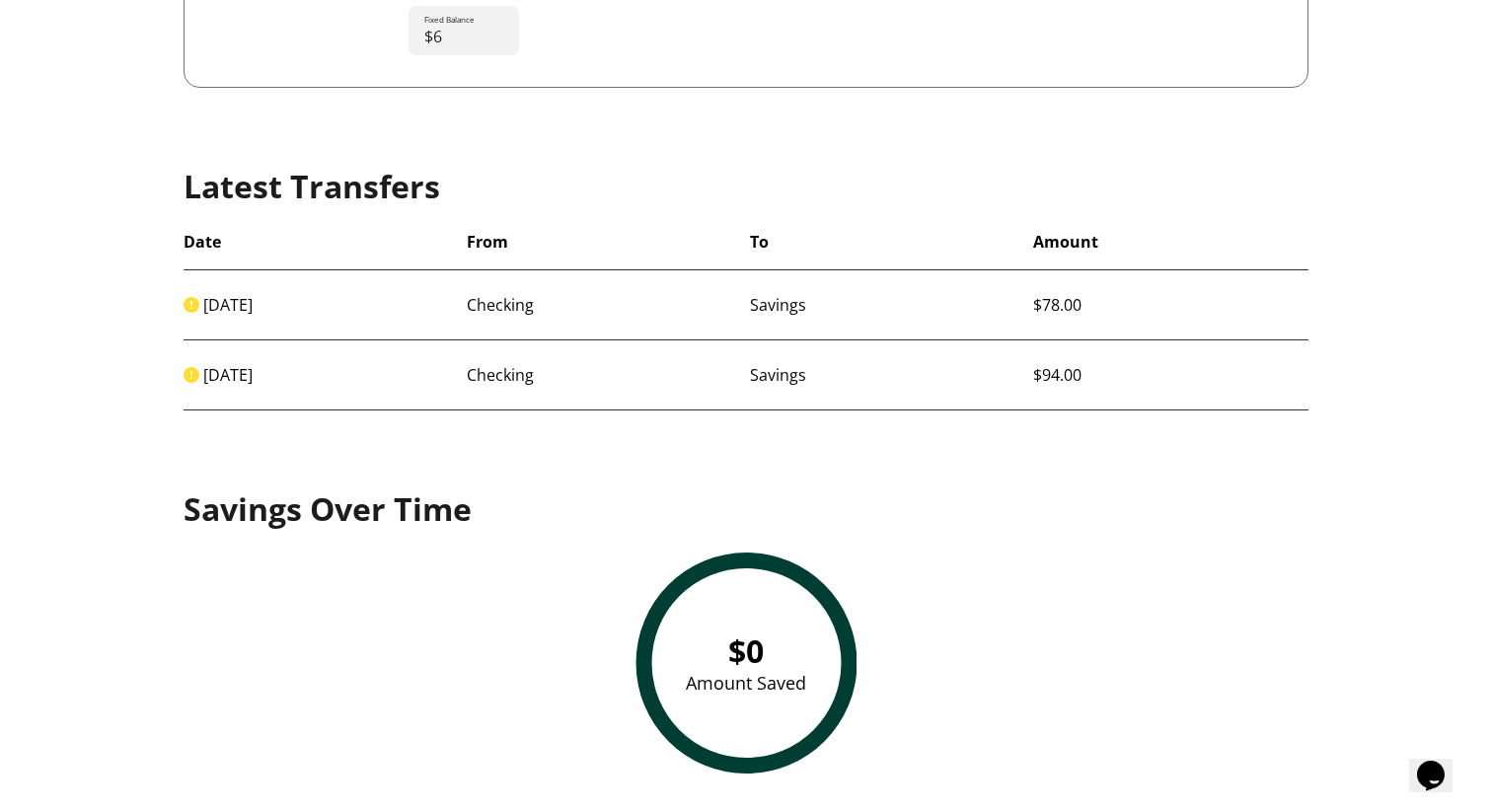
click at [192, 313] on span "[DATE]" at bounding box center [321, 305] width 275 height 22
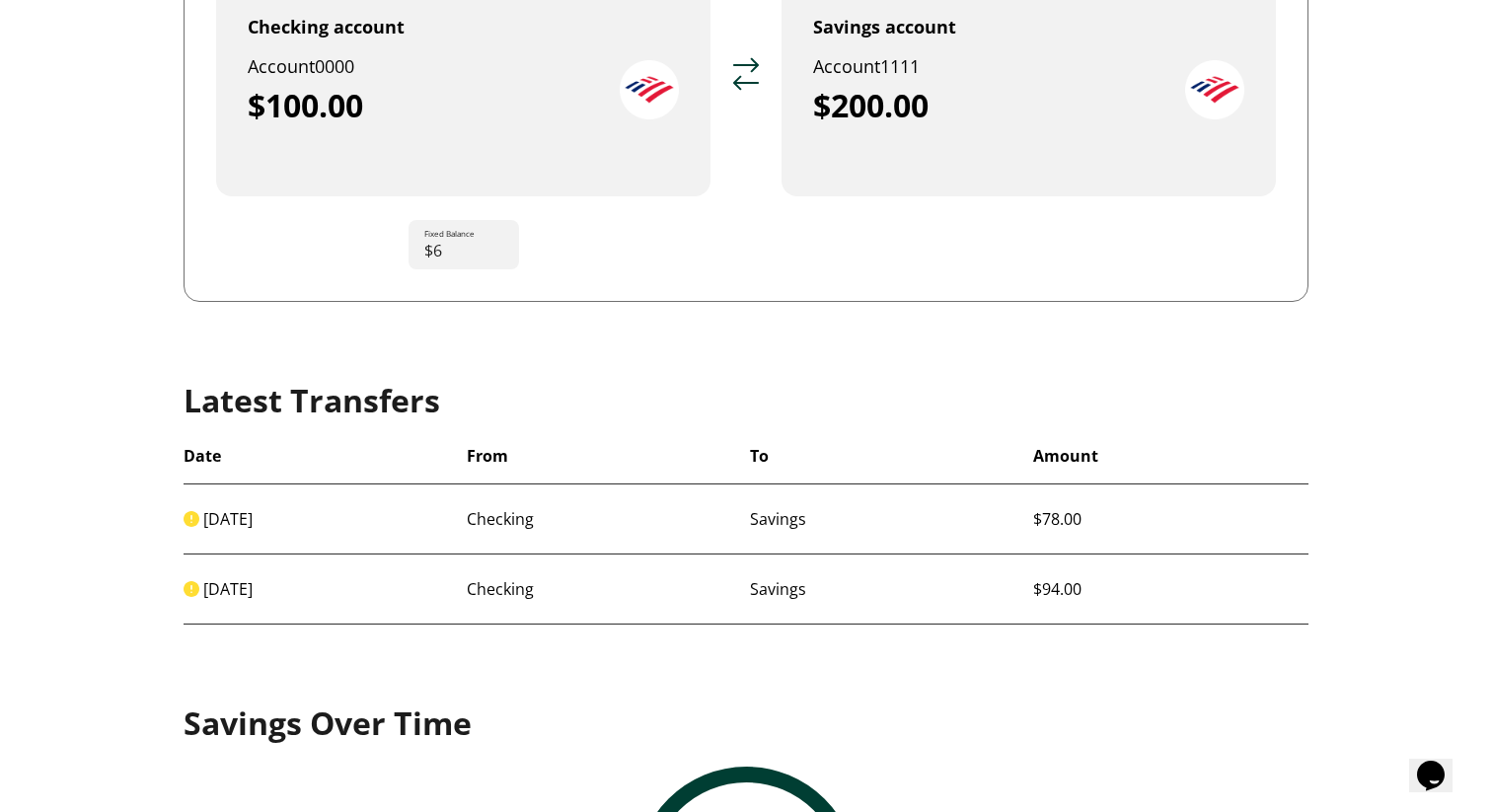
scroll to position [365, 0]
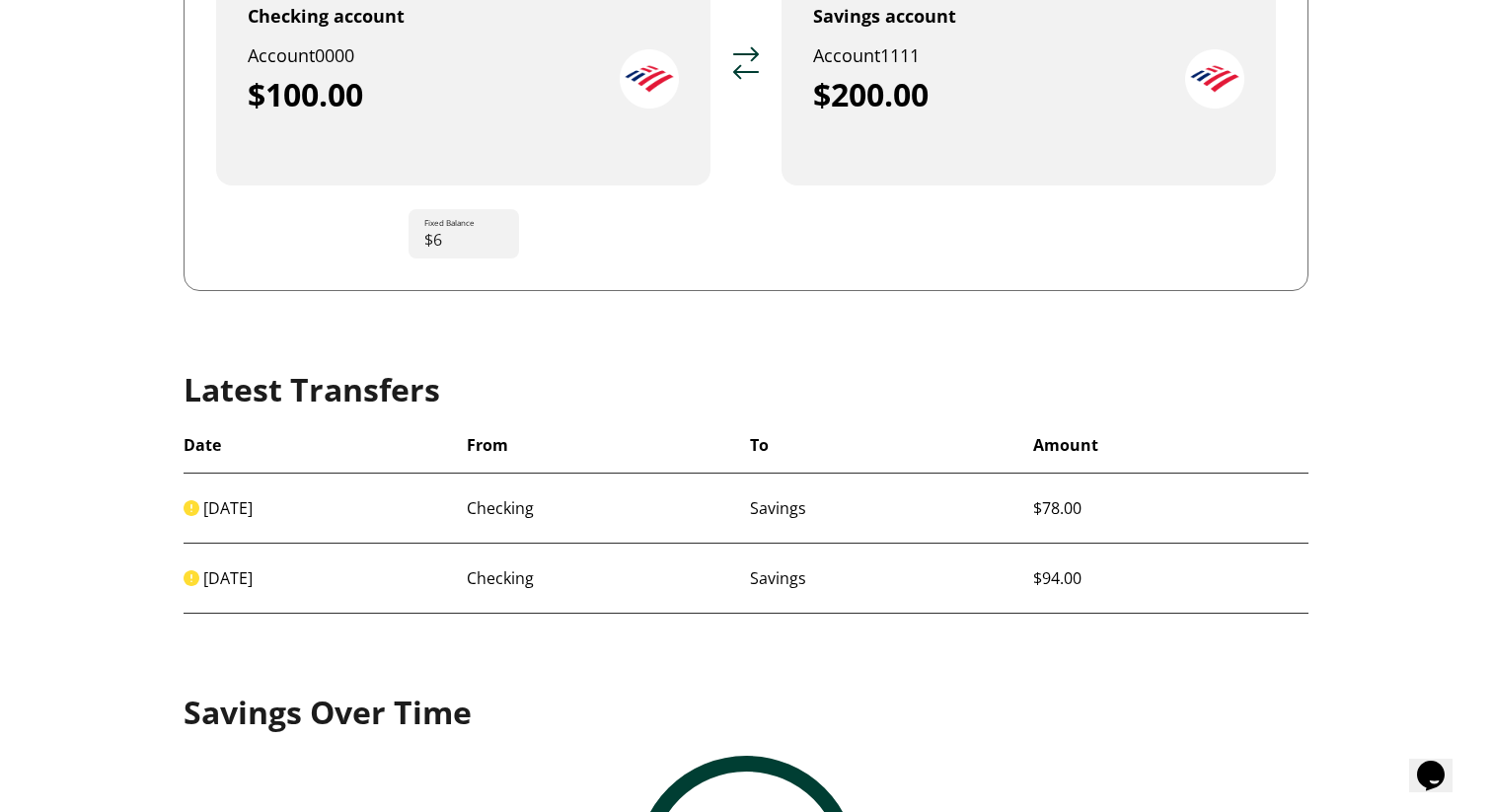
click at [137, 370] on div "Dashboard Settings Automation paused due to disconnected account. Reconnect Now…" at bounding box center [746, 326] width 1492 height 1381
click at [443, 242] on div "Fixed Balance $6" at bounding box center [463, 234] width 111 height 50
click at [234, 366] on div "Active Automations + Add Automation Edit Checking account Account 0000 $100.00 …" at bounding box center [746, 381] width 1125 height 1192
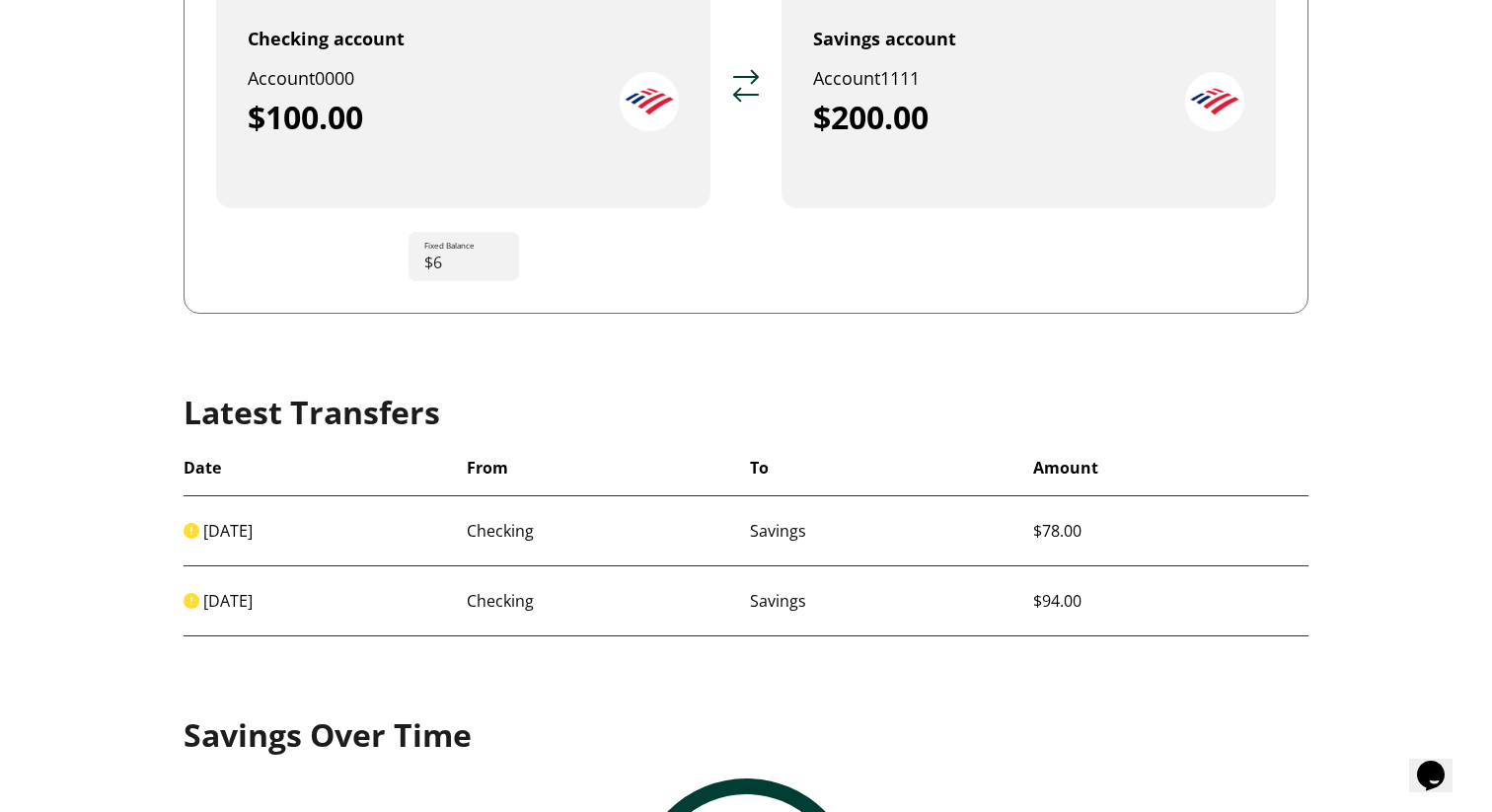
scroll to position [335, 0]
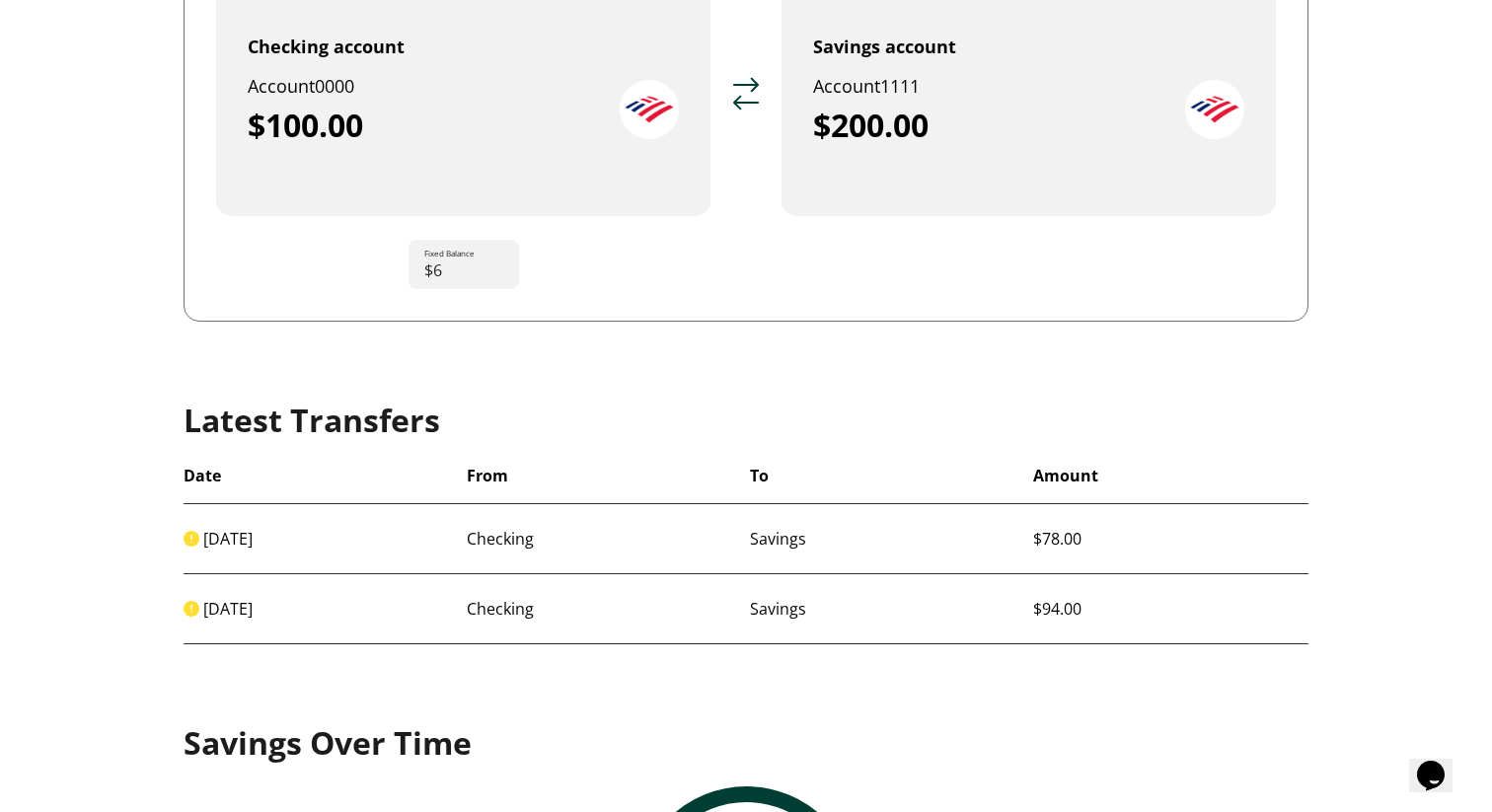
click at [92, 441] on div "Dashboard Settings Automation paused due to disconnected account. Reconnect Now…" at bounding box center [746, 356] width 1492 height 1381
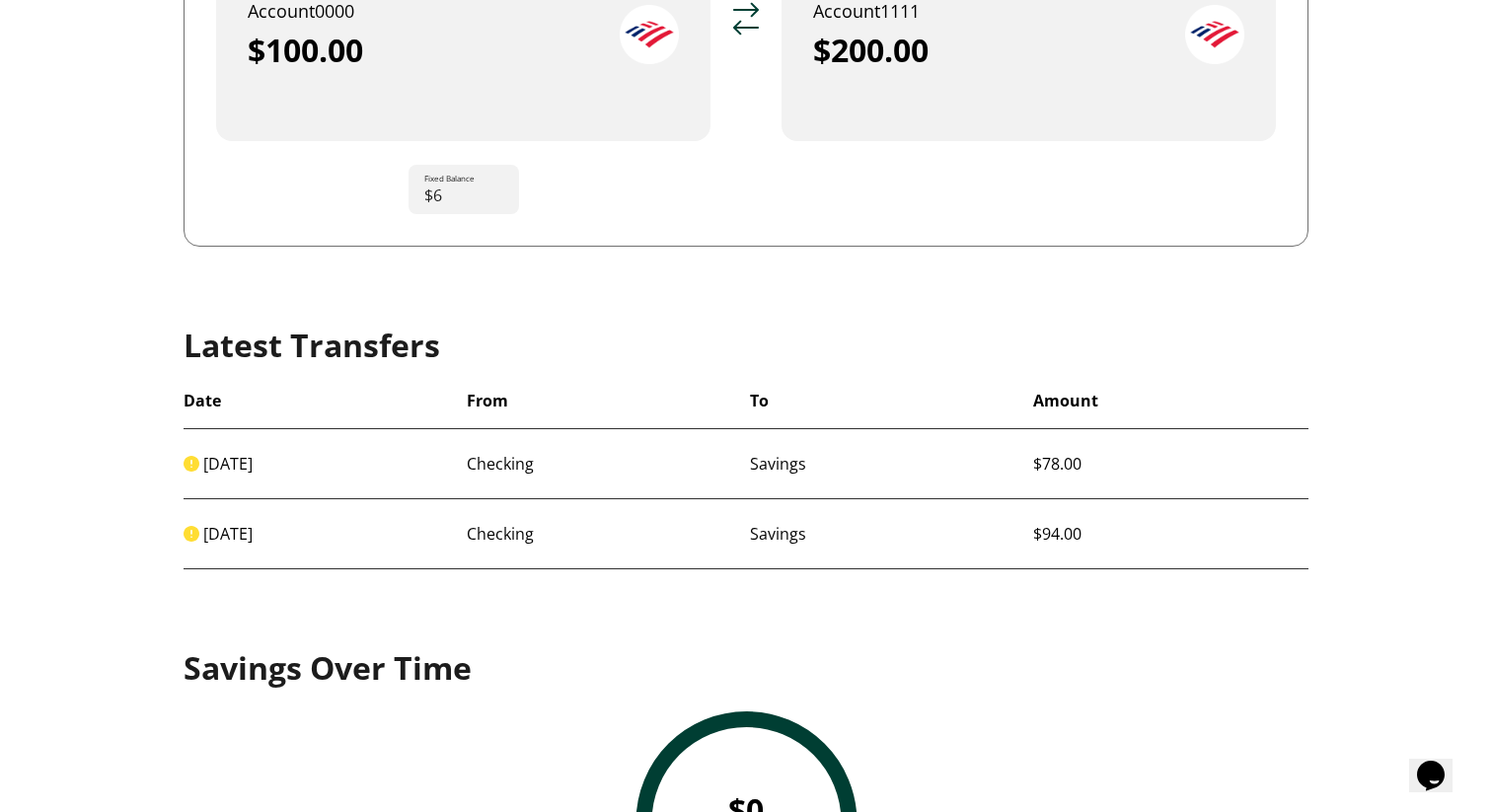
scroll to position [456, 0]
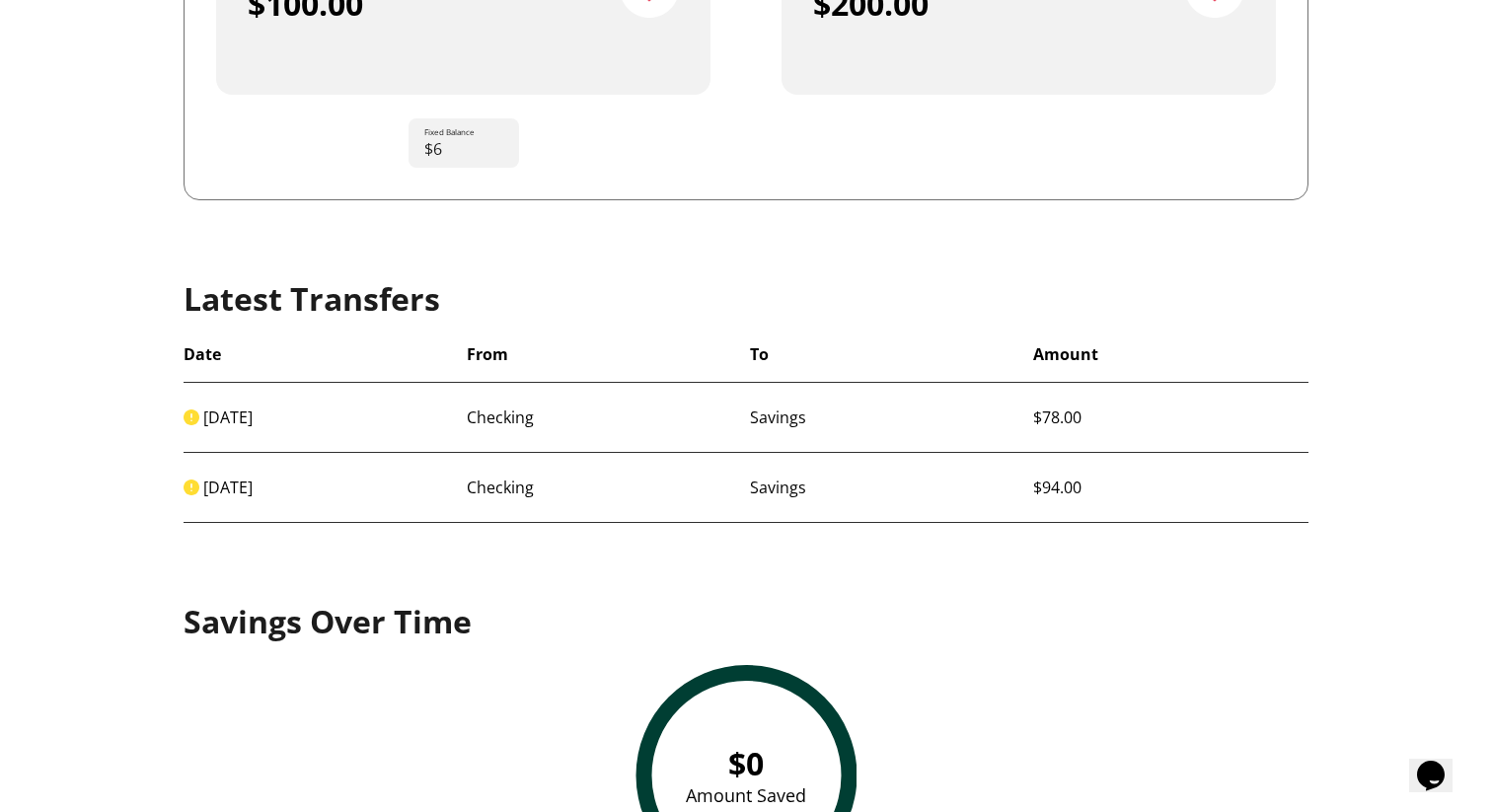
click at [329, 448] on div "[DATE] Checking Savings $78.00" at bounding box center [746, 417] width 1125 height 70
click at [196, 411] on img "Transfer canceled." at bounding box center [191, 417] width 16 height 16
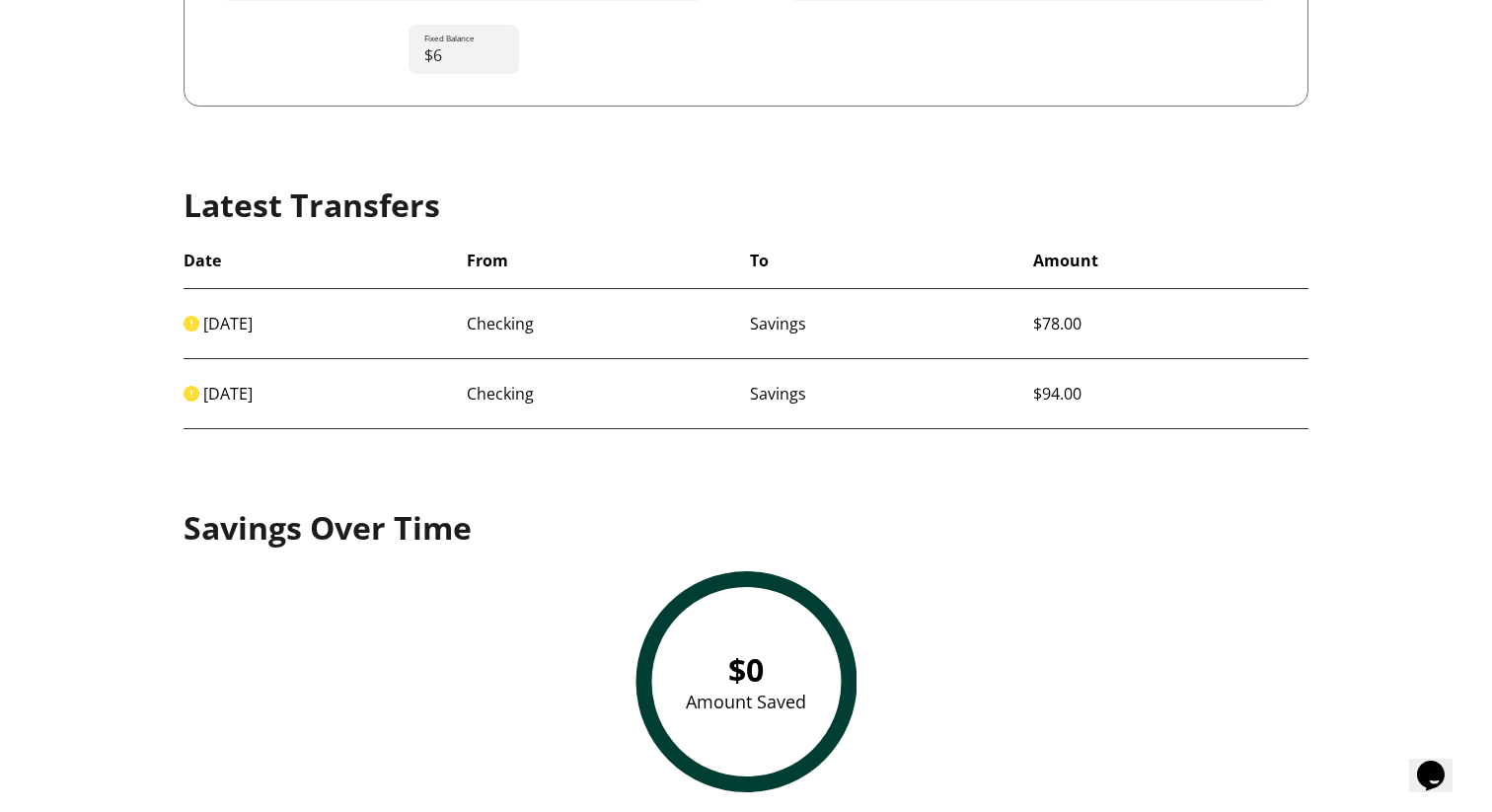
scroll to position [568, 0]
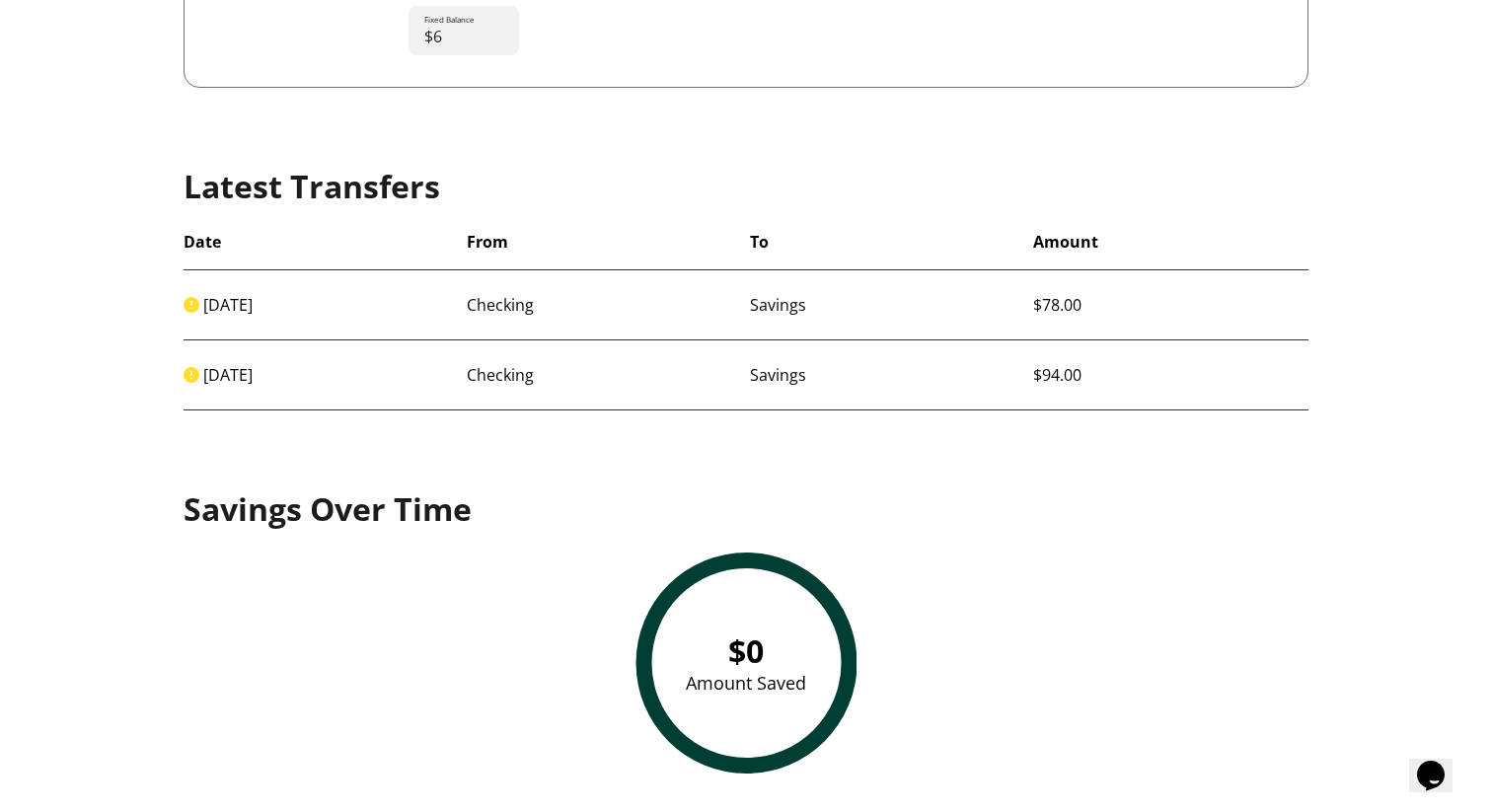
click at [780, 661] on div "$0 Amount Saved" at bounding box center [746, 664] width 221 height 221
click at [751, 661] on span "$0" at bounding box center [746, 651] width 36 height 43
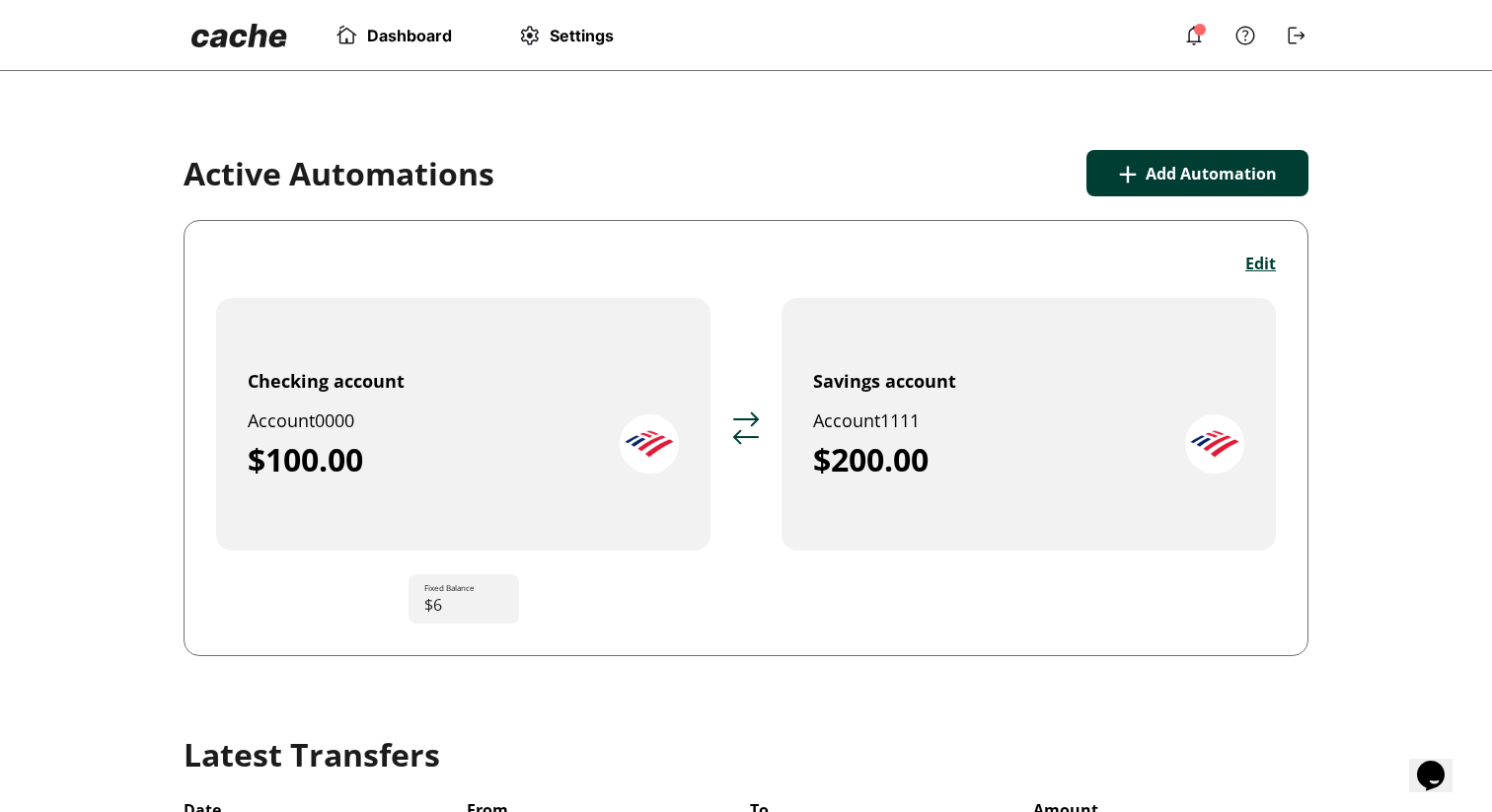
click at [1198, 41] on img at bounding box center [1194, 36] width 24 height 24
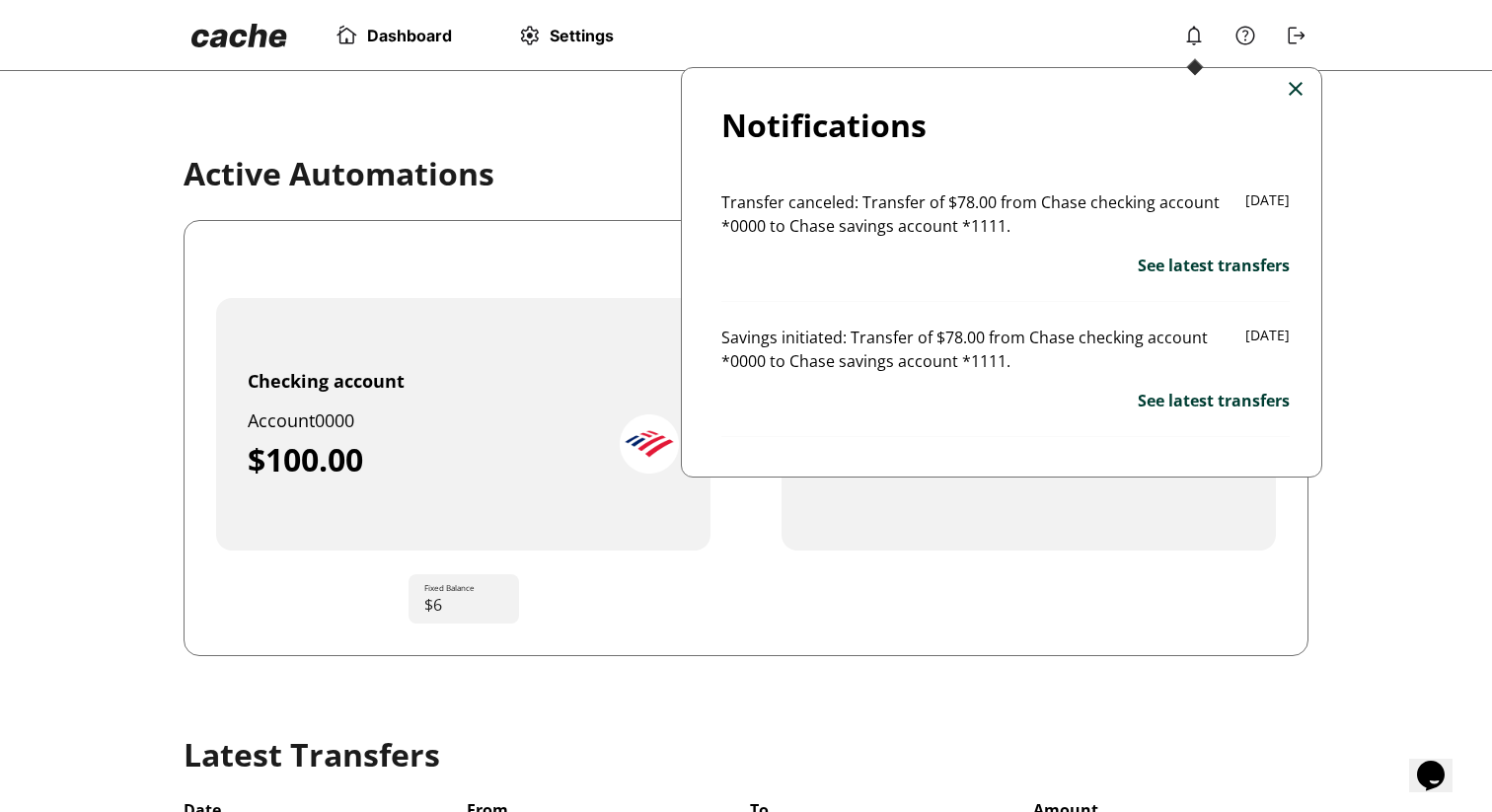
click at [1360, 140] on div at bounding box center [746, 406] width 1492 height 812
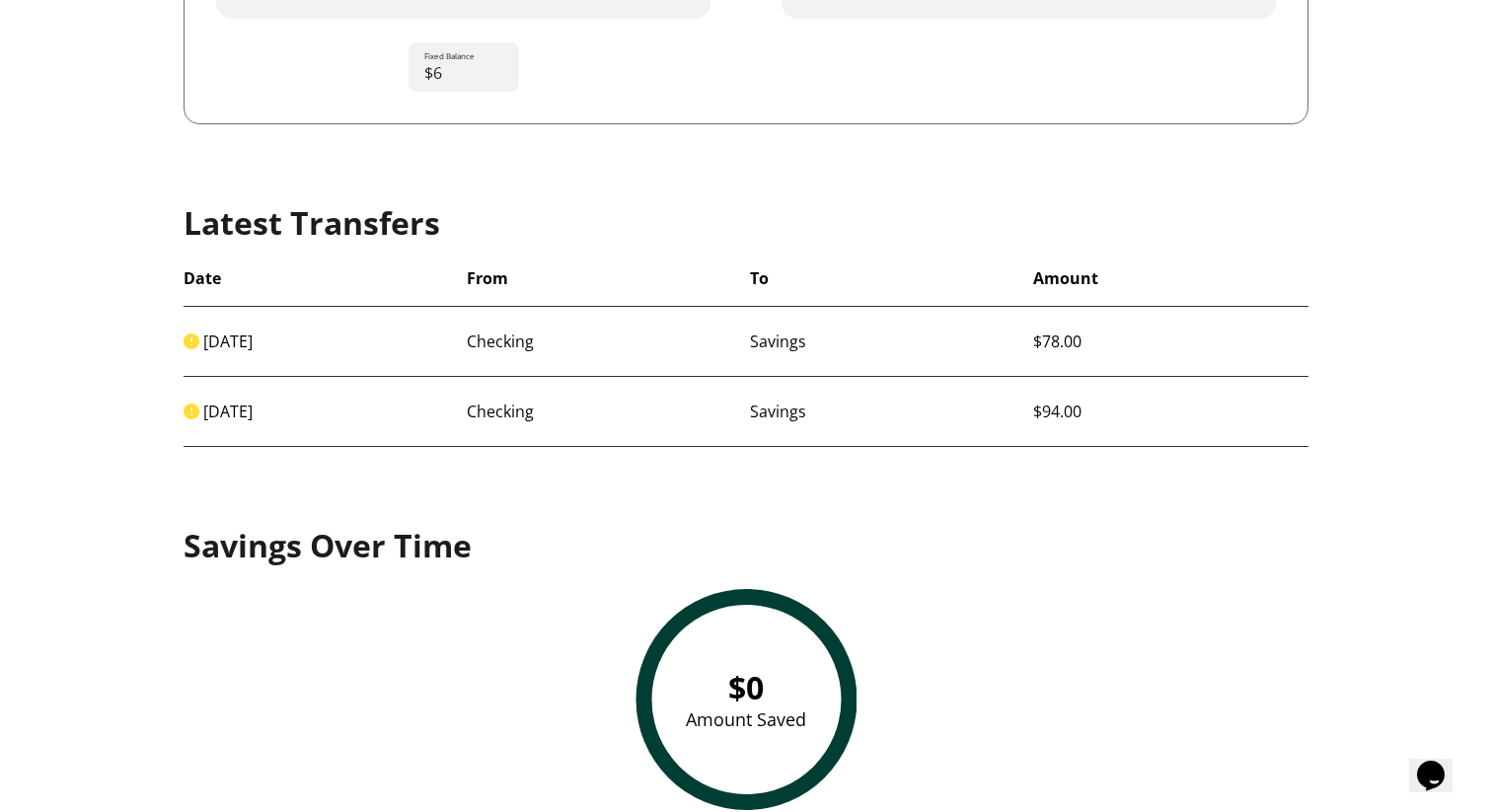
scroll to position [568, 0]
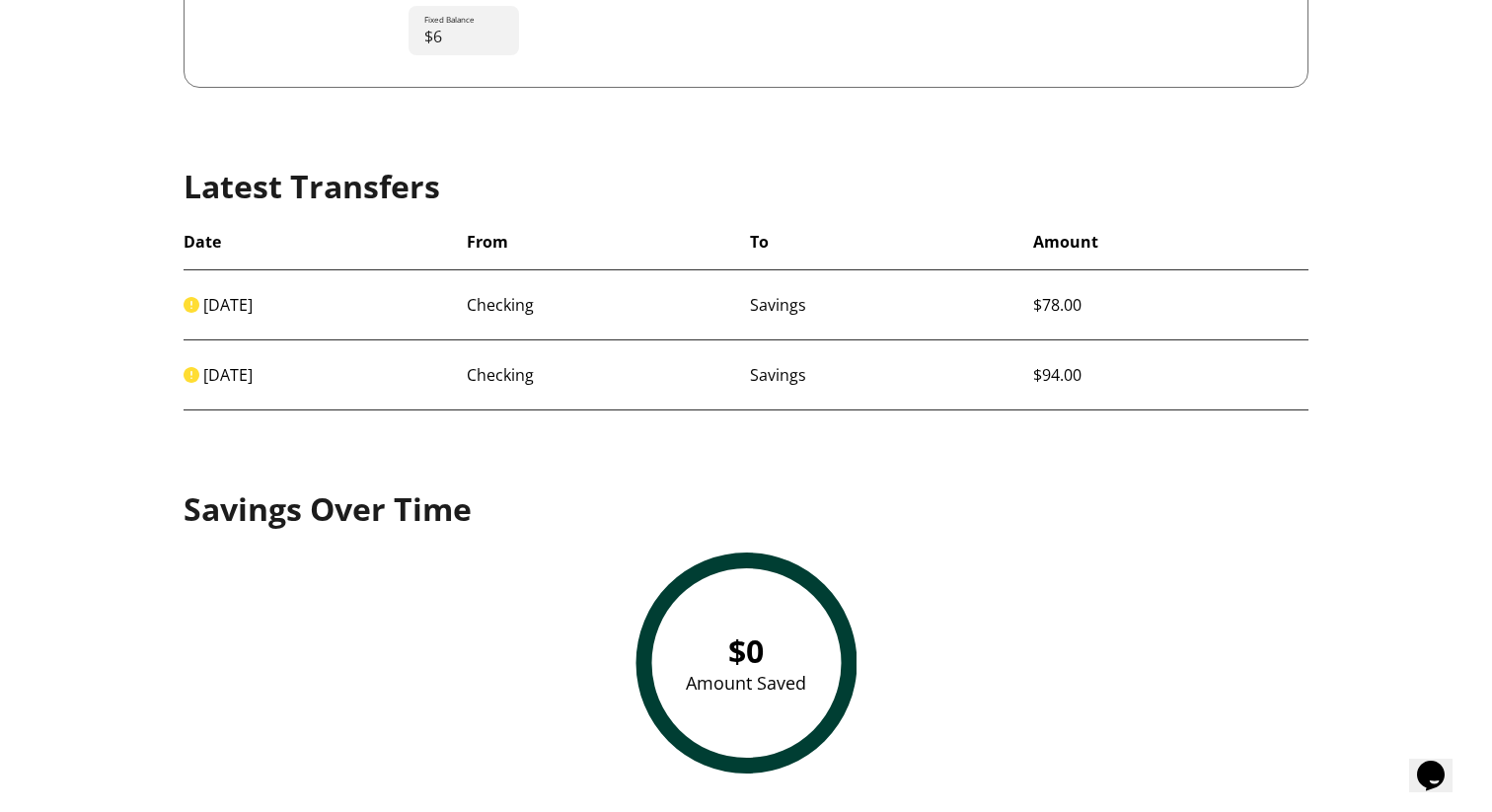
click at [742, 684] on div "Amount Saved" at bounding box center [746, 682] width 121 height 24
click at [745, 665] on span "$0" at bounding box center [746, 651] width 36 height 43
click at [914, 586] on div "$0 Amount Saved" at bounding box center [746, 664] width 1125 height 221
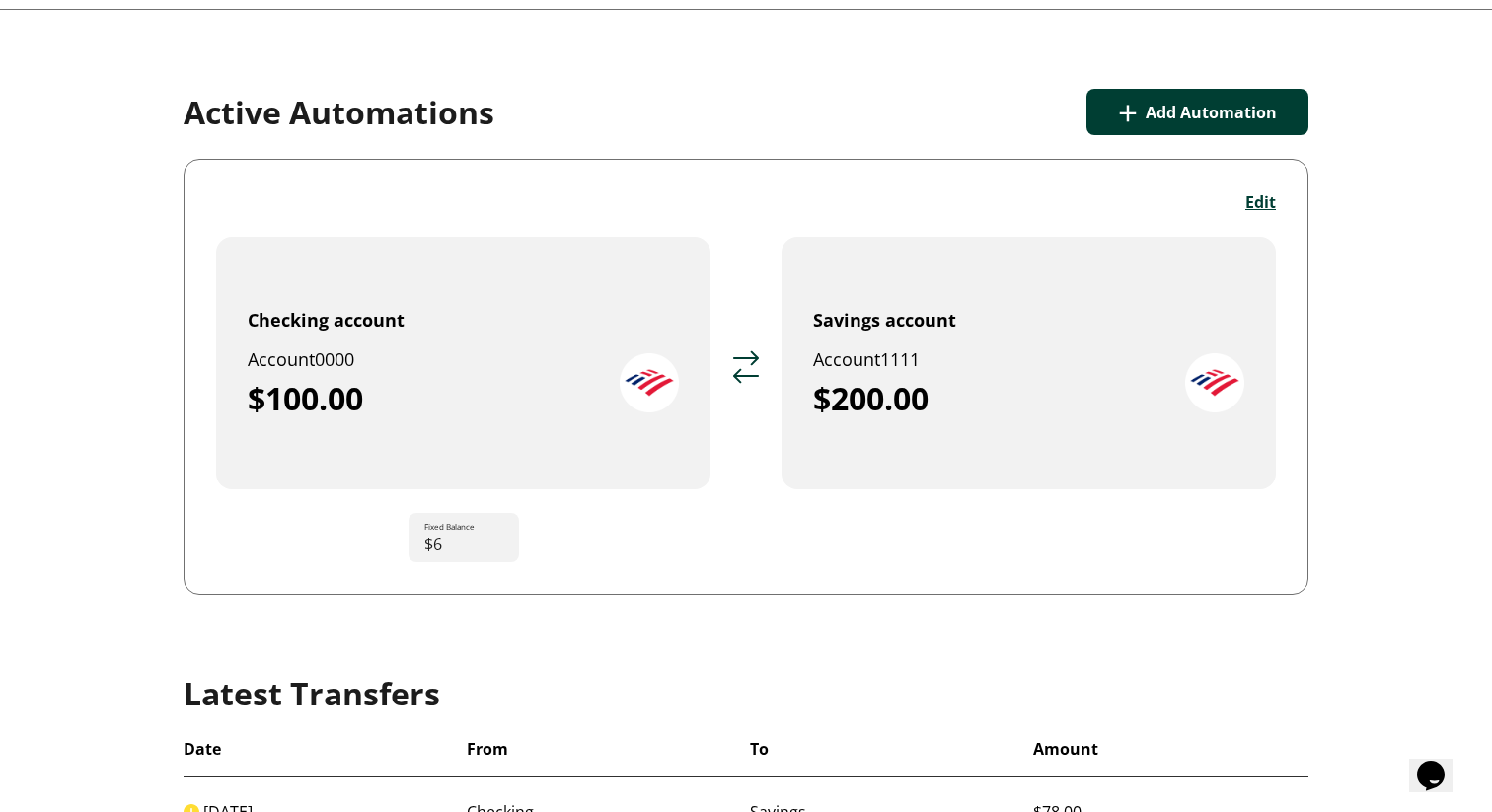
scroll to position [0, 0]
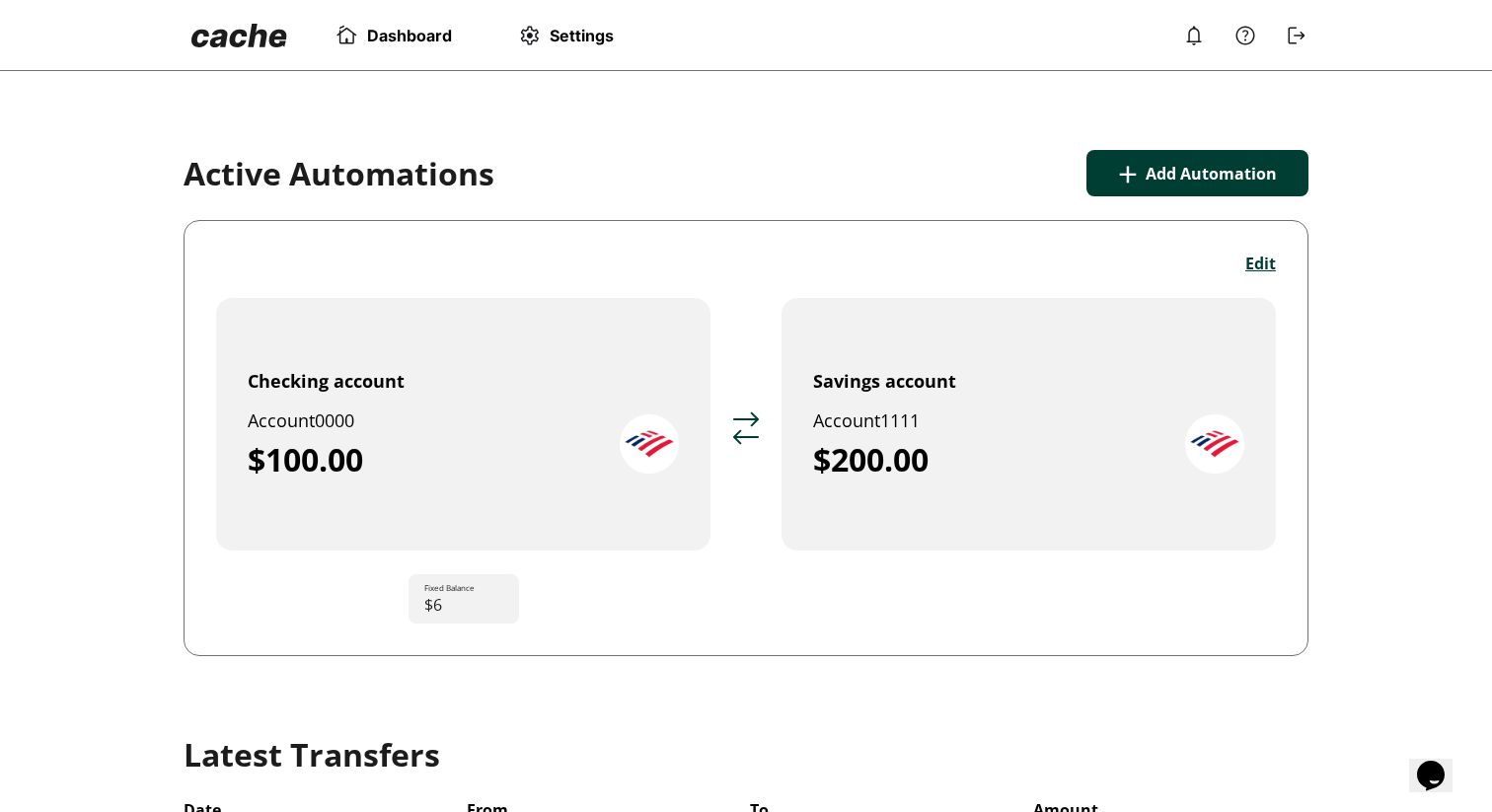
click at [1135, 181] on p "+" at bounding box center [1128, 173] width 20 height 47
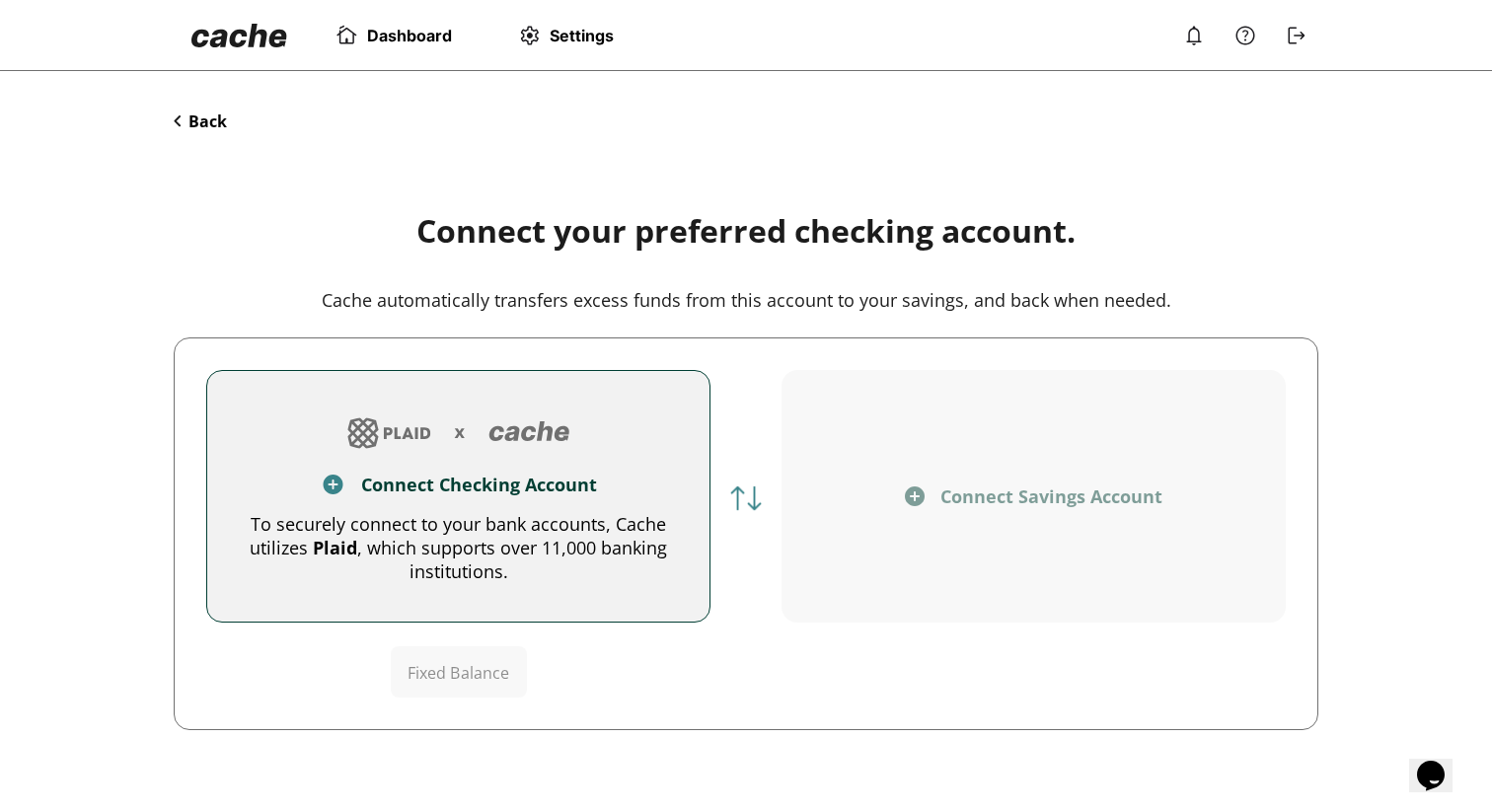
click at [558, 524] on div "To securely connect to your bank accounts, Cache utilizes Plaid , which support…" at bounding box center [458, 547] width 440 height 71
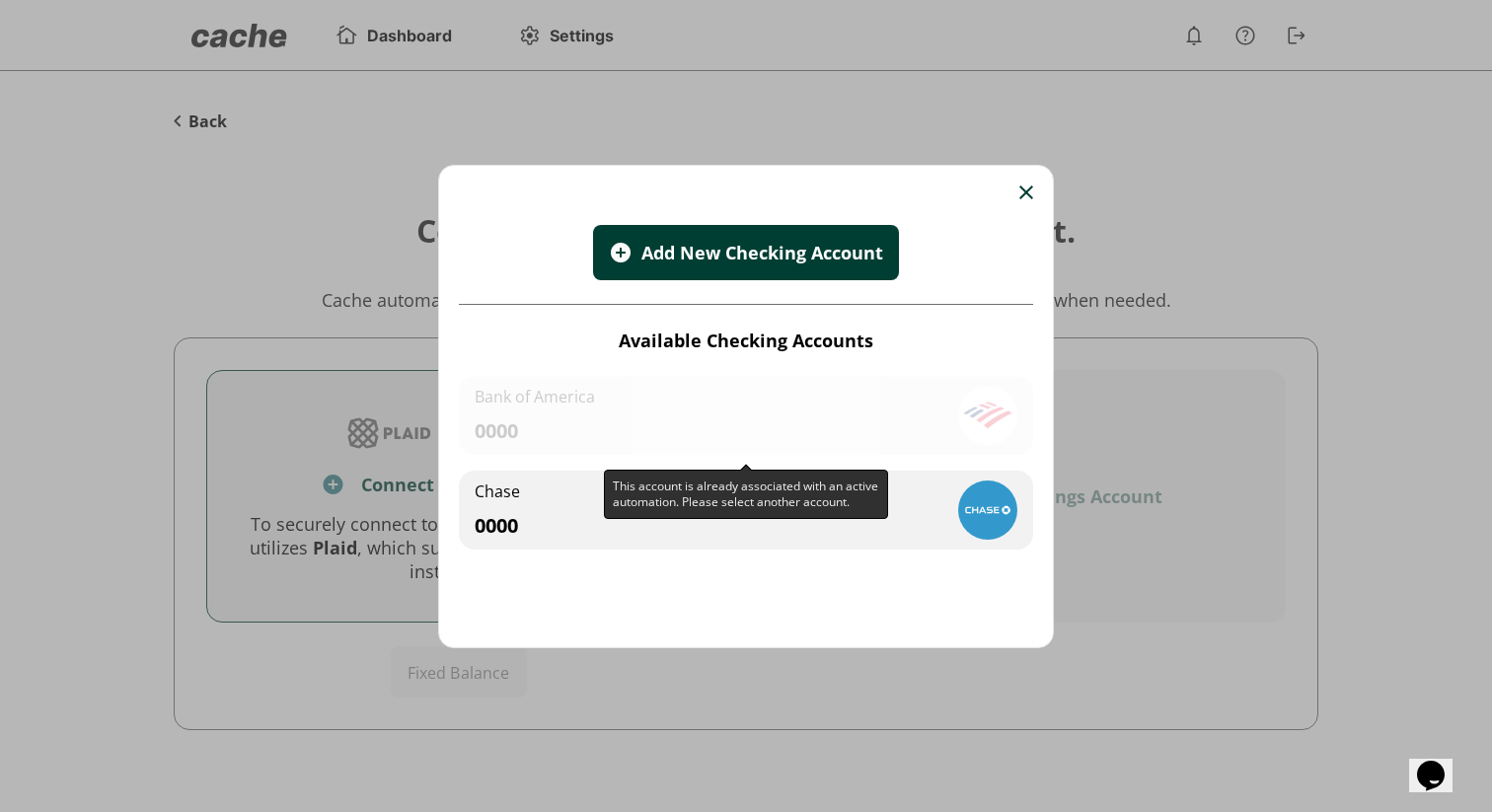
click at [633, 487] on div "This account is already associated with an active automation. Please select ano…" at bounding box center [746, 494] width 284 height 50
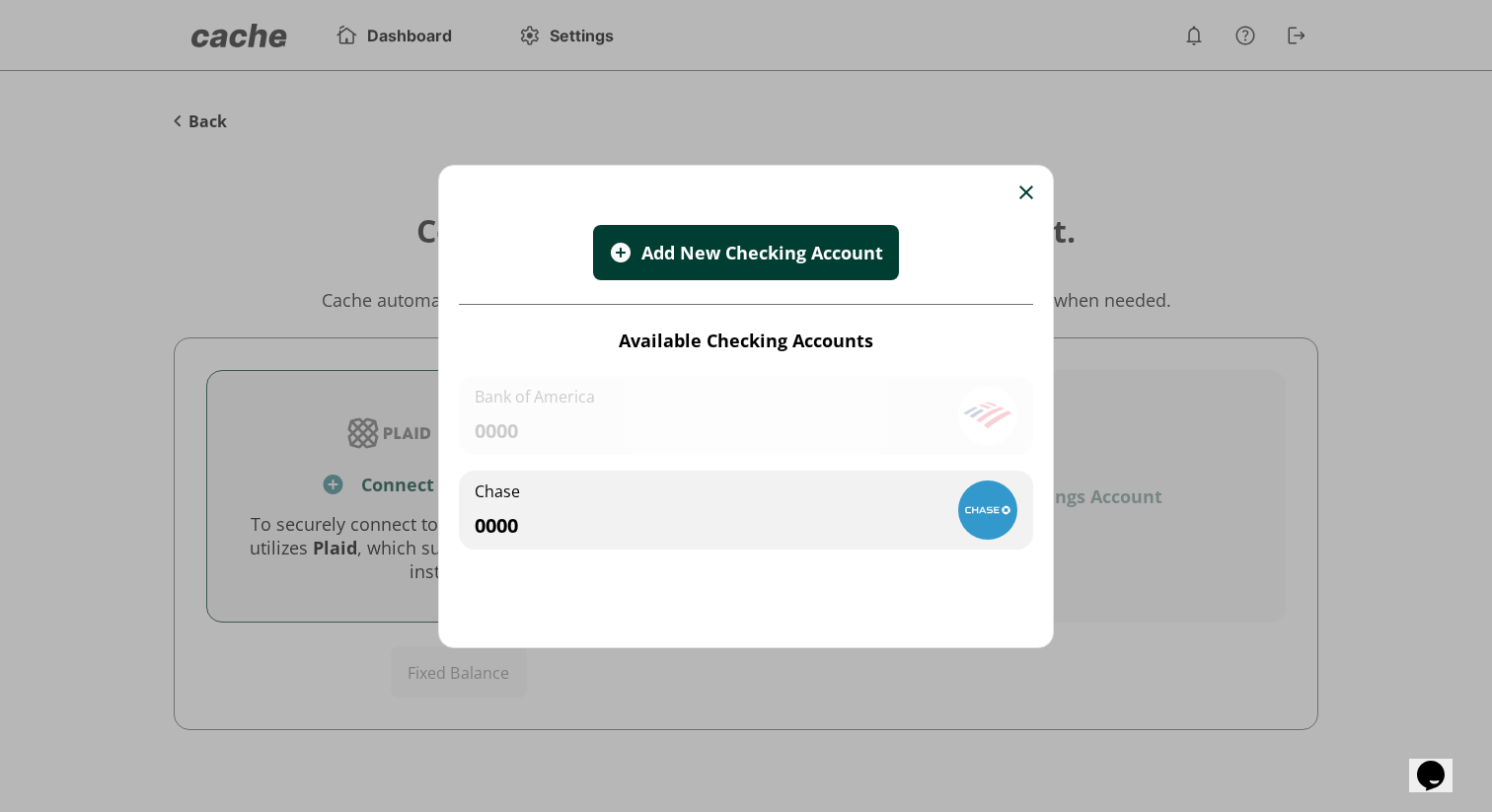
click at [570, 540] on div "Chase 0000" at bounding box center [746, 509] width 574 height 79
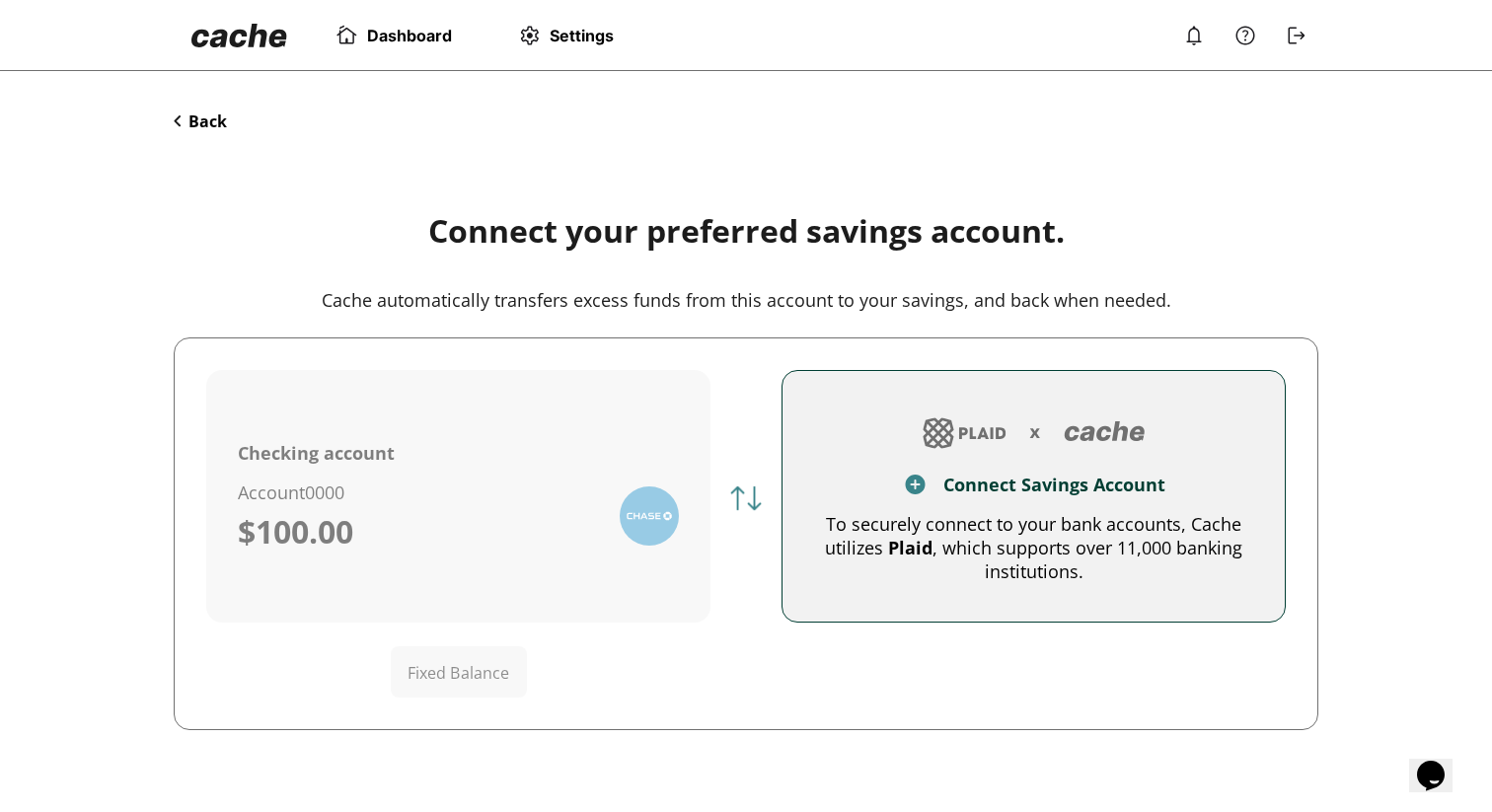
click at [958, 437] on img at bounding box center [1035, 433] width 239 height 48
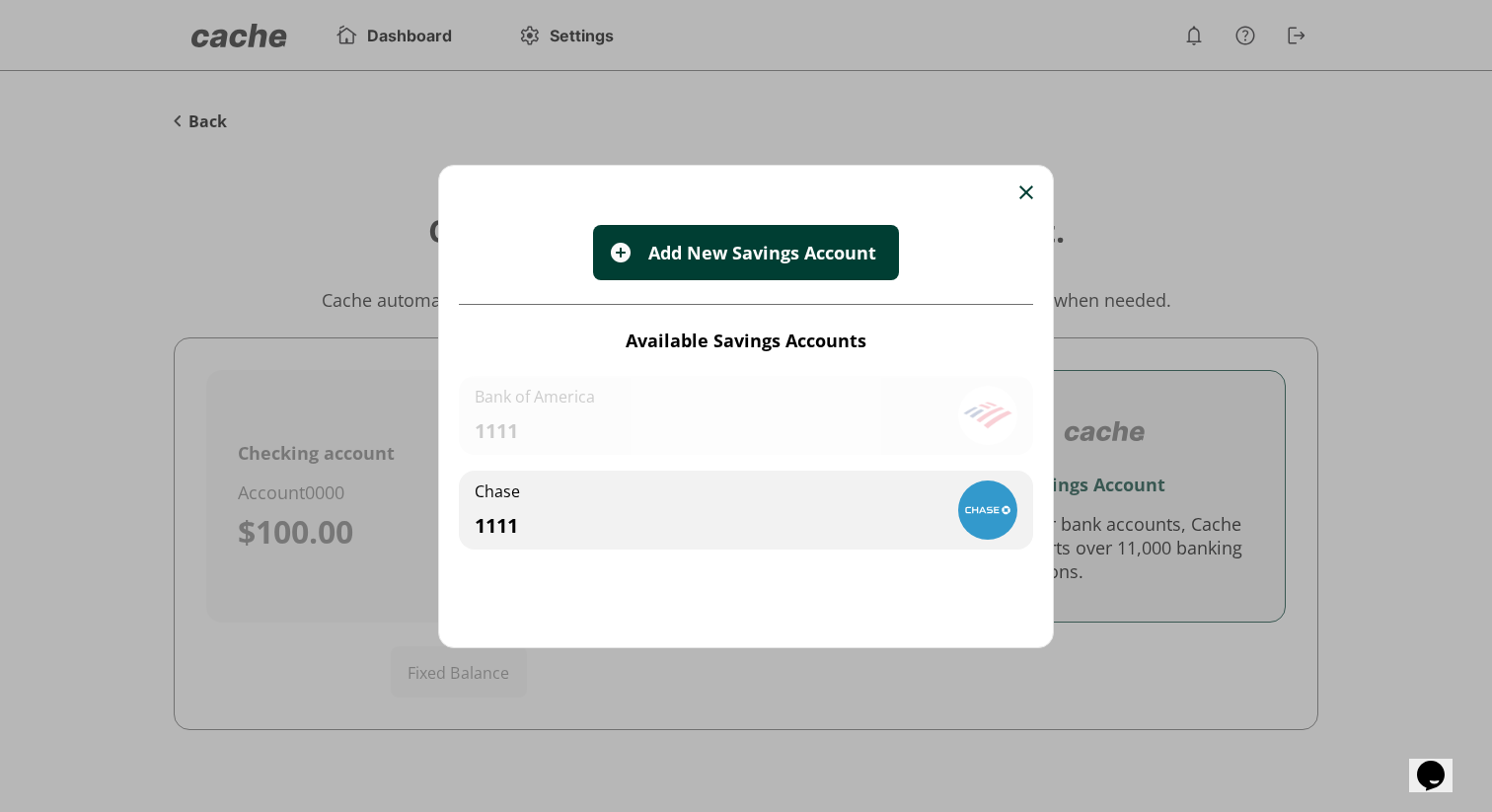
click at [972, 500] on img at bounding box center [988, 509] width 59 height 59
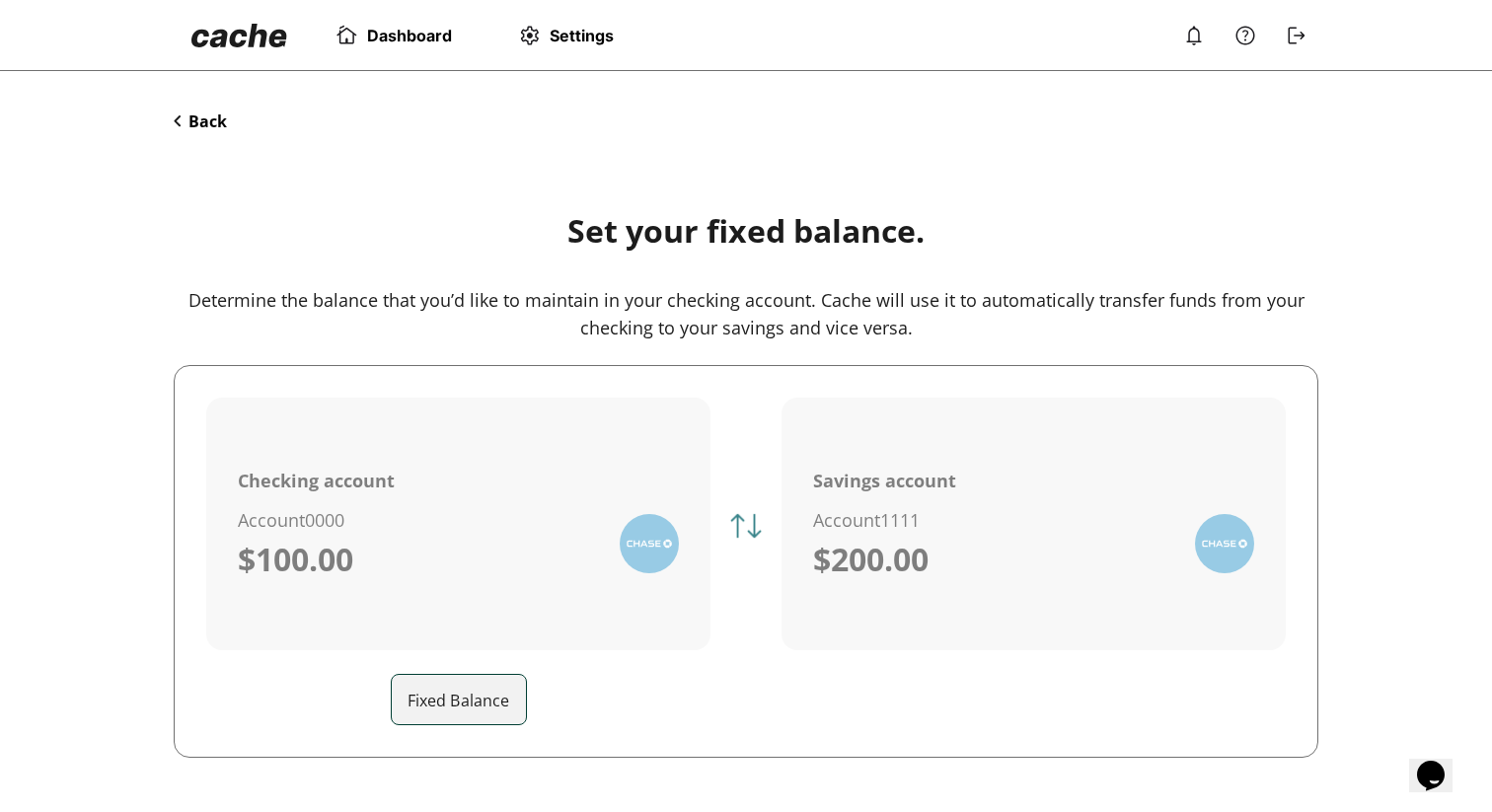
click at [495, 688] on input "Fixed Balance" at bounding box center [466, 698] width 119 height 55
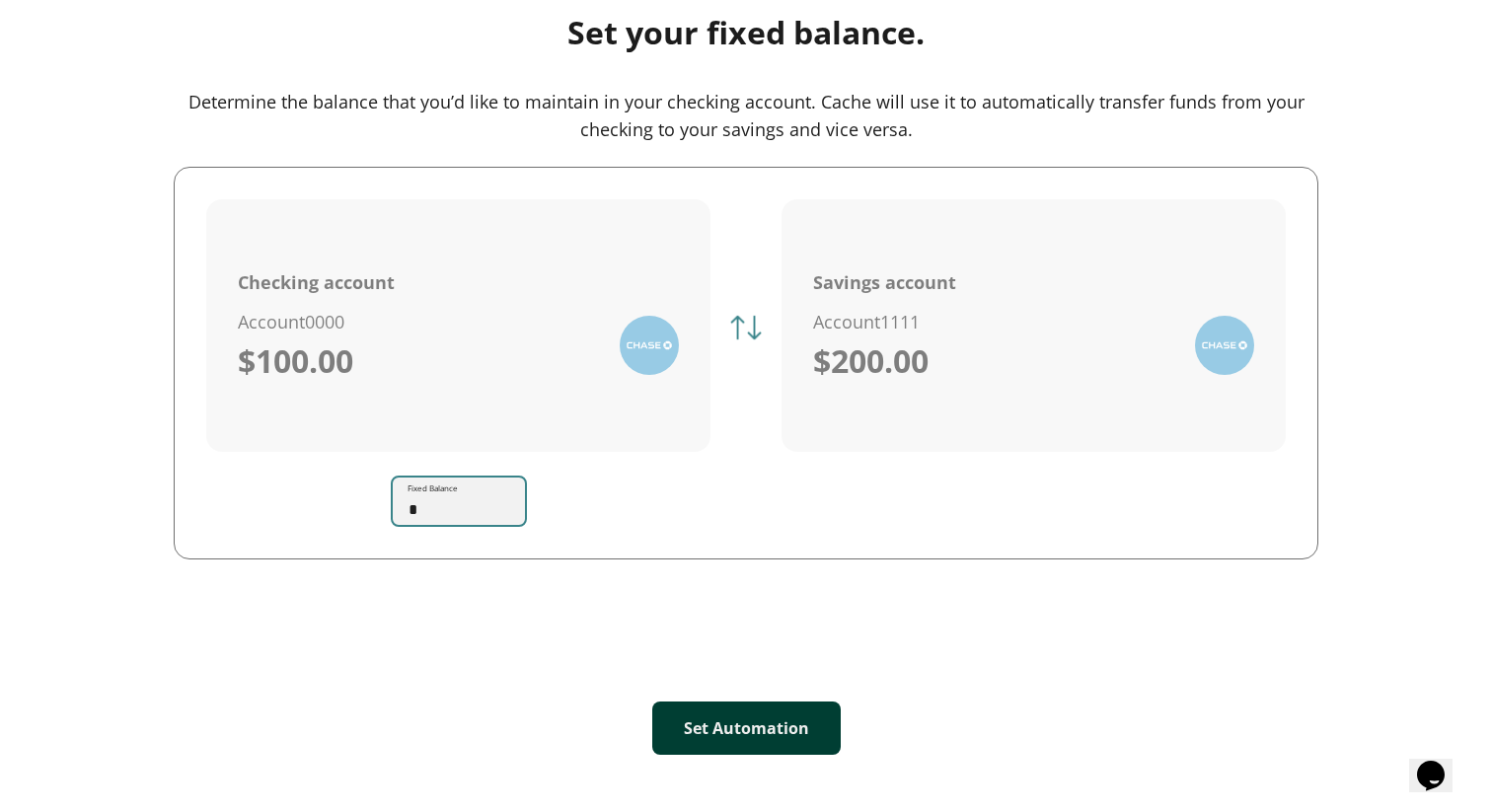
scroll to position [199, 0]
type input "*"
click at [721, 734] on button "Set Automation" at bounding box center [746, 726] width 188 height 53
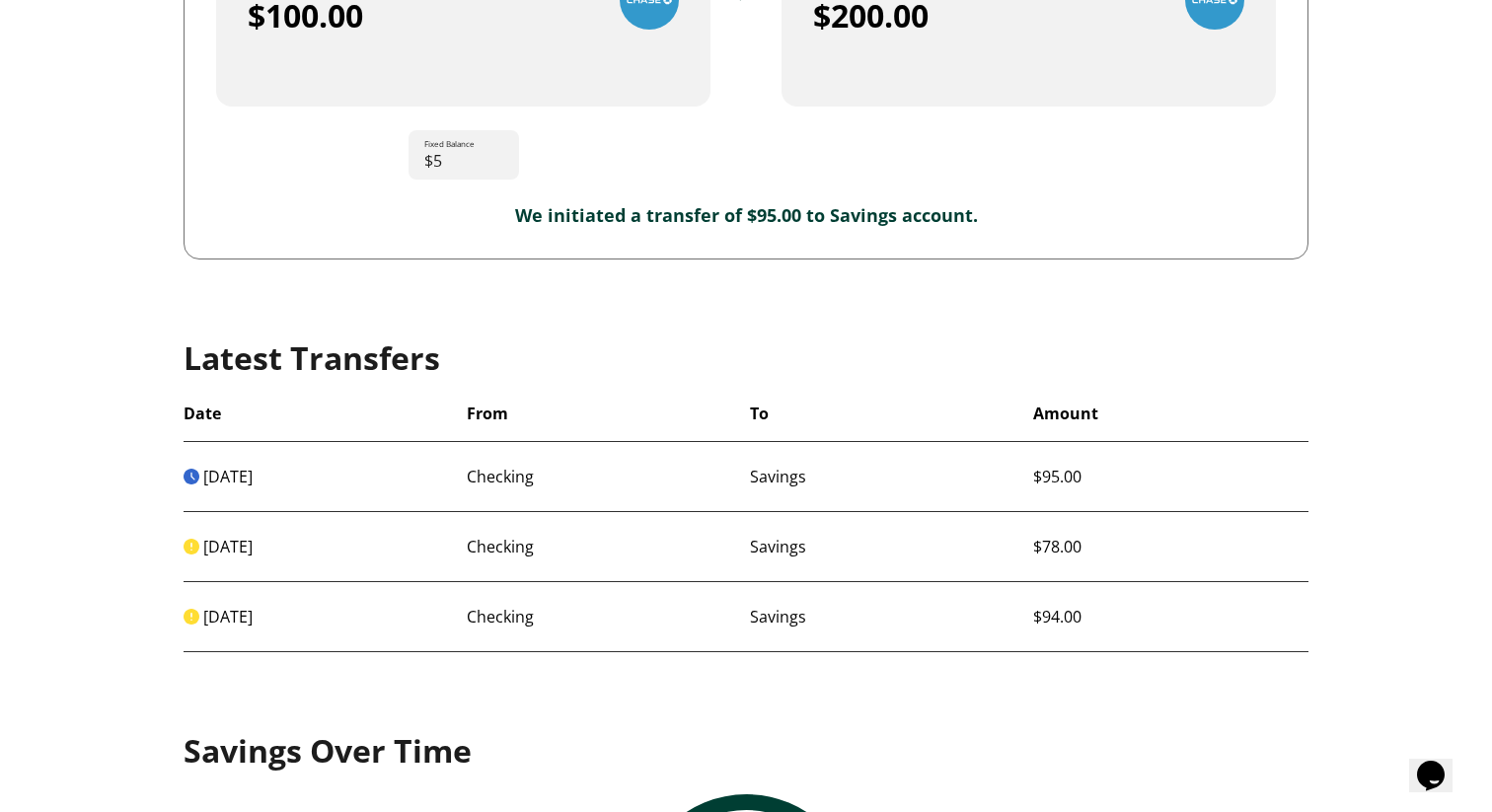
scroll to position [932, 0]
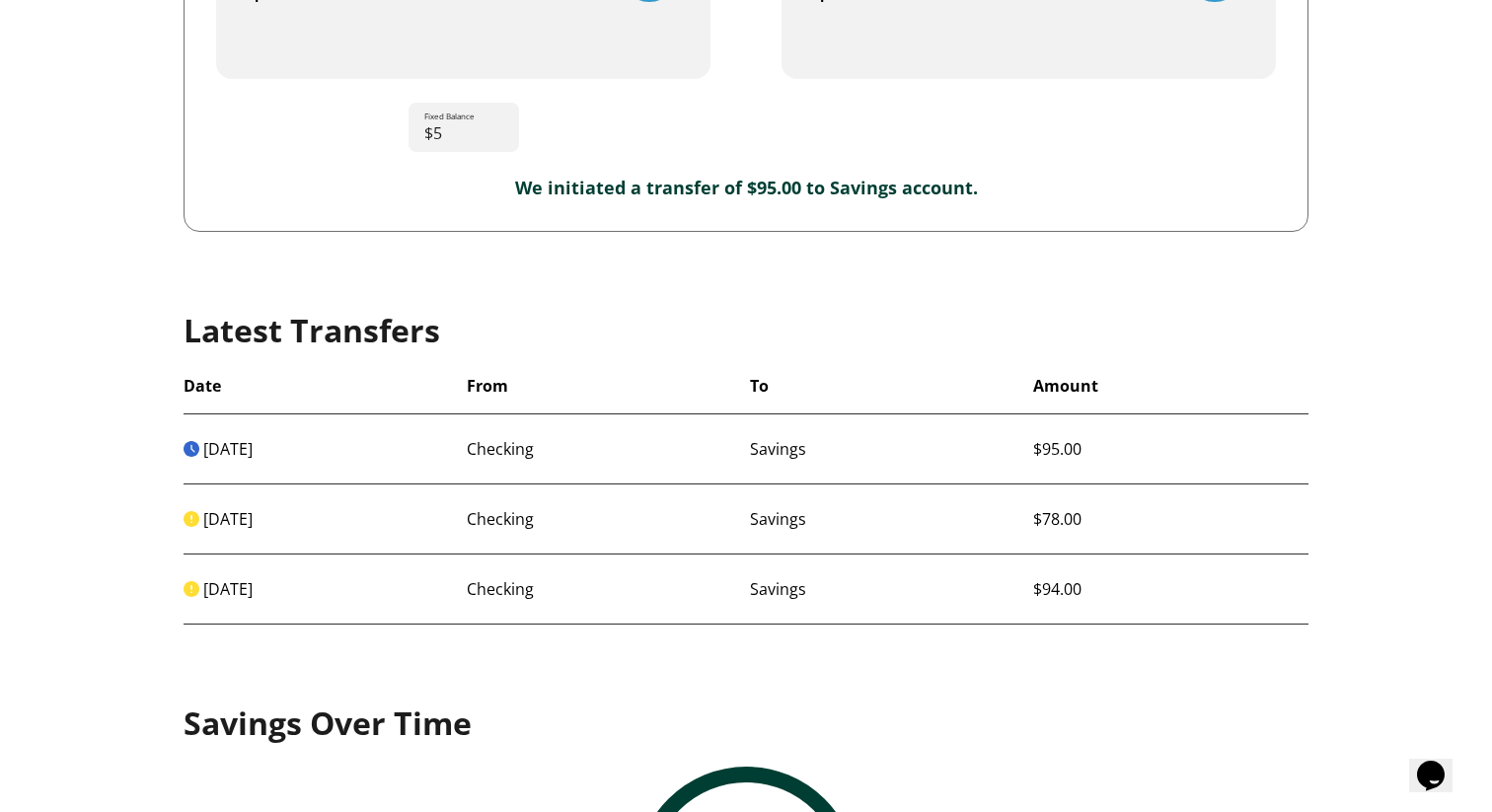
click at [508, 530] on div "[DATE] Checking Savings $78.00" at bounding box center [746, 519] width 1125 height 70
drag, startPoint x: 606, startPoint y: 520, endPoint x: 907, endPoint y: 495, distance: 302.0
click at [910, 495] on div "[DATE] Checking Savings $78.00" at bounding box center [746, 519] width 1125 height 70
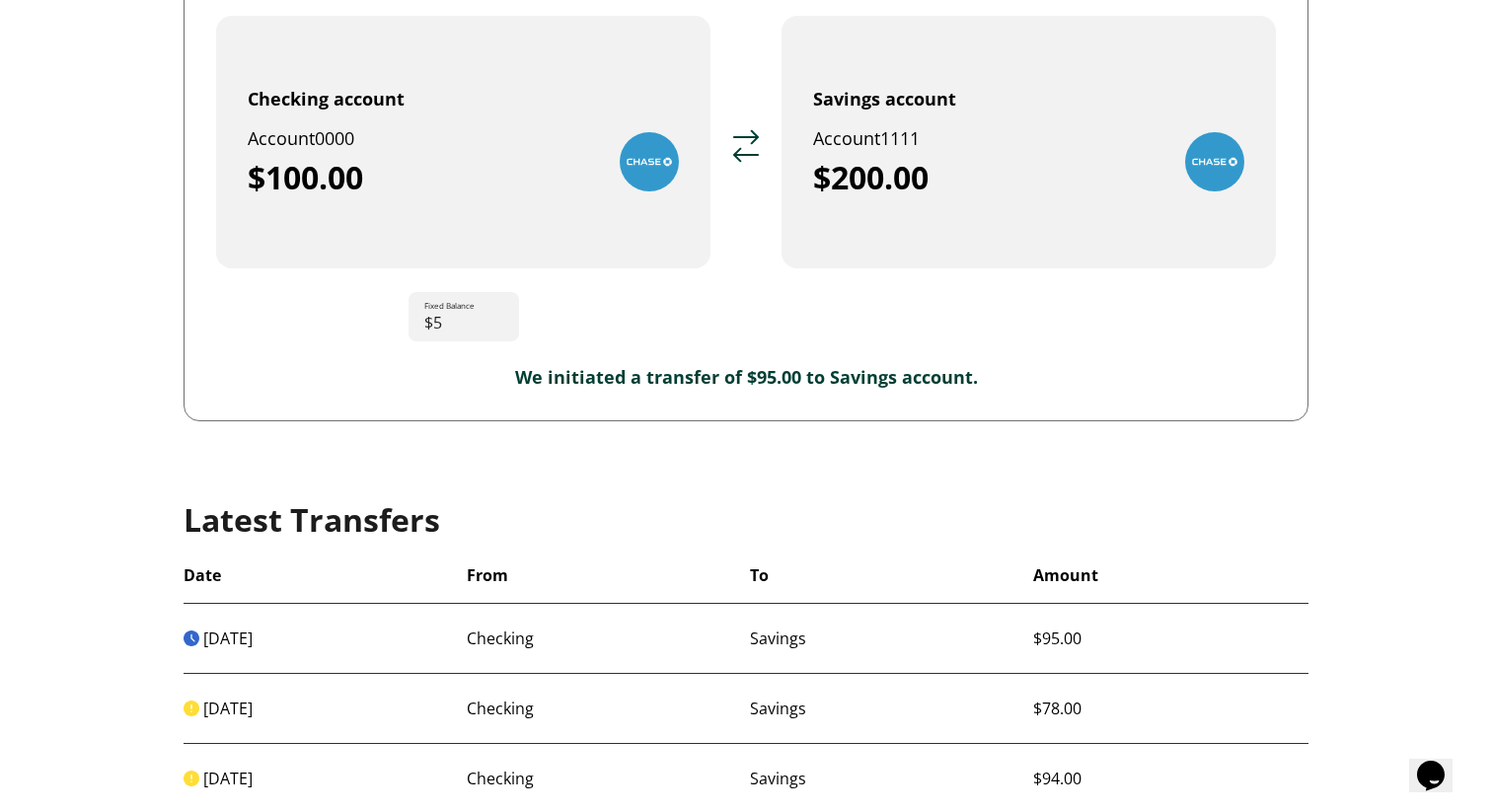
scroll to position [748, 0]
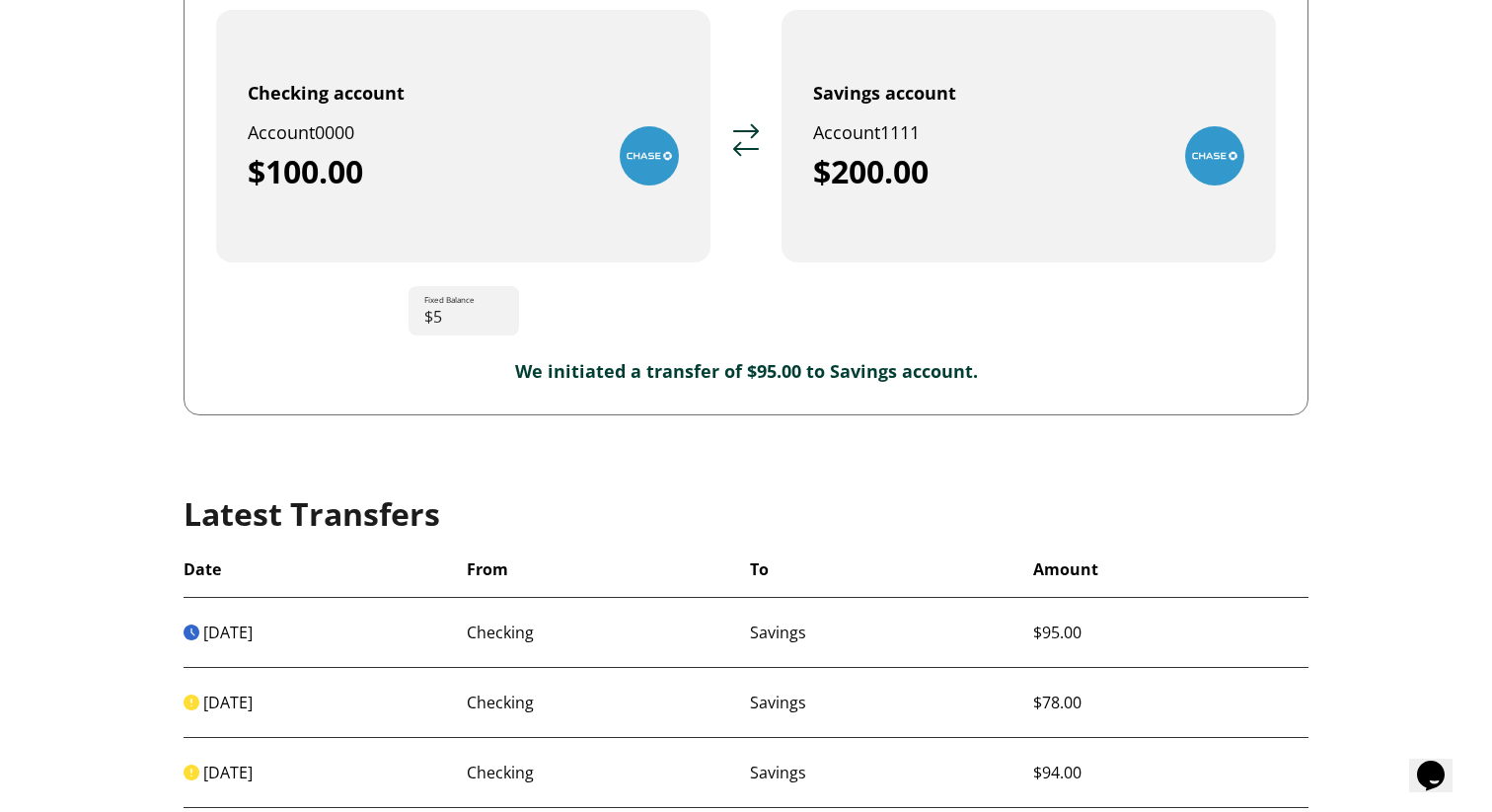
click at [577, 365] on p "We initiated a transfer of $95.00 to Savings account." at bounding box center [746, 371] width 1060 height 24
drag, startPoint x: 523, startPoint y: 368, endPoint x: 865, endPoint y: 377, distance: 342.1
click at [865, 378] on p "We initiated a transfer of $95.00 to Savings account." at bounding box center [746, 371] width 1060 height 24
click at [644, 384] on div "Edit Checking account Account 0000 $100.00 Fixed Balance $5 Savings account Acc…" at bounding box center [746, 173] width 1125 height 483
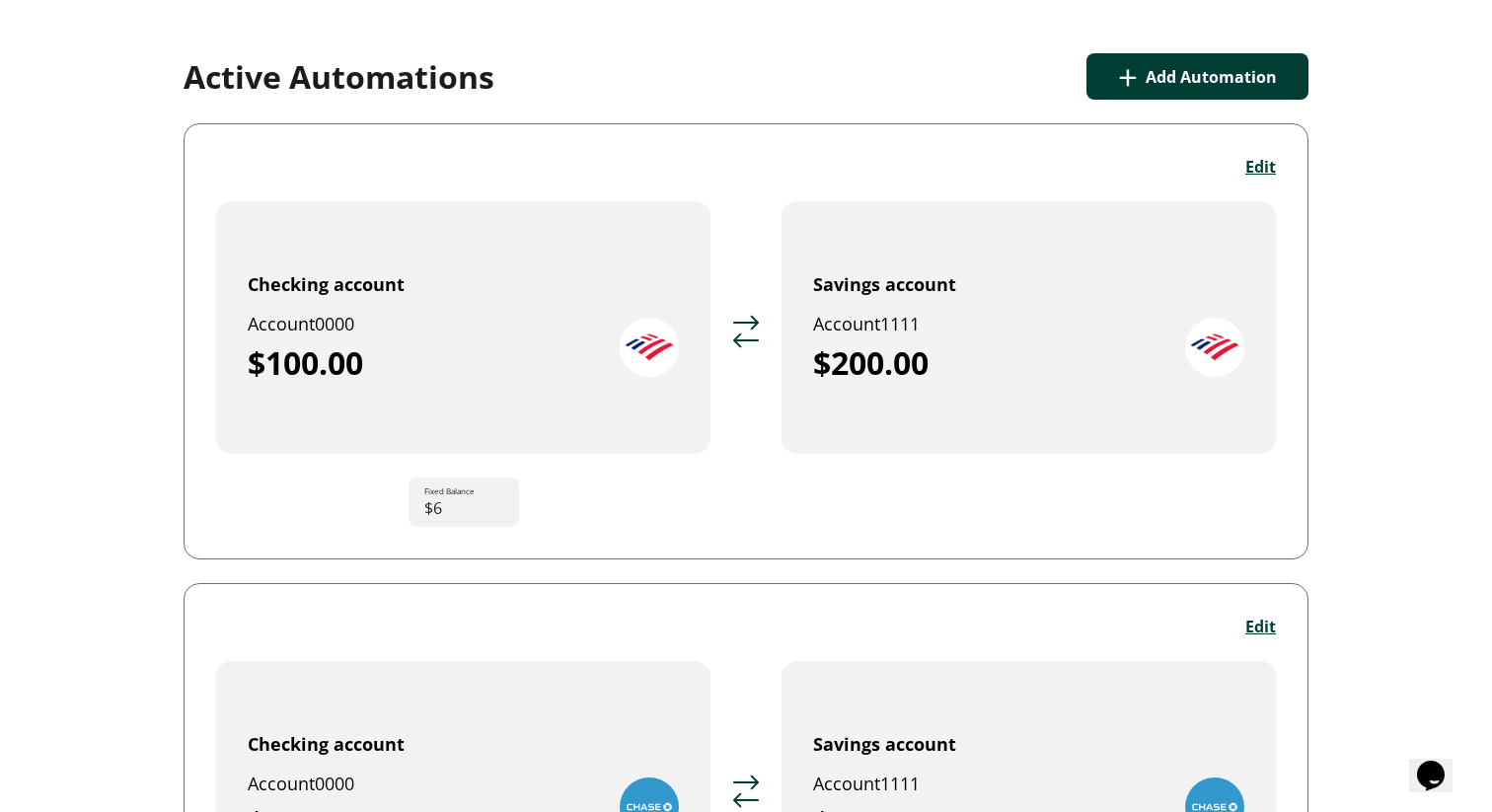
scroll to position [0, 0]
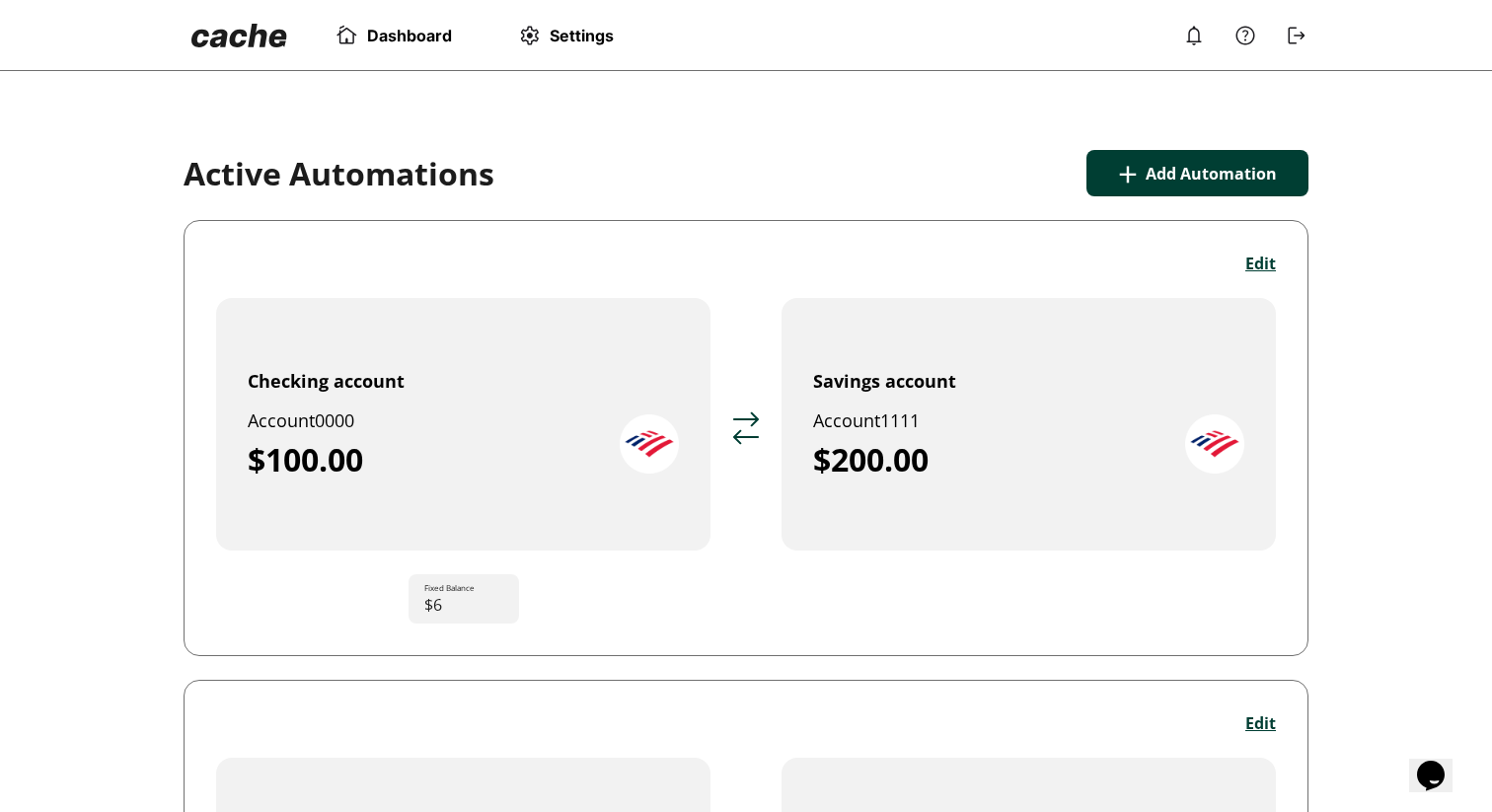
click at [1143, 158] on button "+ Add Automation" at bounding box center [1197, 173] width 222 height 47
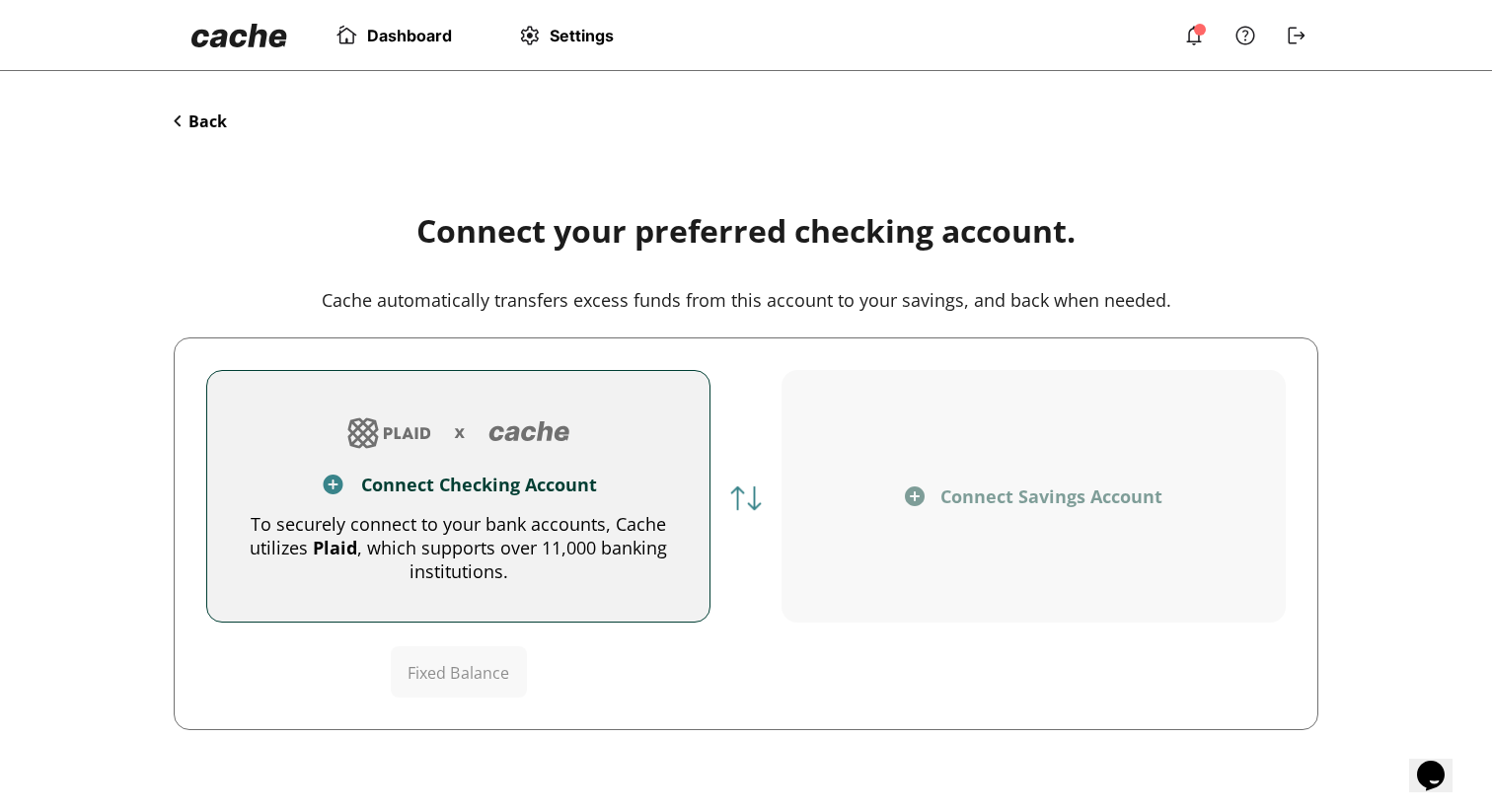
click at [214, 126] on button "Back" at bounding box center [199, 122] width 53 height 22
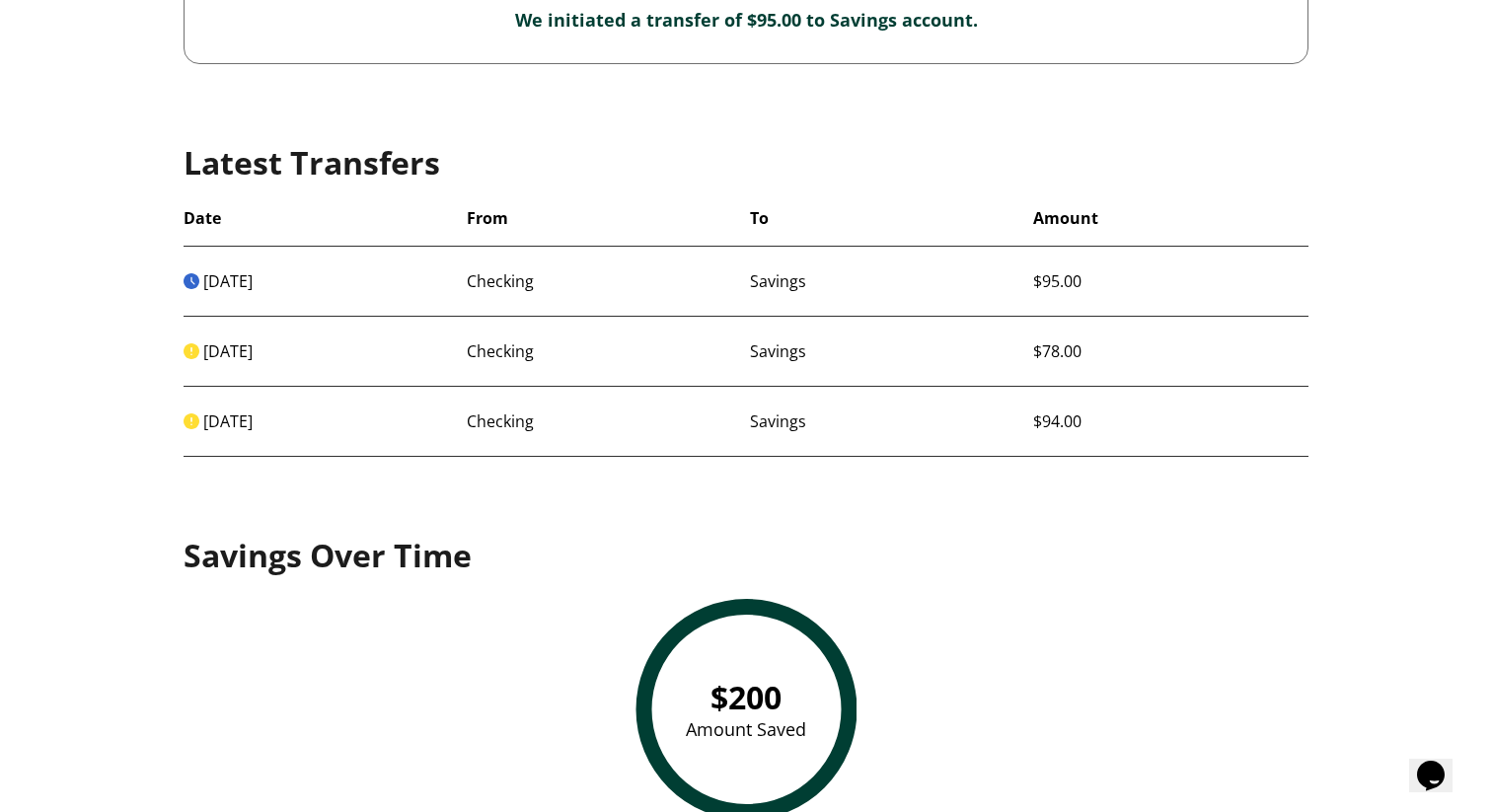
scroll to position [1145, 0]
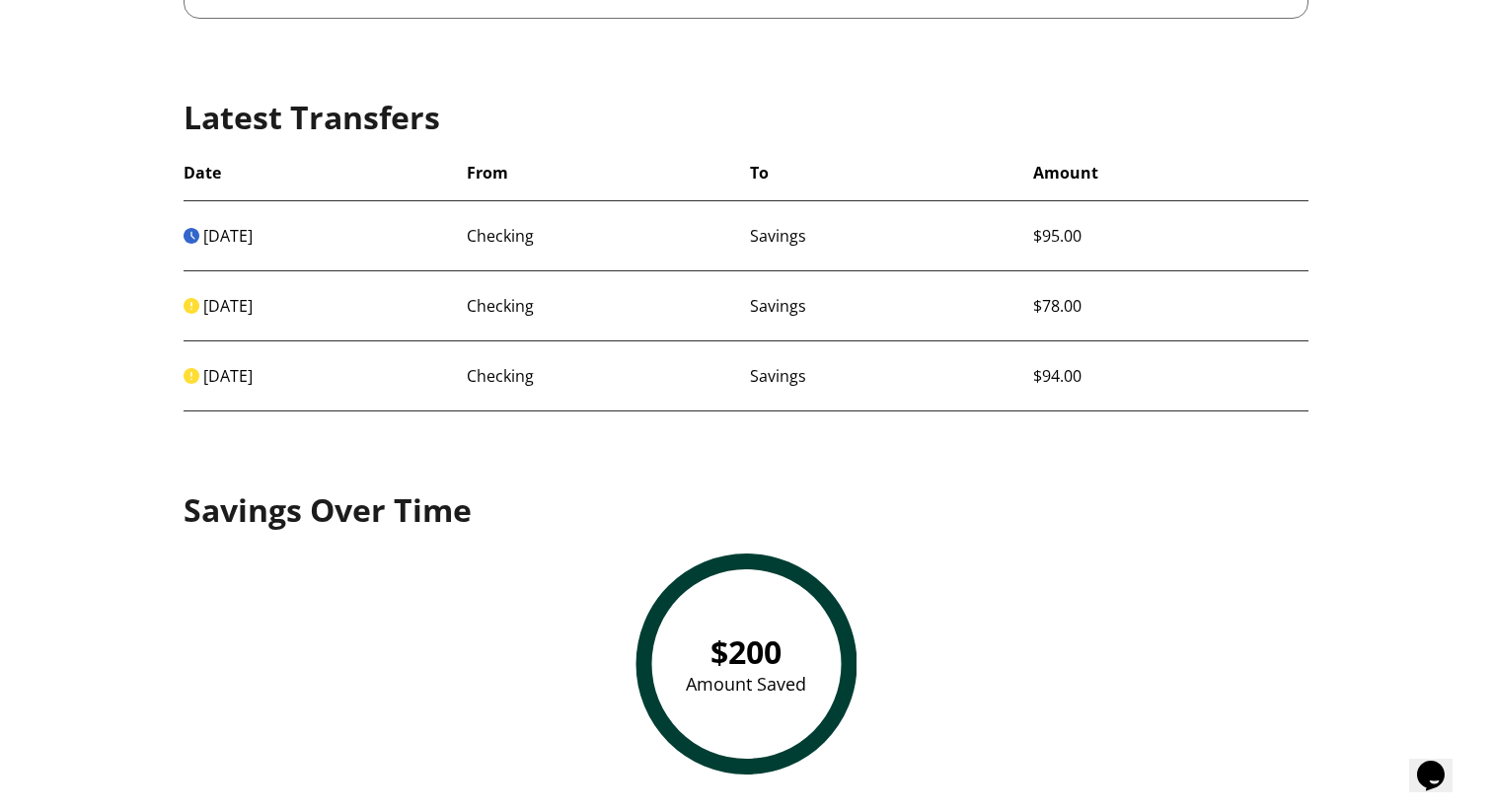
click at [557, 326] on div "[DATE] Checking Savings $78.00" at bounding box center [746, 306] width 1125 height 70
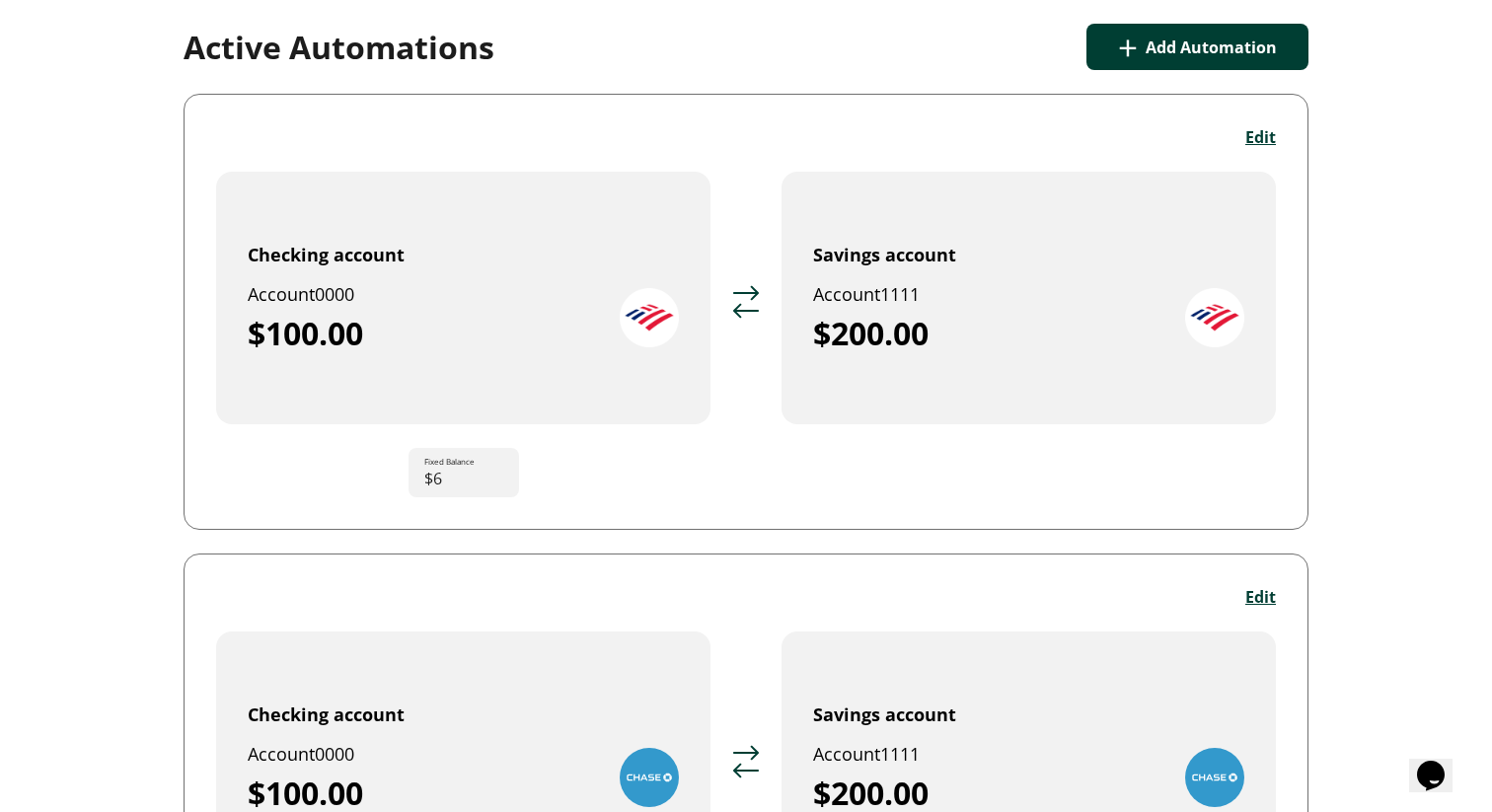
scroll to position [0, 0]
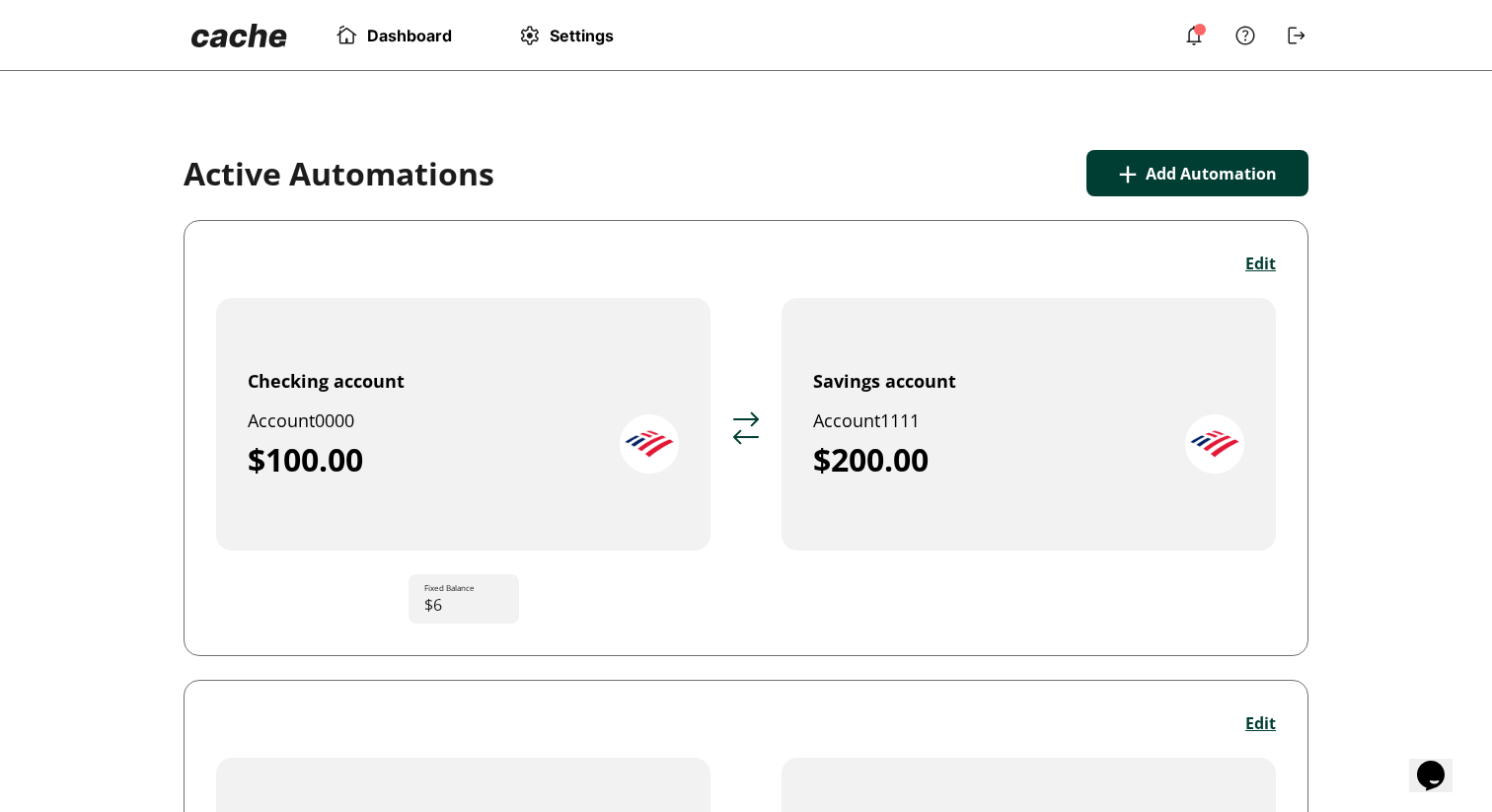
click at [1198, 30] on img at bounding box center [1194, 36] width 24 height 24
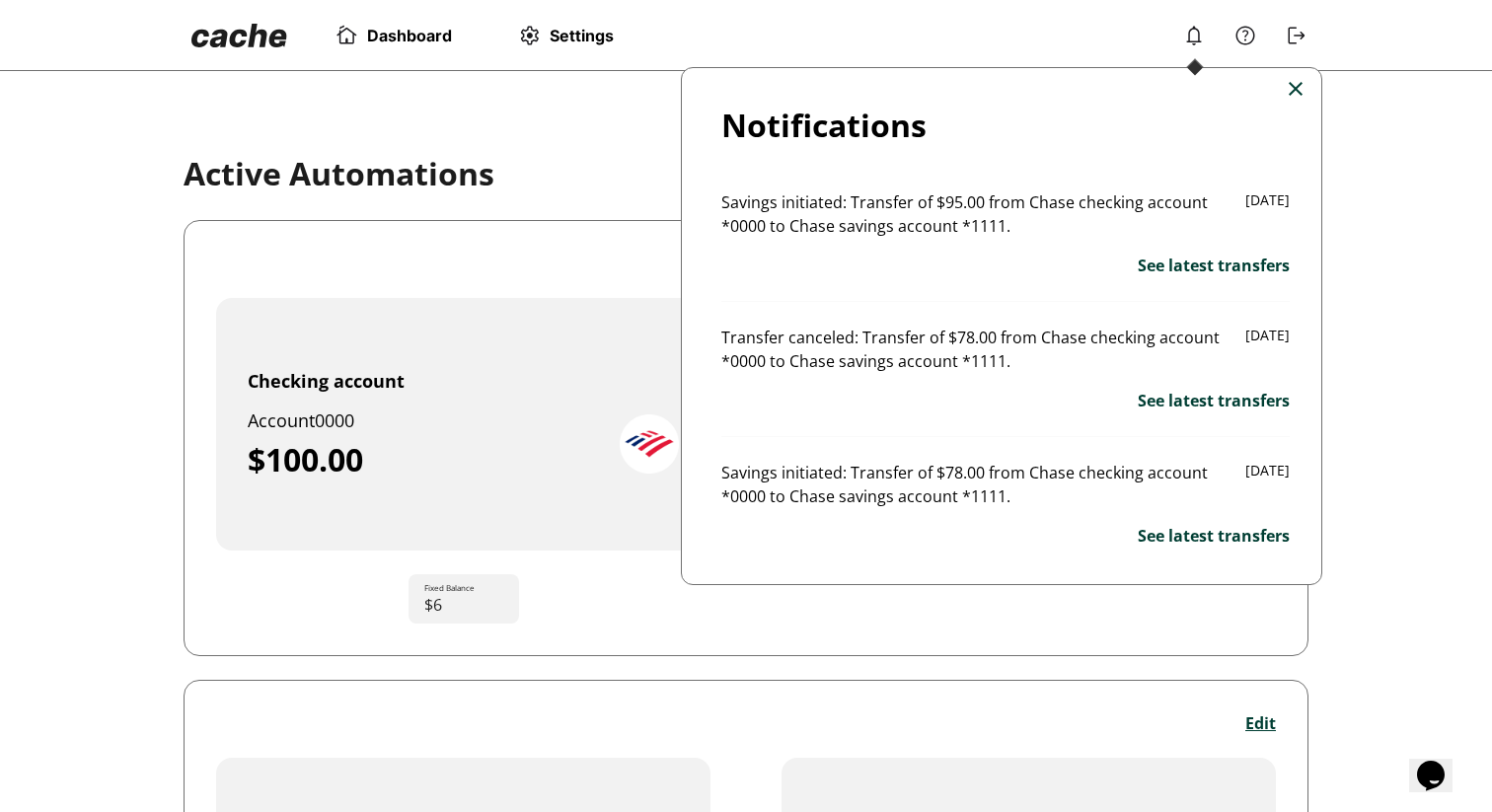
click at [1198, 31] on div at bounding box center [746, 406] width 1492 height 812
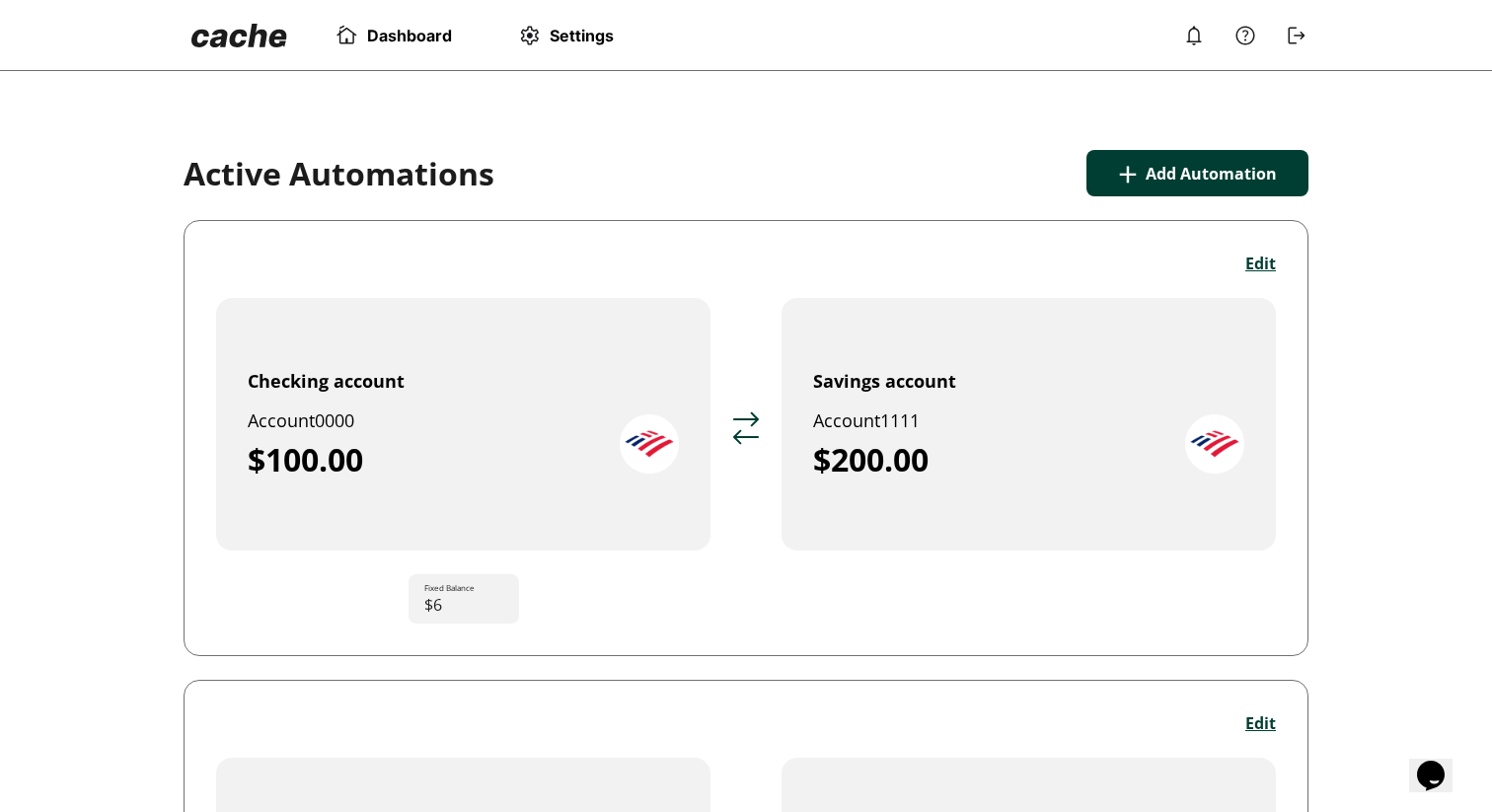
click at [599, 47] on link "Settings" at bounding box center [565, 36] width 97 height 24
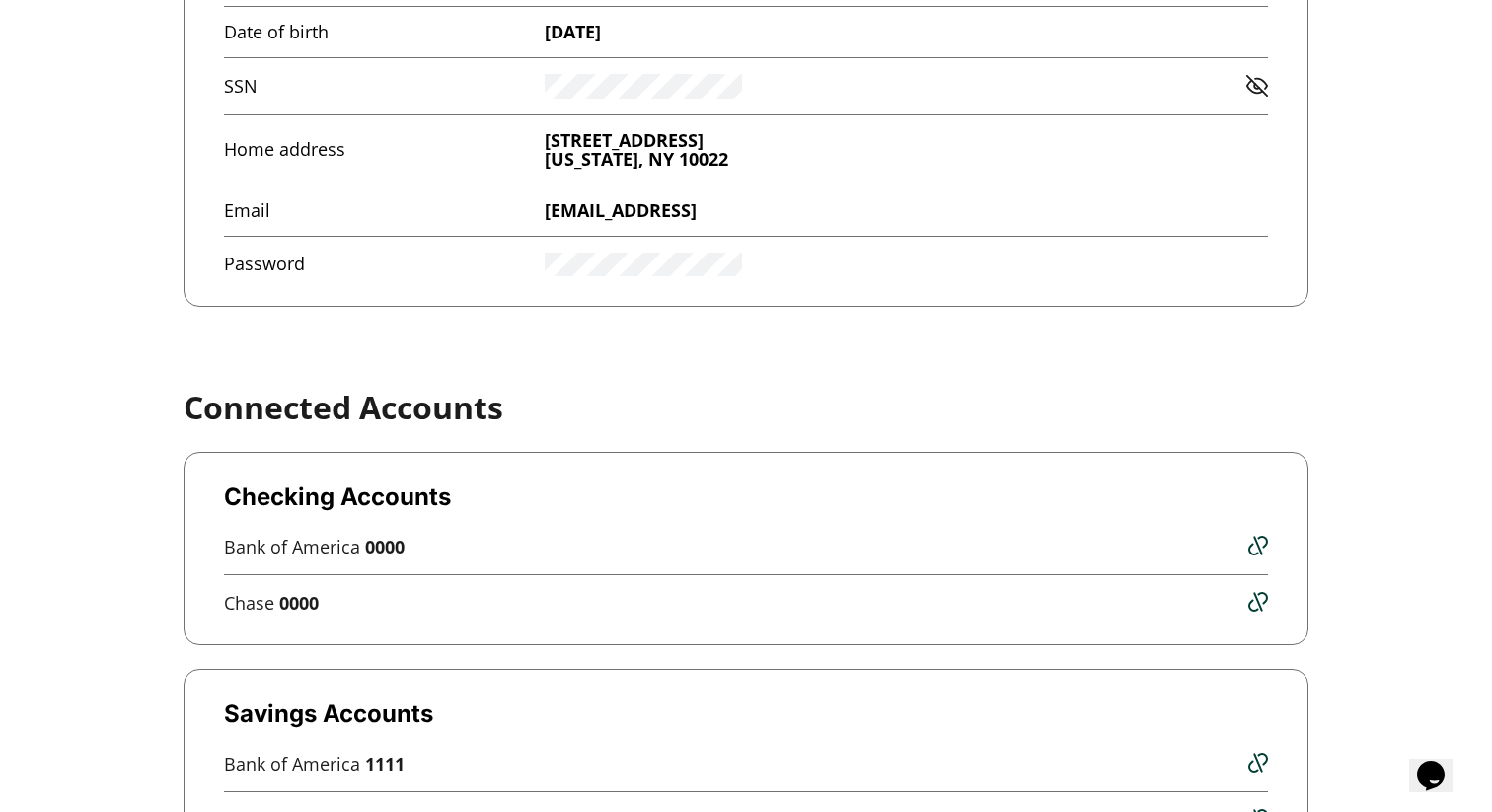
scroll to position [636, 0]
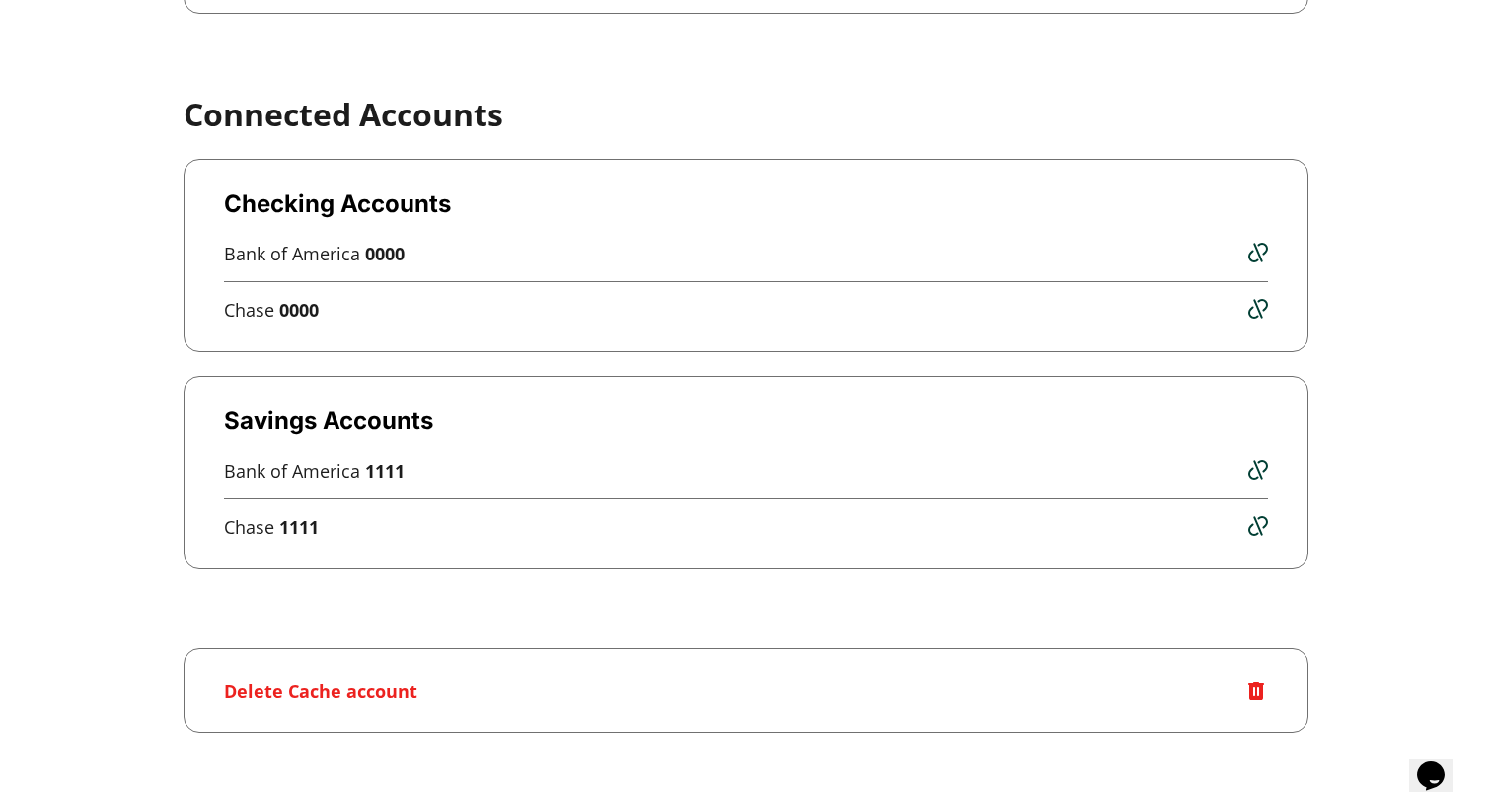
click at [1263, 696] on img at bounding box center [1257, 690] width 24 height 24
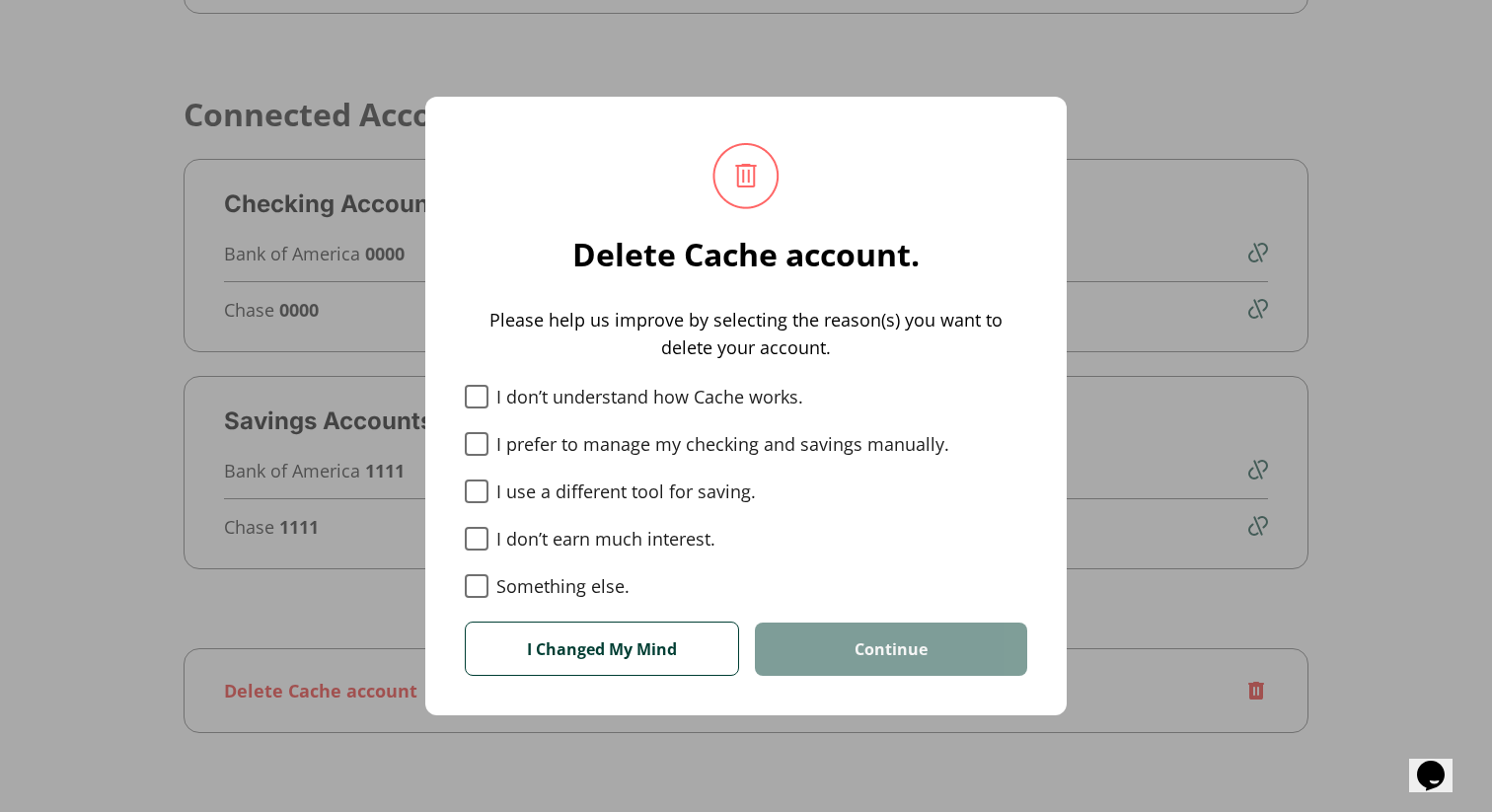
scroll to position [635, 0]
click at [550, 580] on label "Something else." at bounding box center [746, 586] width 562 height 24
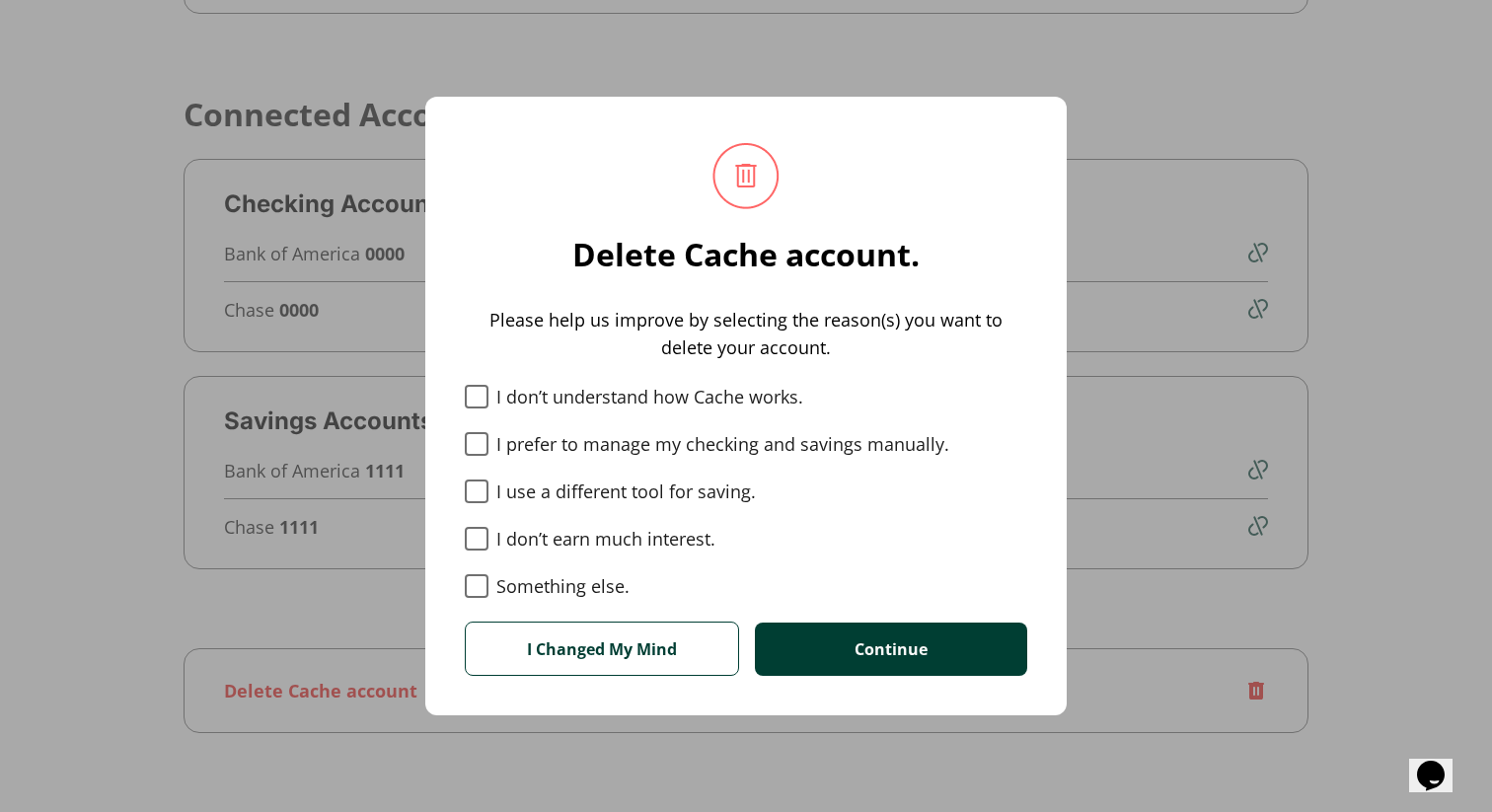
click at [843, 636] on button "Continue" at bounding box center [891, 649] width 272 height 53
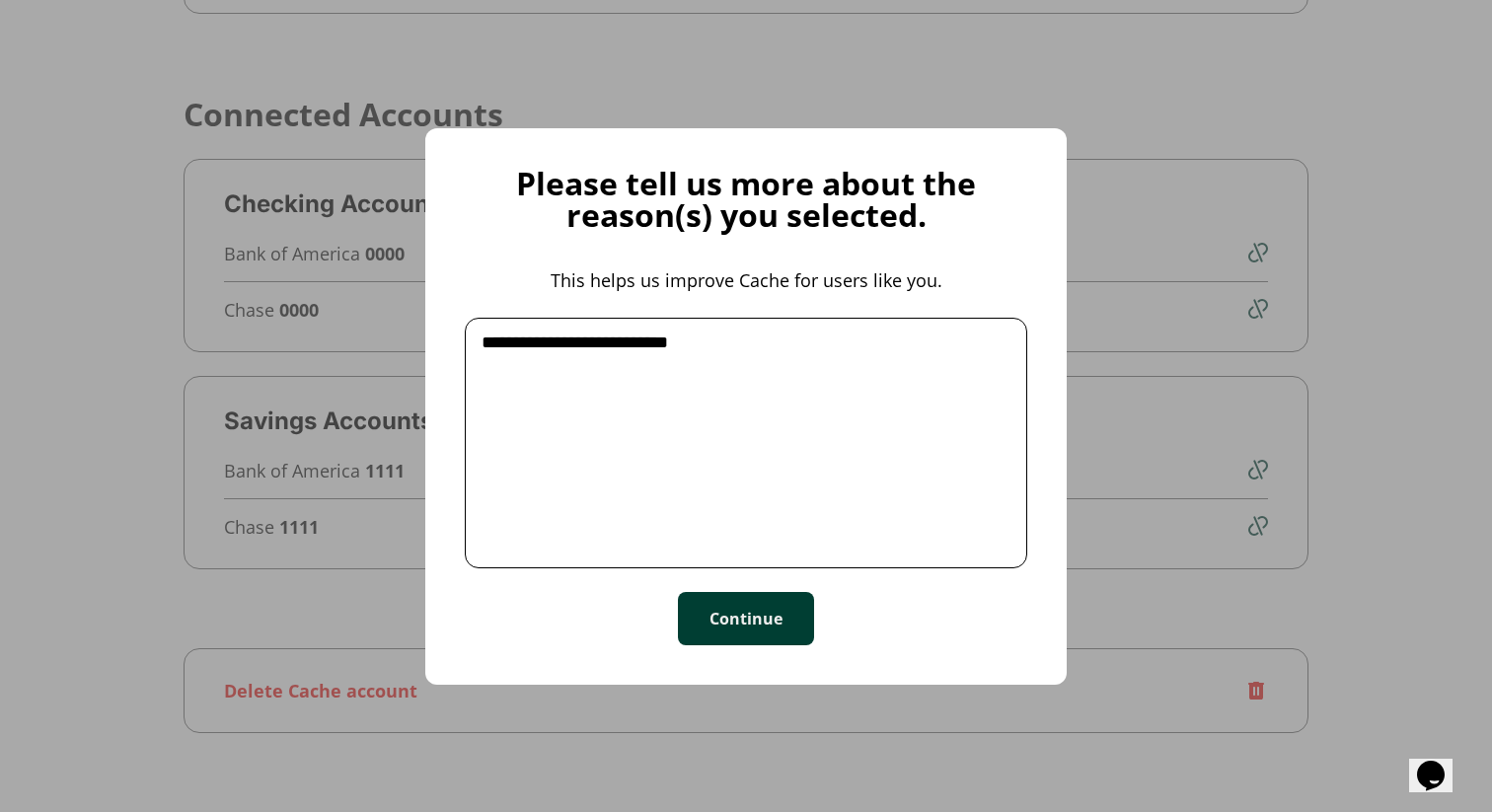
click at [794, 616] on button "Continue" at bounding box center [746, 618] width 137 height 53
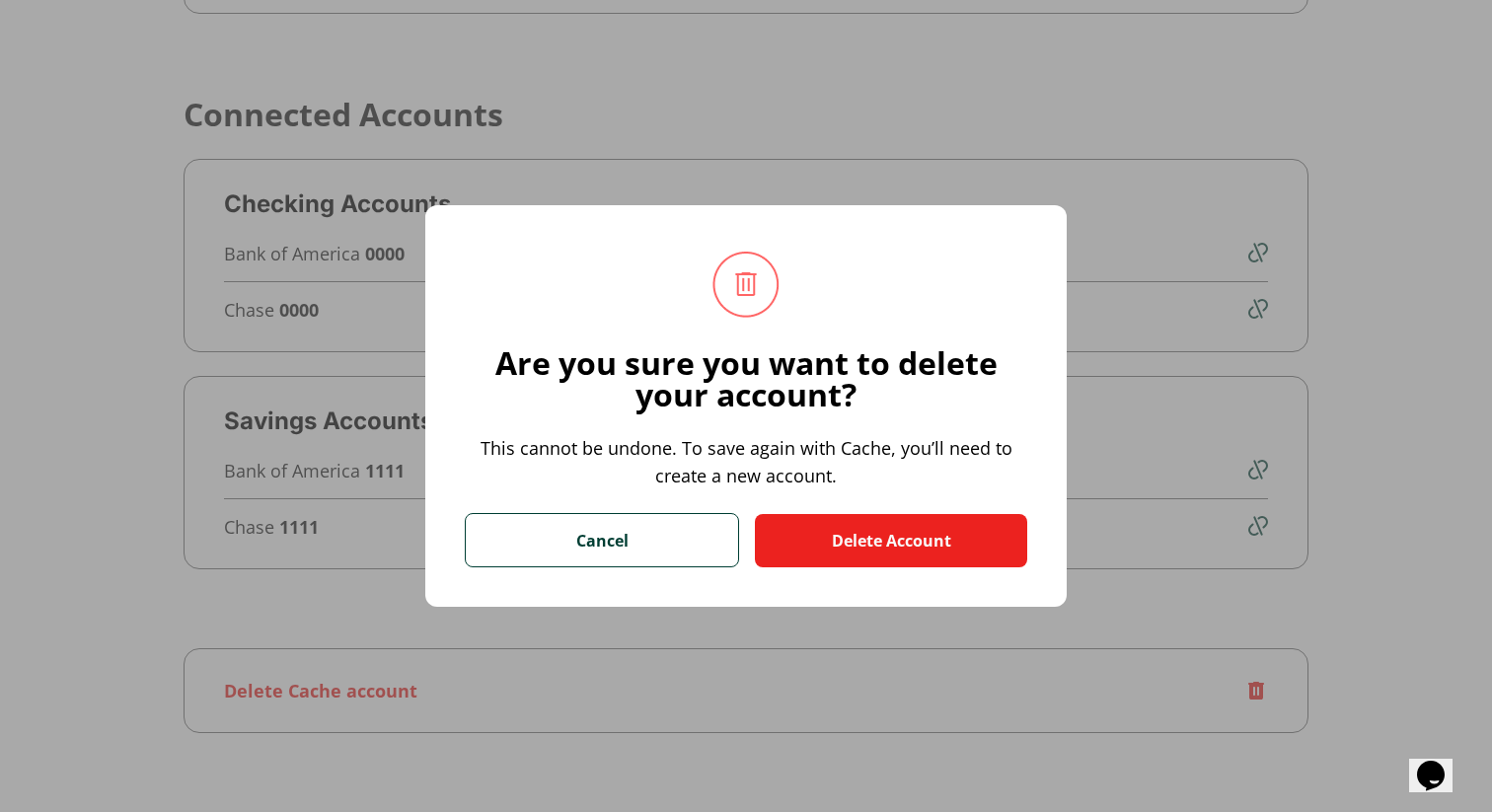
click at [886, 544] on button "Delete Account" at bounding box center [891, 540] width 272 height 53
